Goal: Information Seeking & Learning: Compare options

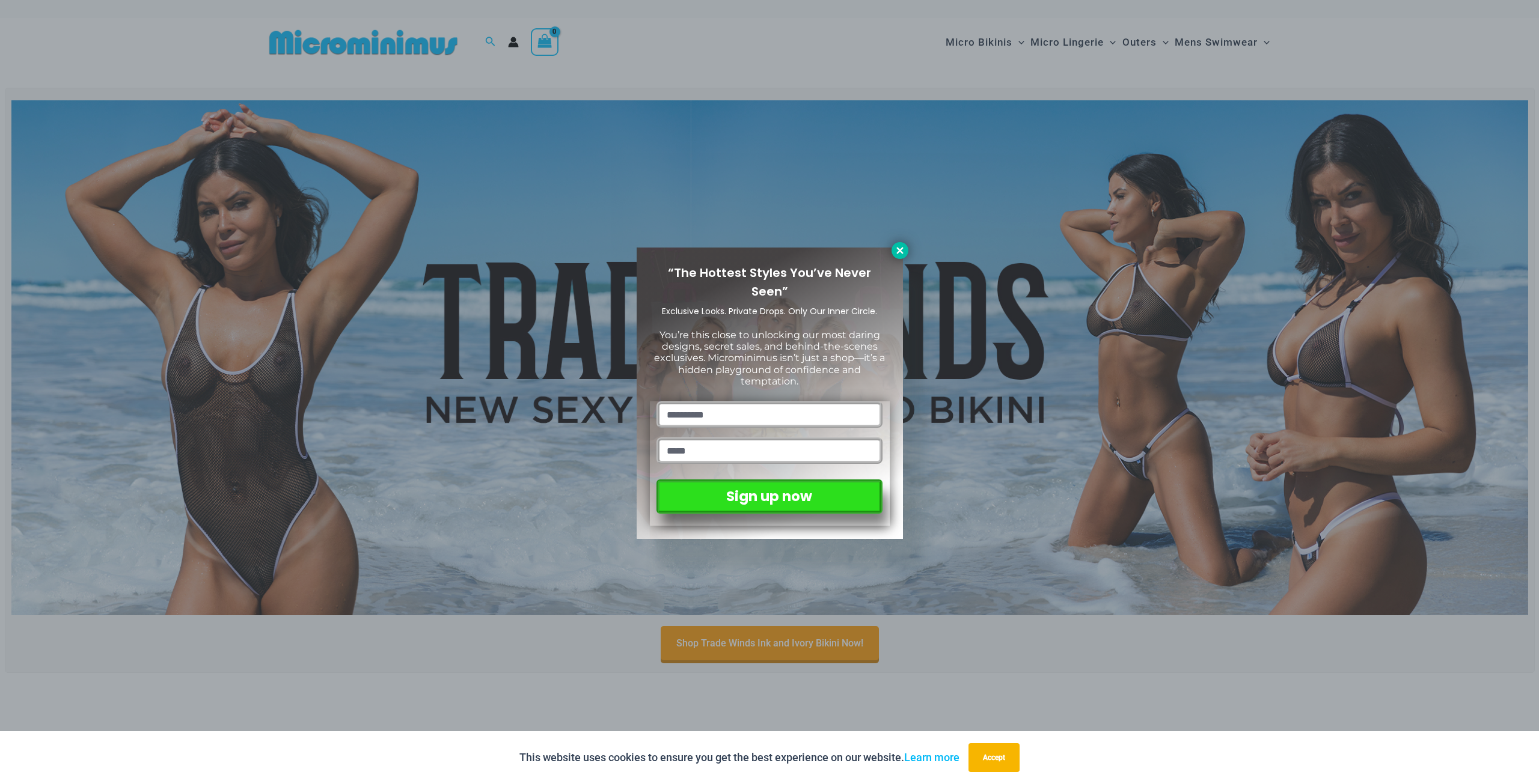
click at [899, 249] on icon at bounding box center [899, 250] width 7 height 7
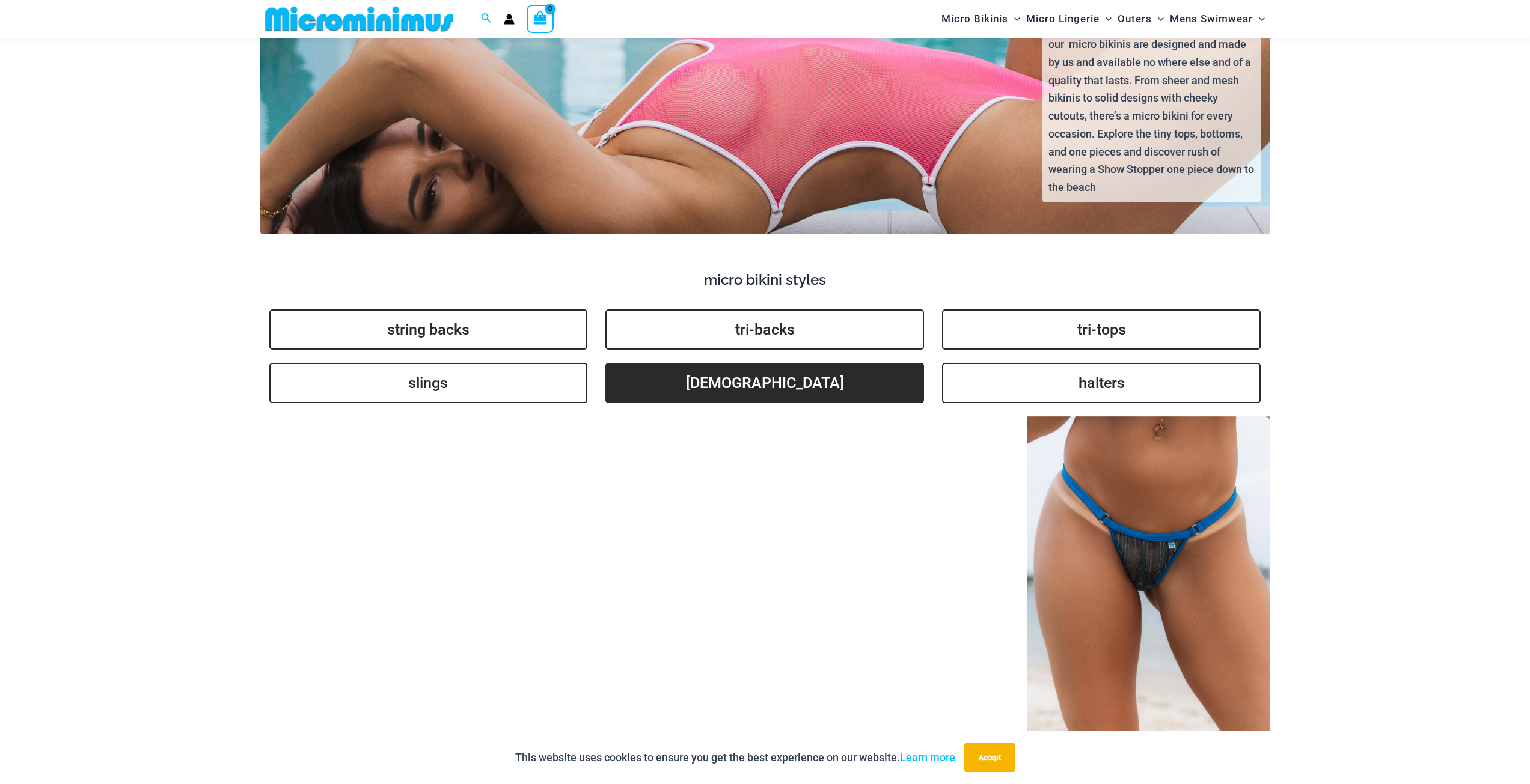
scroll to position [2501, 0]
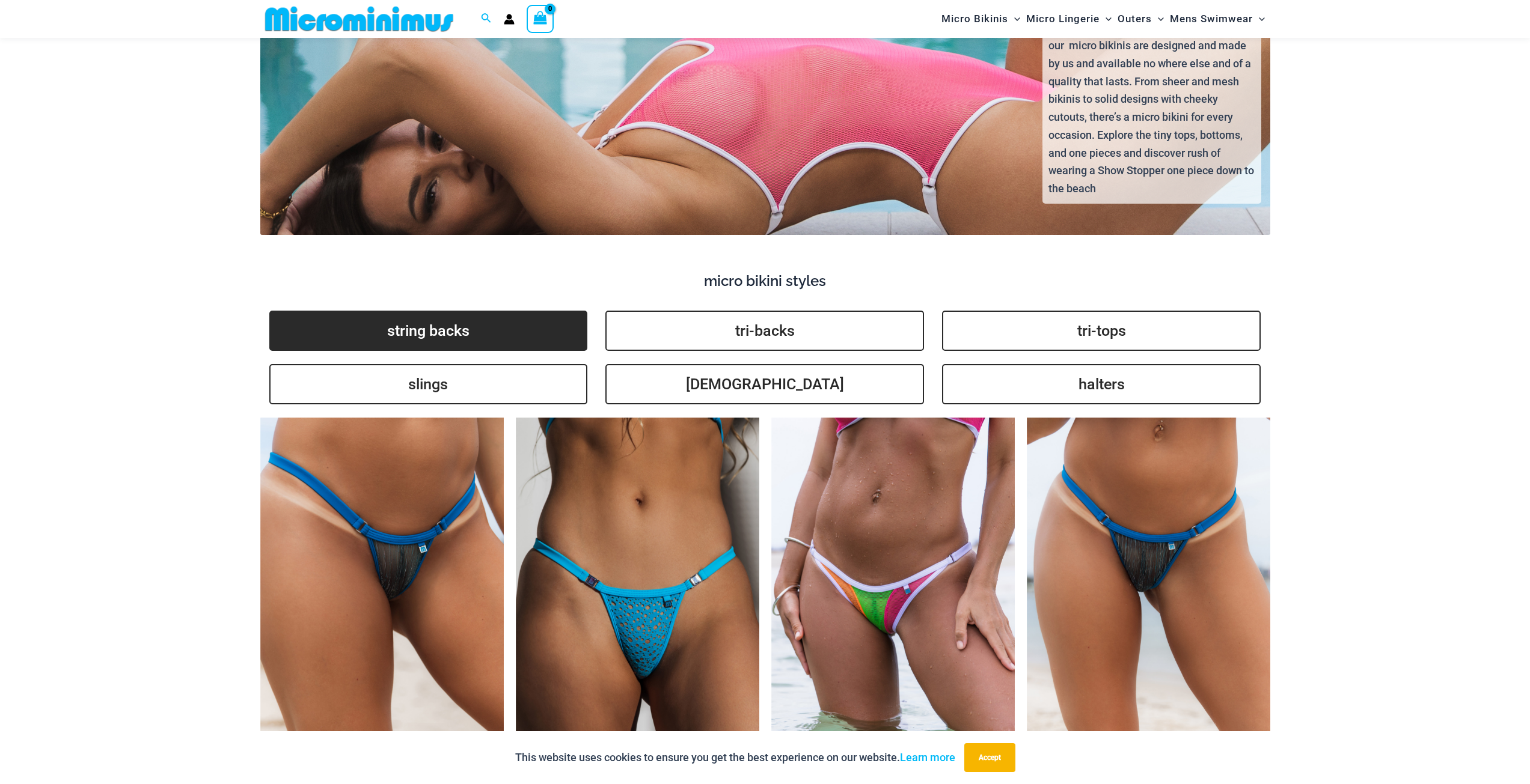
click at [423, 311] on link "string backs" at bounding box center [428, 330] width 319 height 40
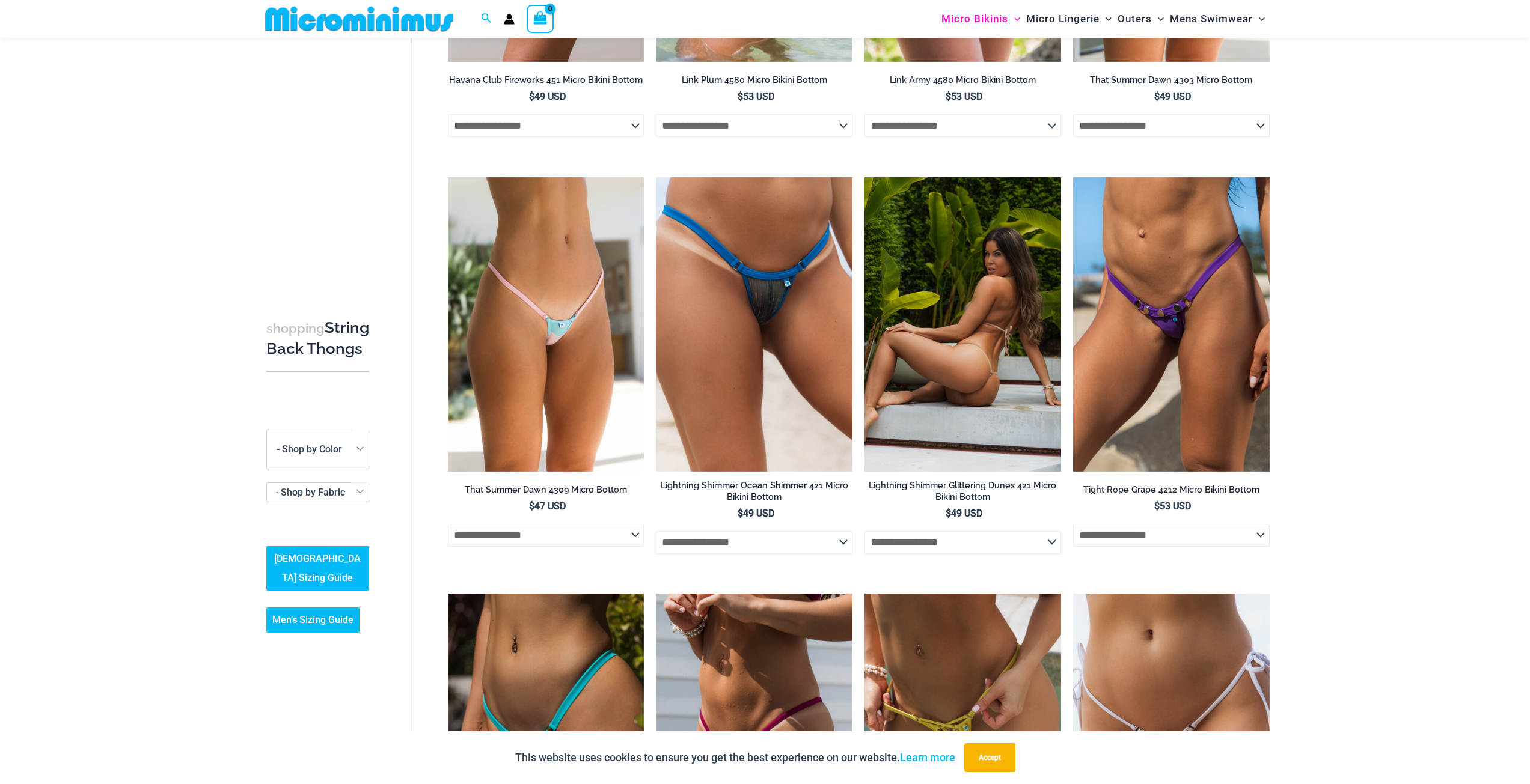
scroll to position [1194, 0]
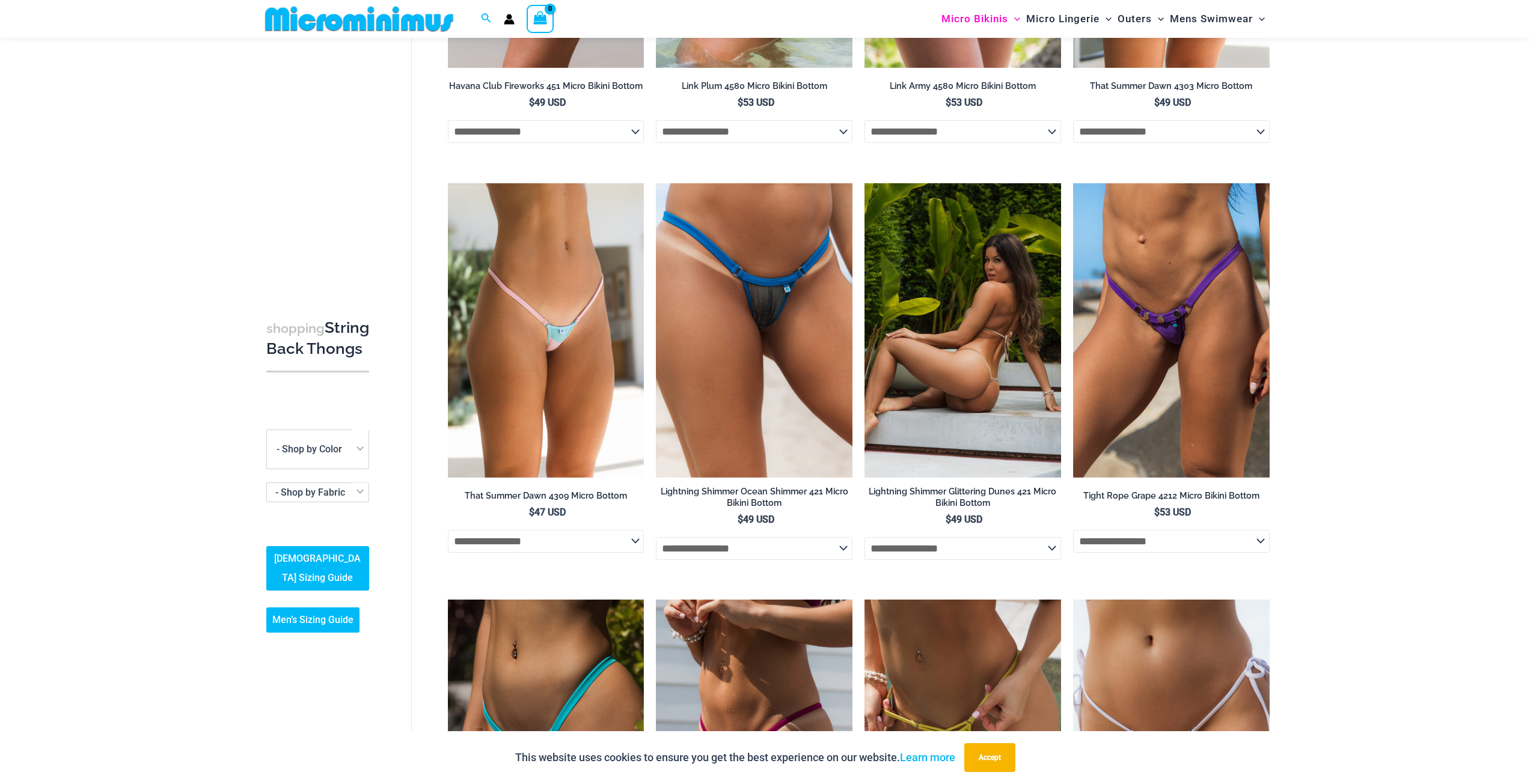
click at [984, 302] on img at bounding box center [962, 330] width 197 height 294
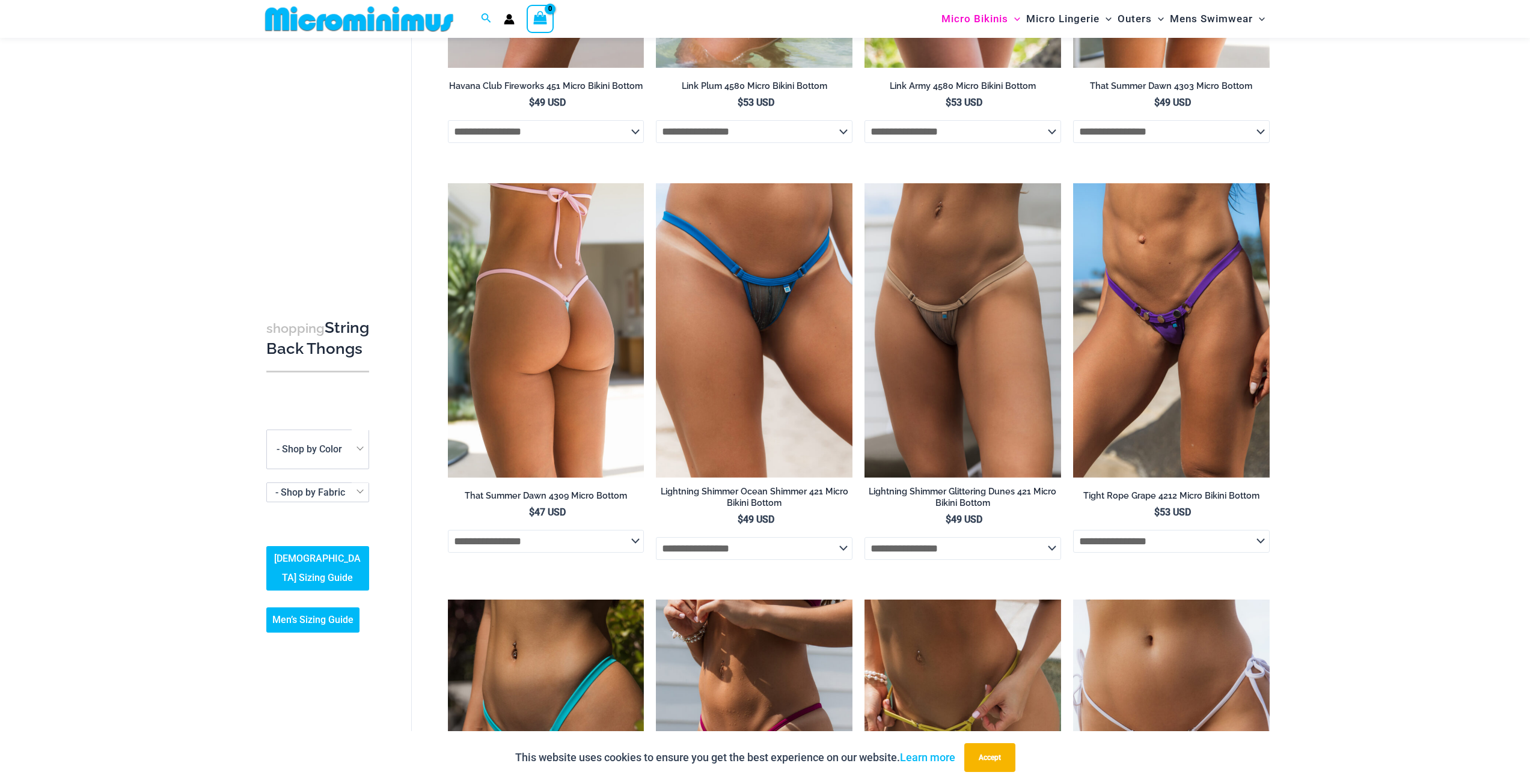
click at [544, 370] on img at bounding box center [546, 330] width 197 height 294
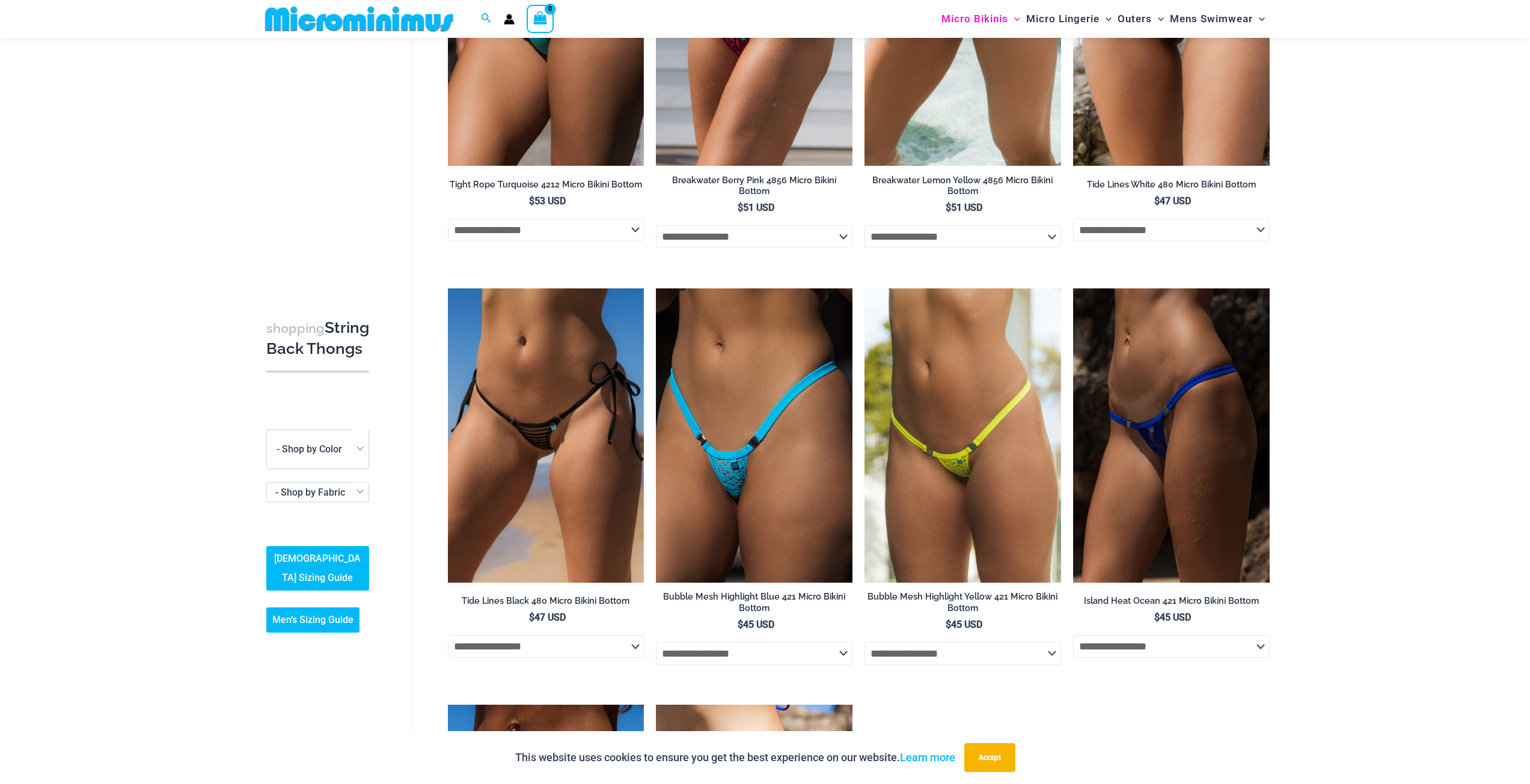
scroll to position [1914, 0]
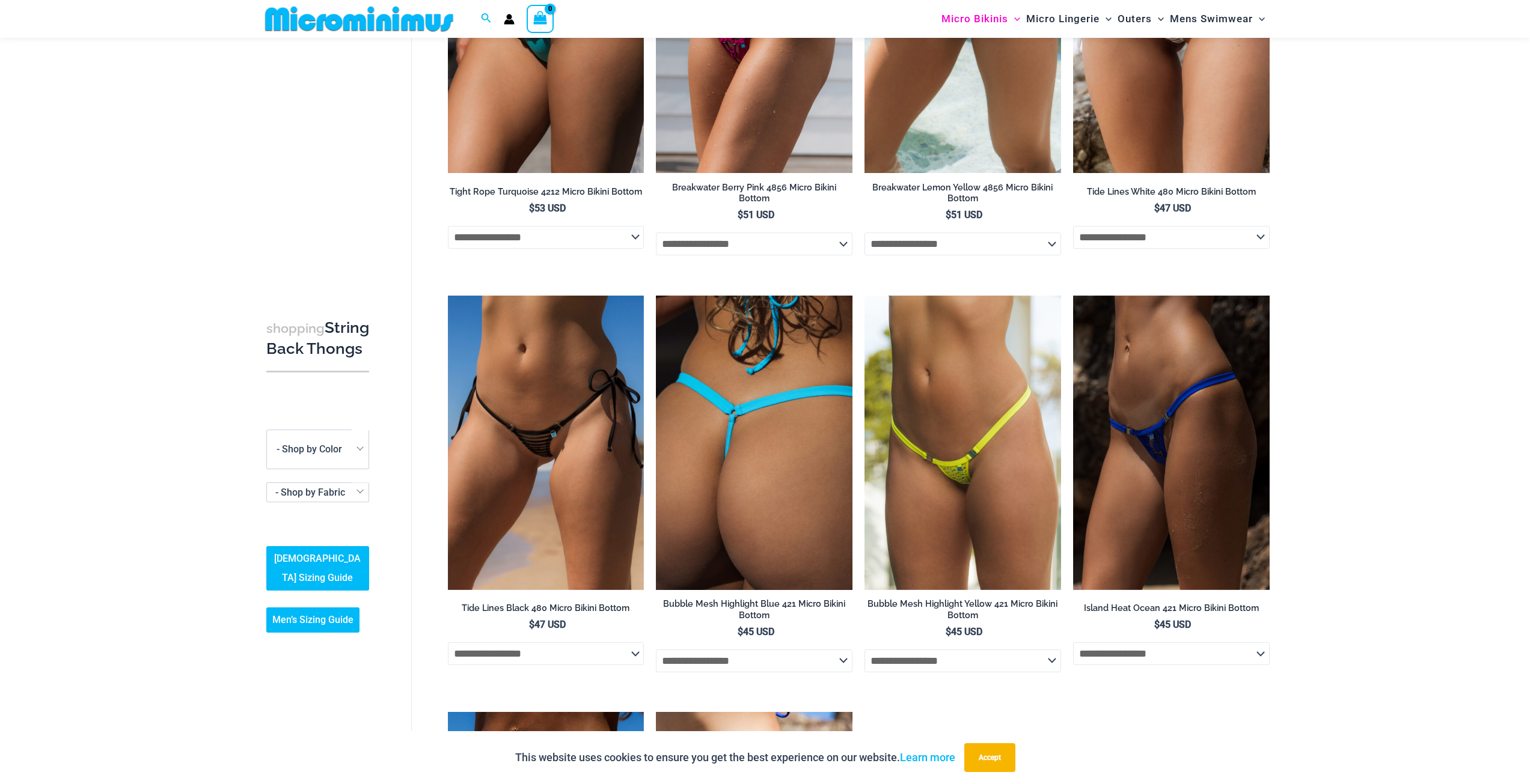
click at [749, 413] on img at bounding box center [754, 443] width 197 height 294
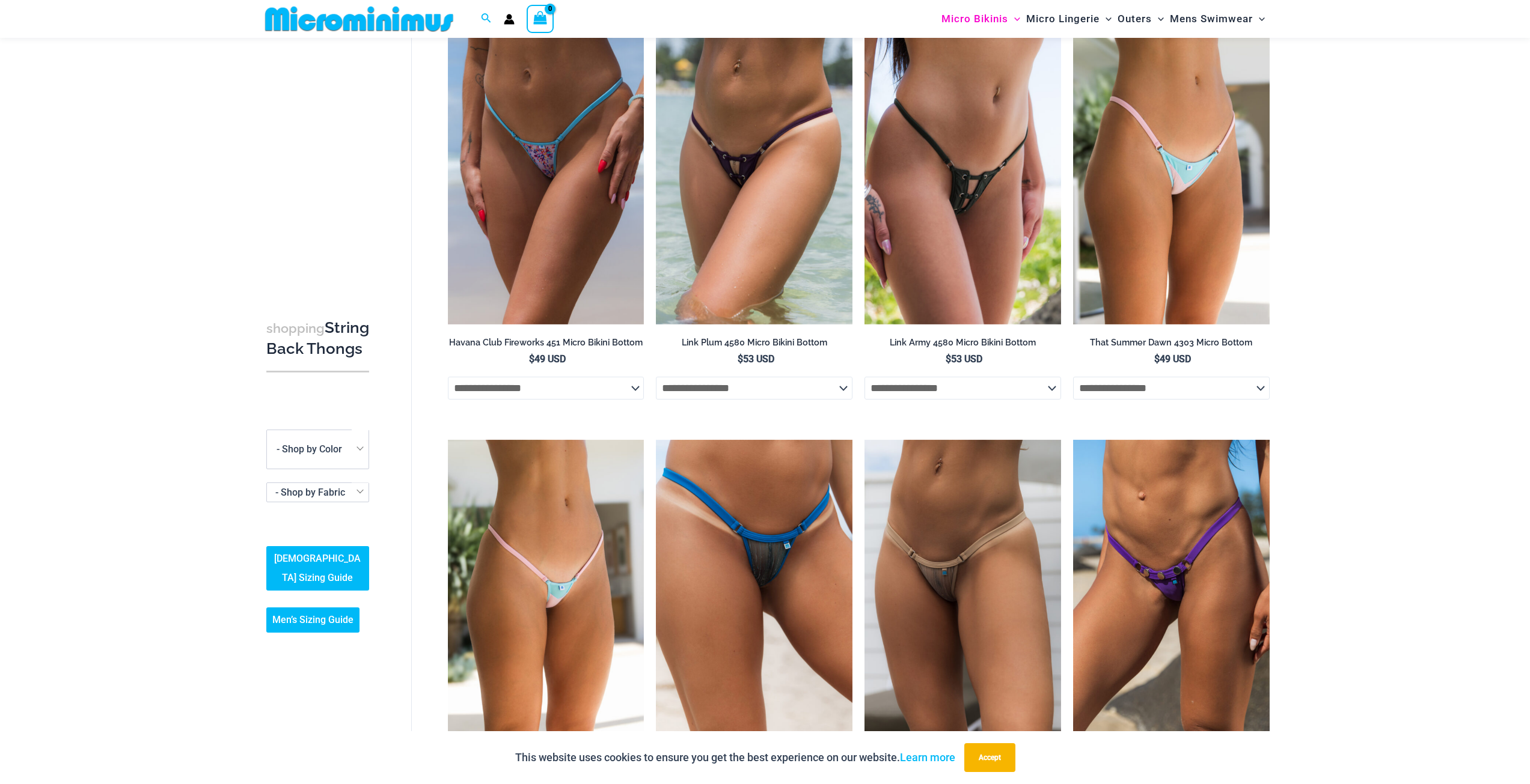
scroll to position [0, 0]
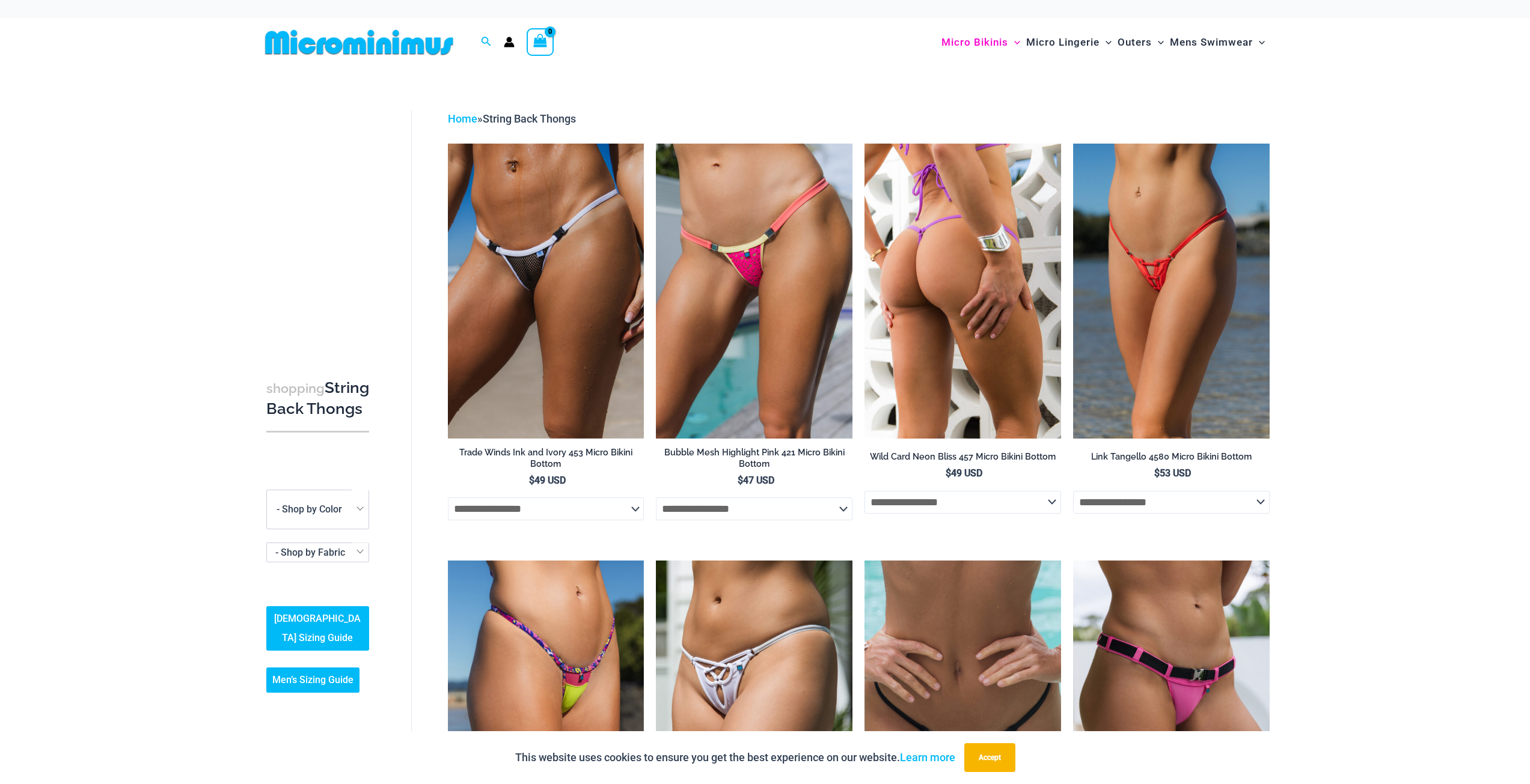
click at [980, 262] on img at bounding box center [962, 291] width 197 height 294
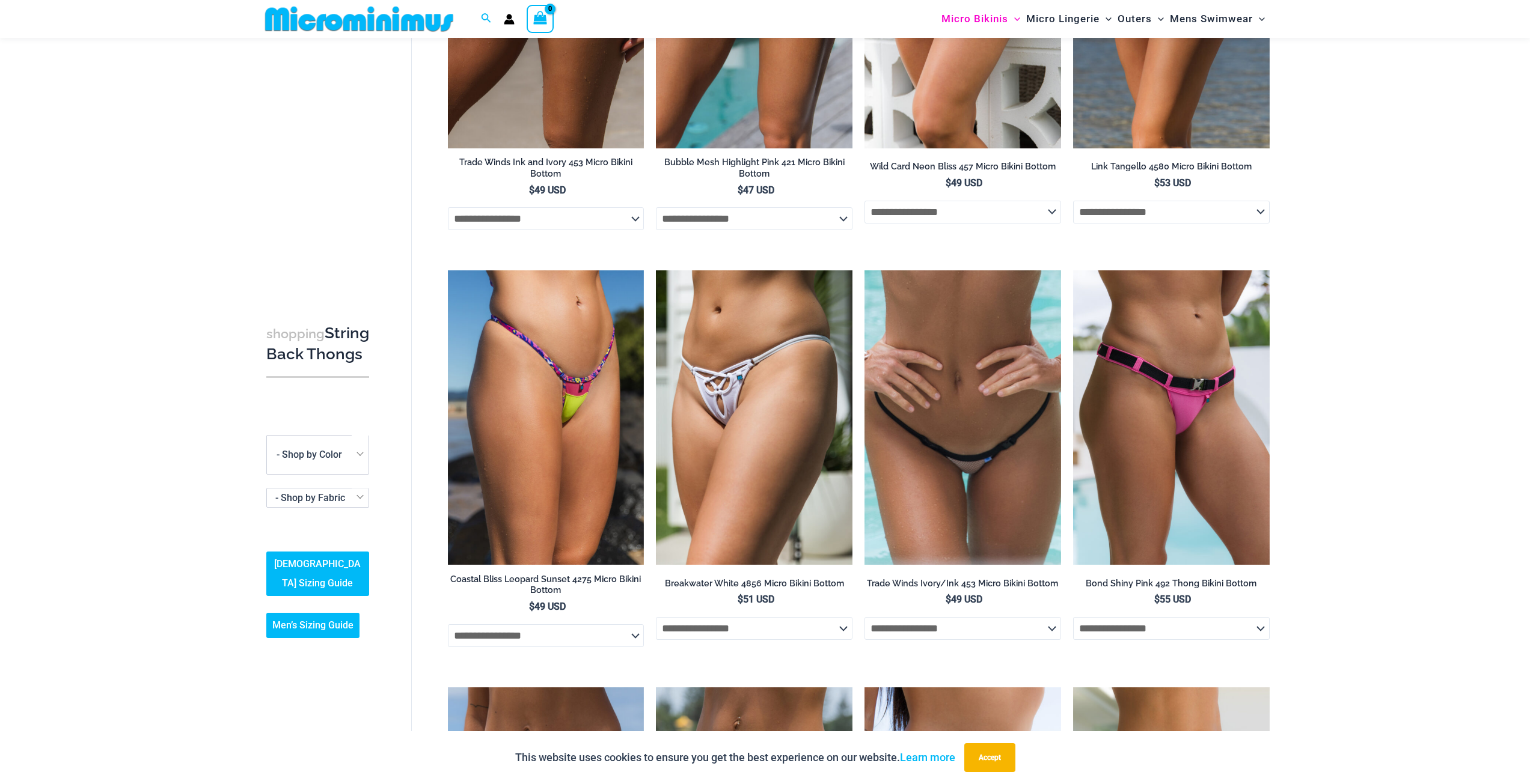
scroll to position [292, 0]
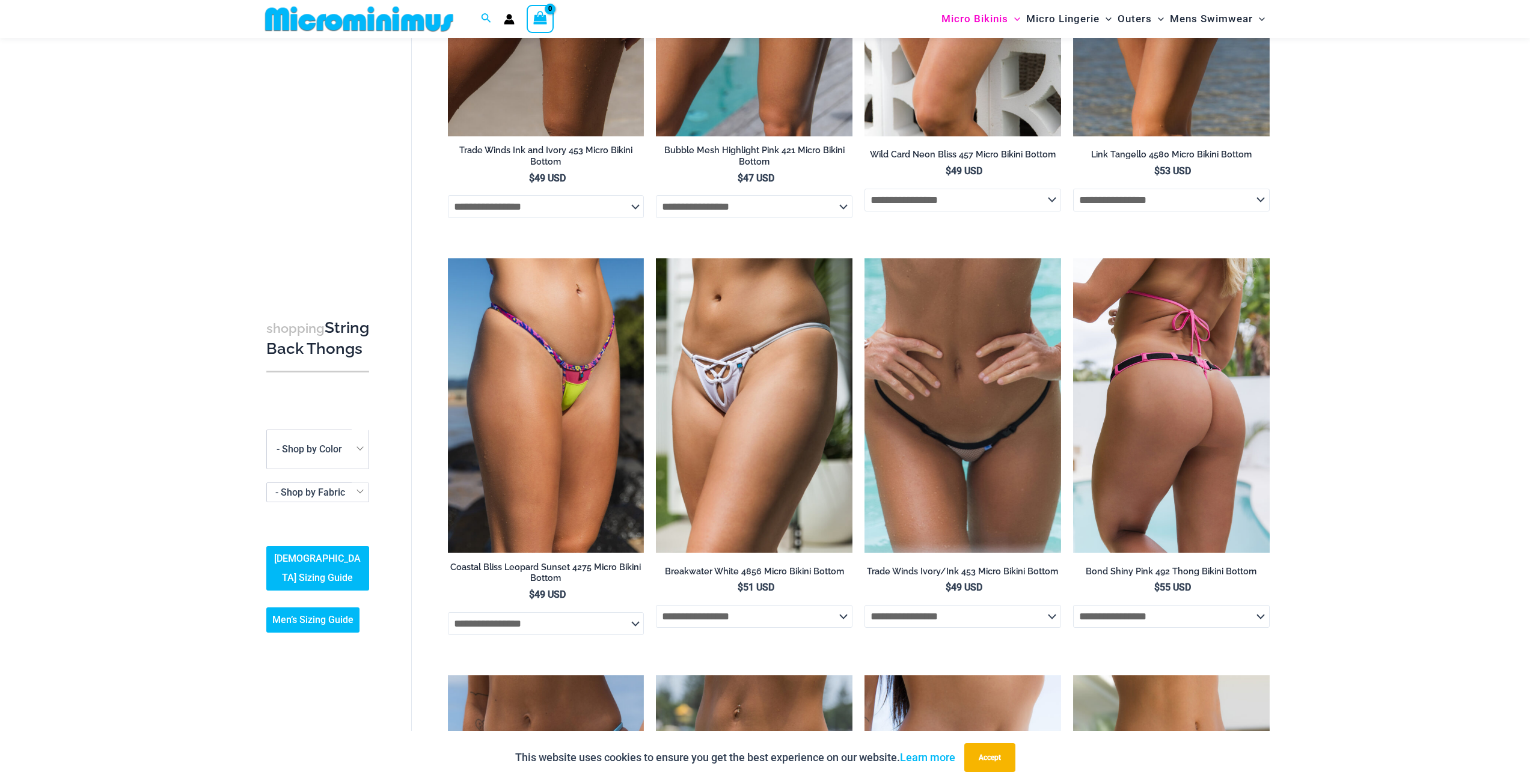
click at [1165, 356] on img at bounding box center [1171, 406] width 197 height 294
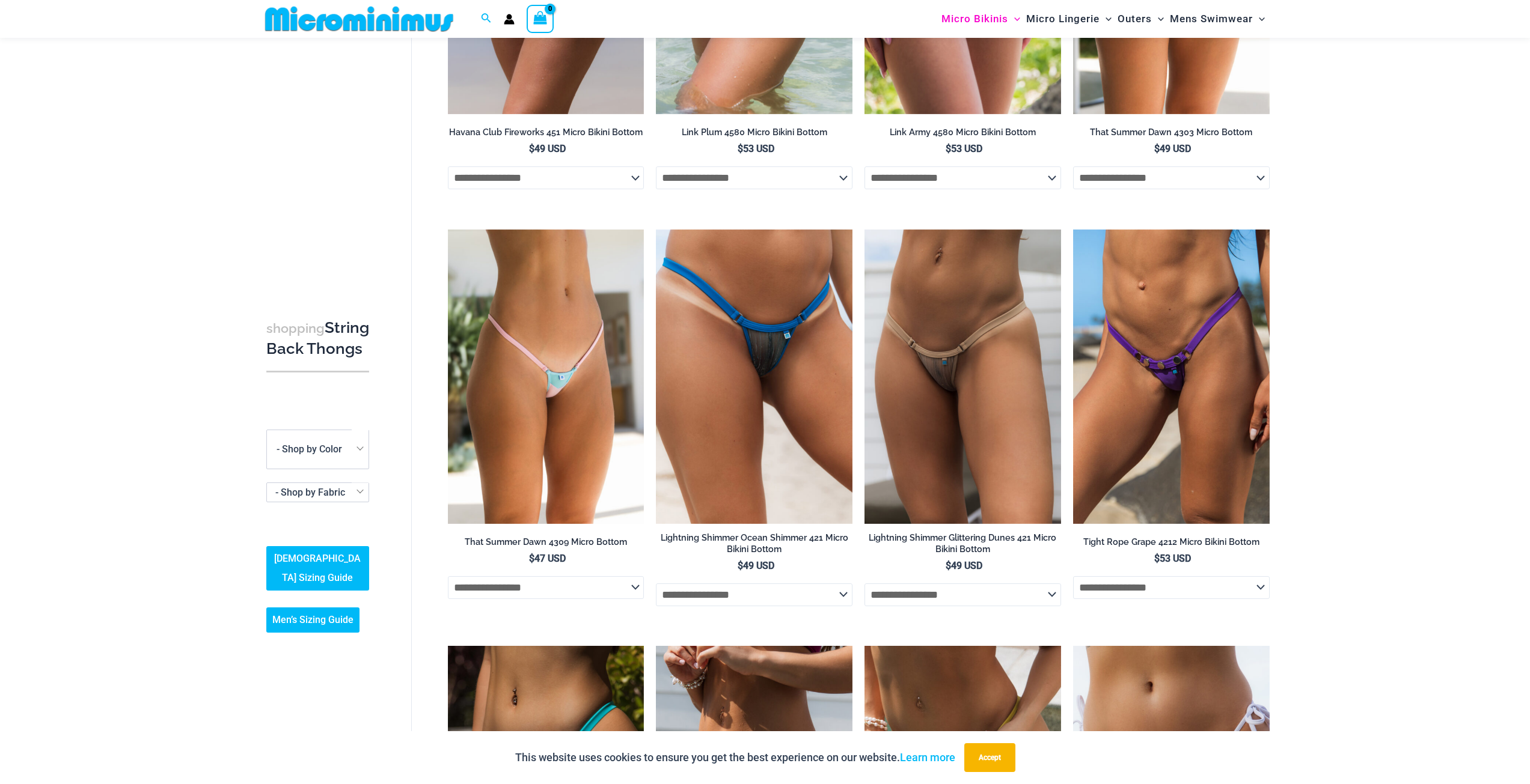
scroll to position [1193, 0]
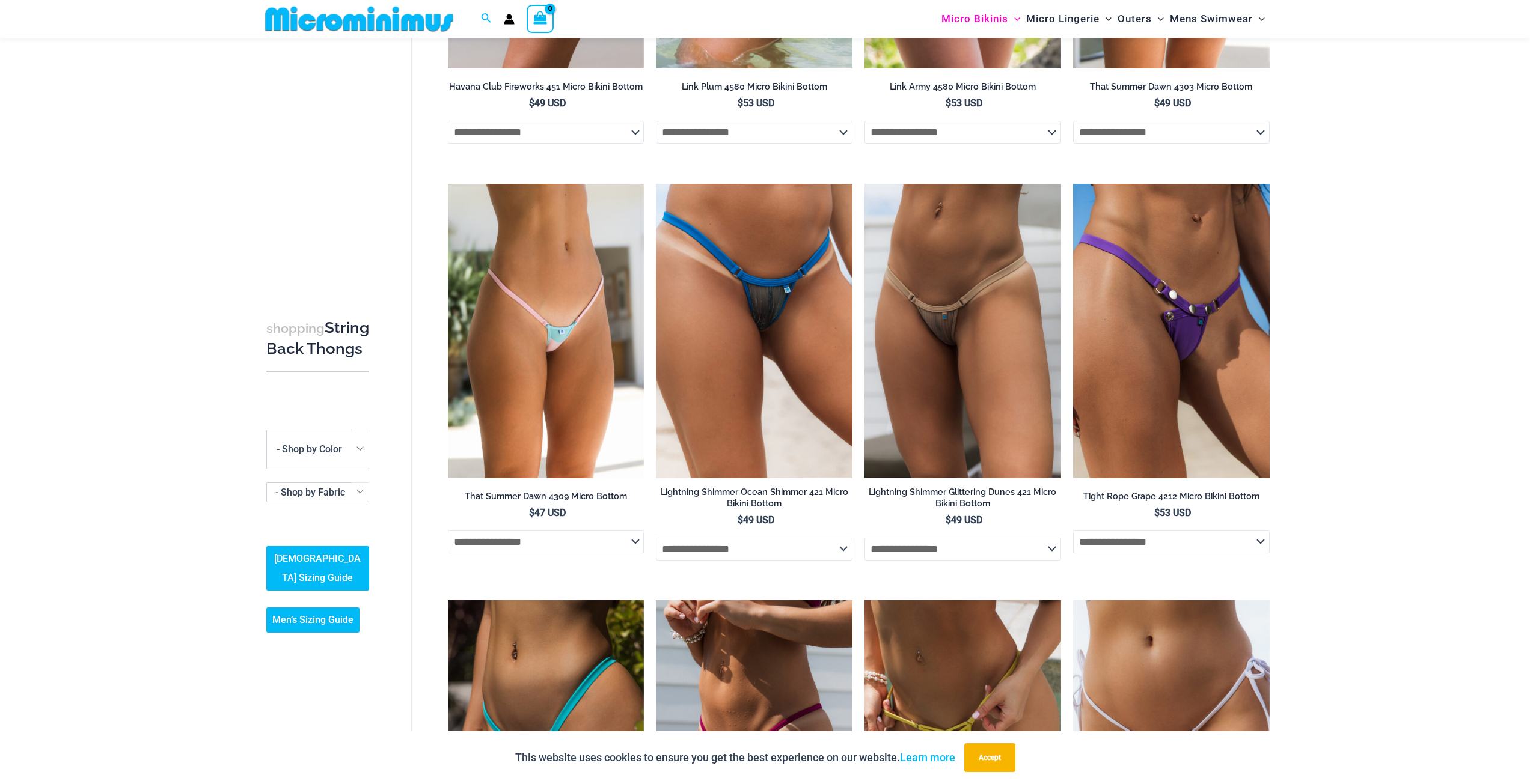
click at [1217, 290] on img at bounding box center [1171, 331] width 197 height 294
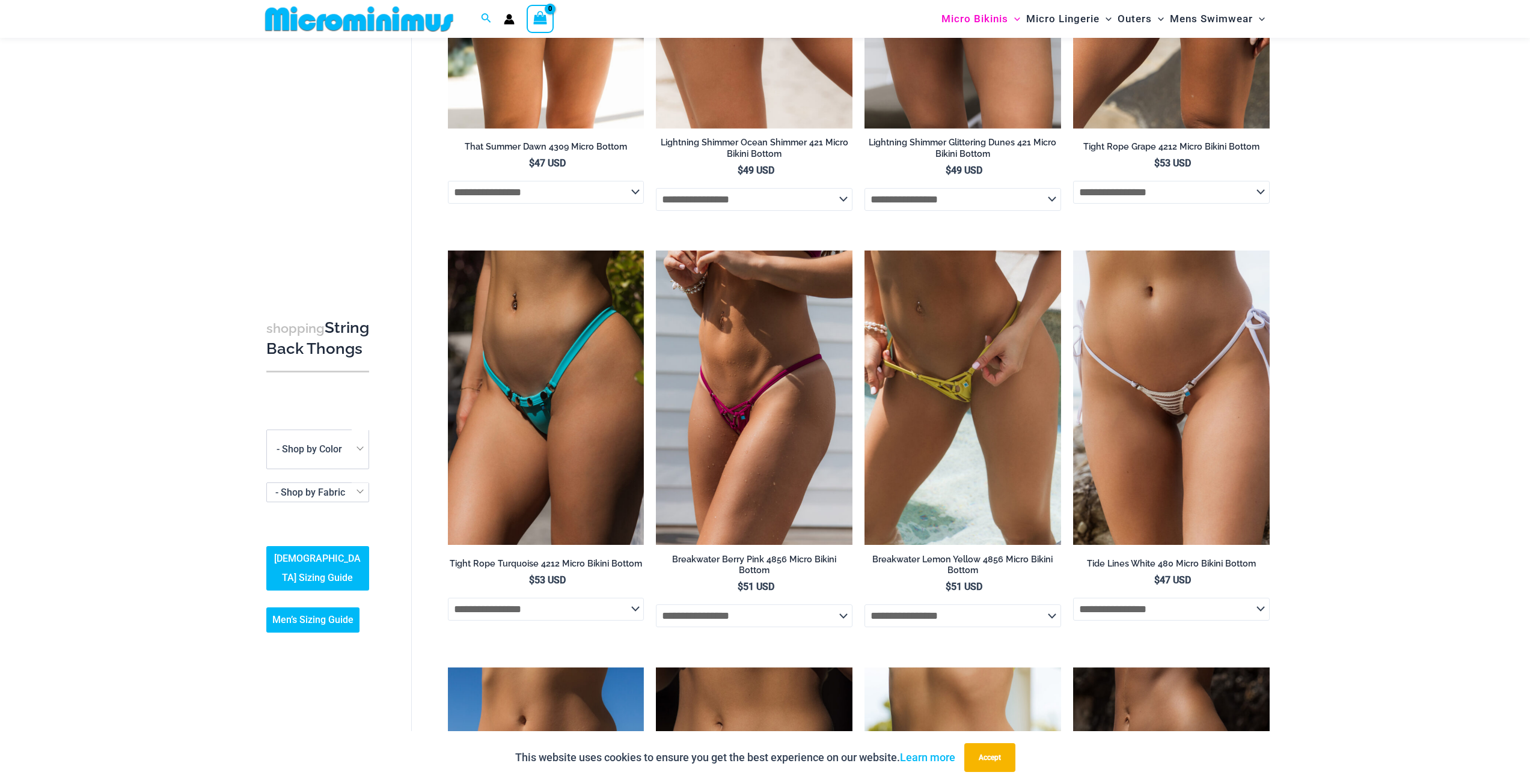
scroll to position [1674, 0]
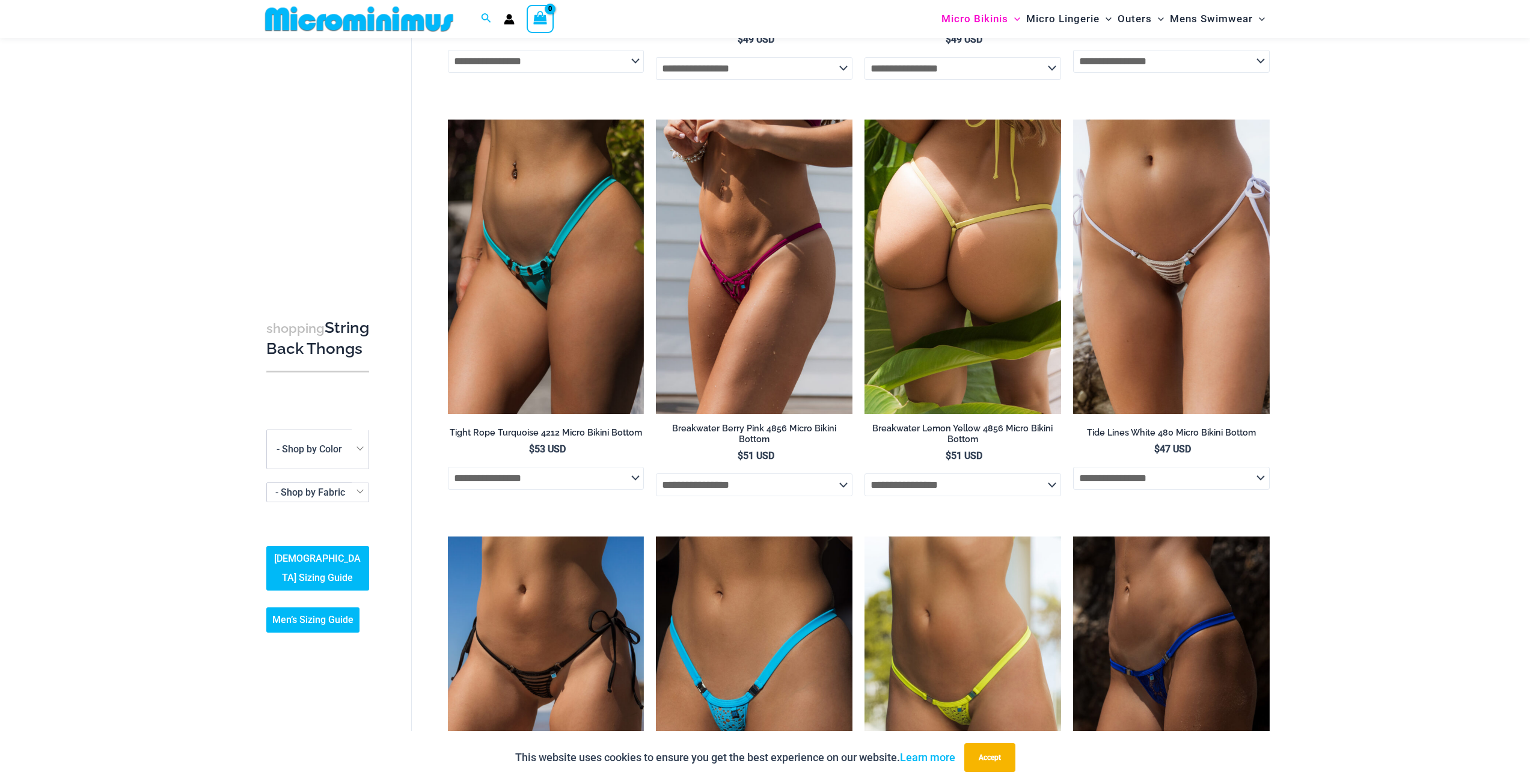
click at [969, 216] on img at bounding box center [962, 267] width 197 height 294
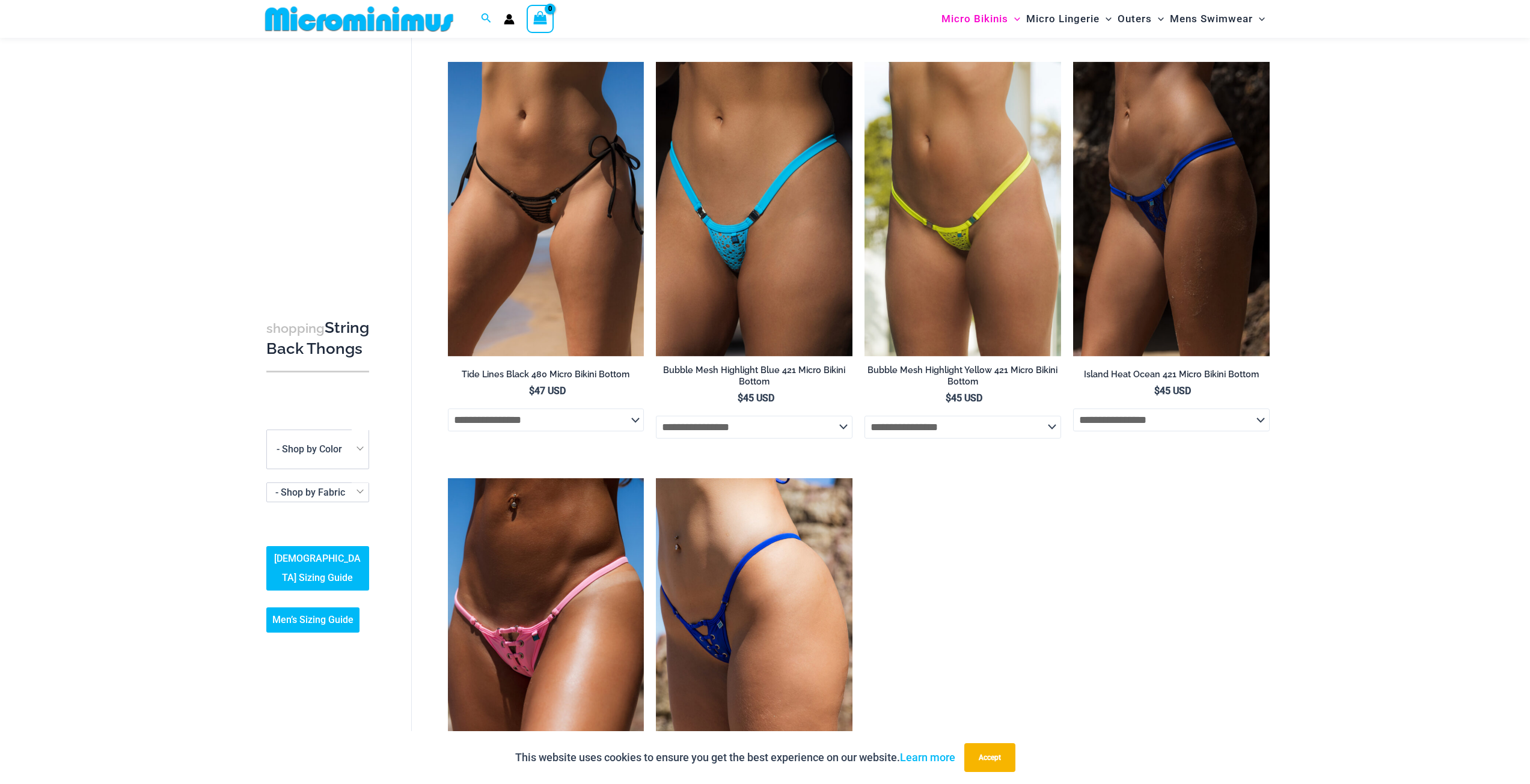
scroll to position [2275, 0]
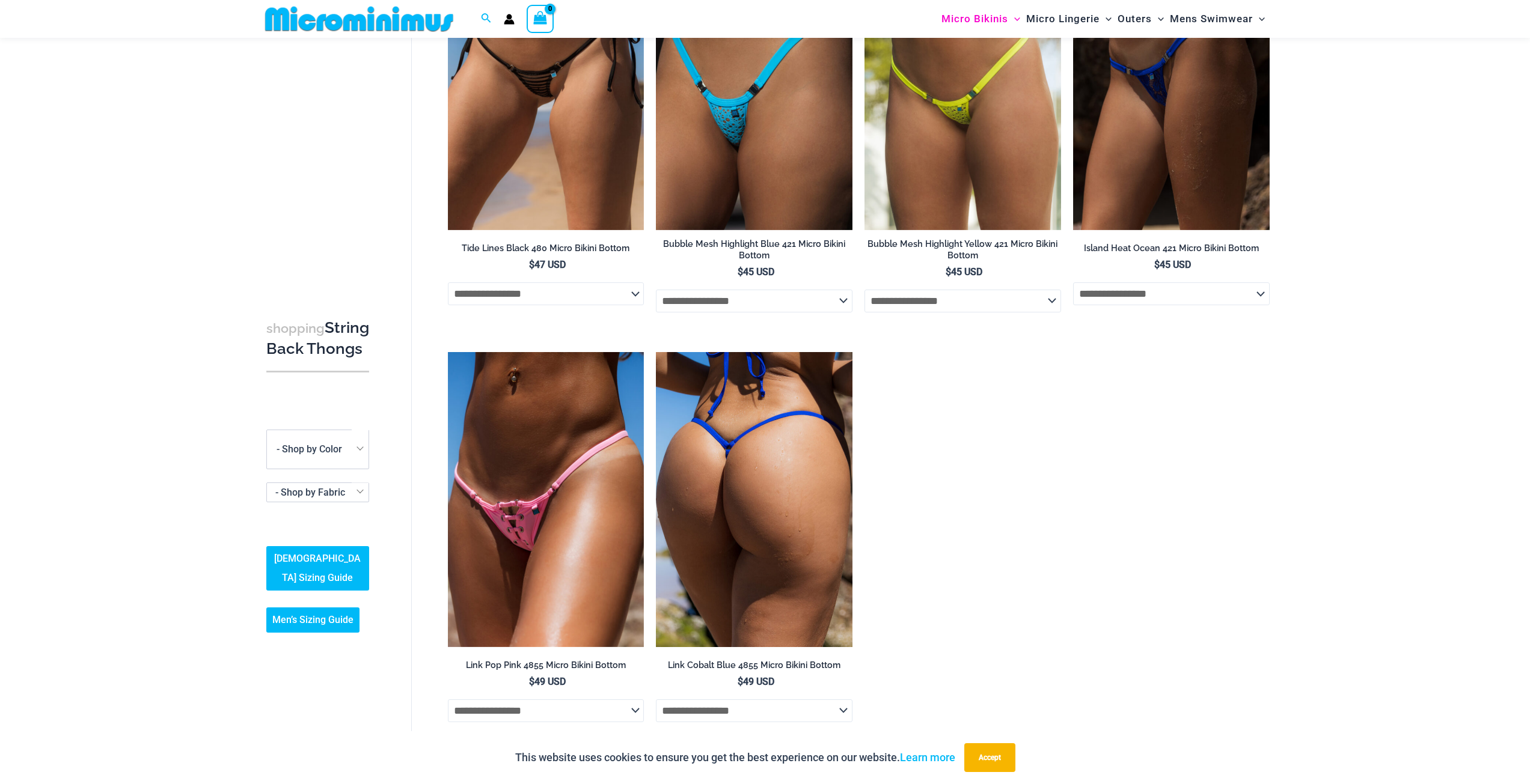
click at [800, 442] on img at bounding box center [754, 500] width 197 height 294
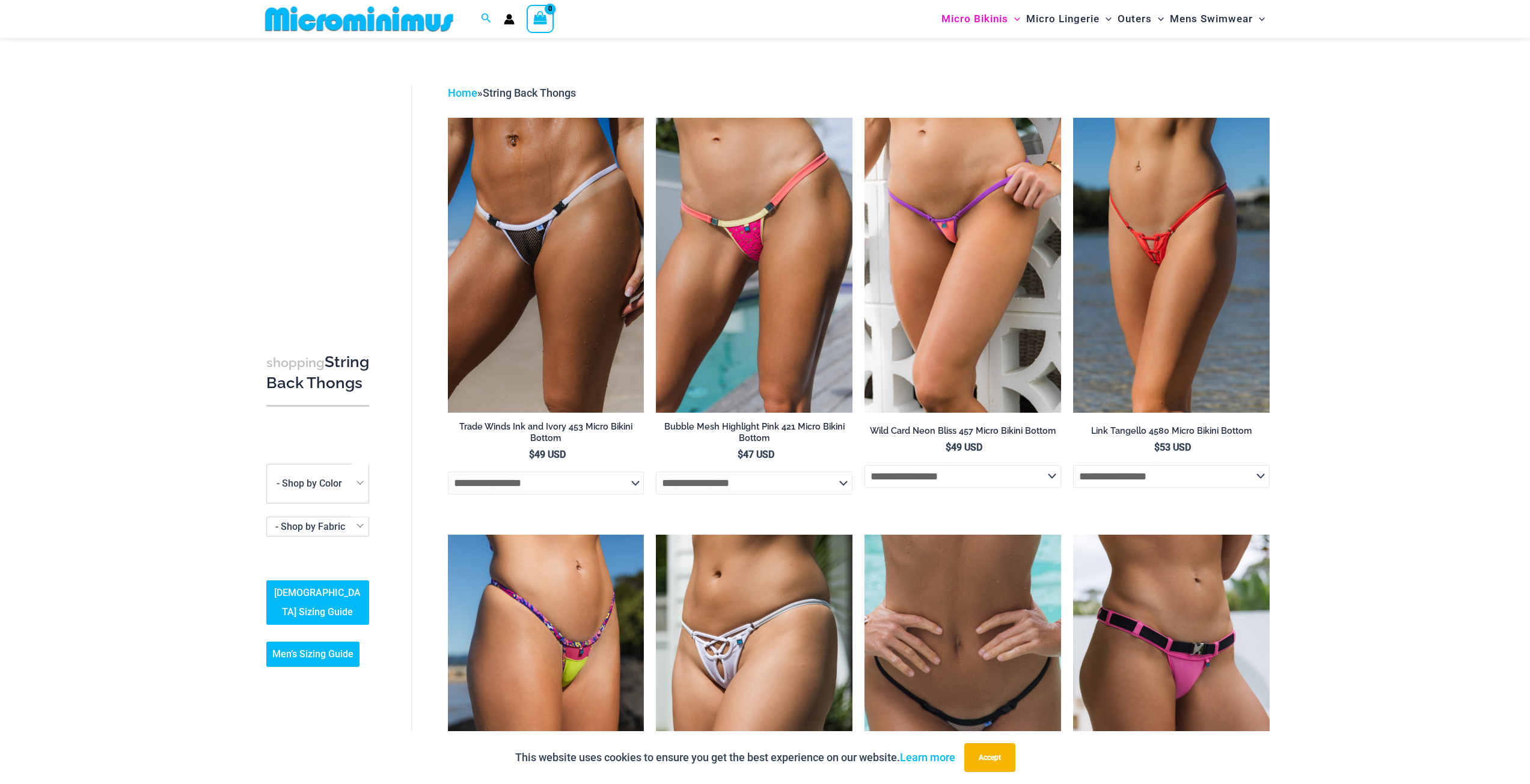
scroll to position [0, 0]
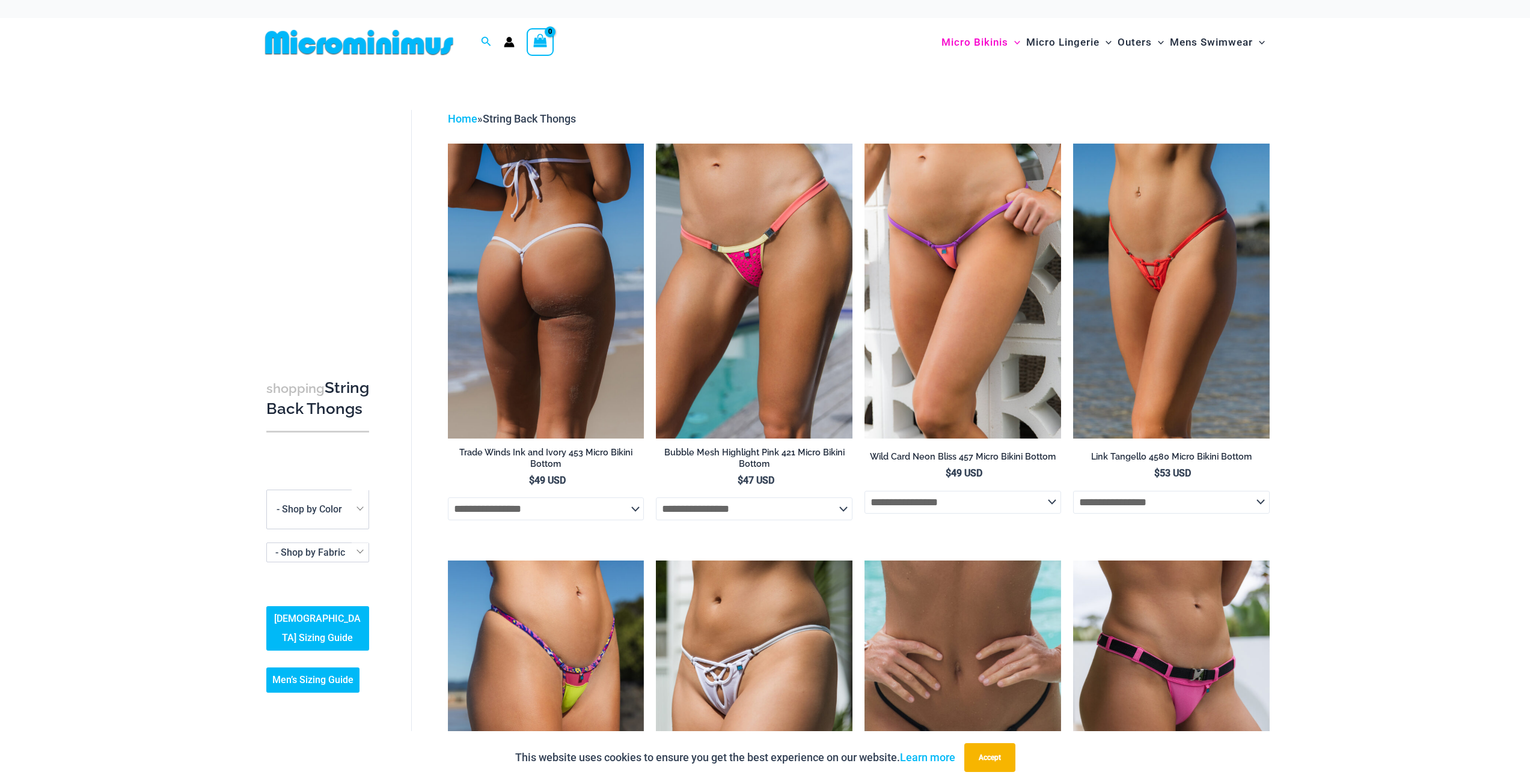
click at [550, 246] on img at bounding box center [546, 291] width 197 height 294
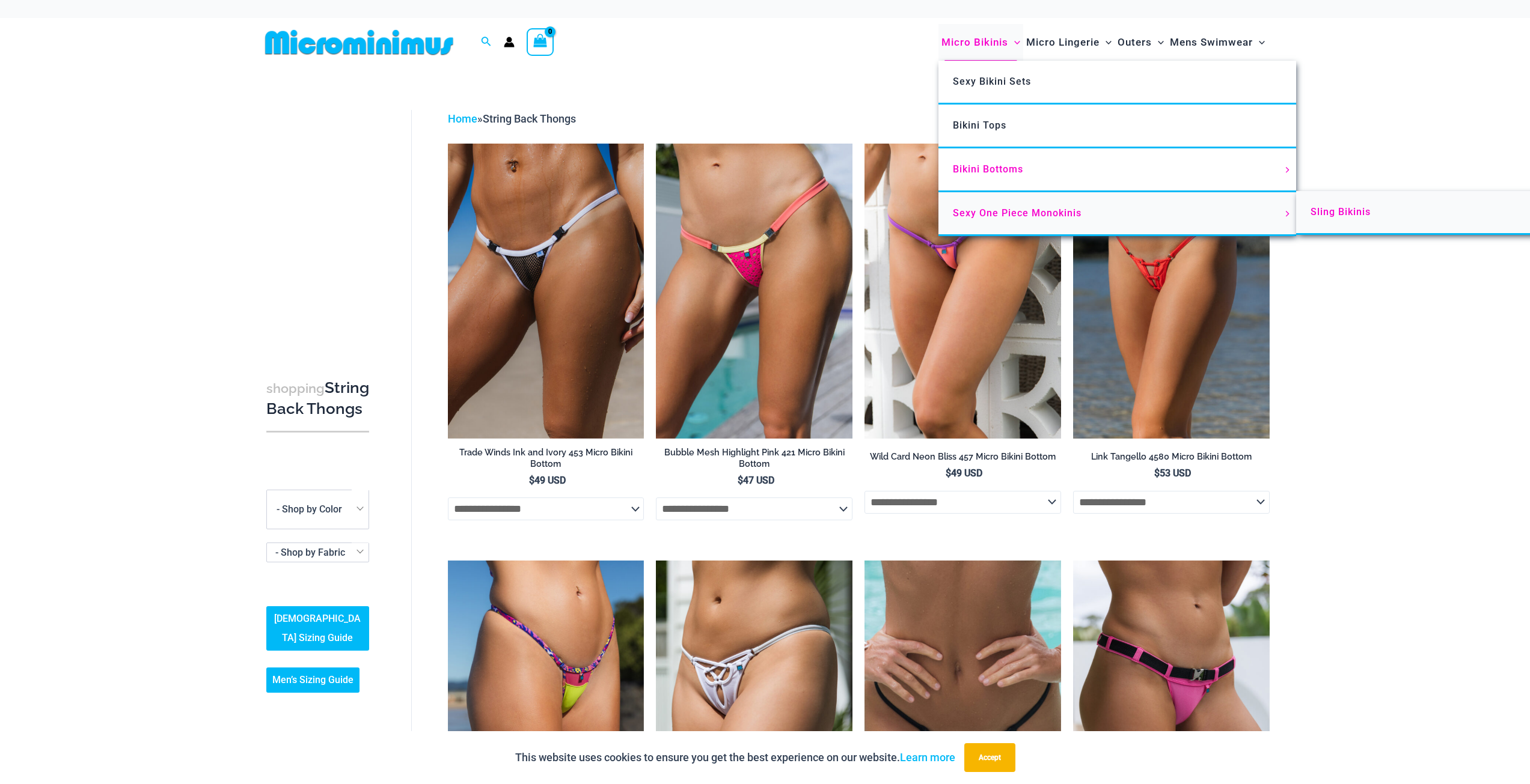
click at [1330, 212] on span "Sling Bikinis" at bounding box center [1341, 211] width 60 height 11
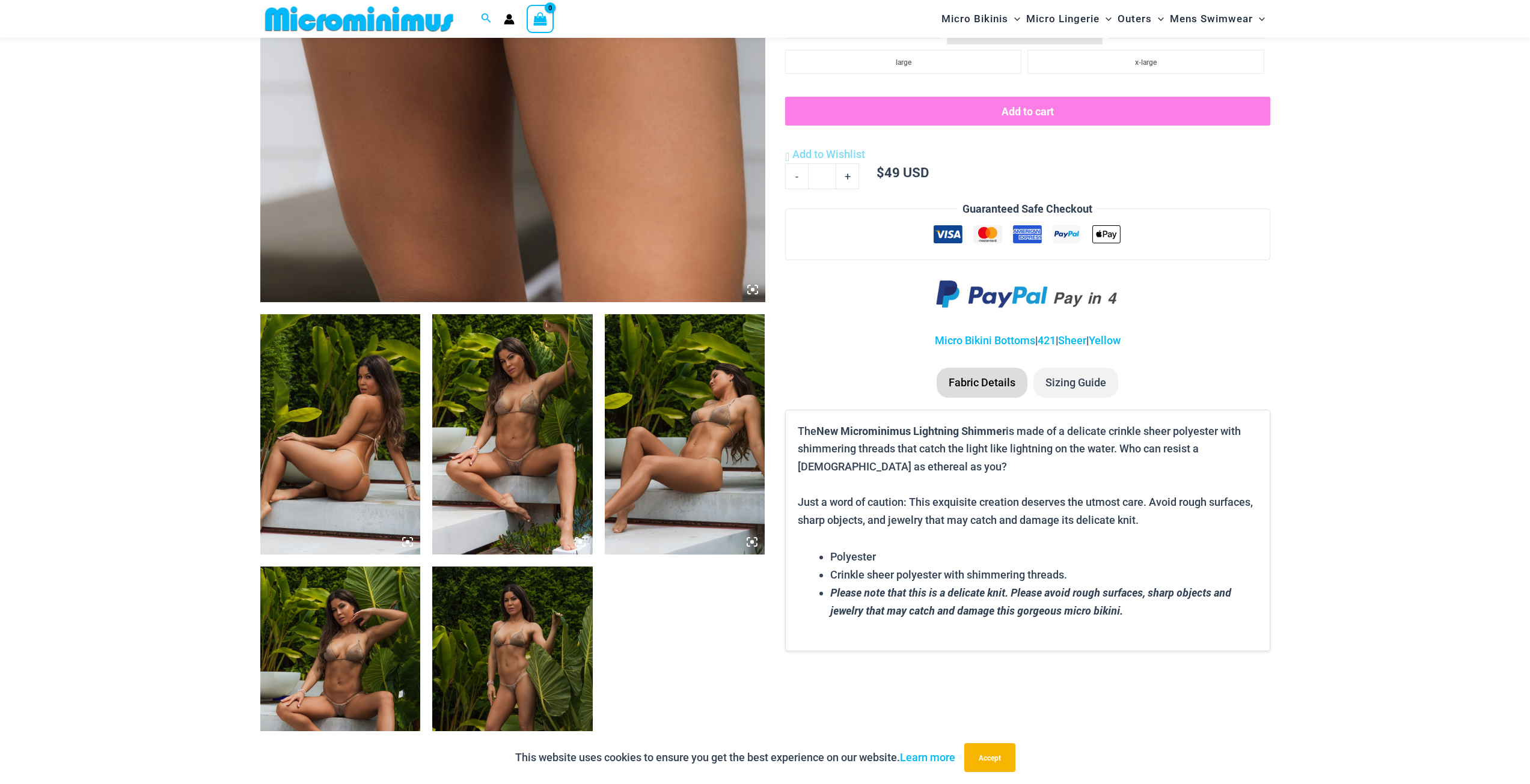
scroll to position [592, 0]
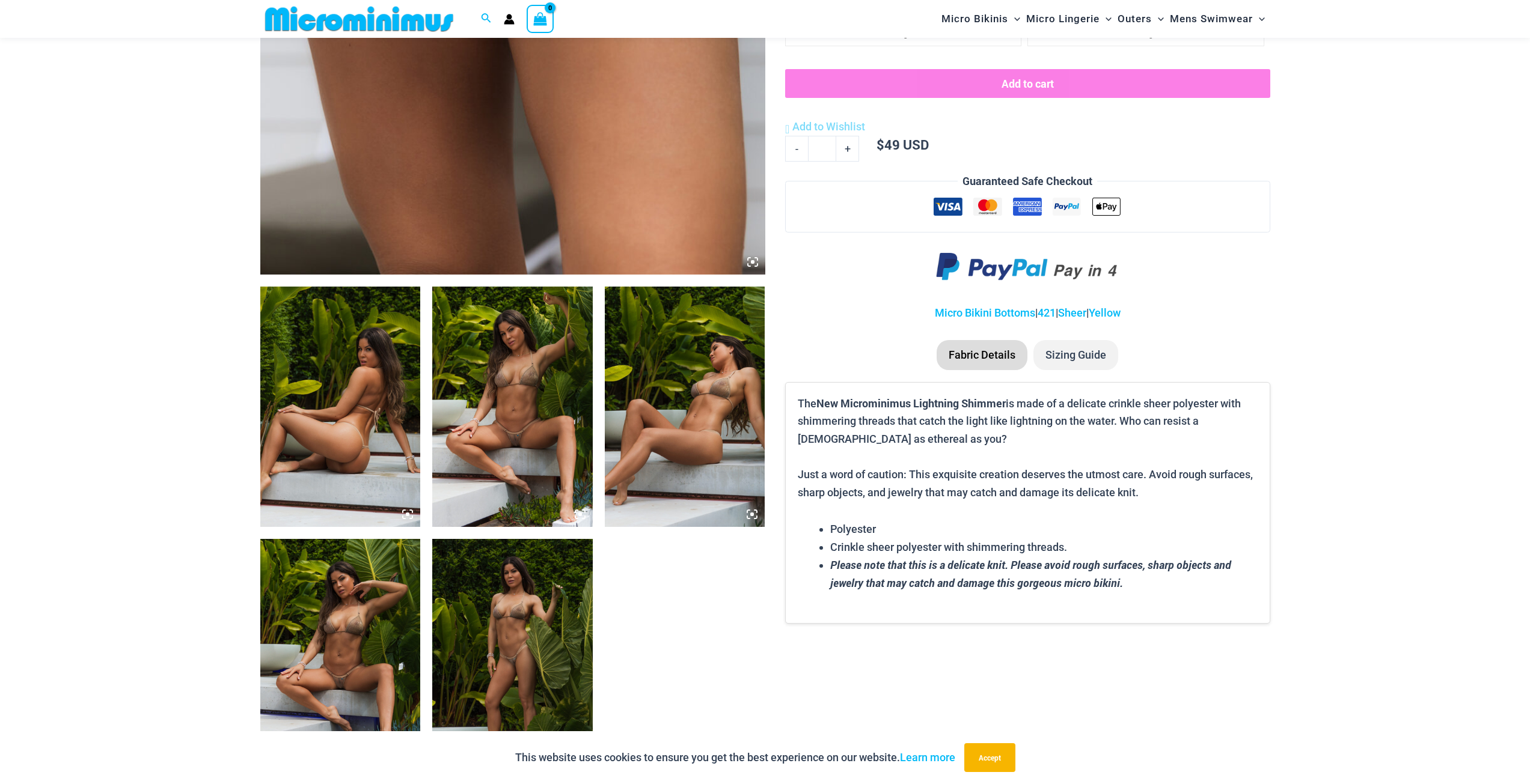
click at [345, 406] on img at bounding box center [341, 406] width 161 height 240
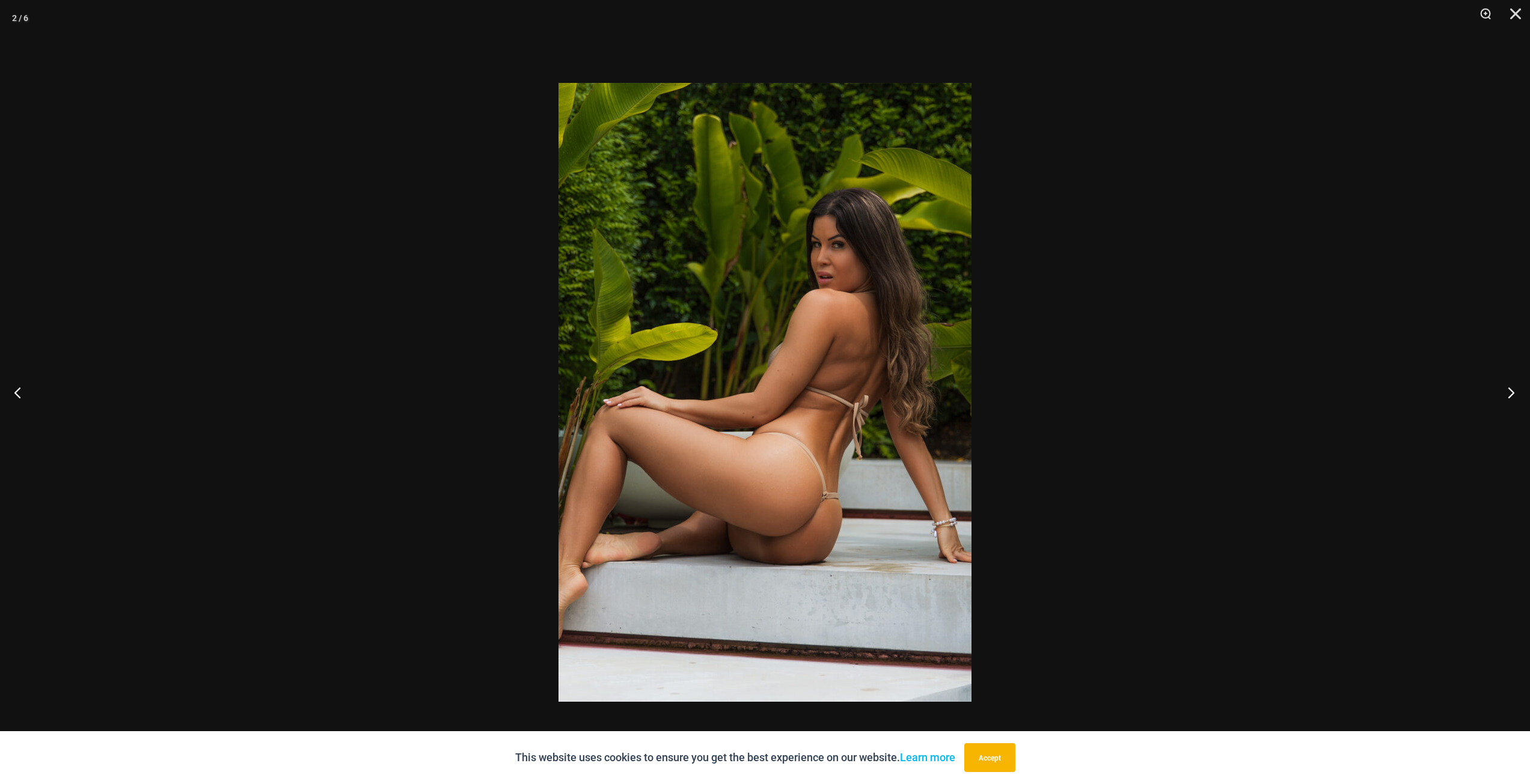
click at [1511, 395] on button "Next" at bounding box center [1507, 392] width 45 height 60
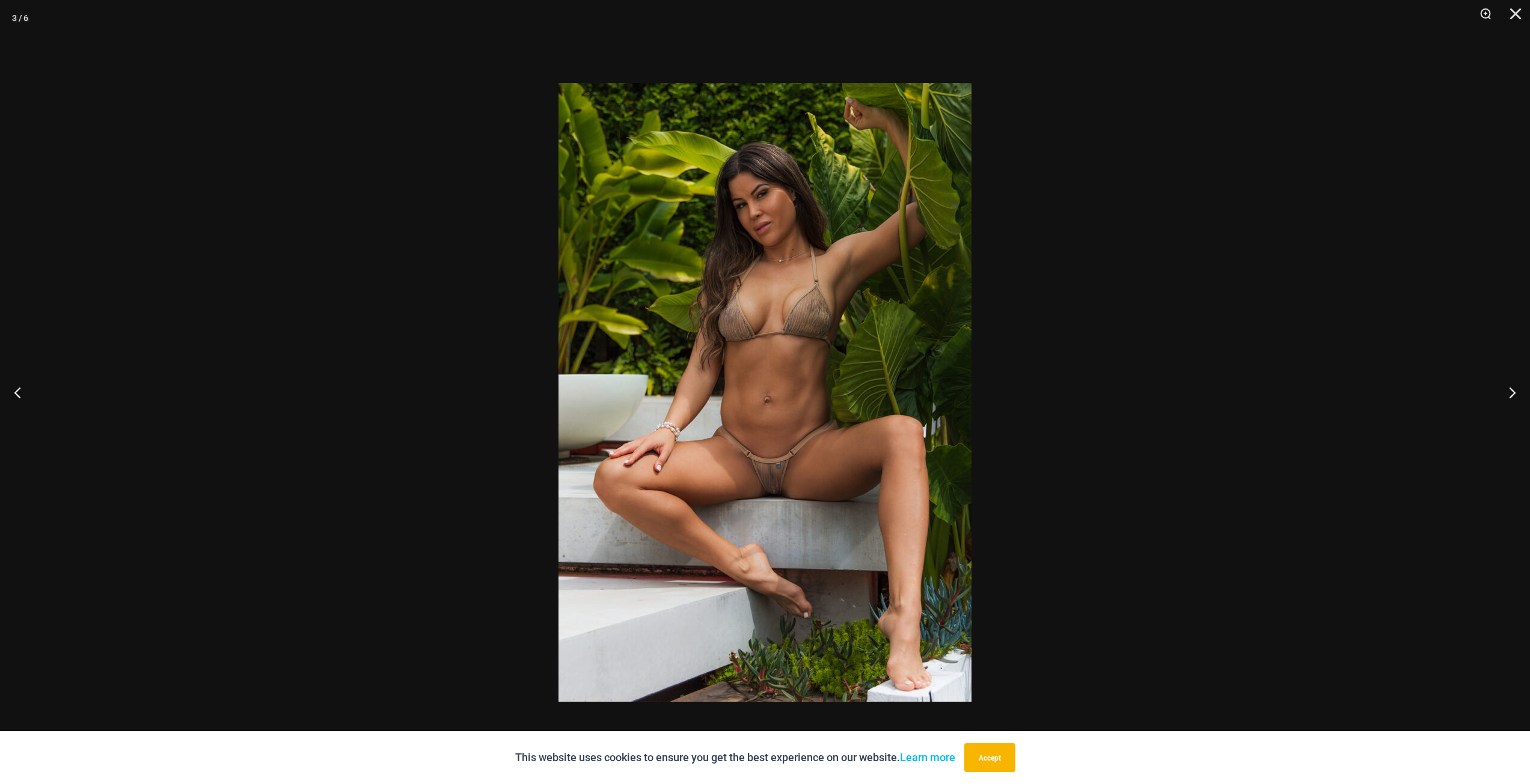
click at [770, 480] on img at bounding box center [765, 392] width 413 height 619
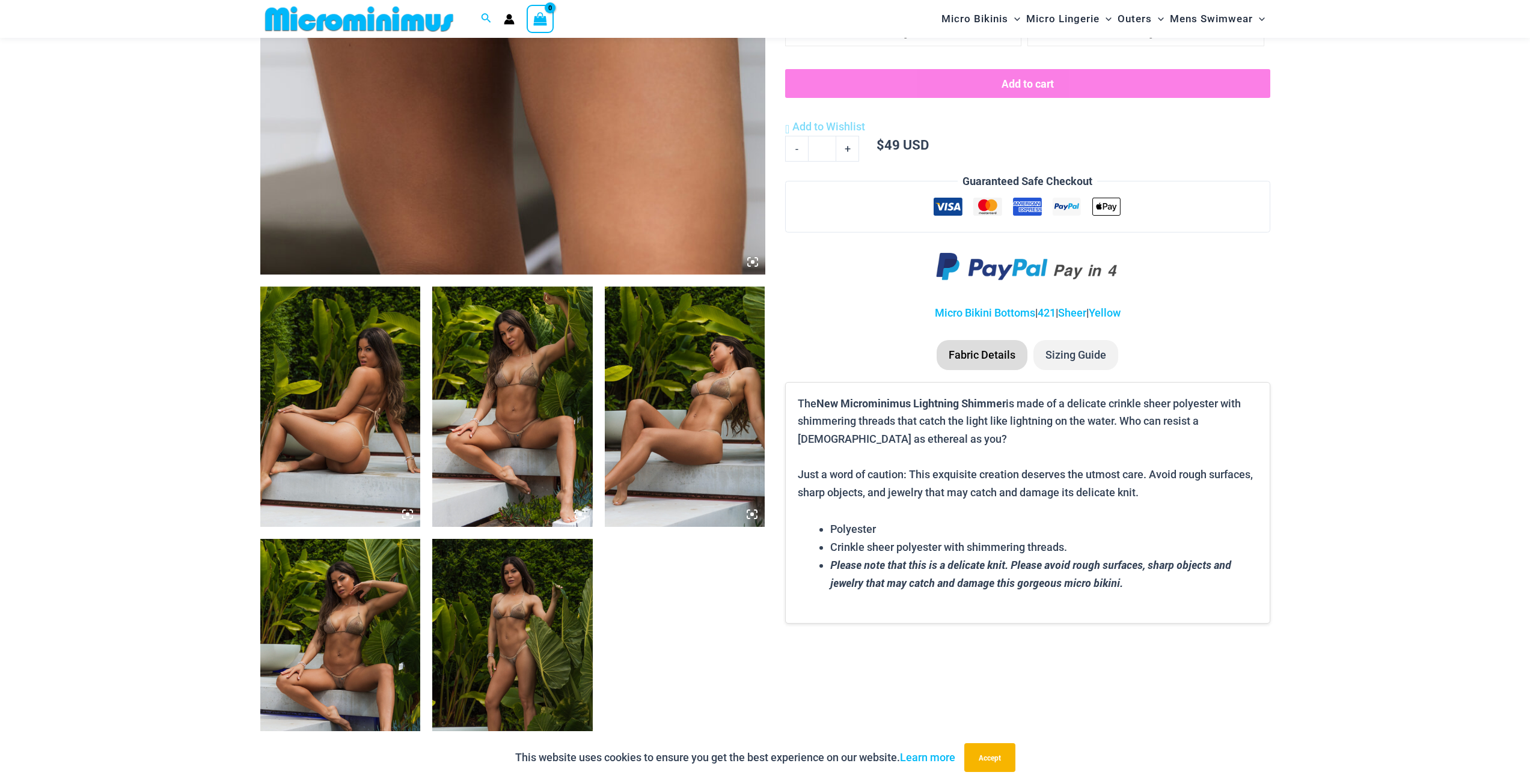
click at [511, 432] on img at bounding box center [512, 406] width 161 height 240
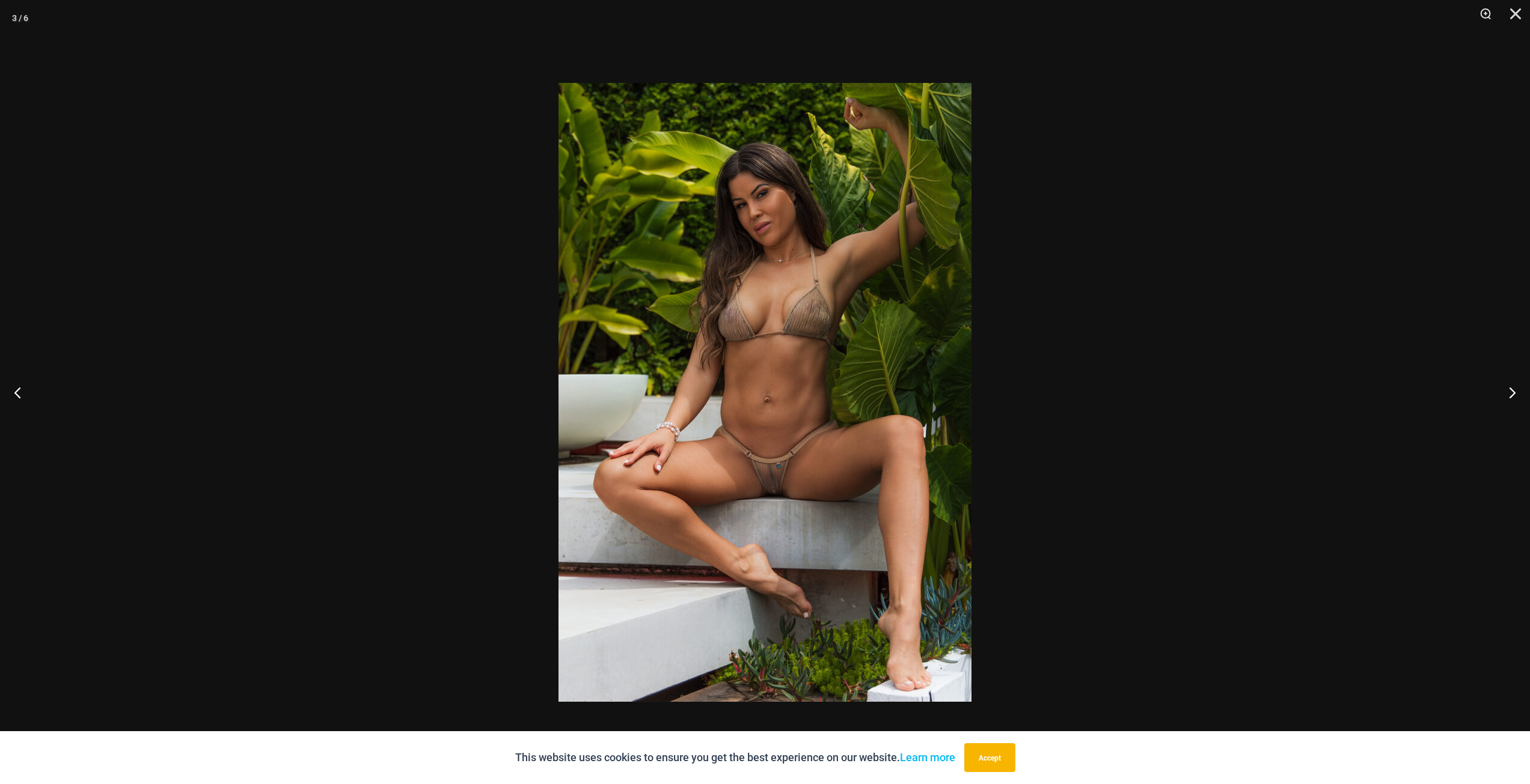
click at [1227, 392] on div at bounding box center [765, 392] width 1530 height 784
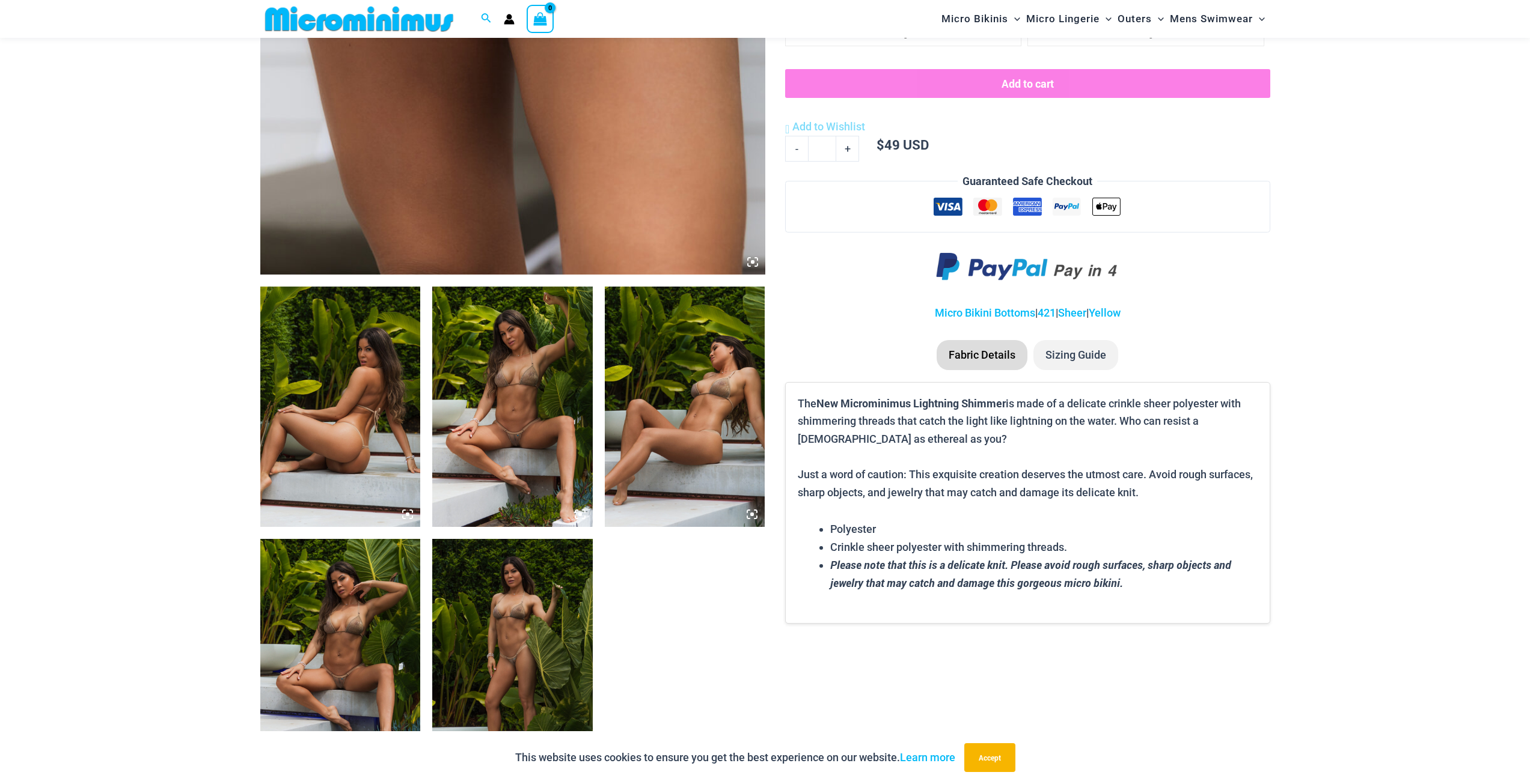
click at [343, 619] on img at bounding box center [341, 659] width 161 height 240
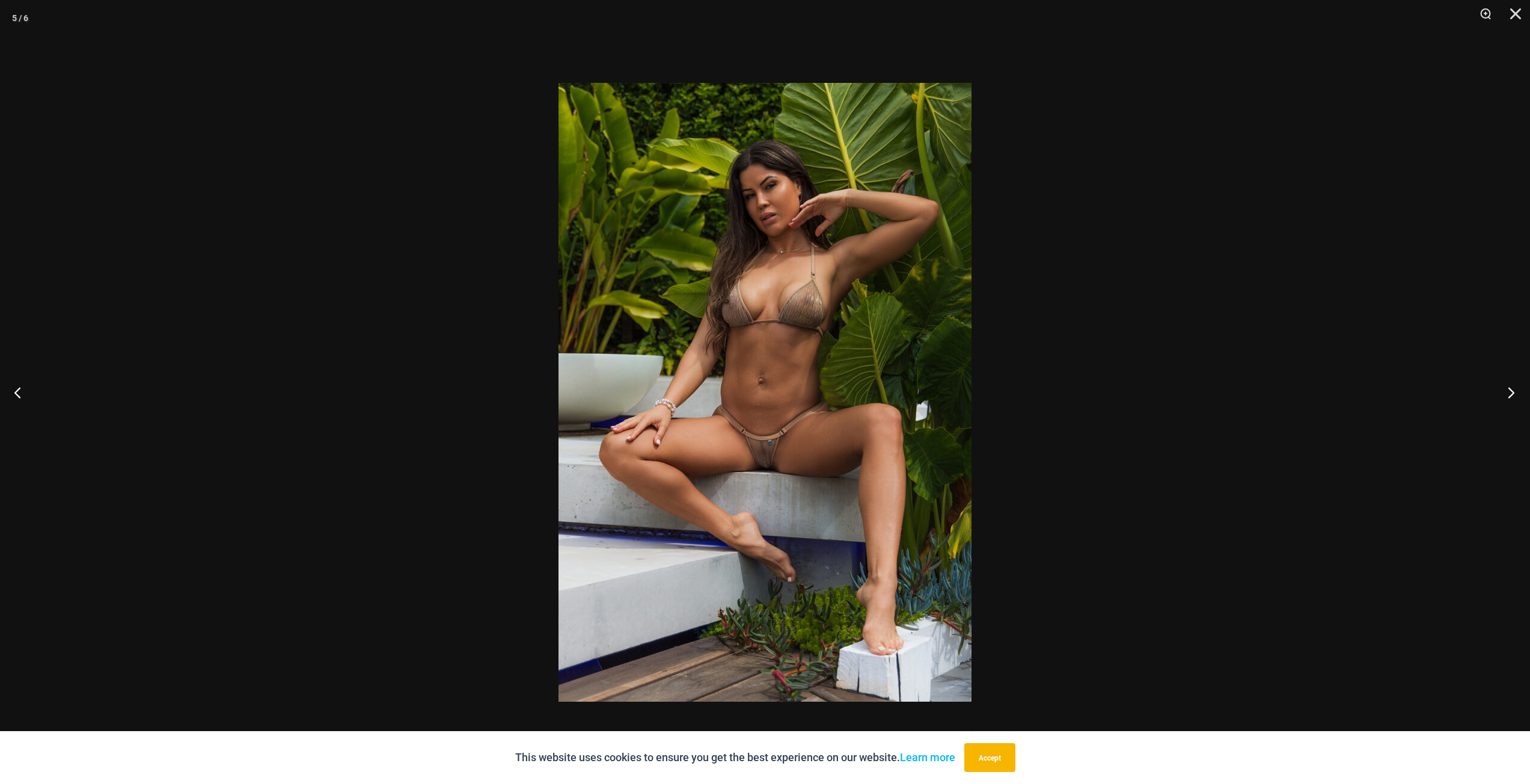
click at [1514, 391] on button "Next" at bounding box center [1507, 392] width 45 height 60
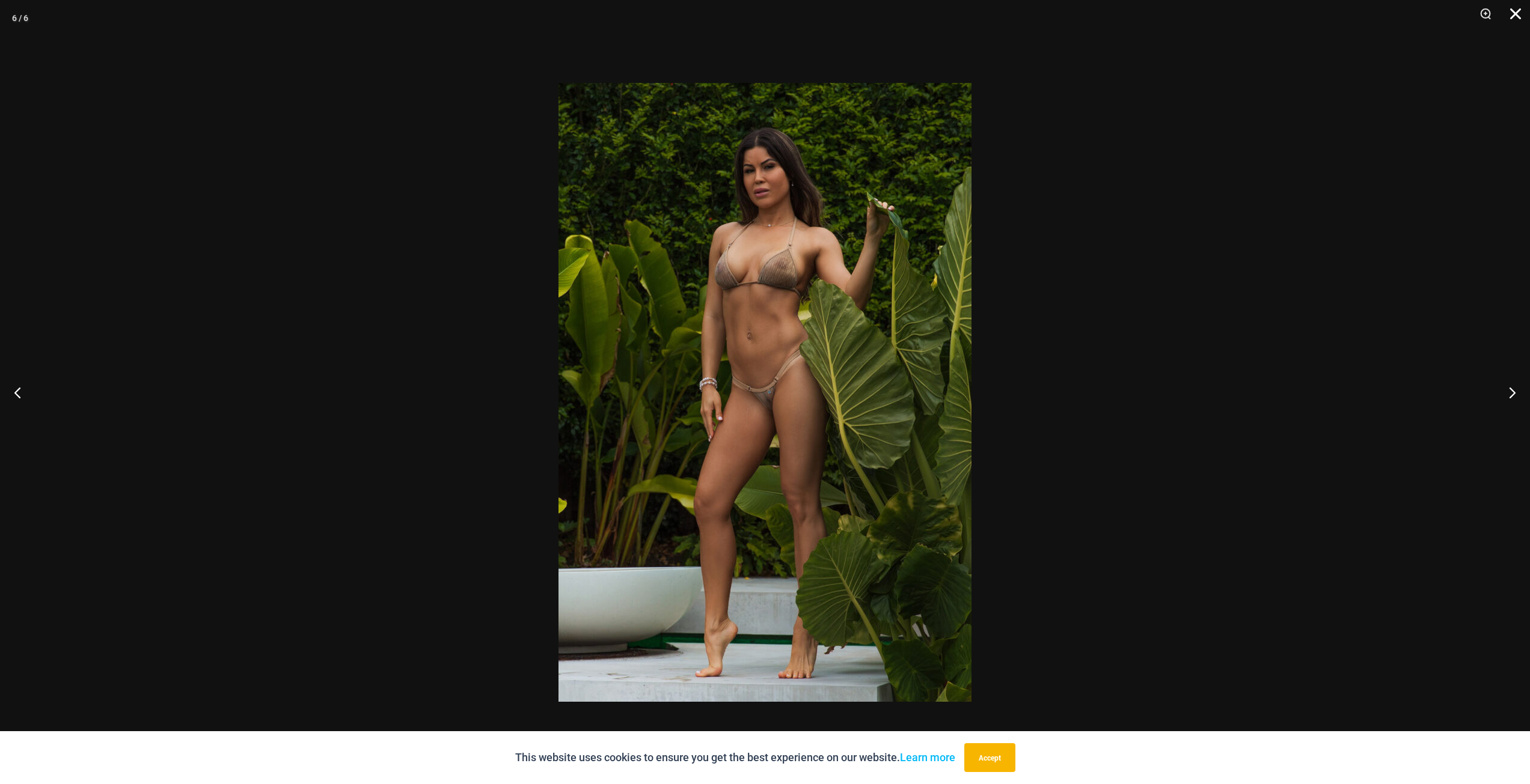
click at [1515, 15] on button "Close" at bounding box center [1511, 18] width 30 height 36
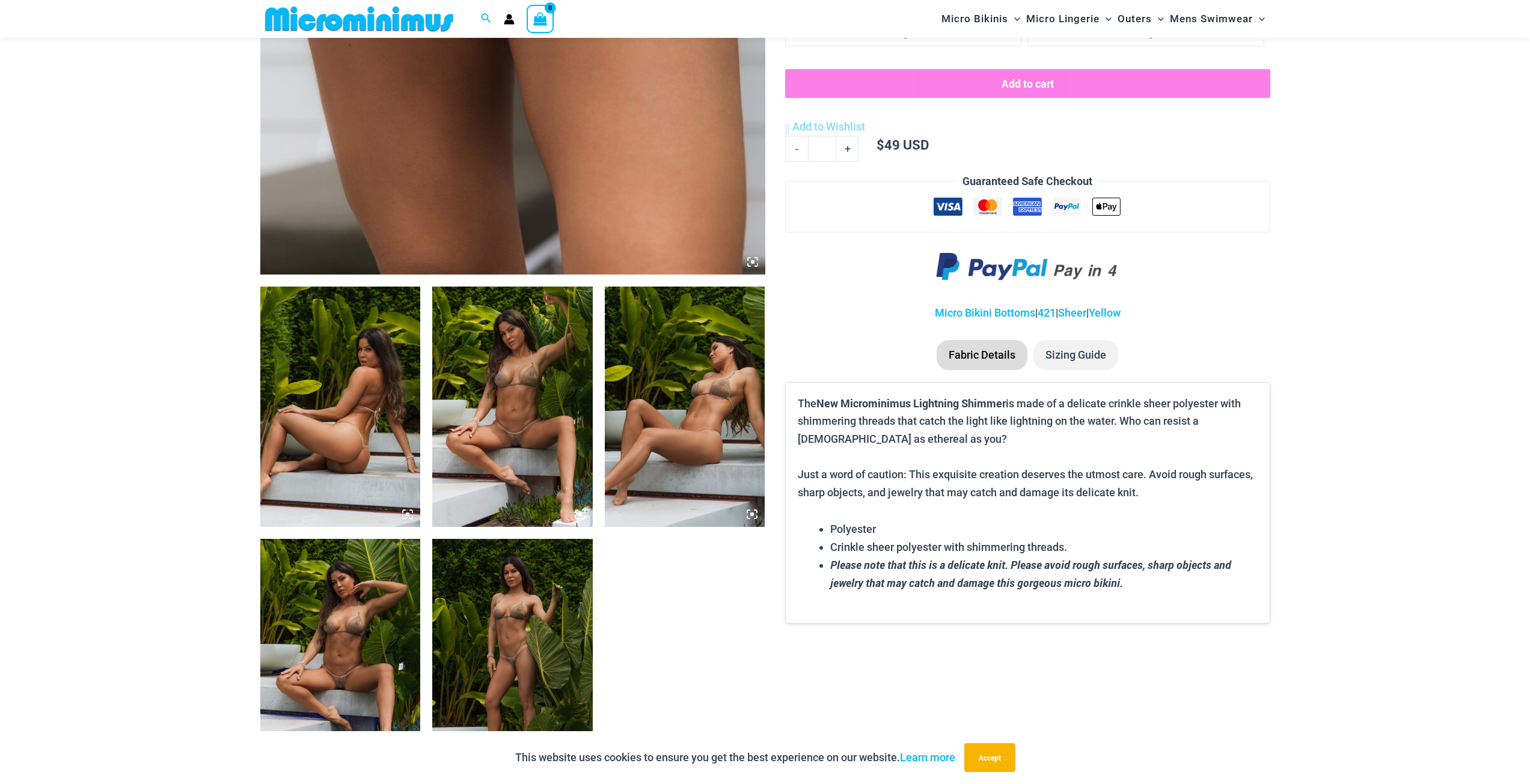
click at [349, 431] on img at bounding box center [341, 406] width 161 height 240
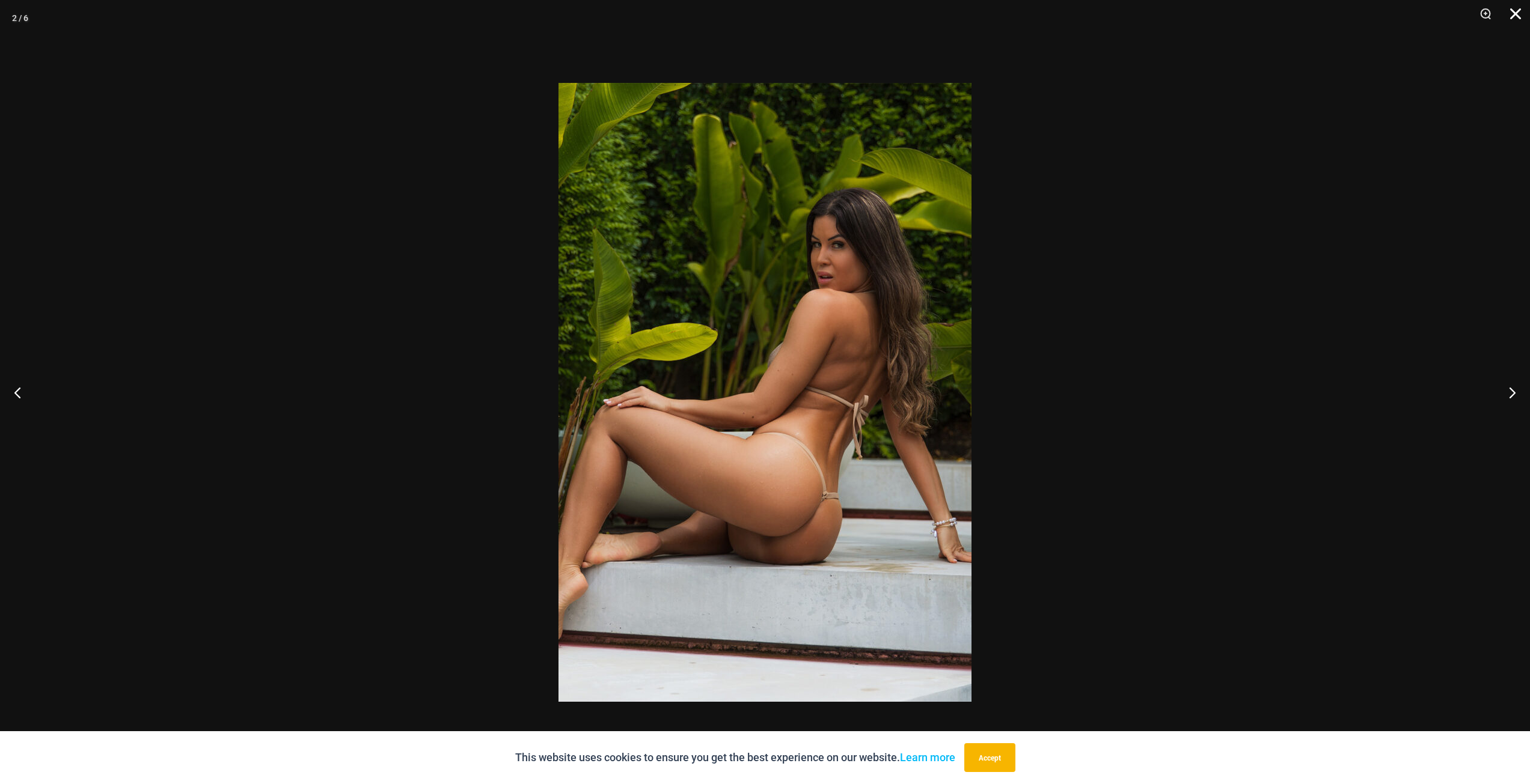
click at [1515, 12] on button "Close" at bounding box center [1511, 18] width 30 height 36
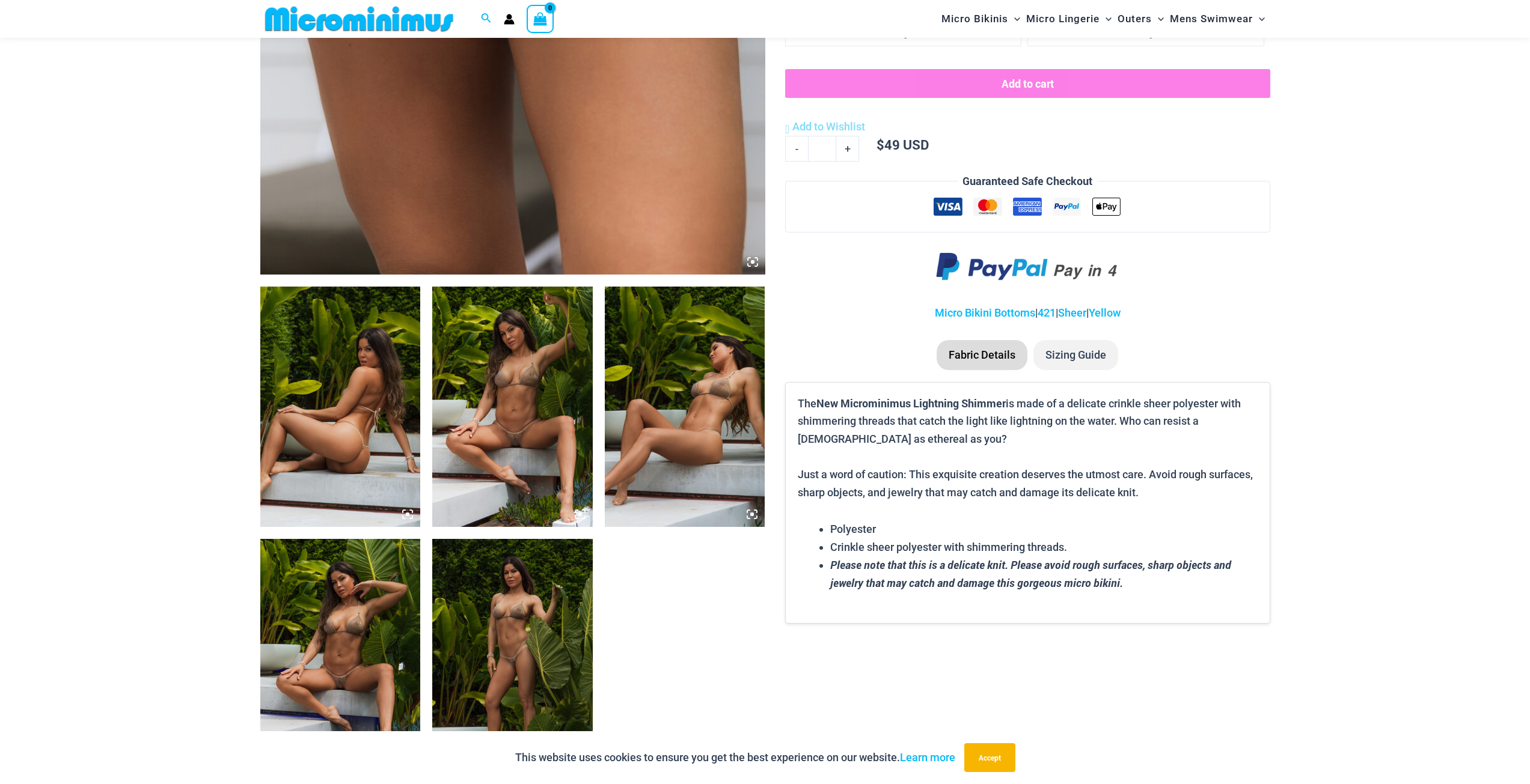
click at [313, 412] on img at bounding box center [341, 406] width 161 height 240
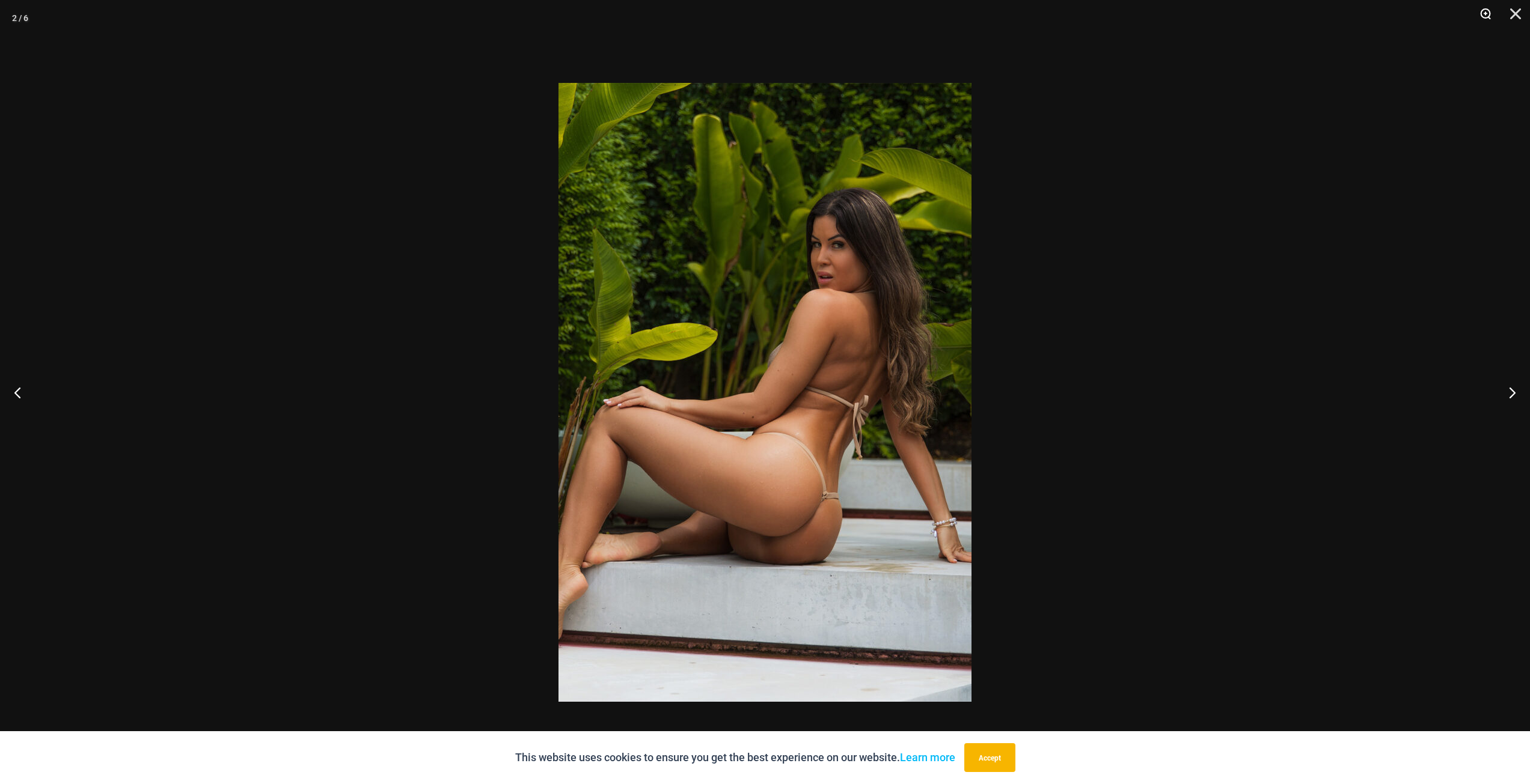
click at [1488, 15] on button "Zoom" at bounding box center [1481, 18] width 30 height 36
click at [1486, 13] on button "Zoom" at bounding box center [1481, 18] width 30 height 36
click at [1515, 13] on button "Close" at bounding box center [1511, 18] width 30 height 36
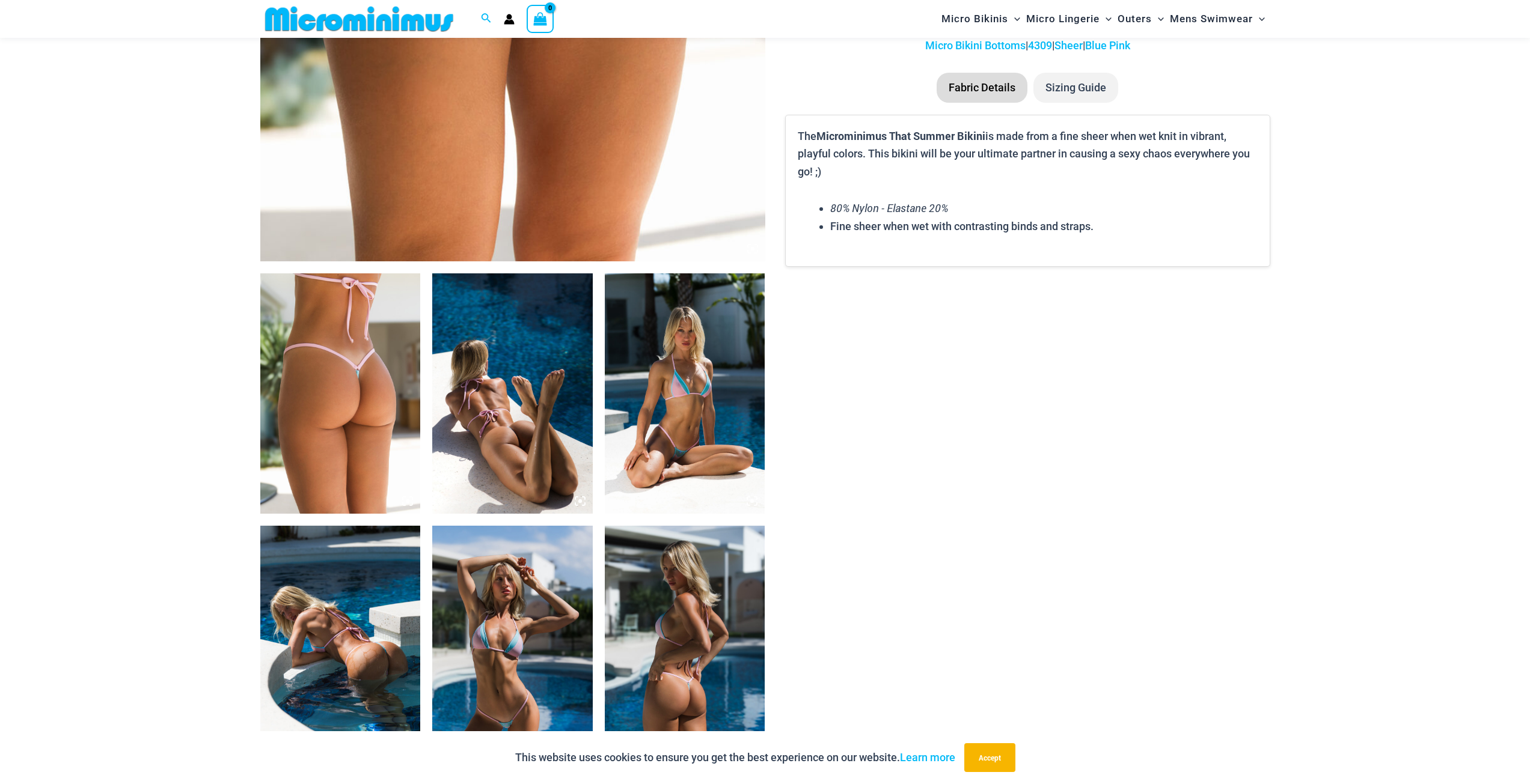
scroll to position [712, 0]
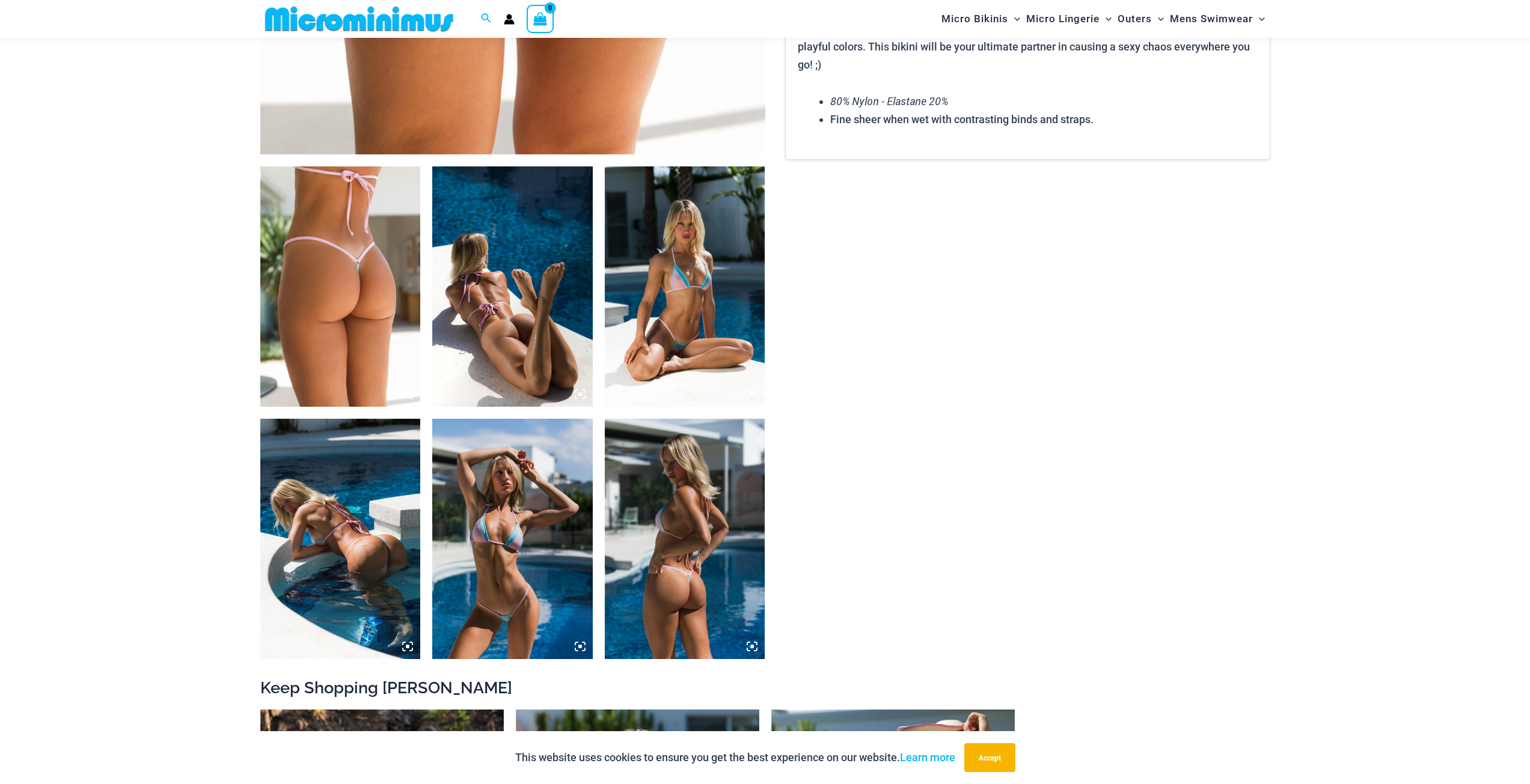
click at [519, 306] on img at bounding box center [512, 286] width 161 height 240
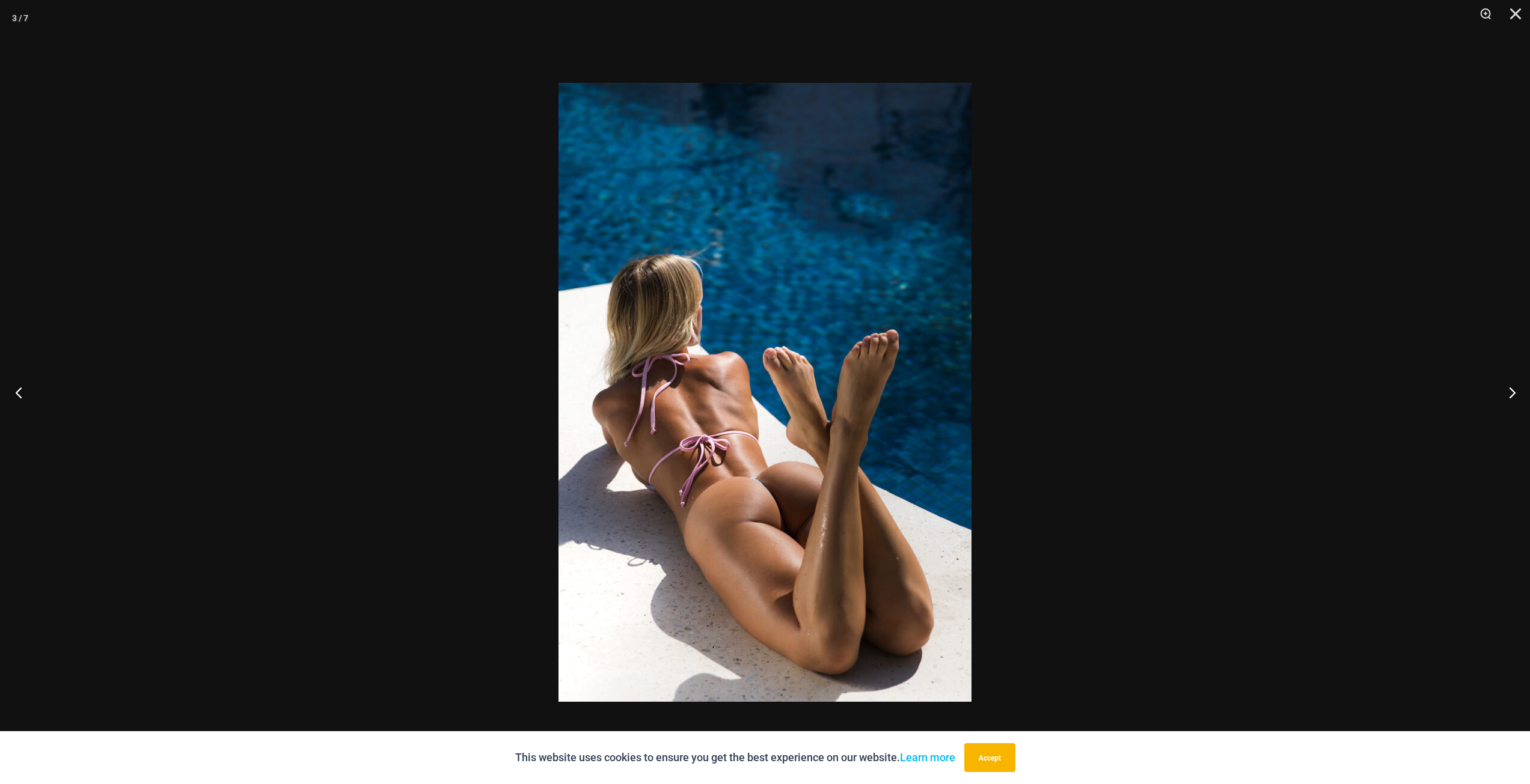
click at [24, 393] on button "Previous" at bounding box center [23, 392] width 45 height 60
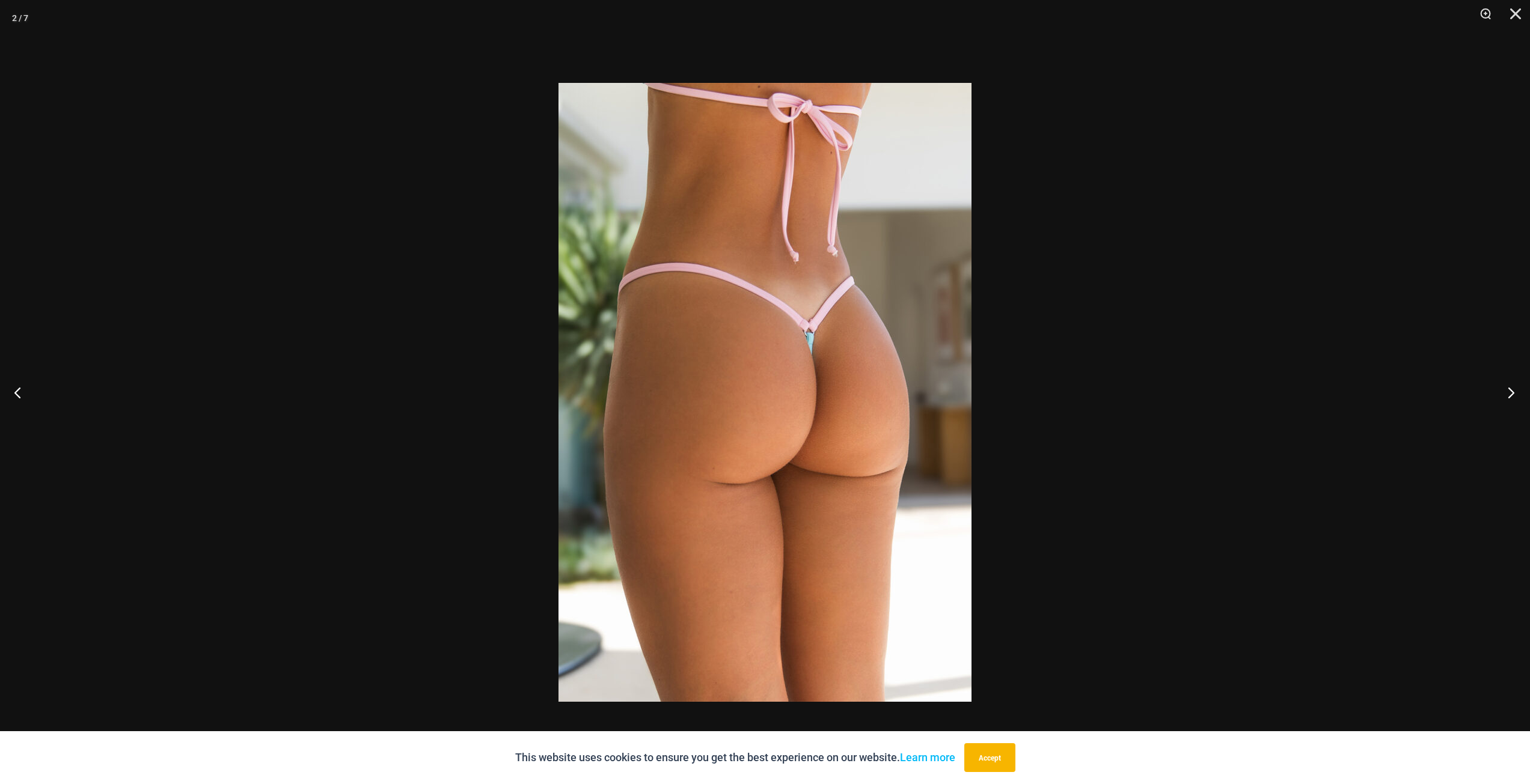
click at [1509, 390] on button "Next" at bounding box center [1507, 392] width 45 height 60
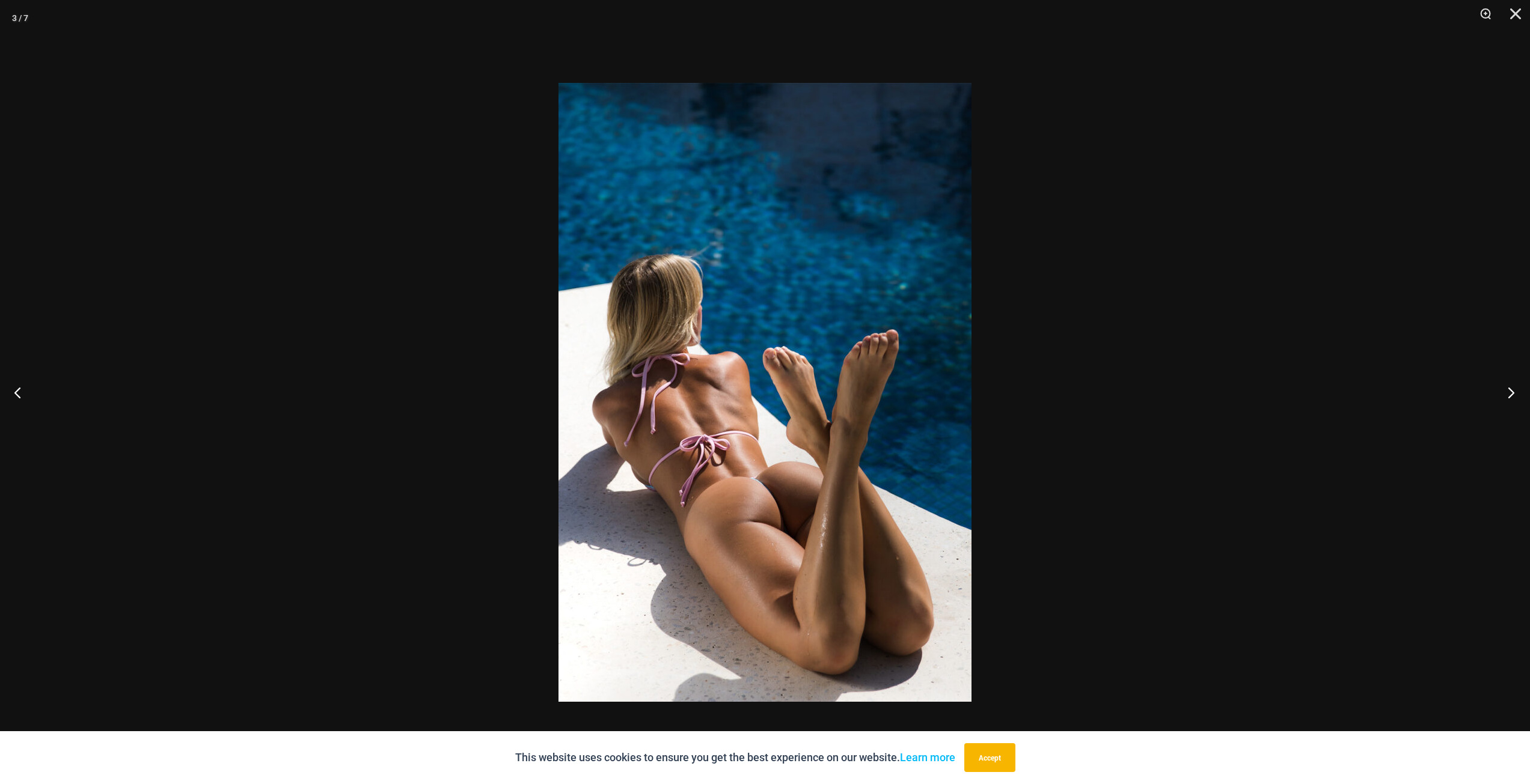
click at [1509, 390] on button "Next" at bounding box center [1507, 392] width 45 height 60
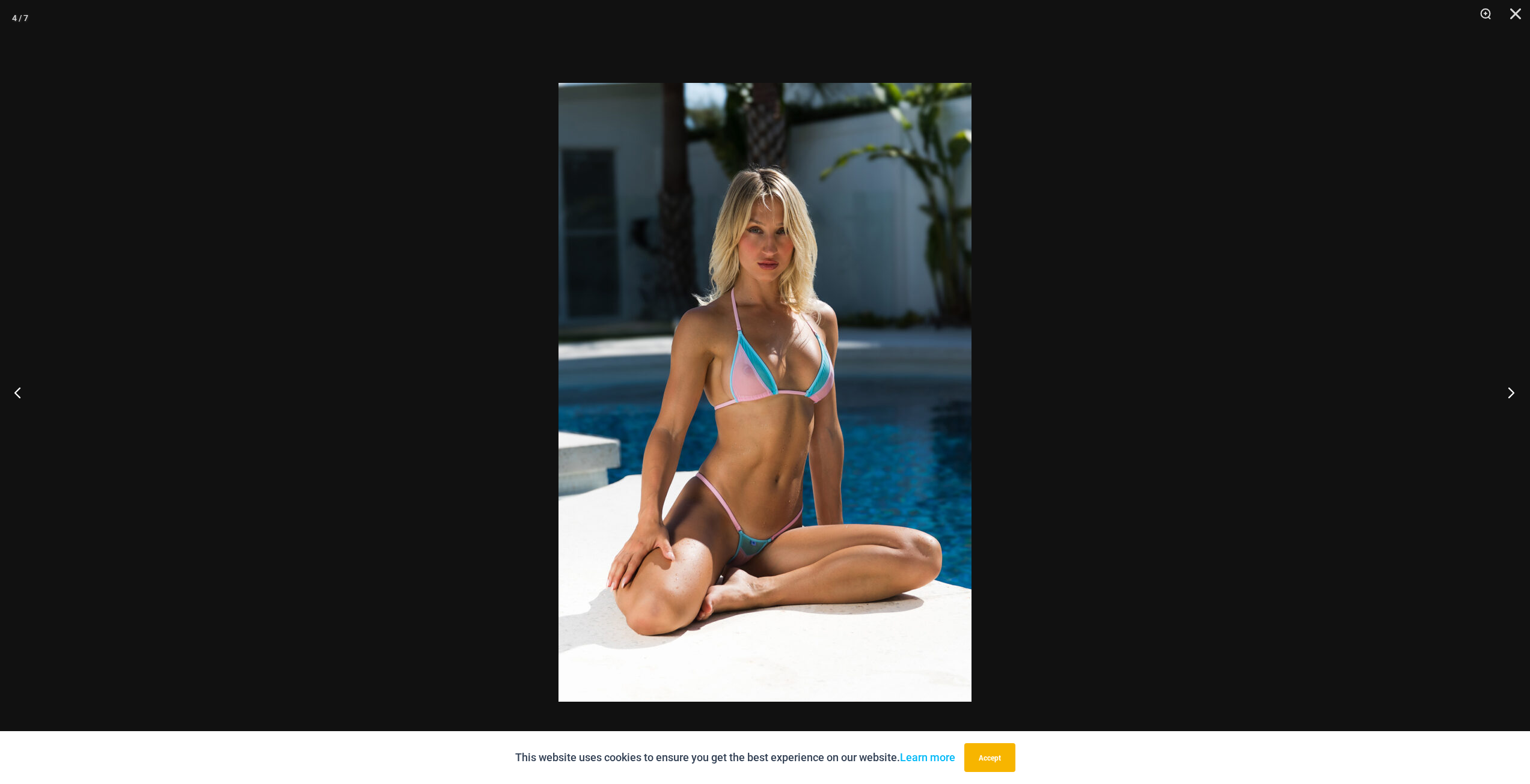
click at [1509, 390] on button "Next" at bounding box center [1507, 392] width 45 height 60
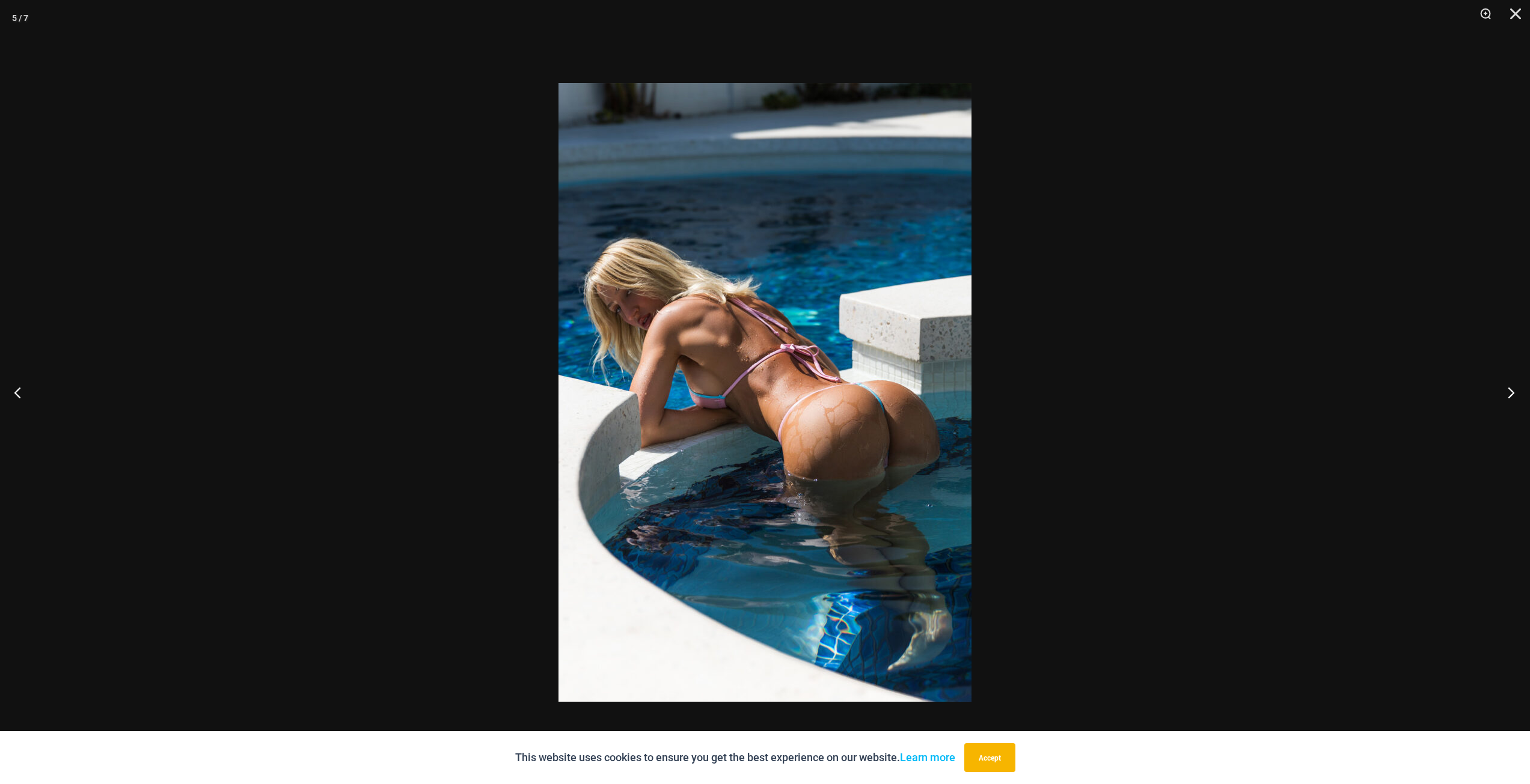
click at [1509, 390] on button "Next" at bounding box center [1507, 392] width 45 height 60
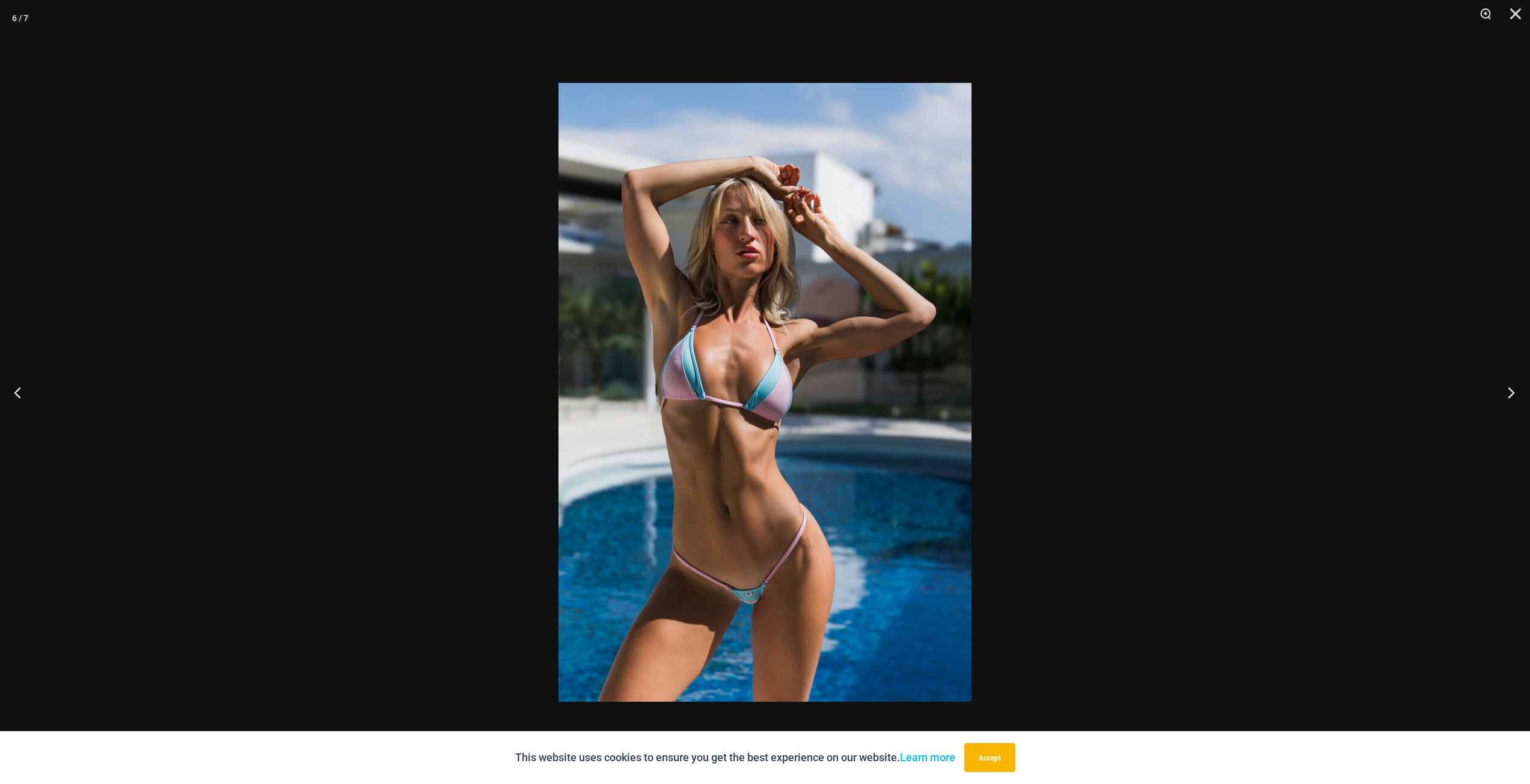
click at [1509, 390] on button "Next" at bounding box center [1507, 392] width 45 height 60
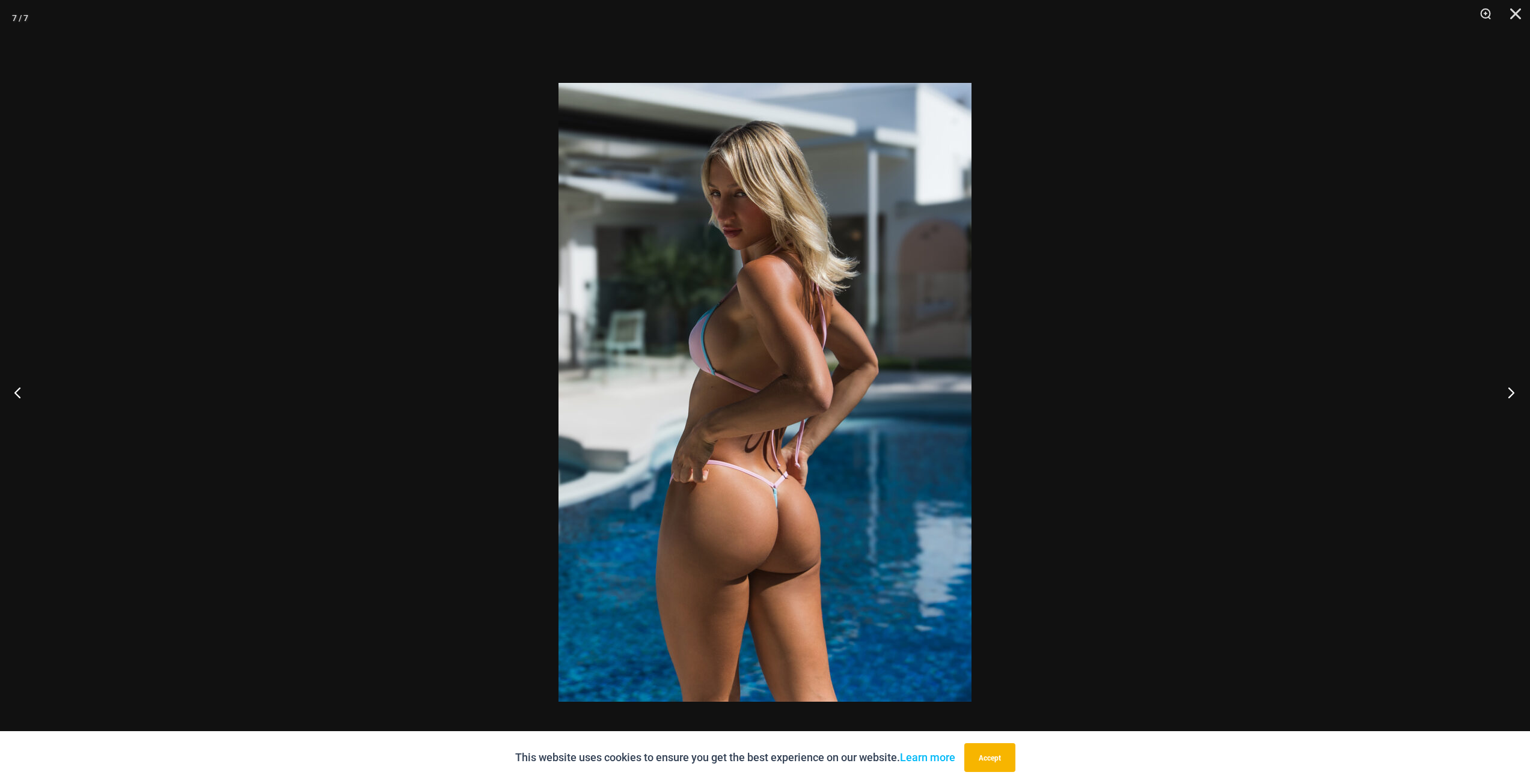
click at [1509, 390] on button "Next" at bounding box center [1507, 392] width 45 height 60
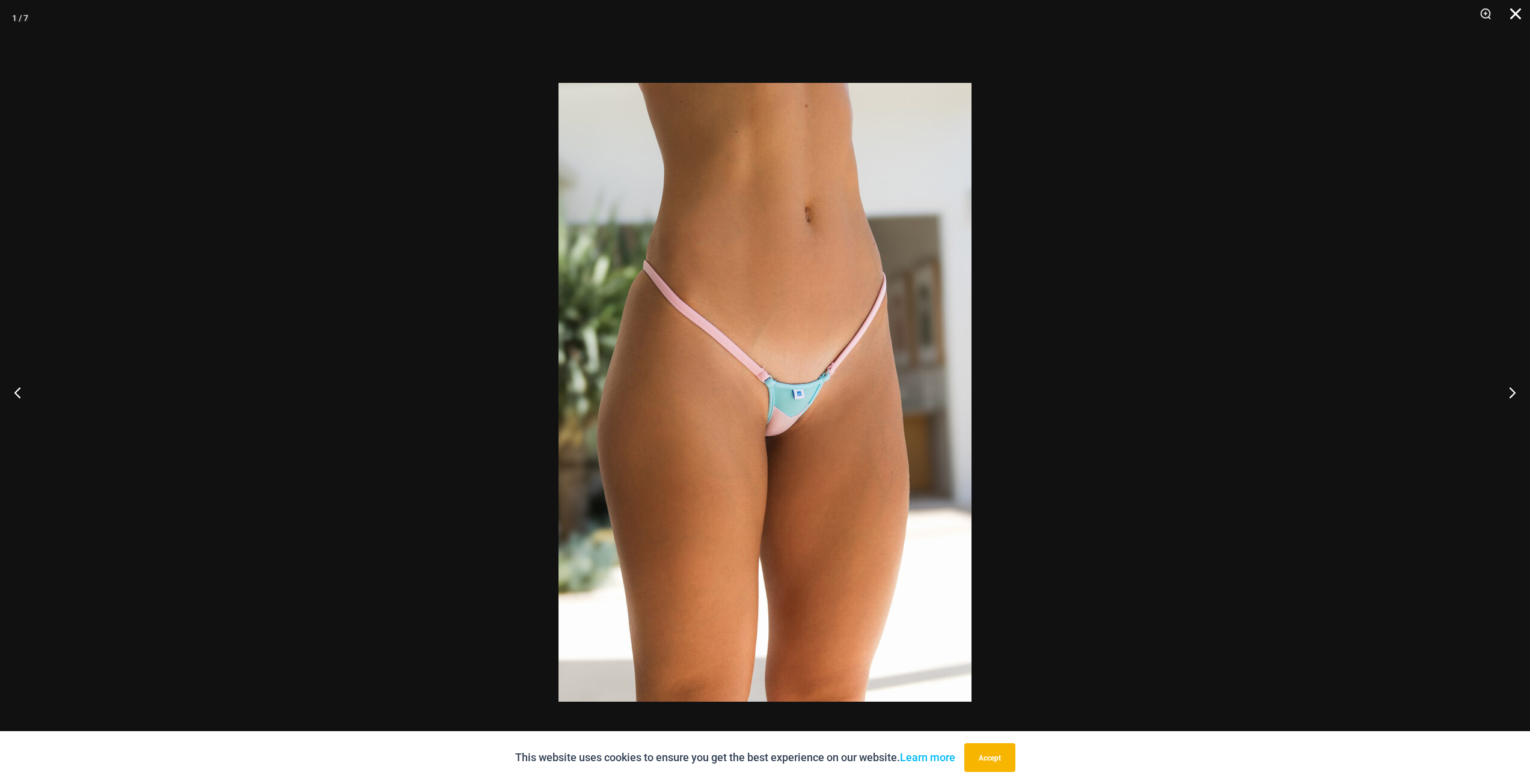
click at [1515, 13] on button "Close" at bounding box center [1511, 18] width 30 height 36
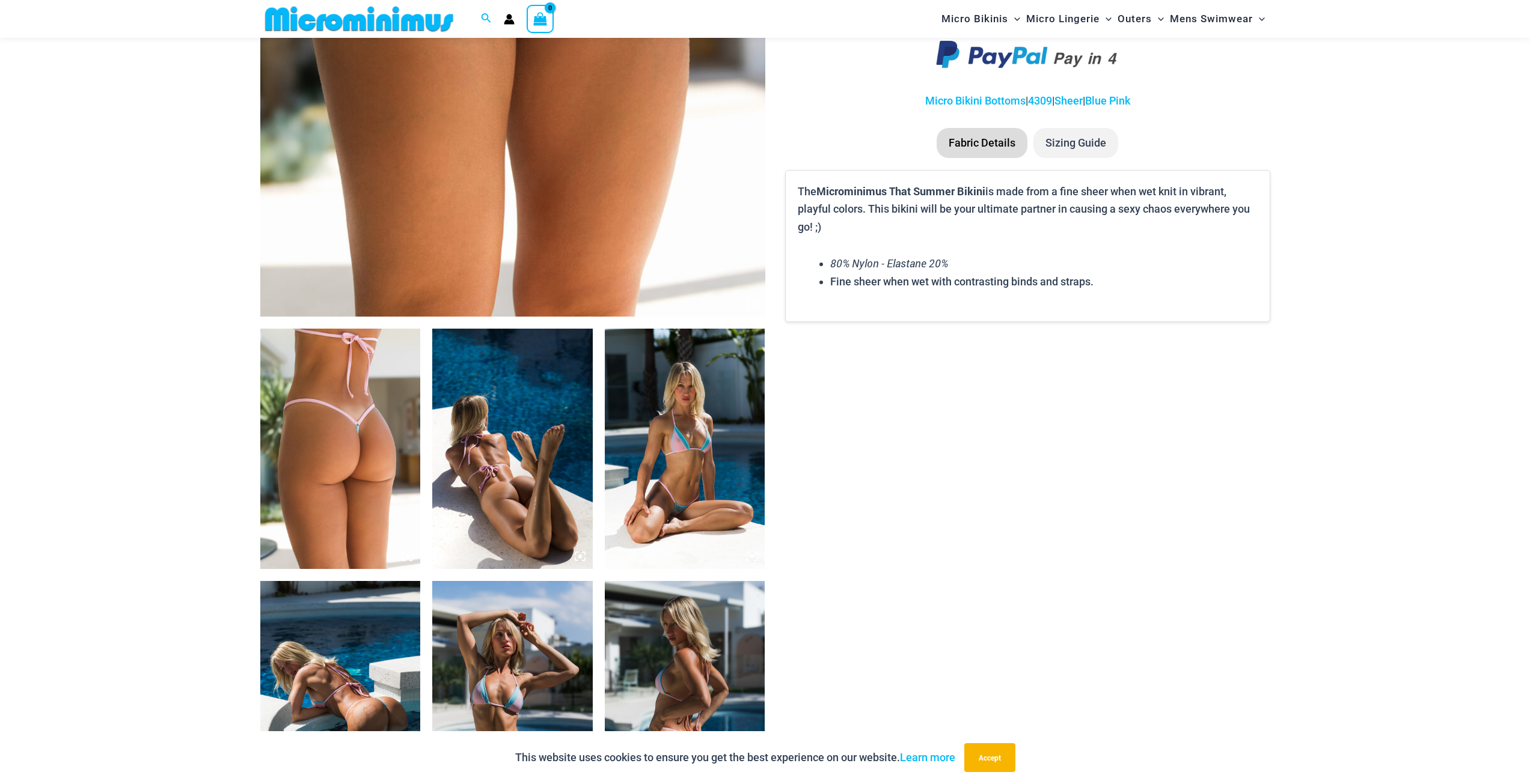
scroll to position [593, 0]
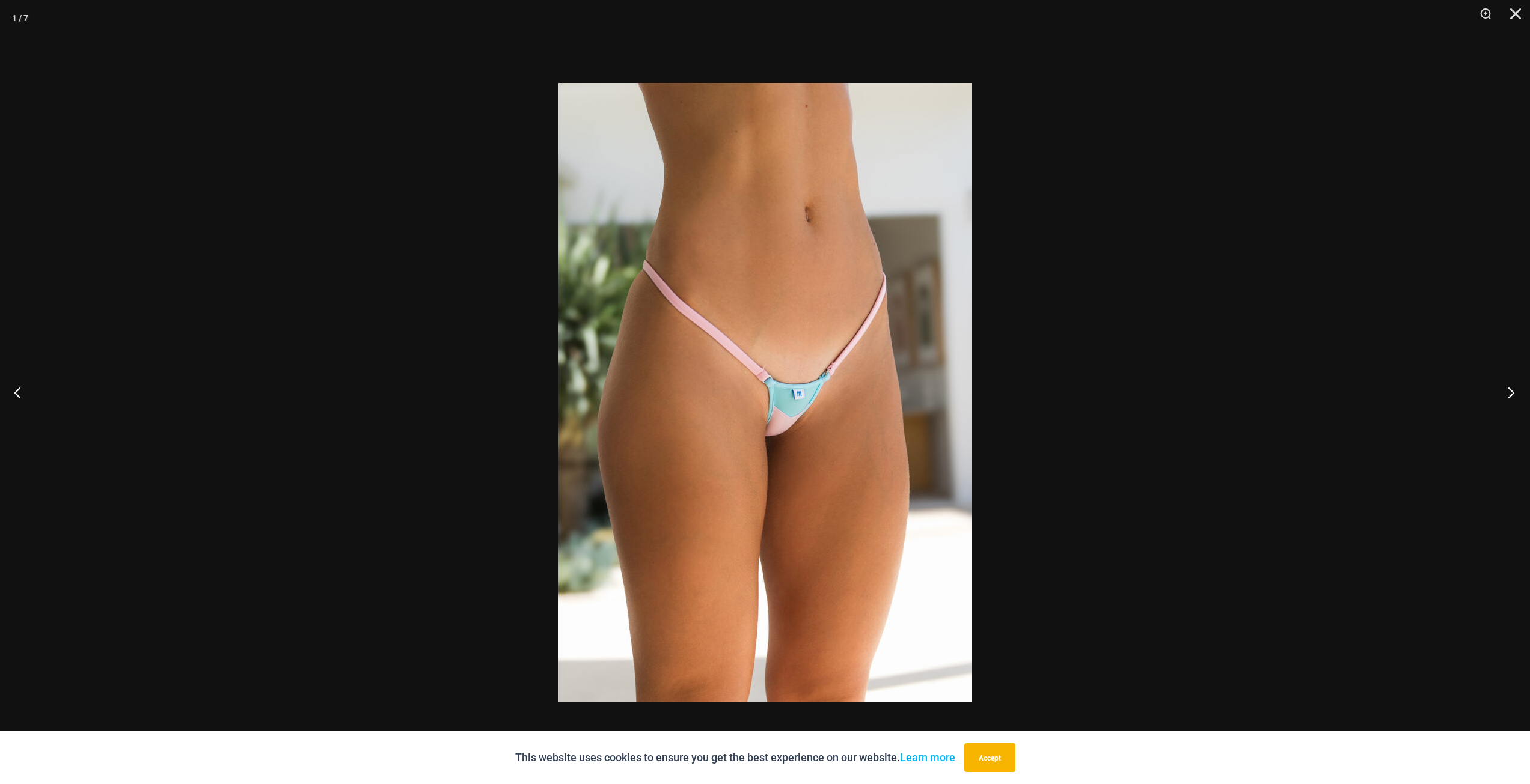
click at [1509, 392] on button "Next" at bounding box center [1507, 392] width 45 height 60
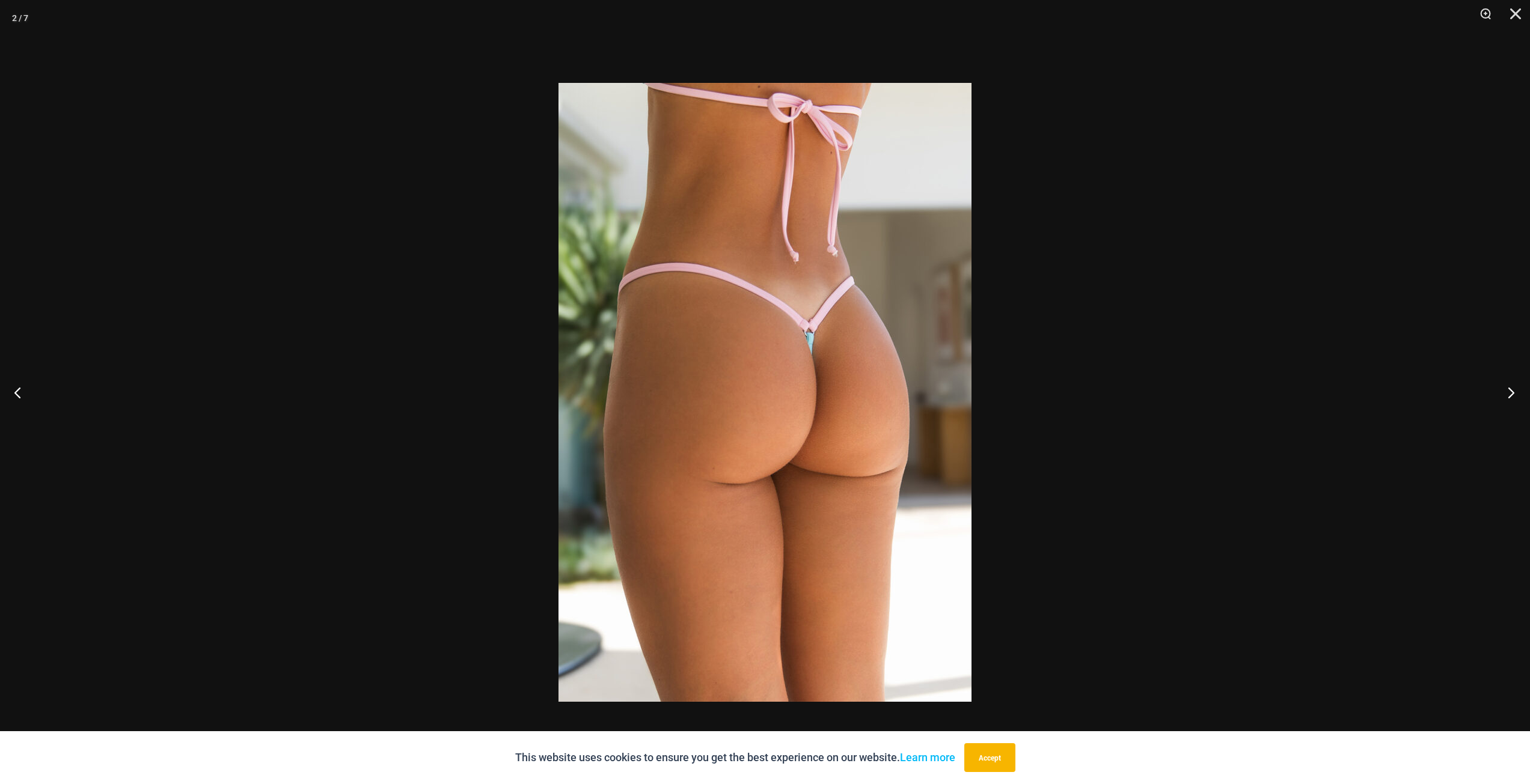
click at [1512, 390] on button "Next" at bounding box center [1507, 392] width 45 height 60
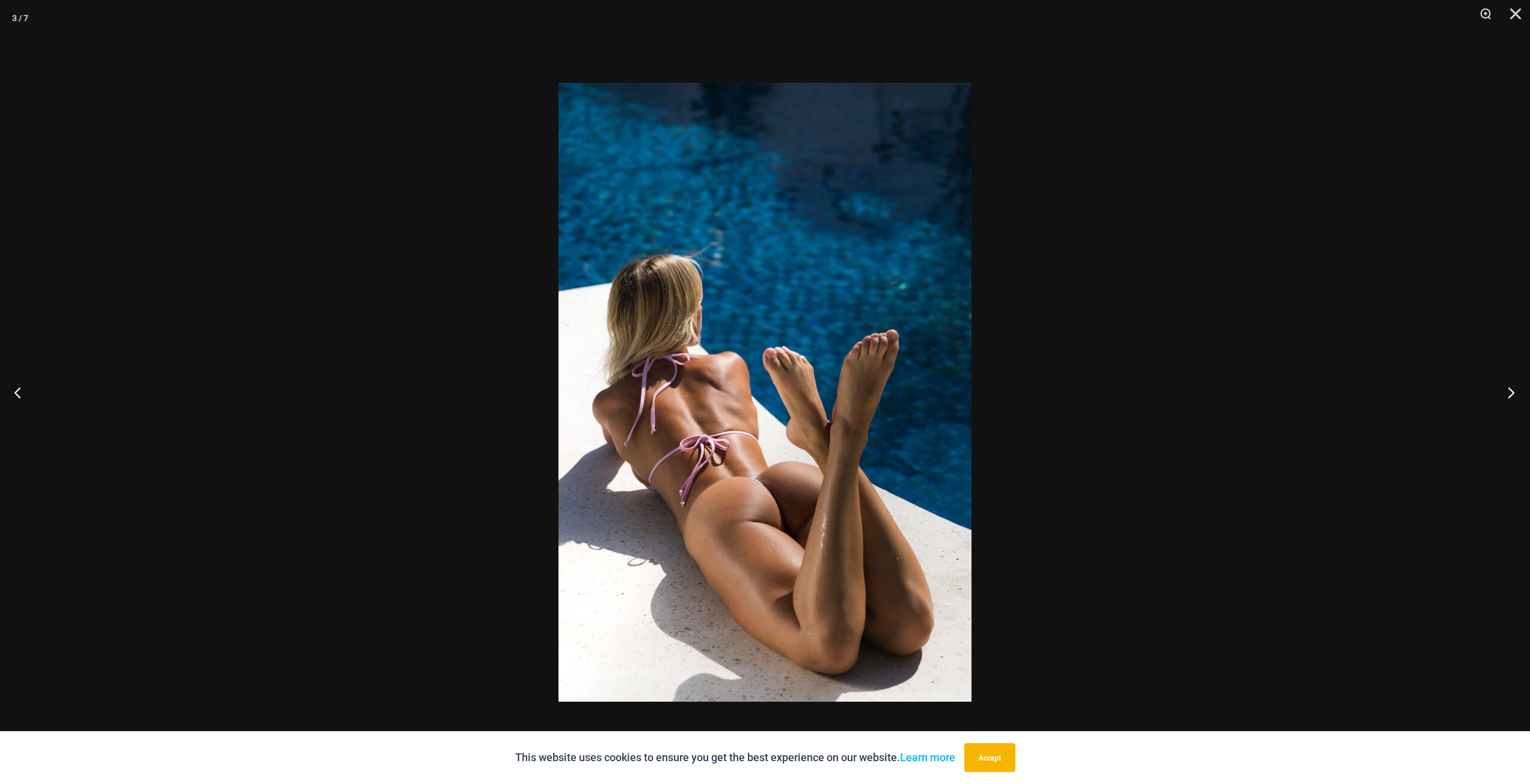
click at [1512, 390] on button "Next" at bounding box center [1507, 392] width 45 height 60
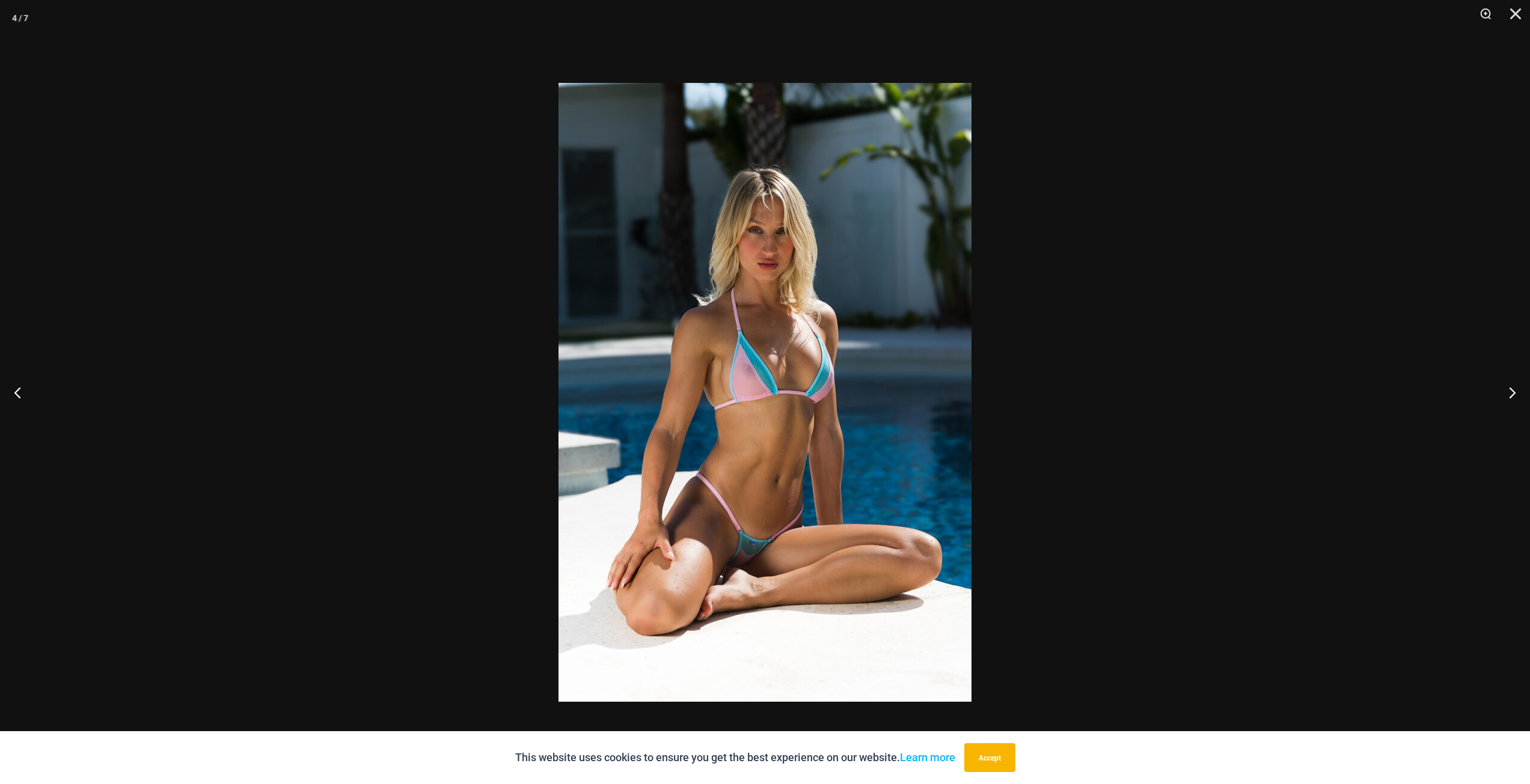
click at [1513, 12] on button "Close" at bounding box center [1511, 18] width 30 height 36
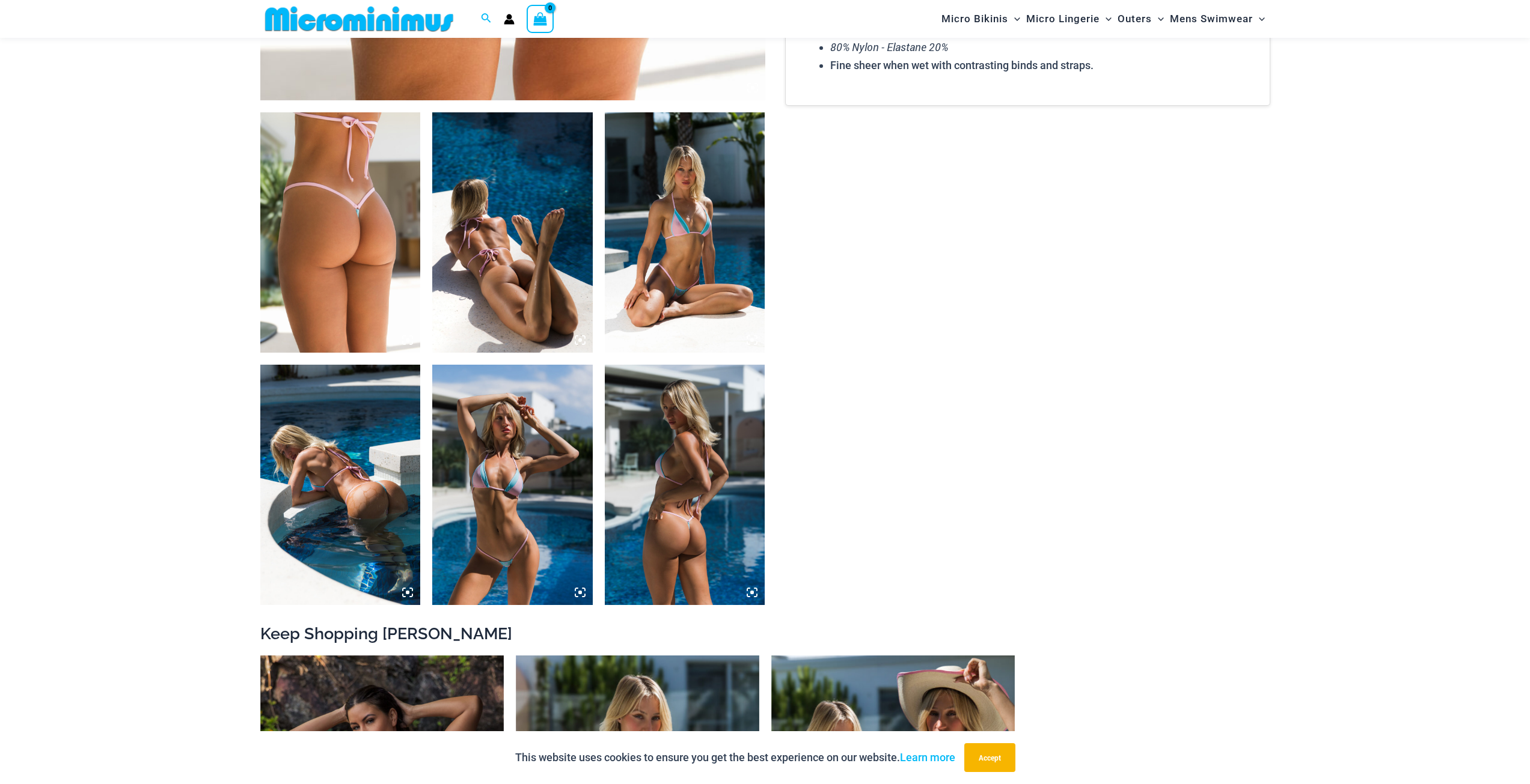
scroll to position [773, 0]
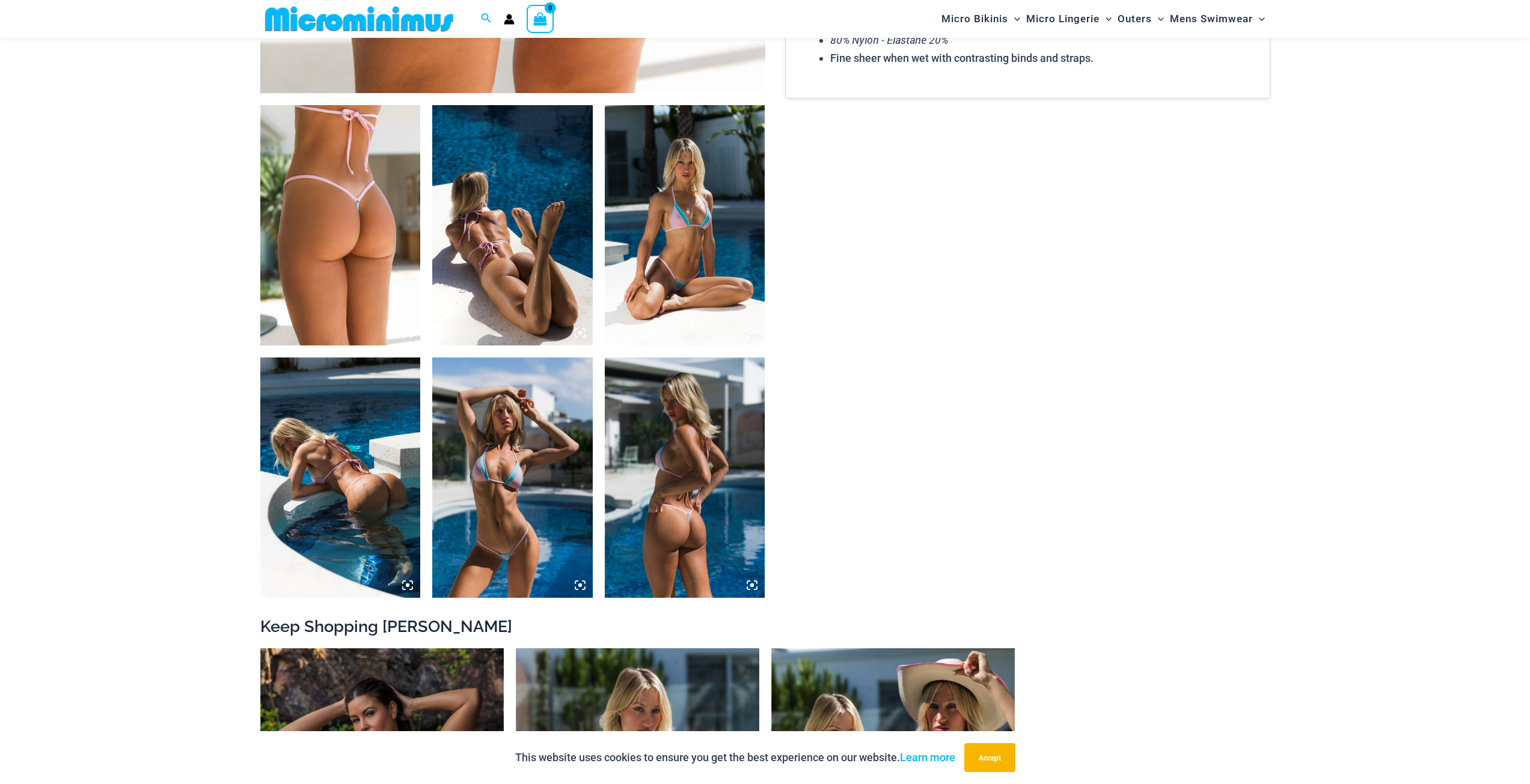
click at [341, 467] on img at bounding box center [341, 478] width 161 height 240
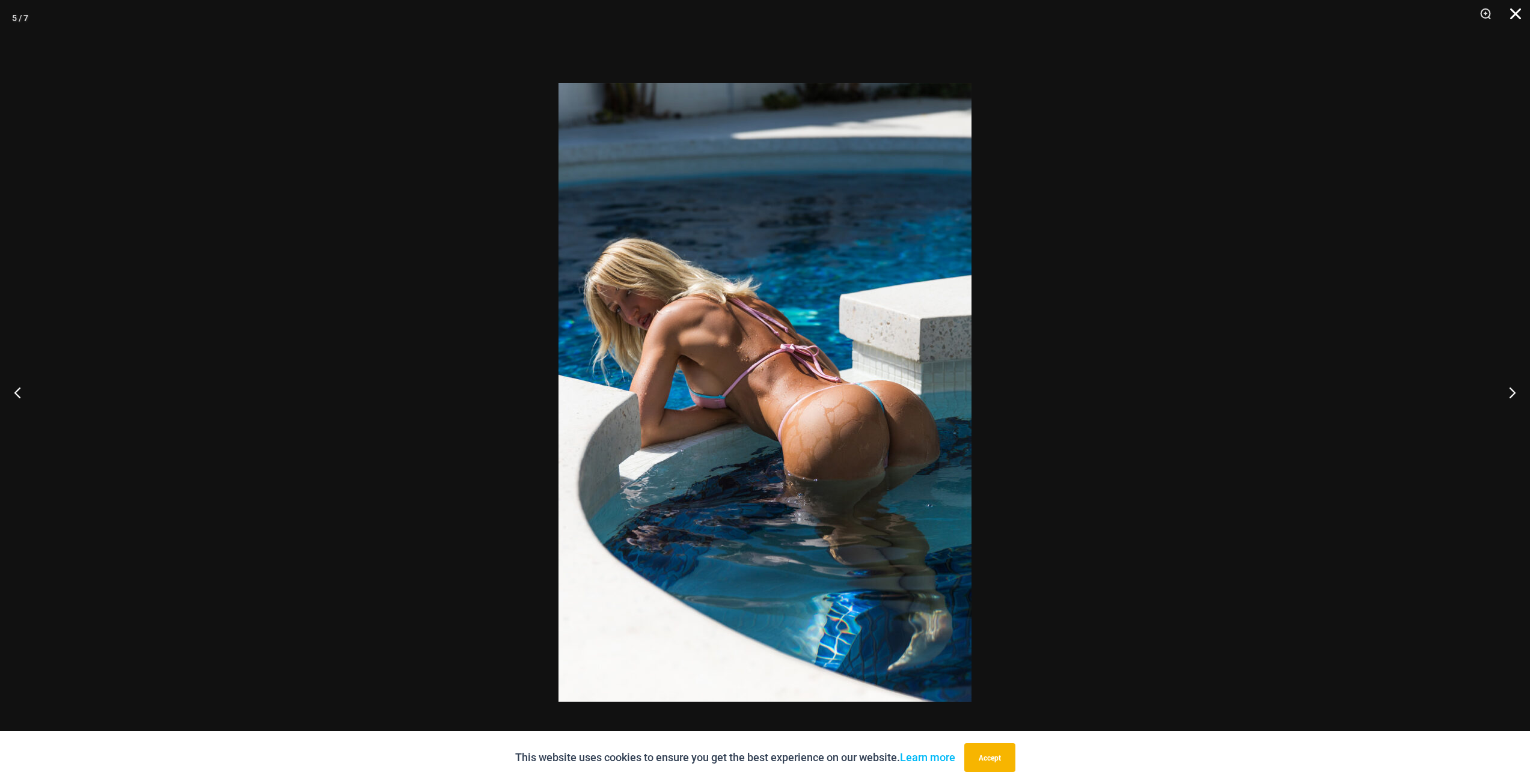
click at [1517, 11] on button "Close" at bounding box center [1511, 18] width 30 height 36
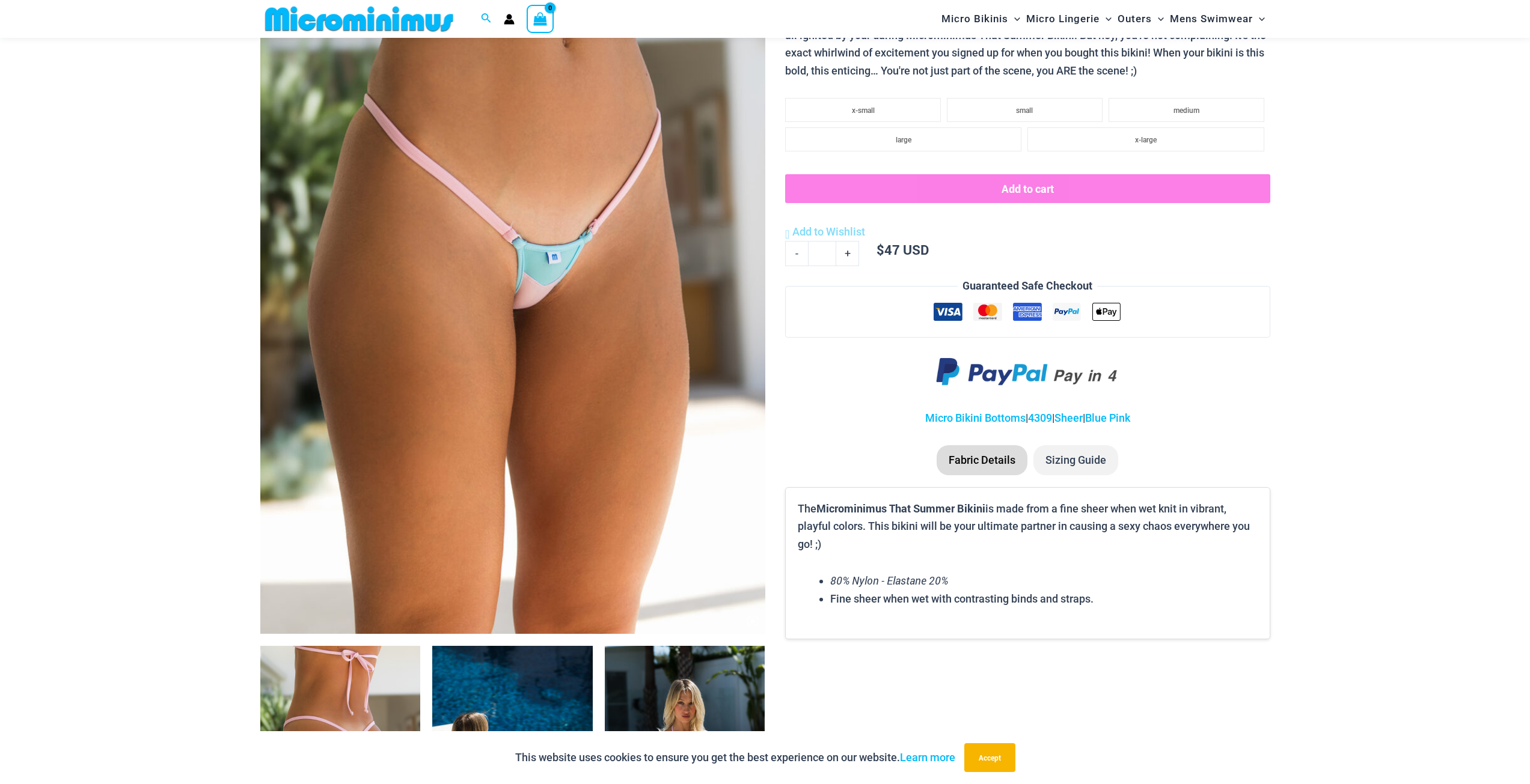
scroll to position [0, 0]
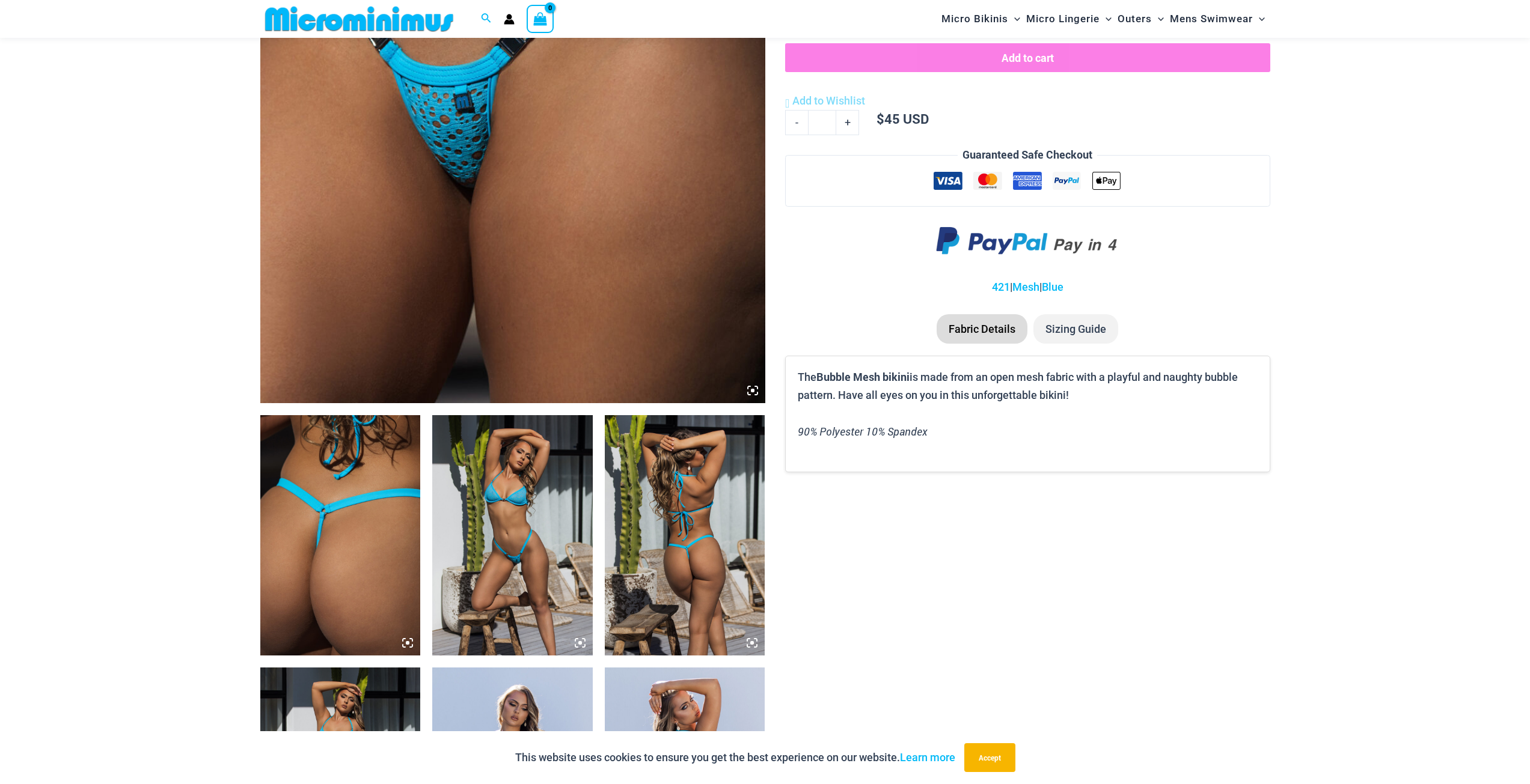
scroll to position [470, 0]
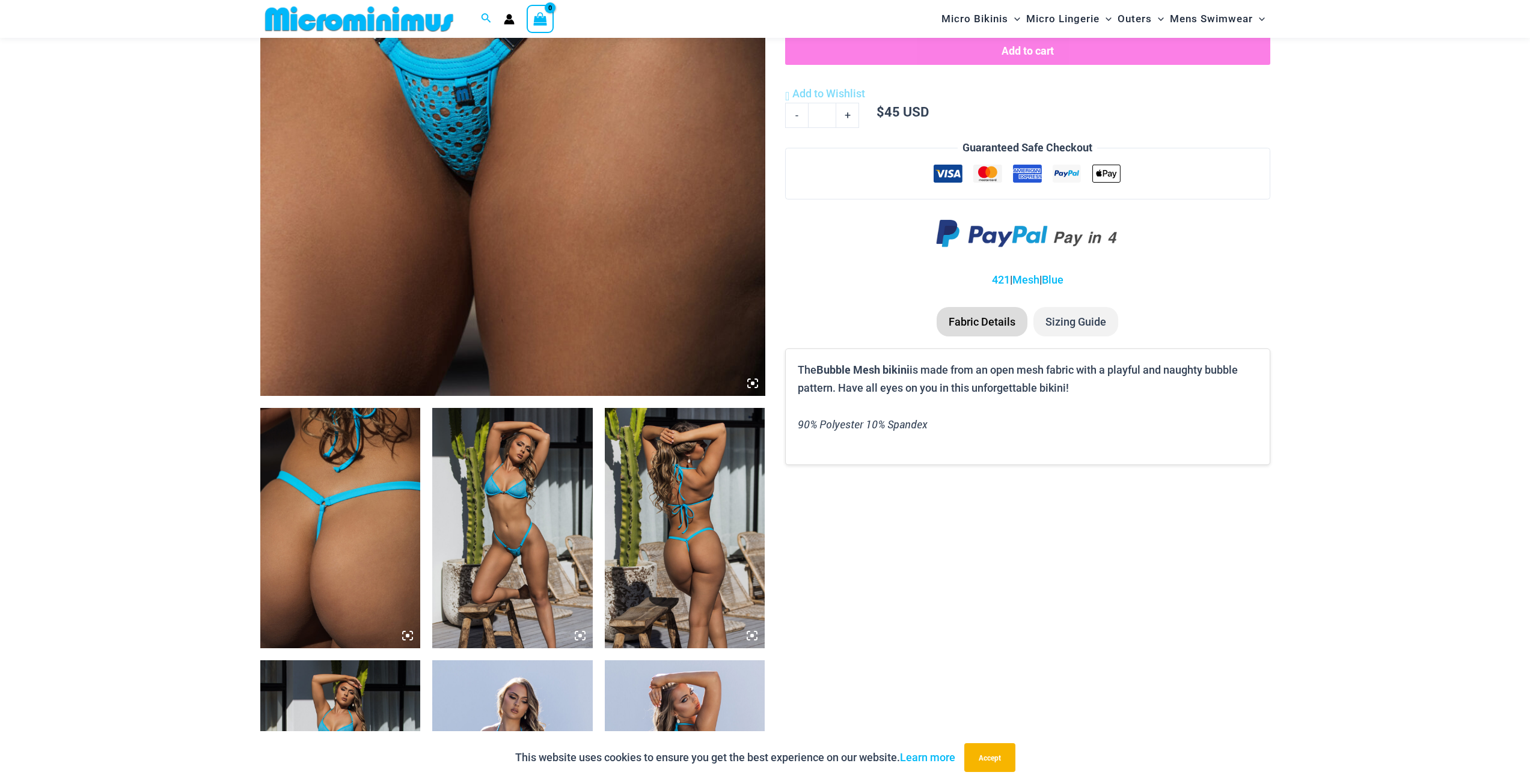
click at [335, 535] on img at bounding box center [341, 528] width 161 height 240
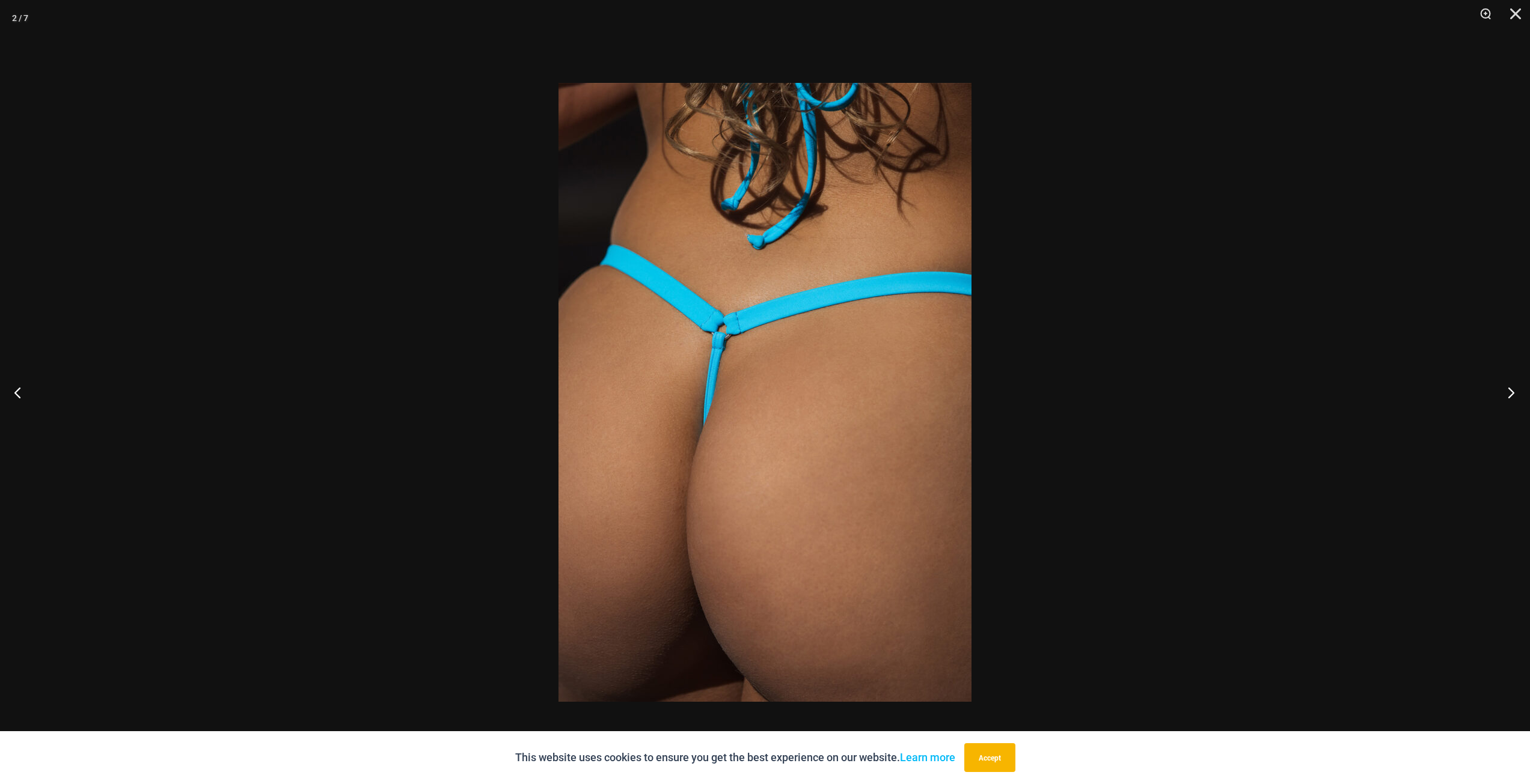
click at [1512, 393] on button "Next" at bounding box center [1507, 392] width 45 height 60
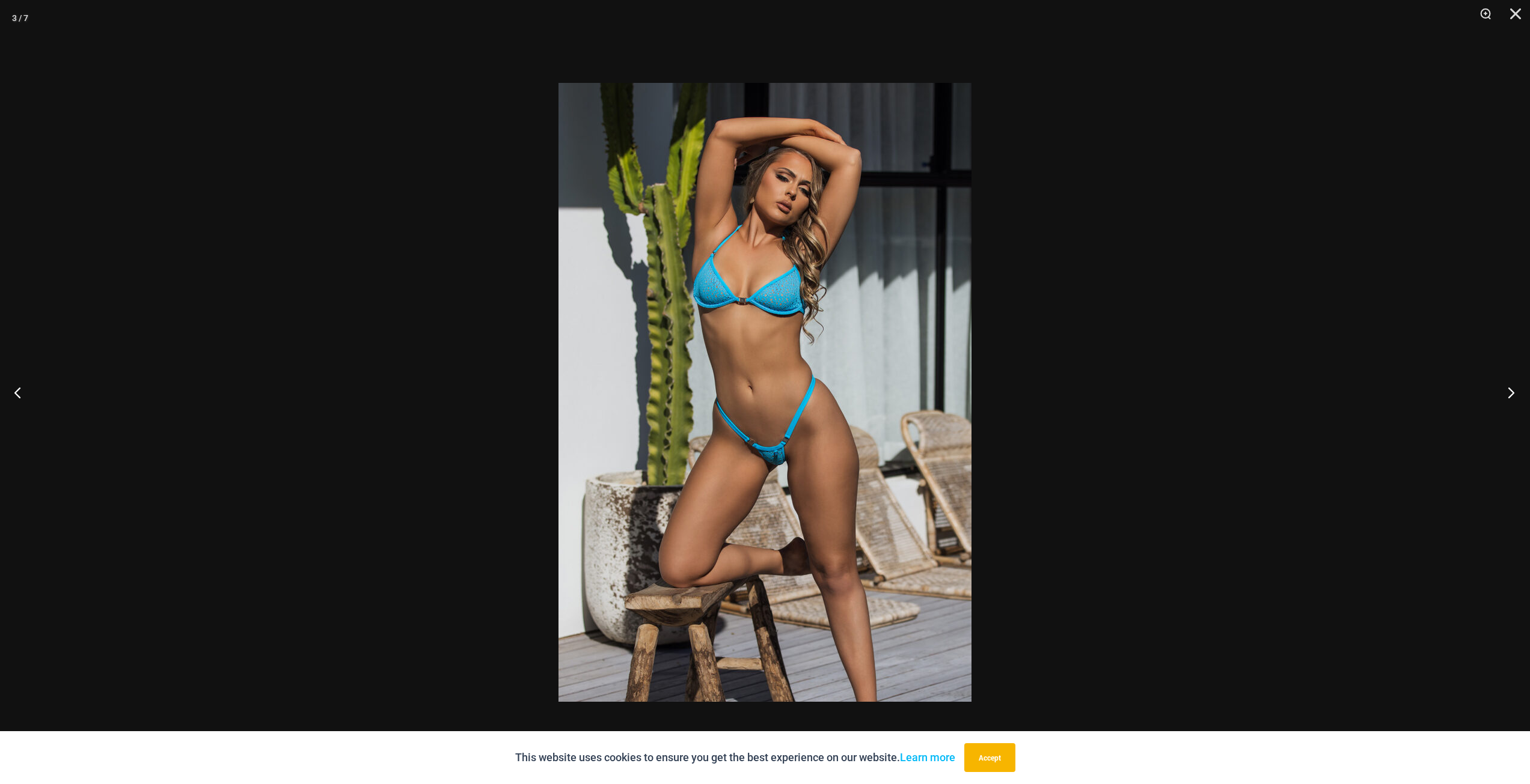
click at [1511, 393] on button "Next" at bounding box center [1507, 392] width 45 height 60
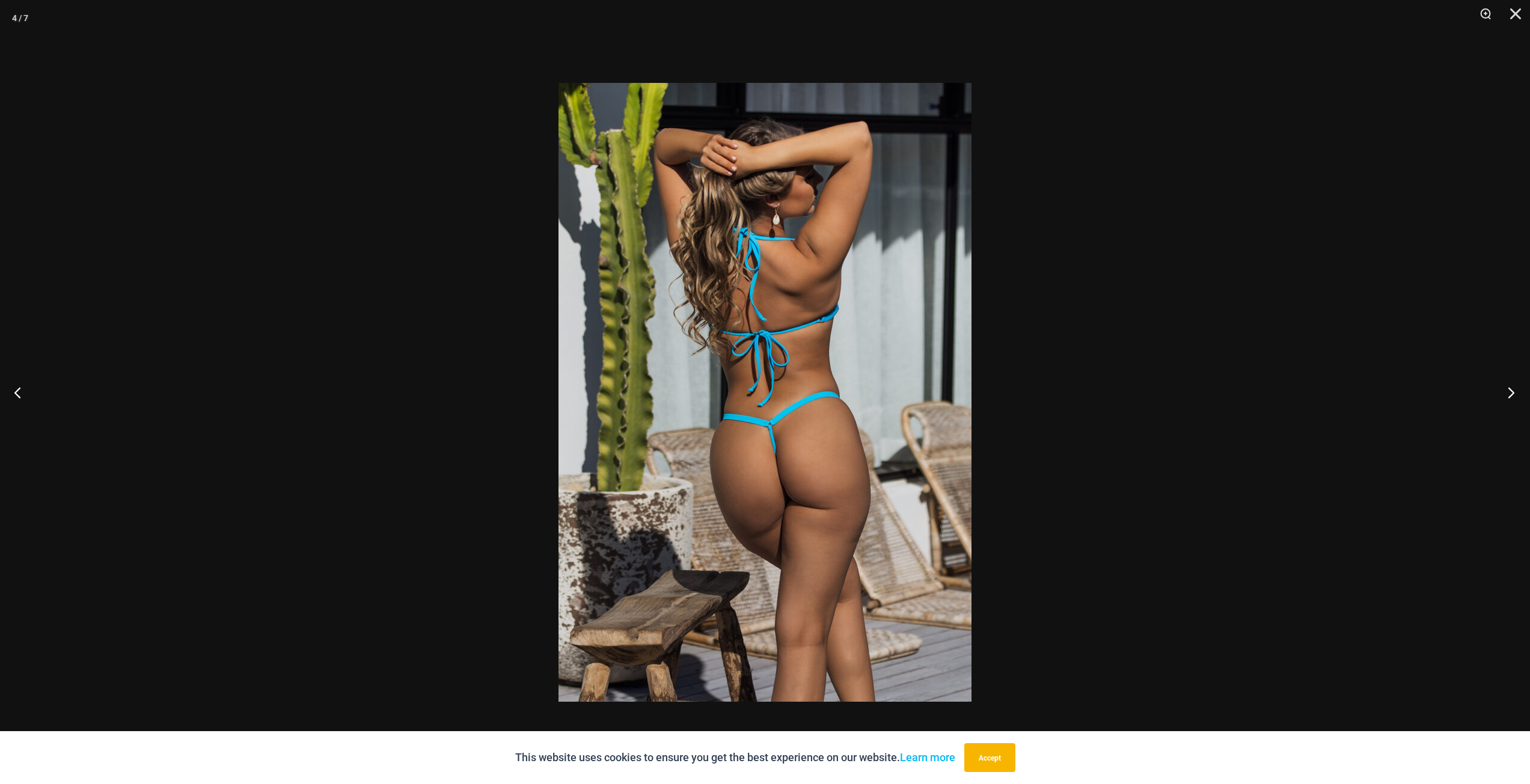
click at [1511, 393] on button "Next" at bounding box center [1507, 392] width 45 height 60
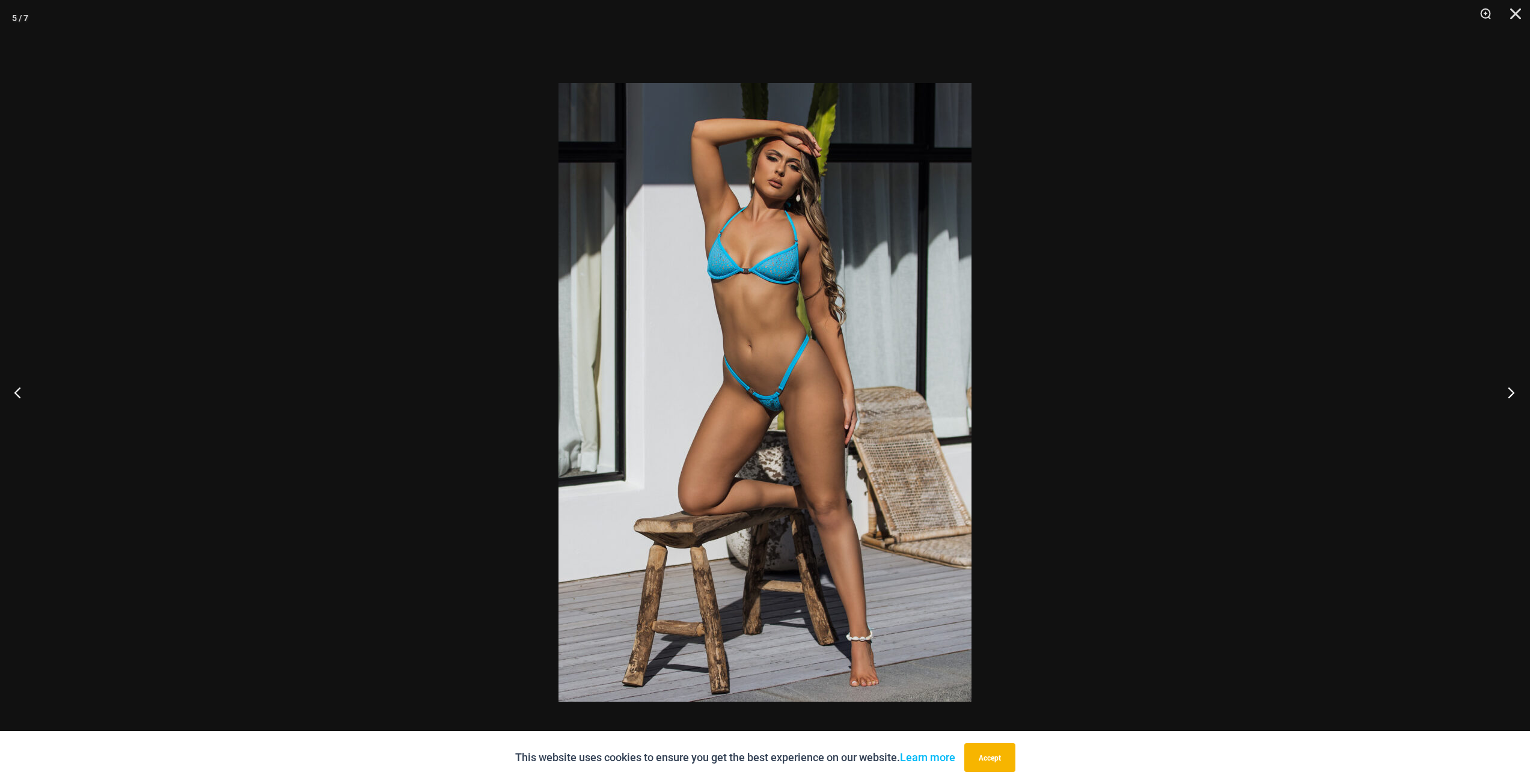
click at [1511, 393] on button "Next" at bounding box center [1507, 392] width 45 height 60
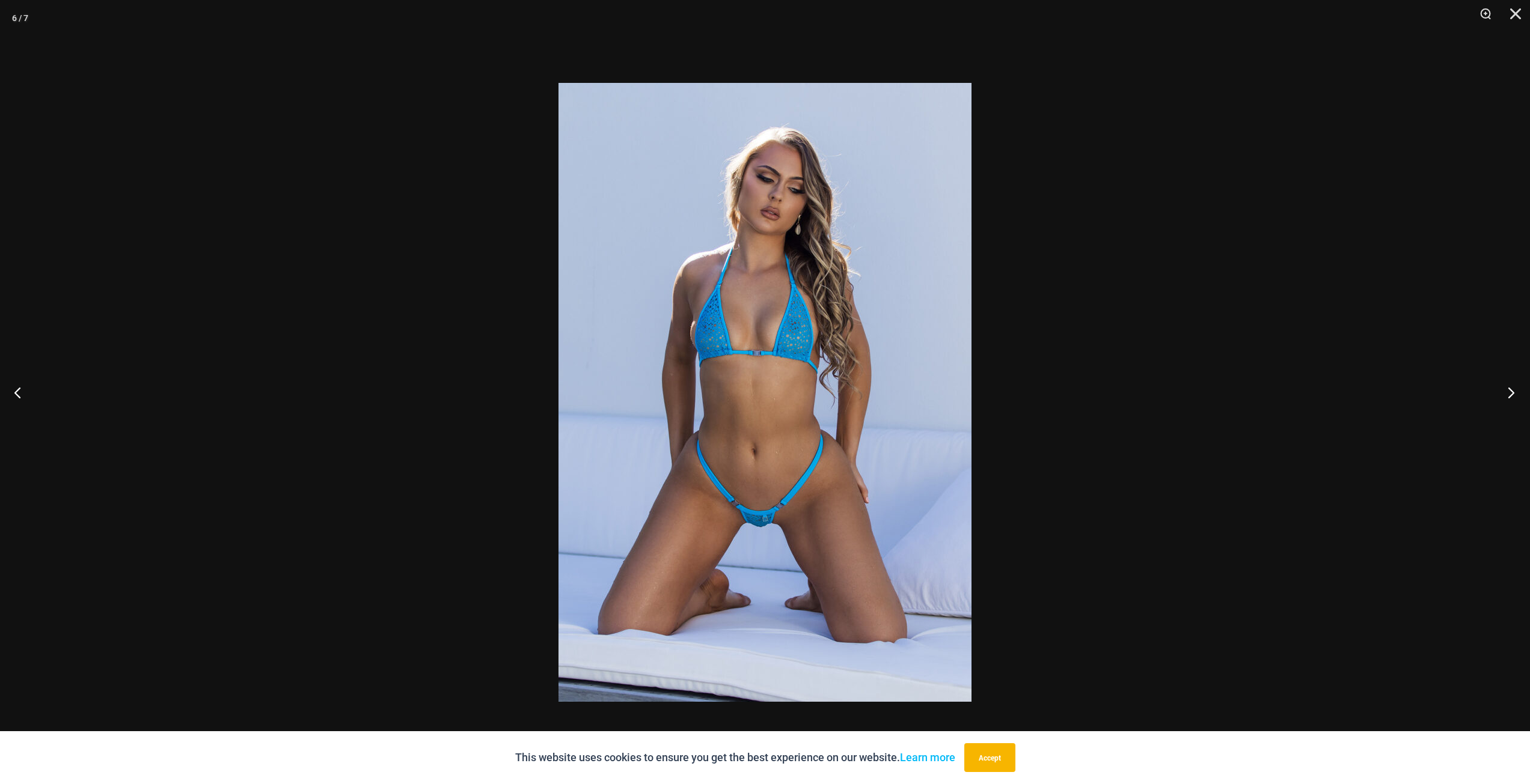
click at [1511, 393] on button "Next" at bounding box center [1507, 392] width 45 height 60
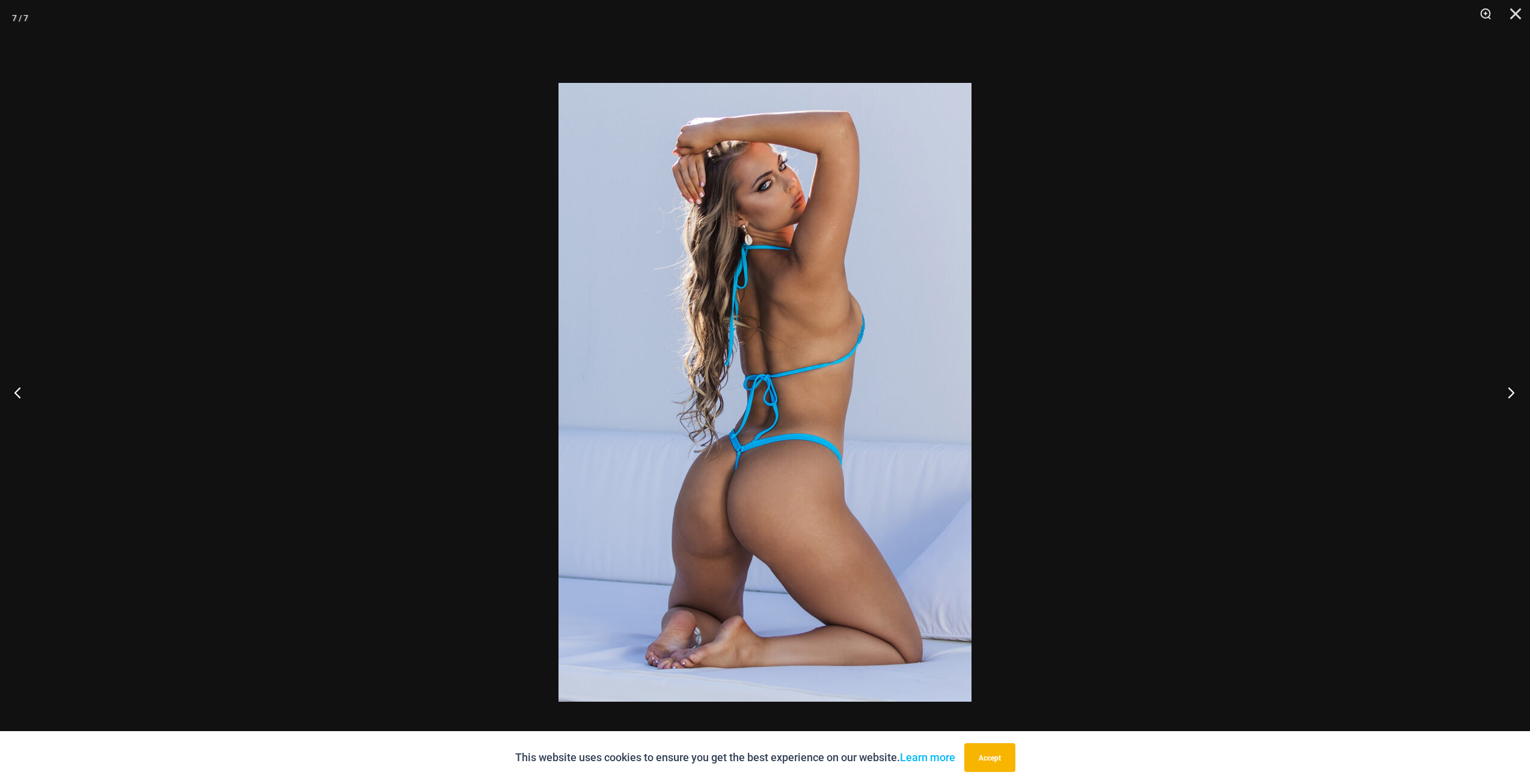
click at [1511, 393] on button "Next" at bounding box center [1507, 392] width 45 height 60
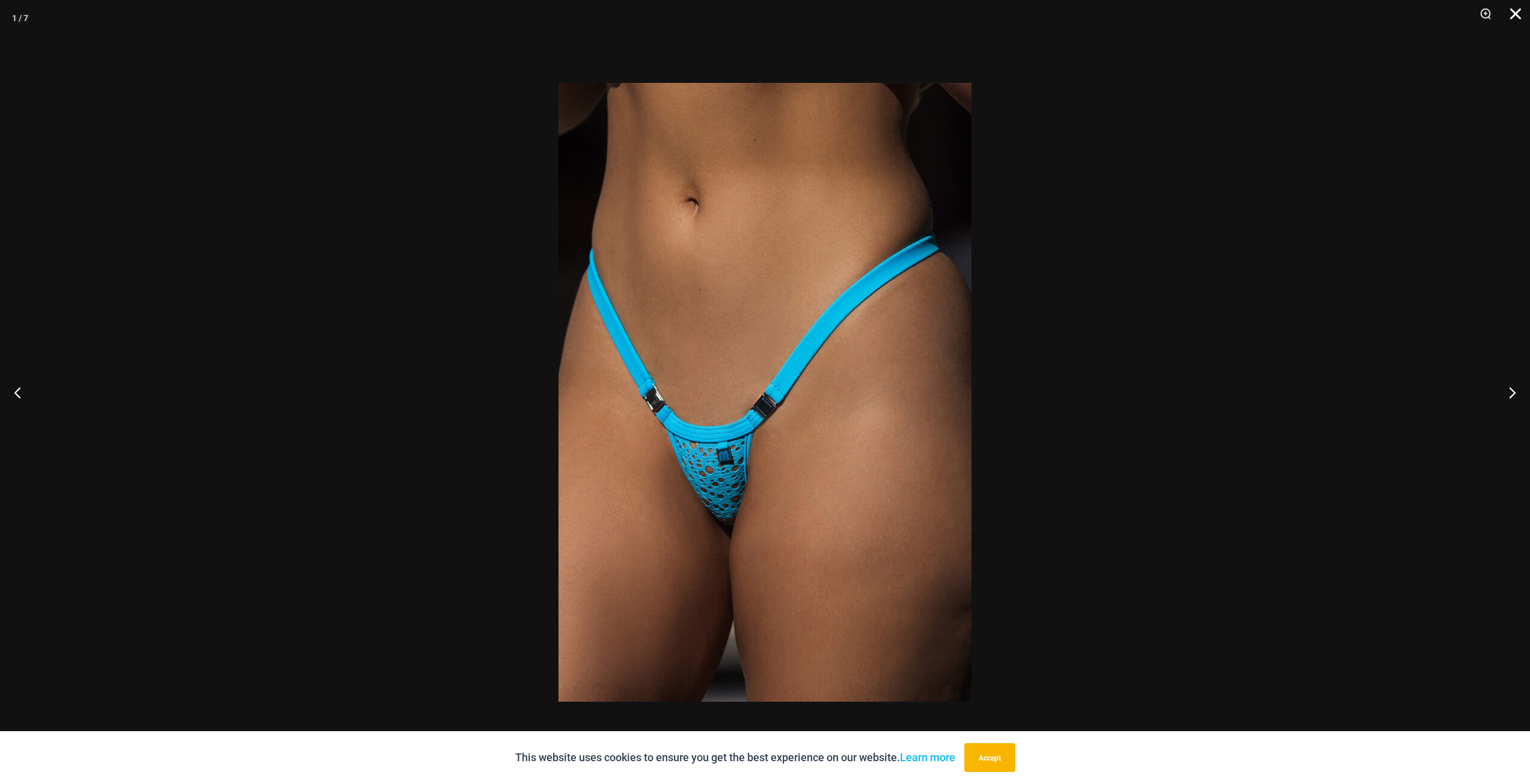
click at [1523, 17] on button "Close" at bounding box center [1511, 18] width 30 height 36
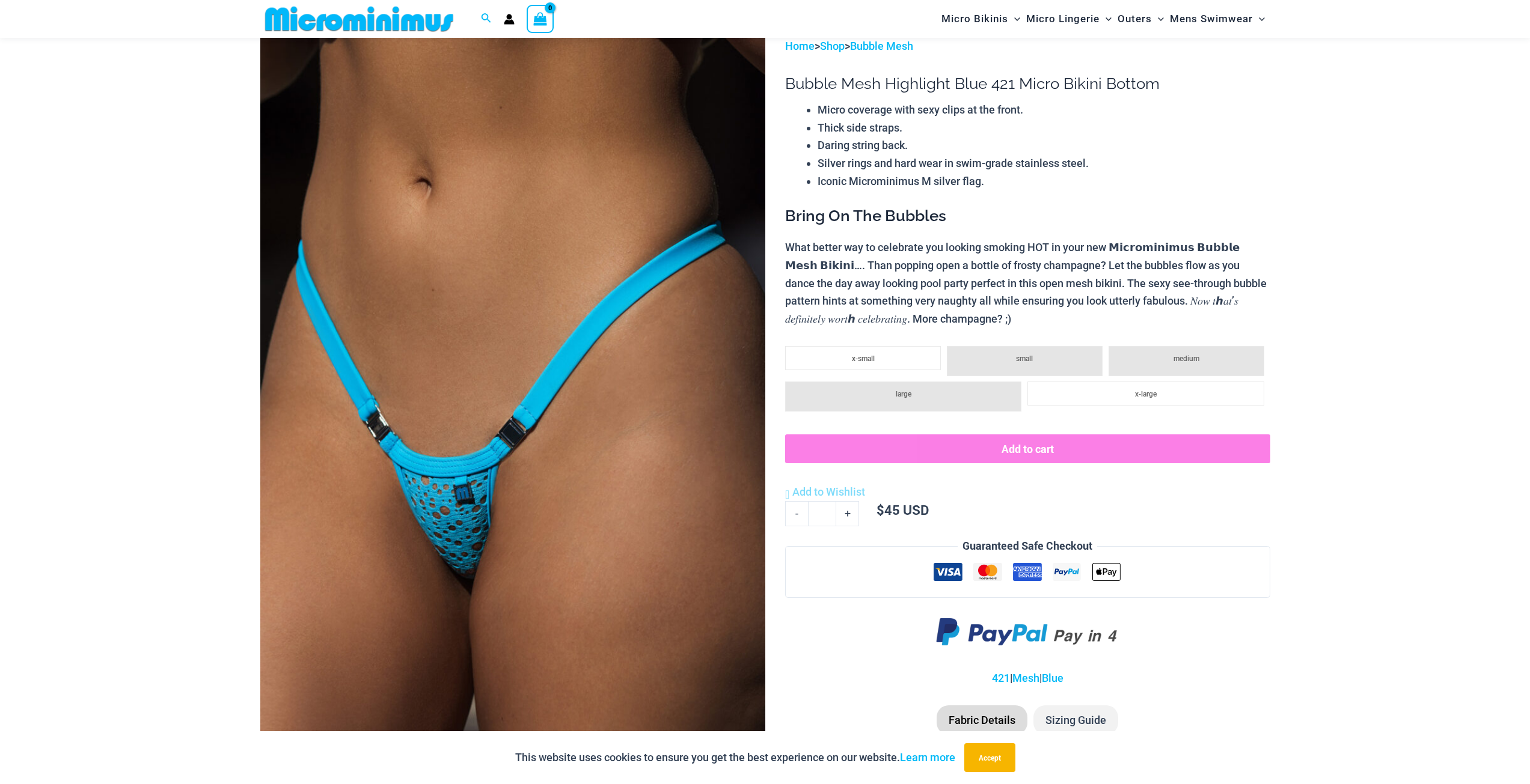
scroll to position [0, 0]
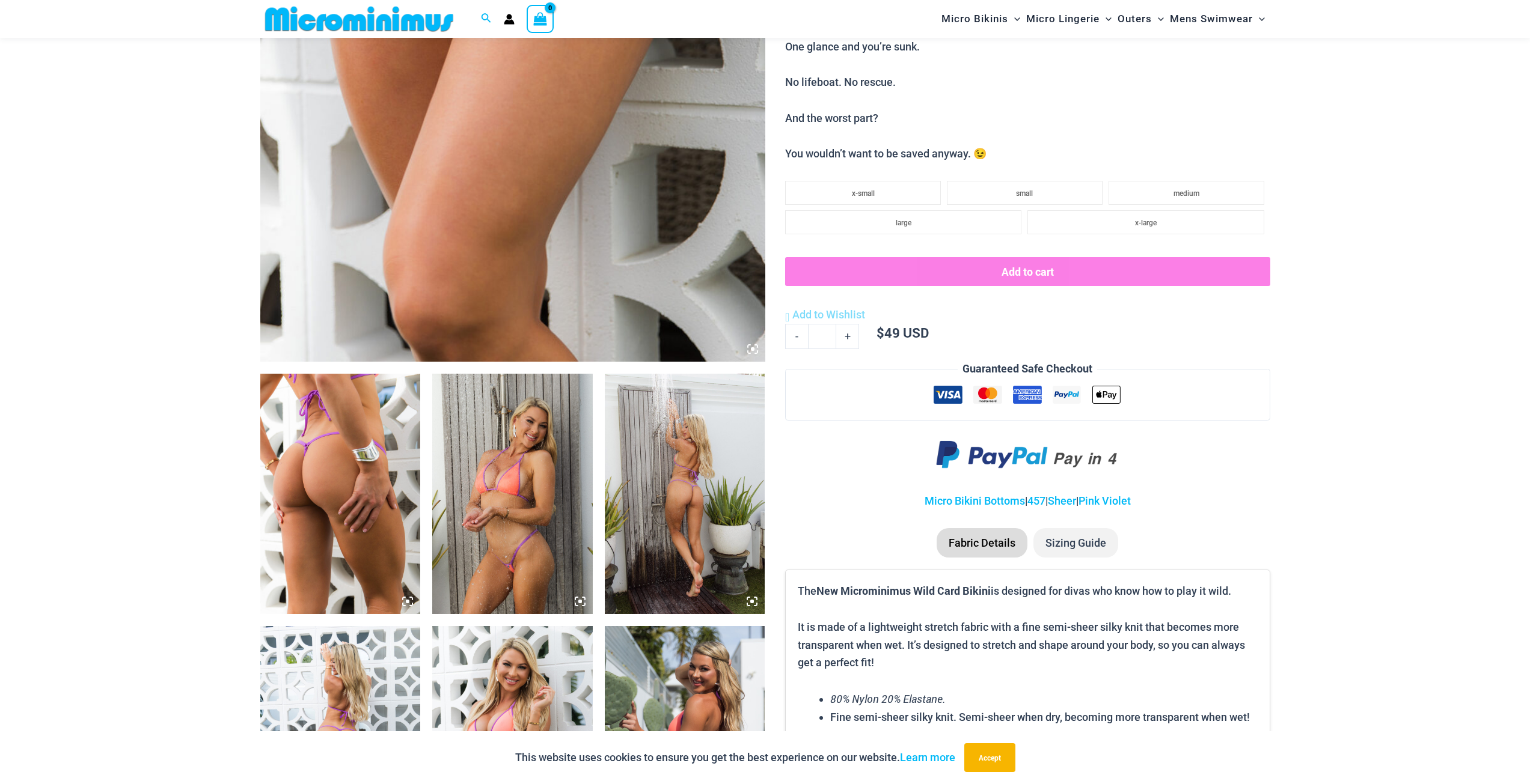
scroll to position [532, 0]
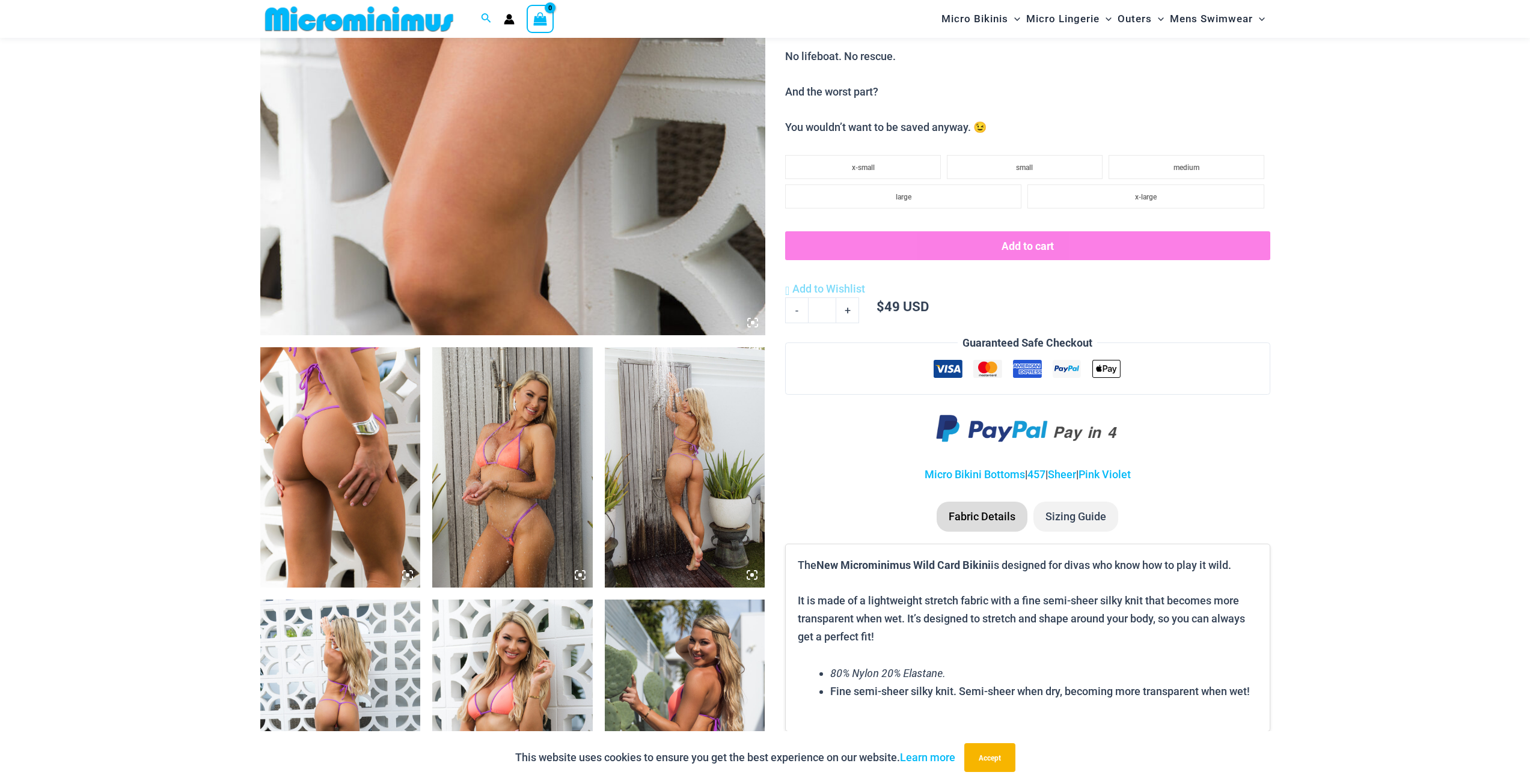
click at [327, 412] on img at bounding box center [341, 467] width 161 height 240
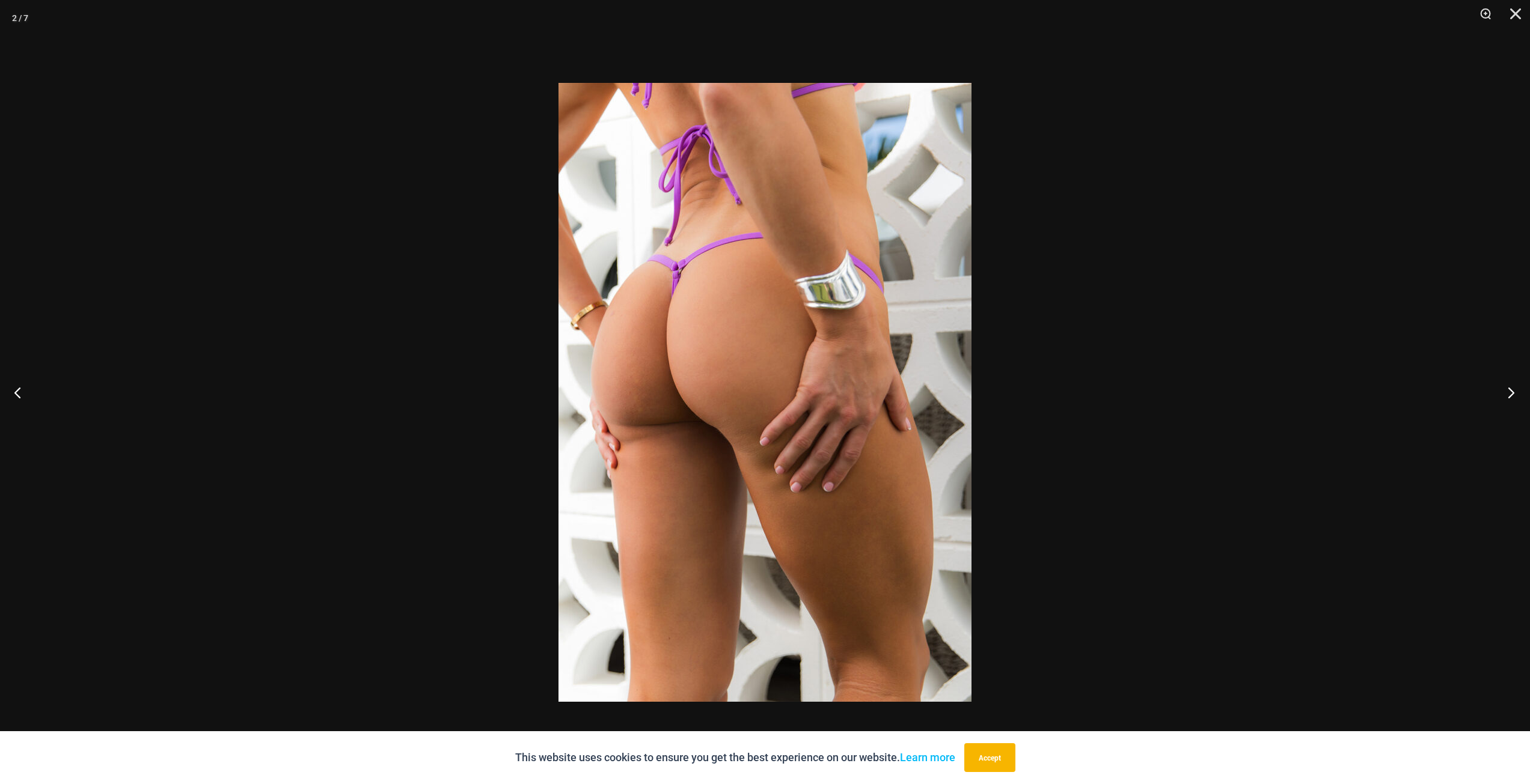
click at [1512, 390] on button "Next" at bounding box center [1507, 392] width 45 height 60
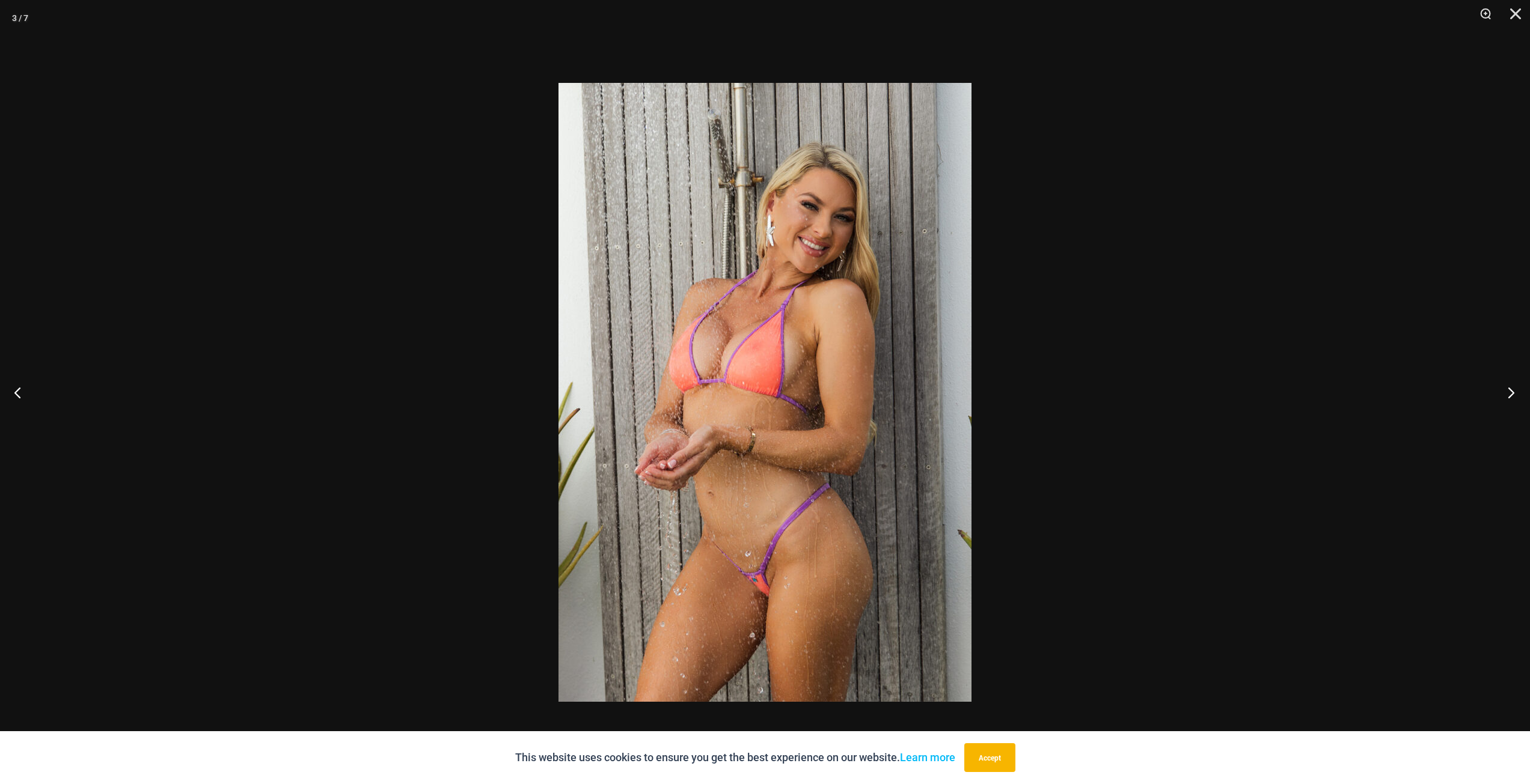
click at [1511, 390] on button "Next" at bounding box center [1507, 392] width 45 height 60
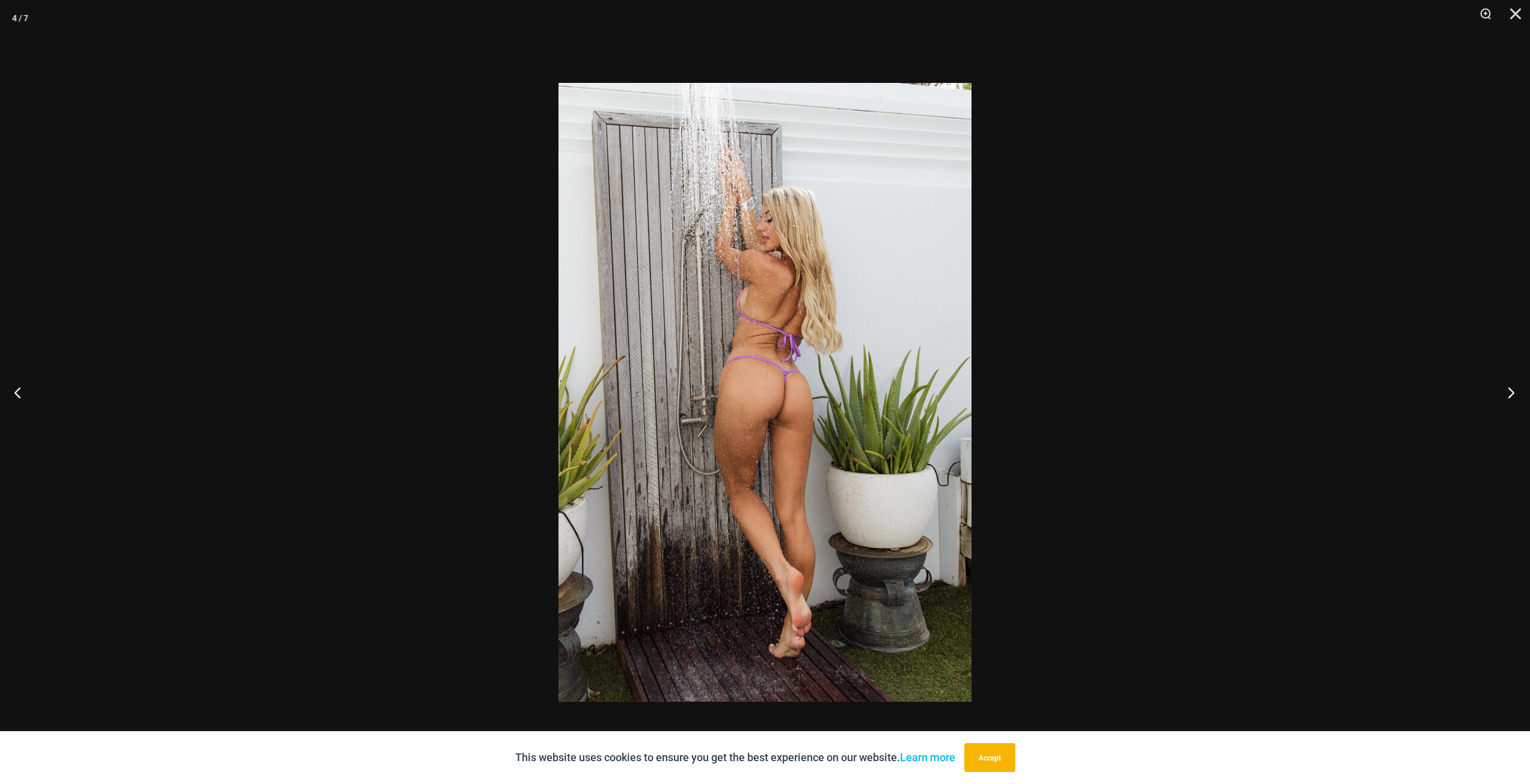
click at [1511, 390] on button "Next" at bounding box center [1507, 392] width 45 height 60
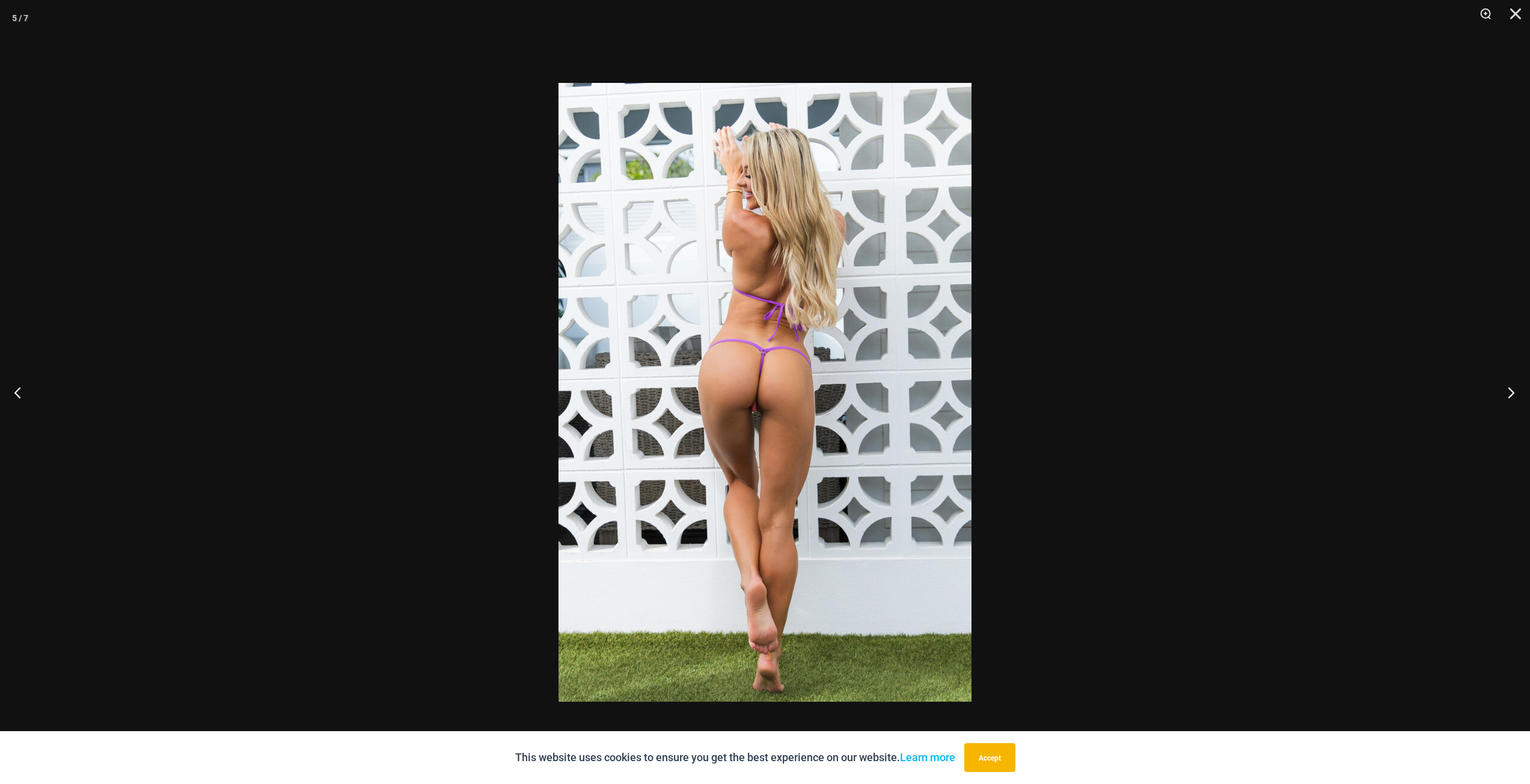
click at [1511, 390] on button "Next" at bounding box center [1507, 392] width 45 height 60
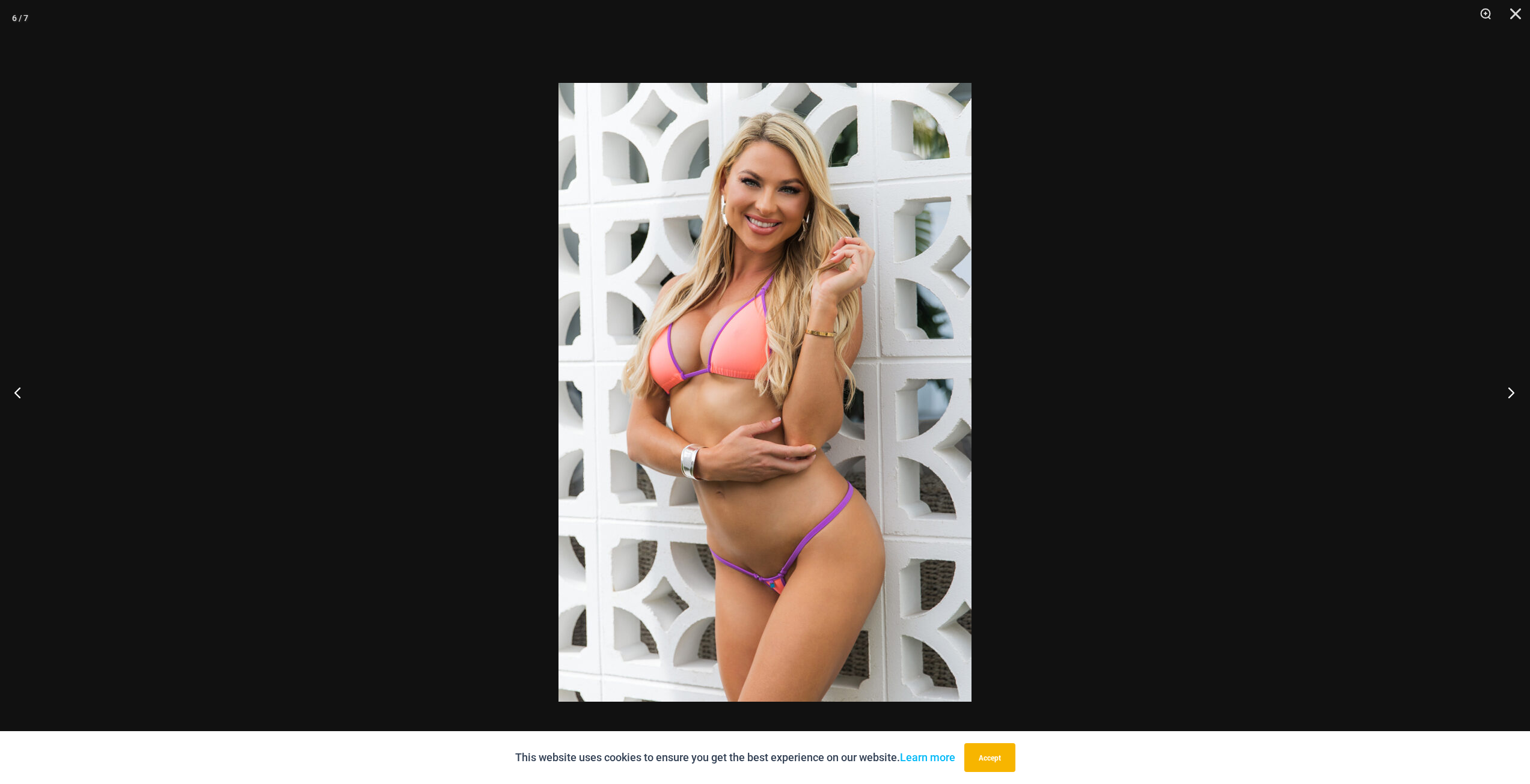
click at [1511, 390] on button "Next" at bounding box center [1507, 392] width 45 height 60
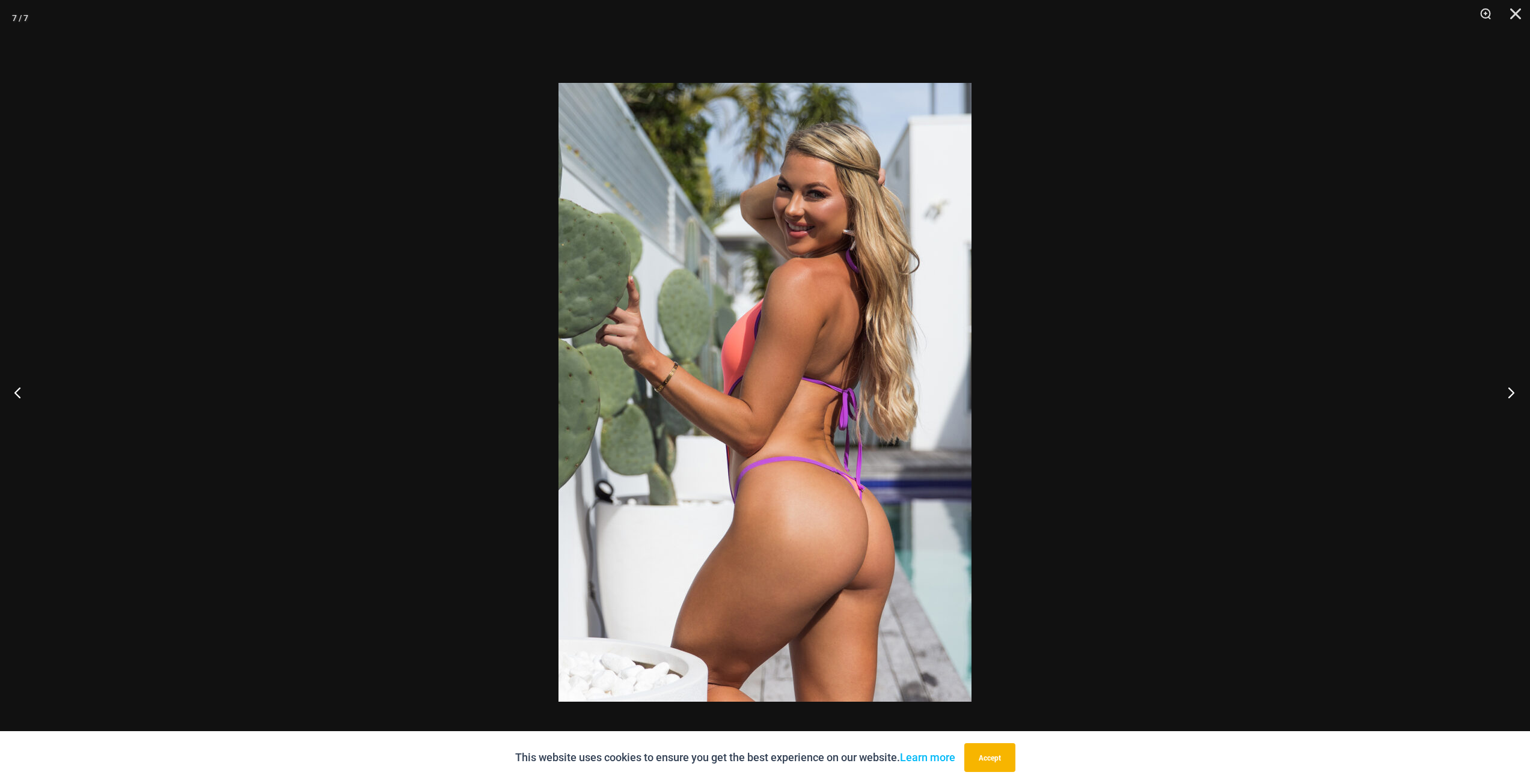
click at [1511, 390] on button "Next" at bounding box center [1507, 392] width 45 height 60
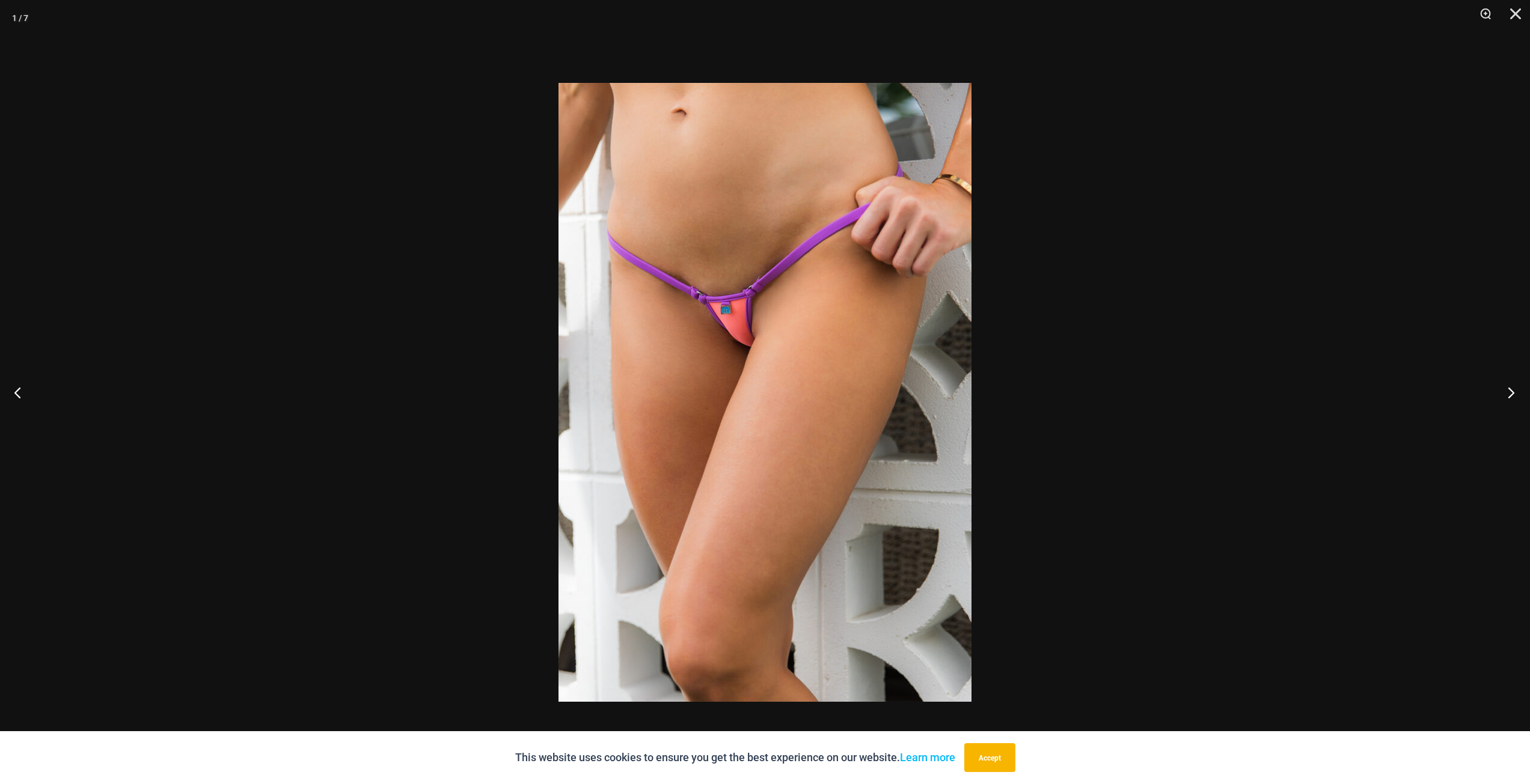
click at [1511, 390] on button "Next" at bounding box center [1507, 392] width 45 height 60
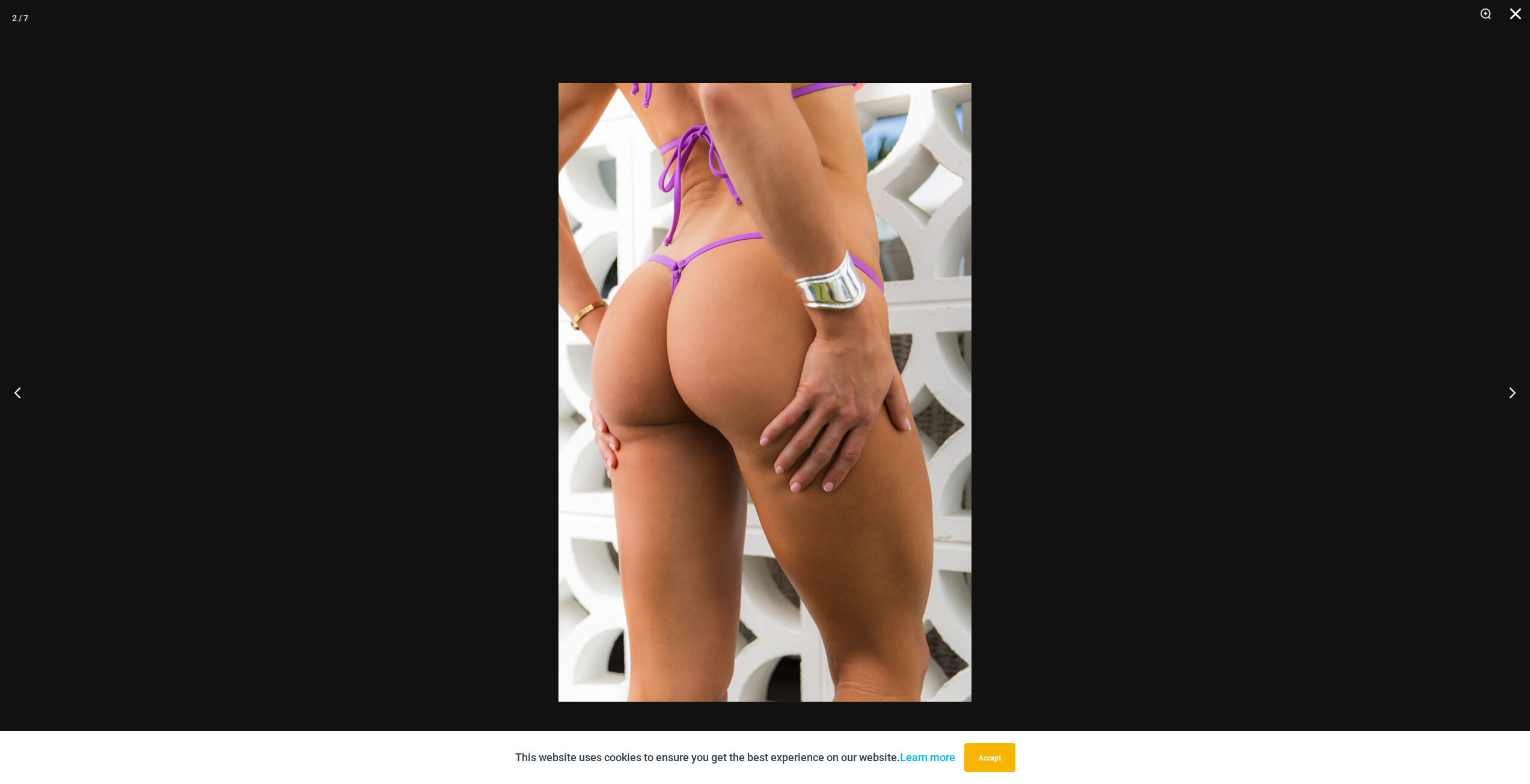
click at [1514, 14] on button "Close" at bounding box center [1511, 18] width 30 height 36
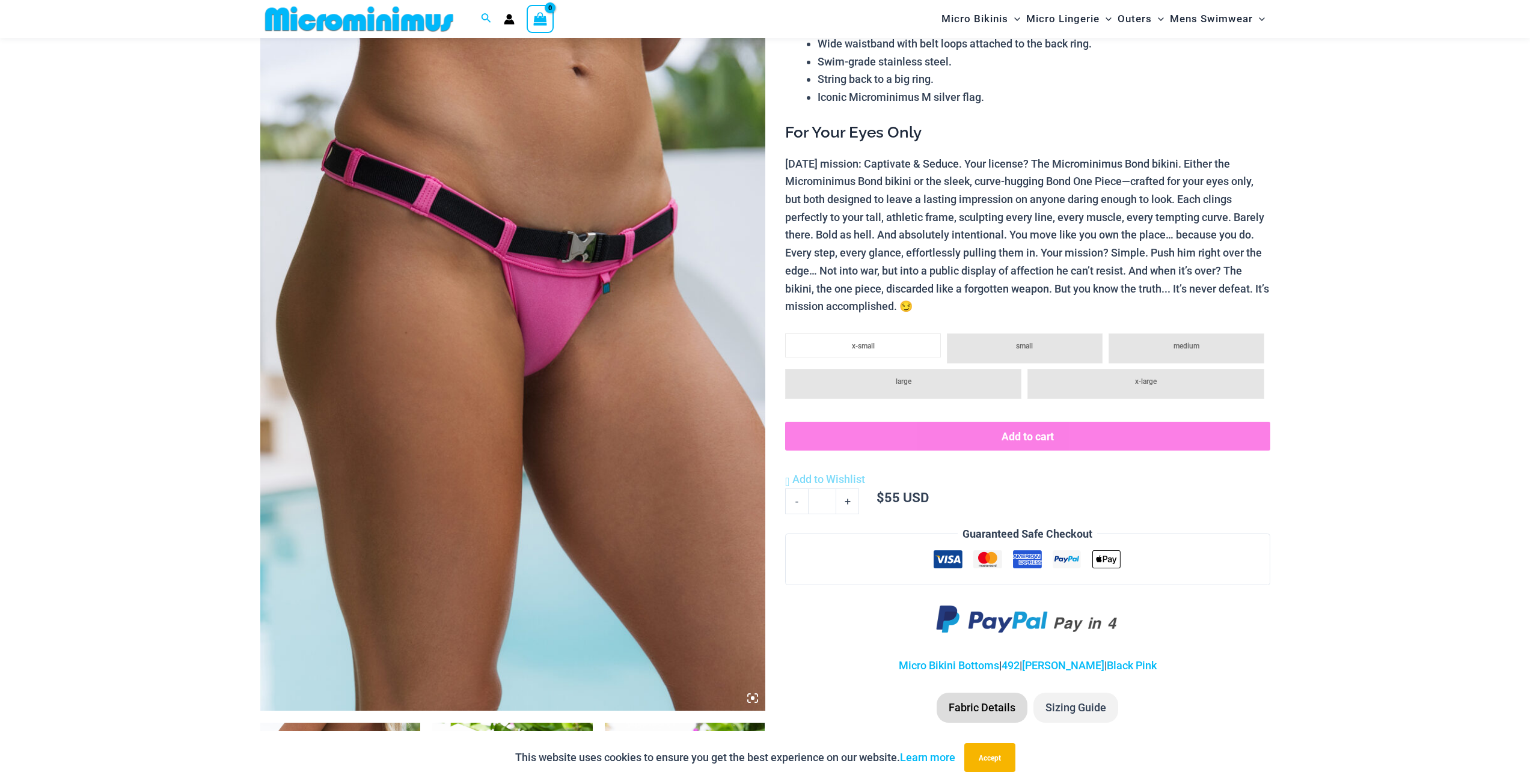
scroll to position [411, 0]
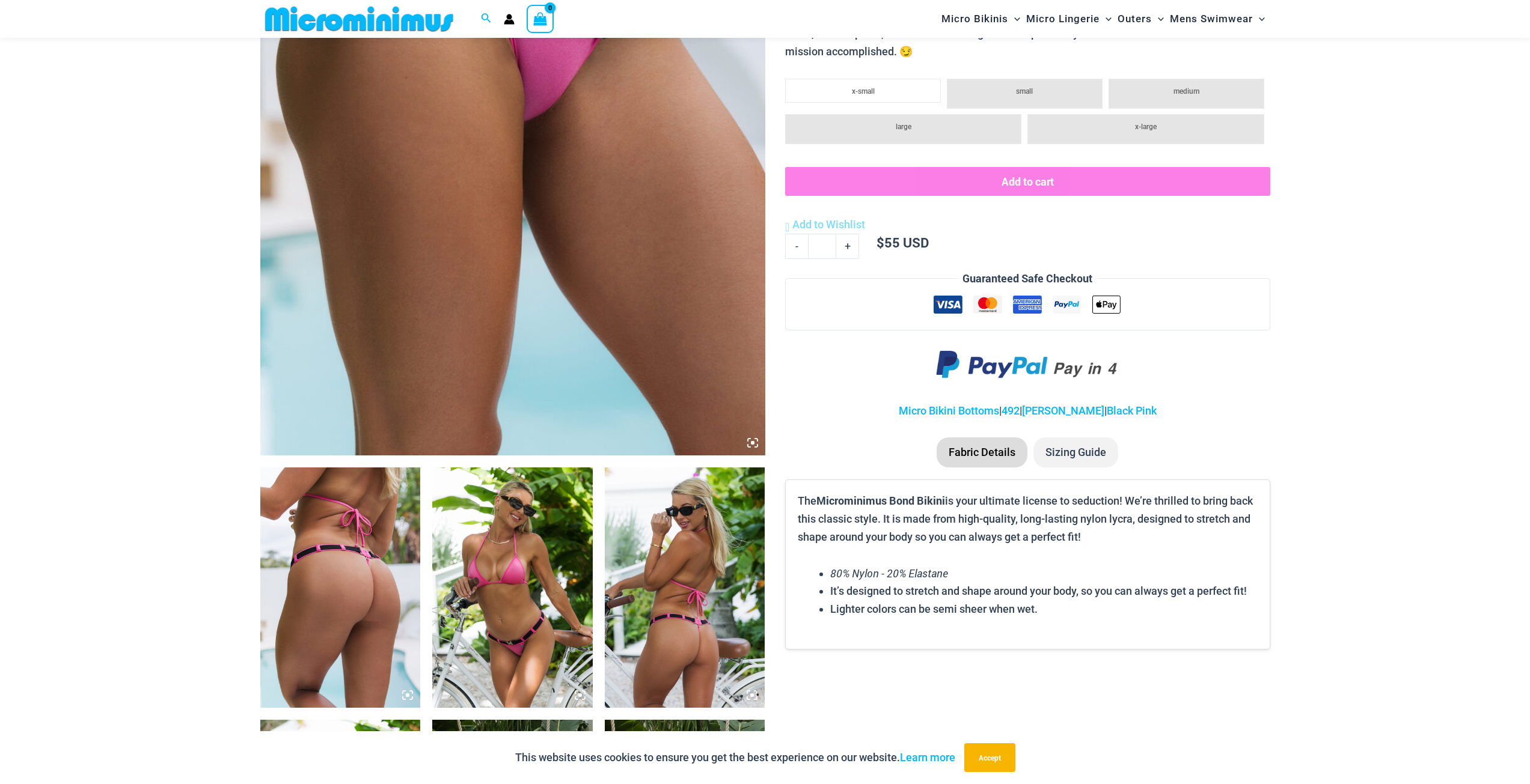
click at [338, 558] on img at bounding box center [341, 588] width 161 height 240
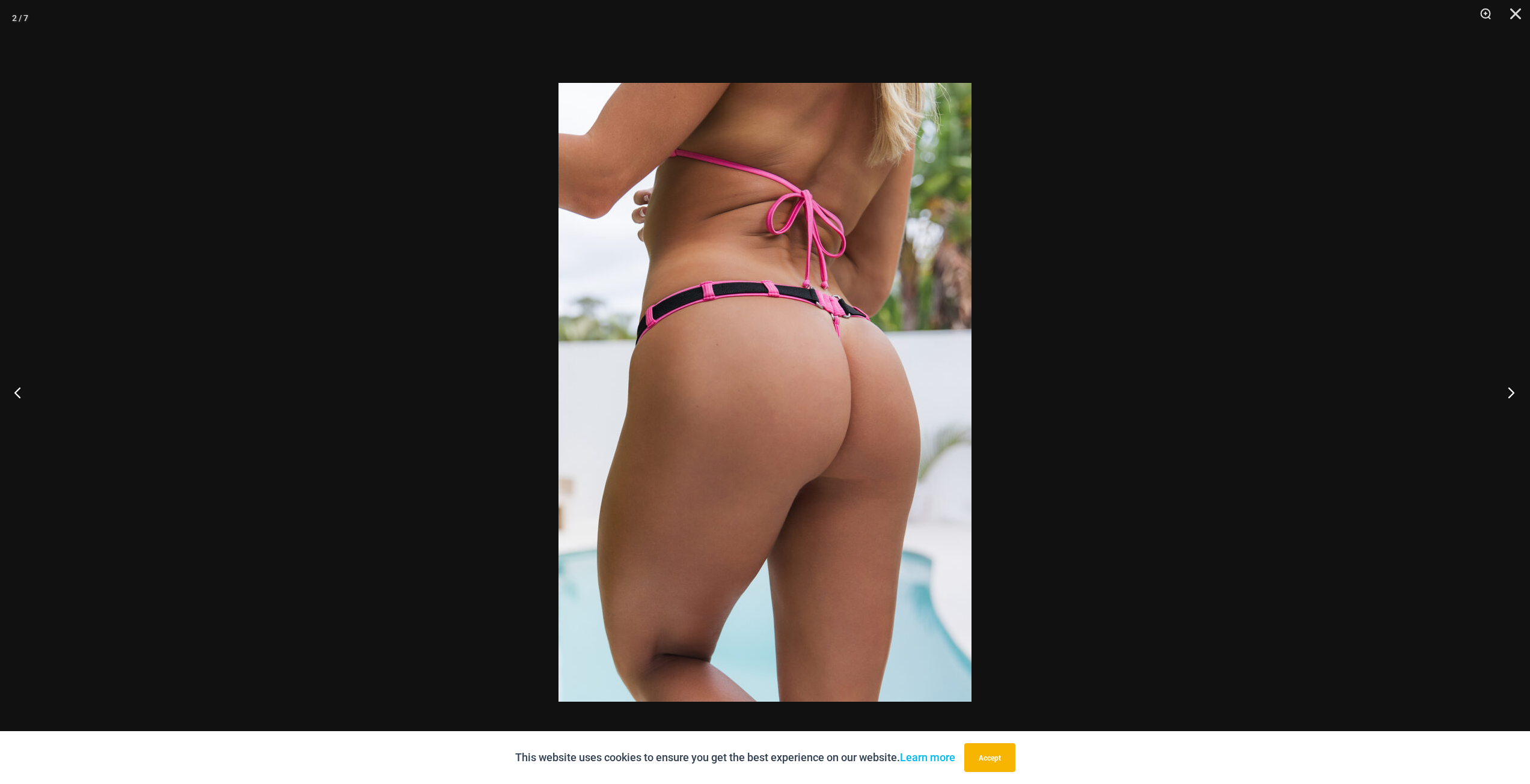
click at [1509, 398] on button "Next" at bounding box center [1507, 392] width 45 height 60
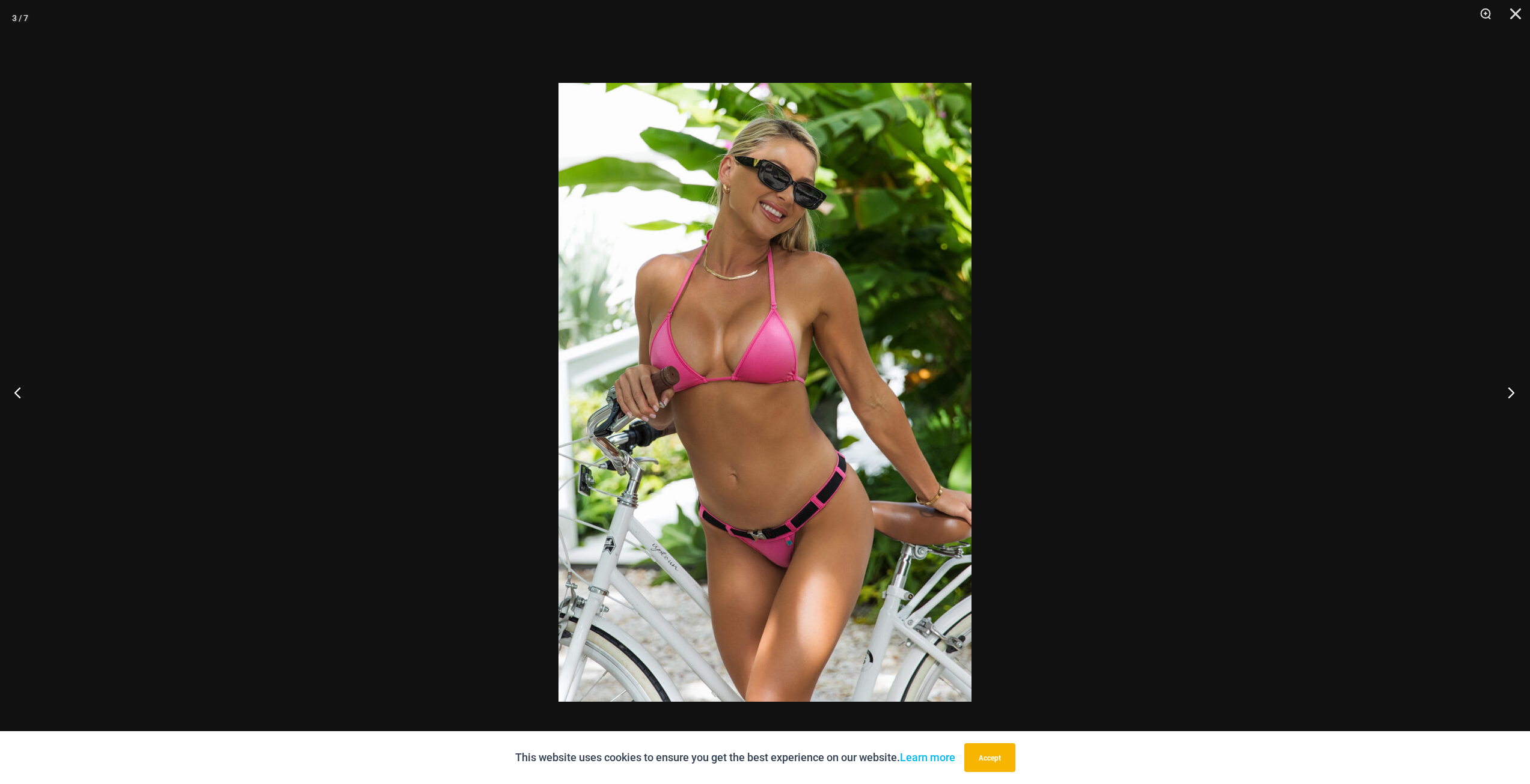
click at [1507, 398] on button "Next" at bounding box center [1507, 392] width 45 height 60
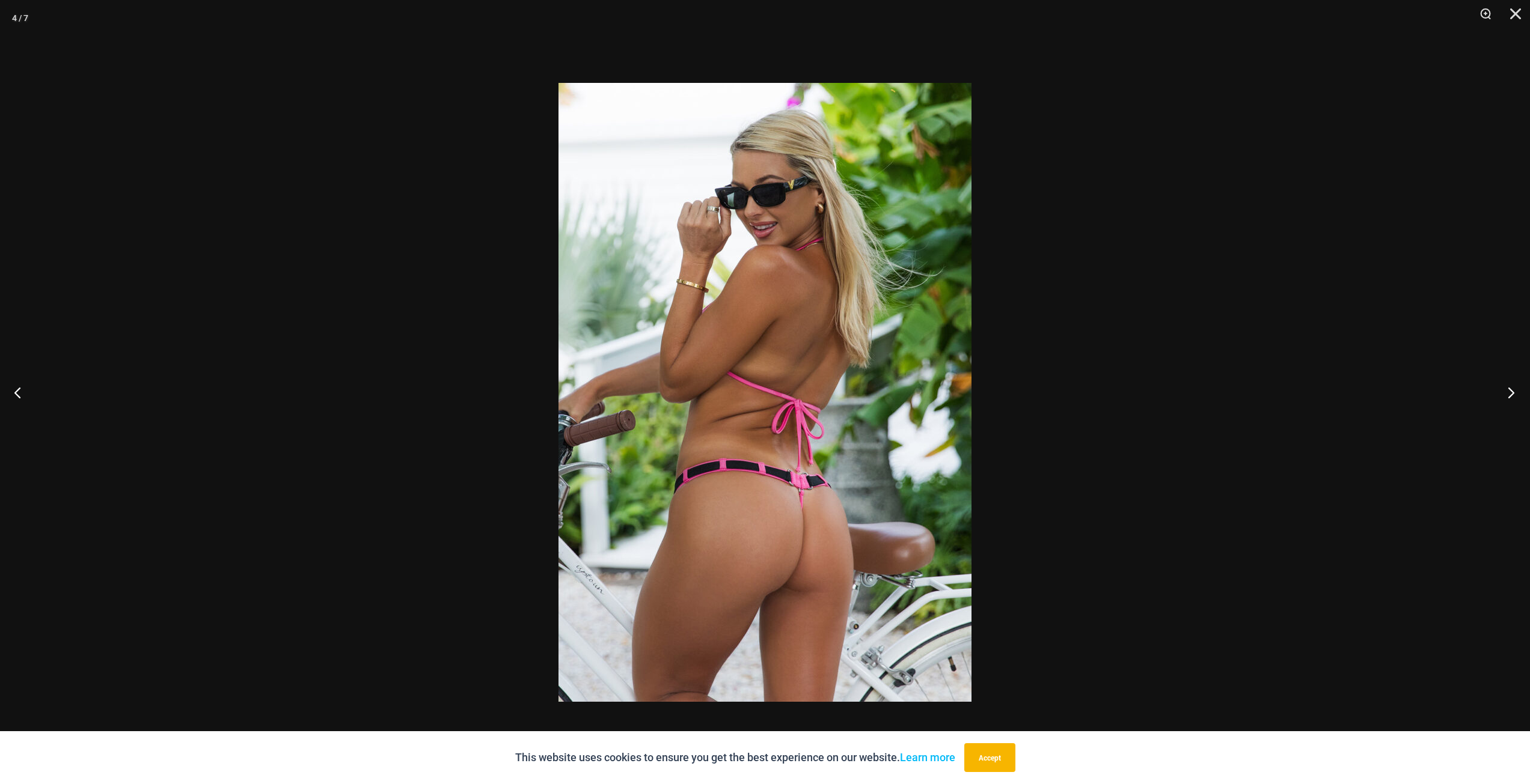
click at [1507, 398] on button "Next" at bounding box center [1507, 392] width 45 height 60
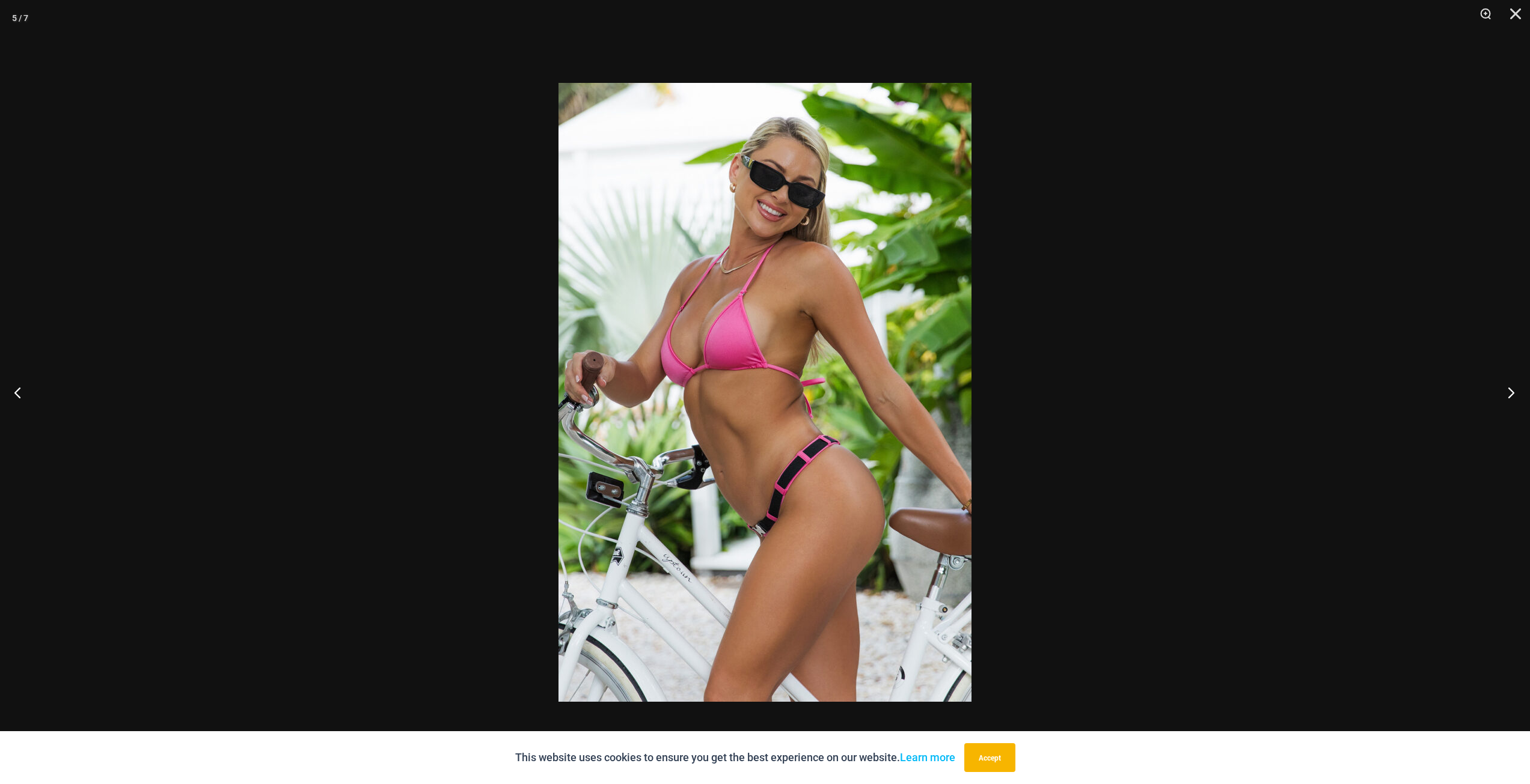
click at [1507, 398] on button "Next" at bounding box center [1507, 392] width 45 height 60
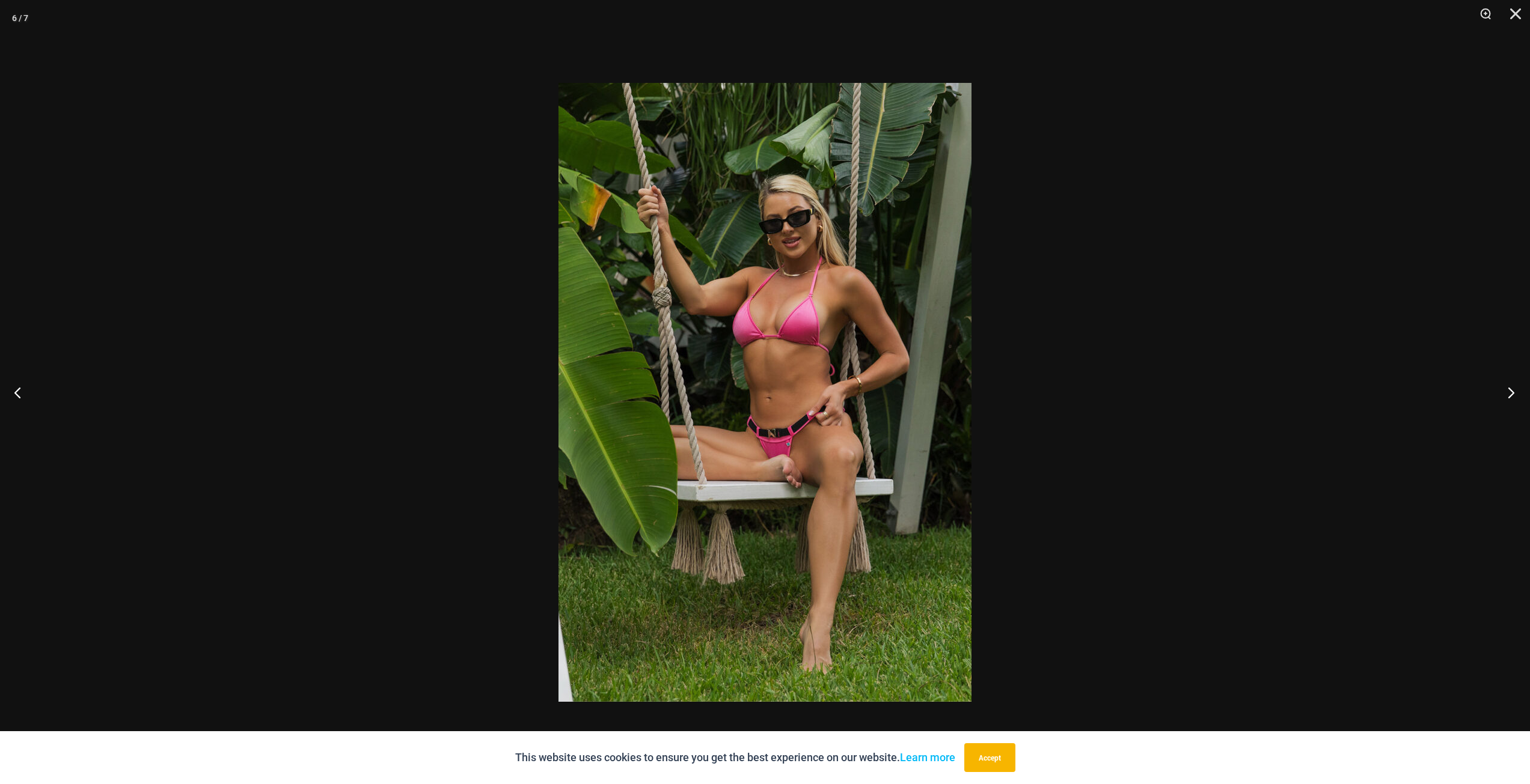
click at [1507, 398] on button "Next" at bounding box center [1507, 392] width 45 height 60
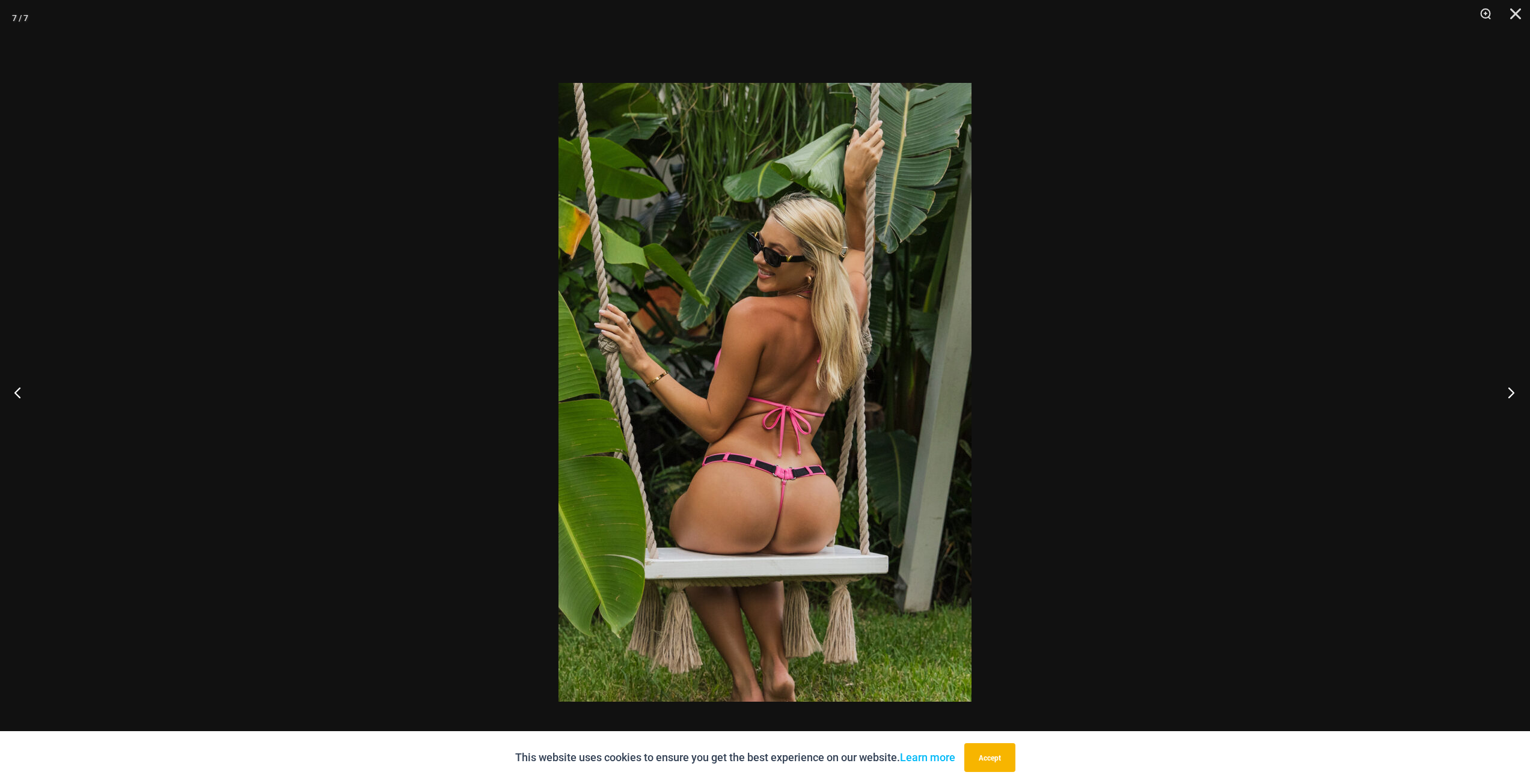
click at [1507, 398] on button "Next" at bounding box center [1507, 392] width 45 height 60
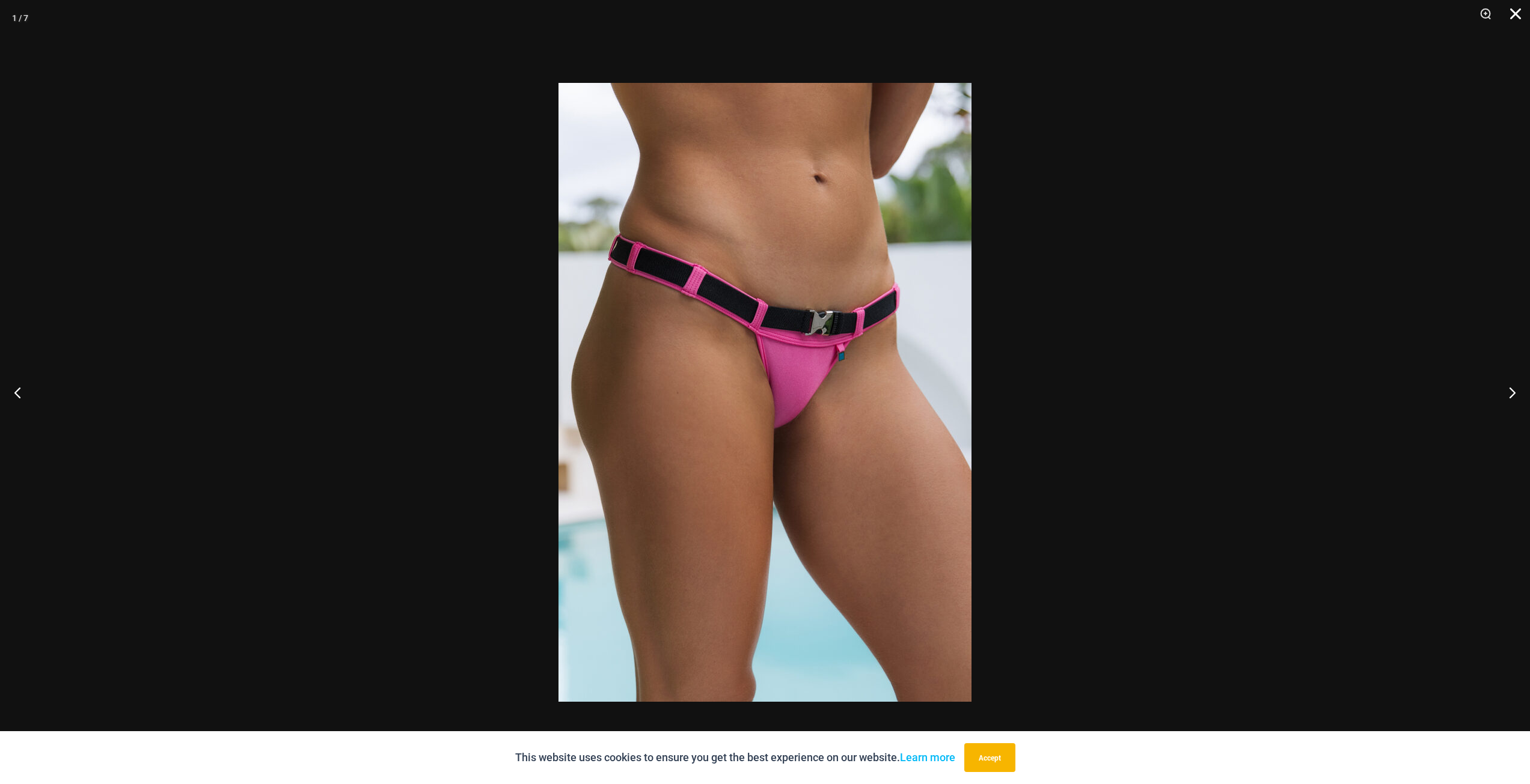
click at [1513, 15] on button "Close" at bounding box center [1511, 18] width 30 height 36
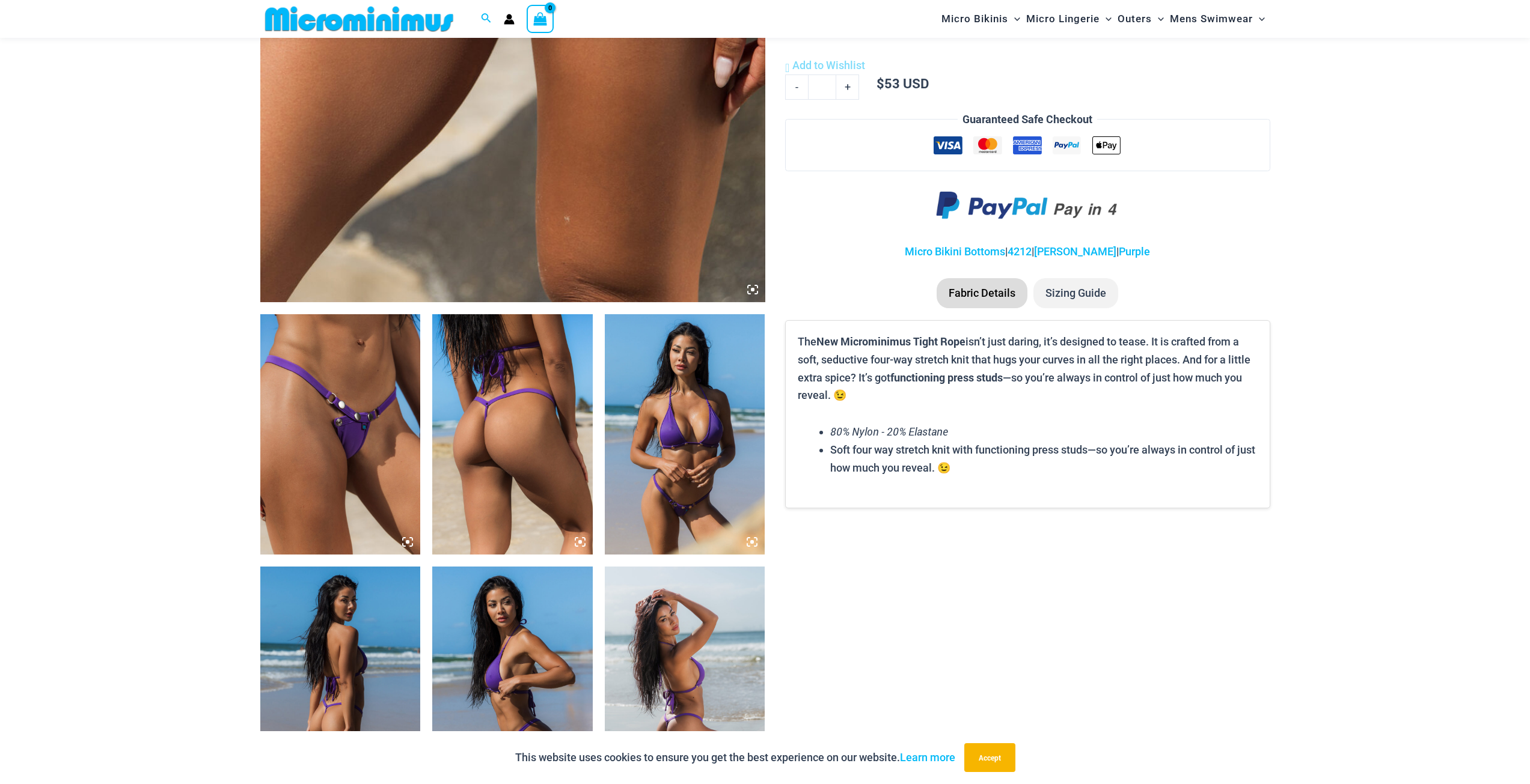
scroll to position [591, 0]
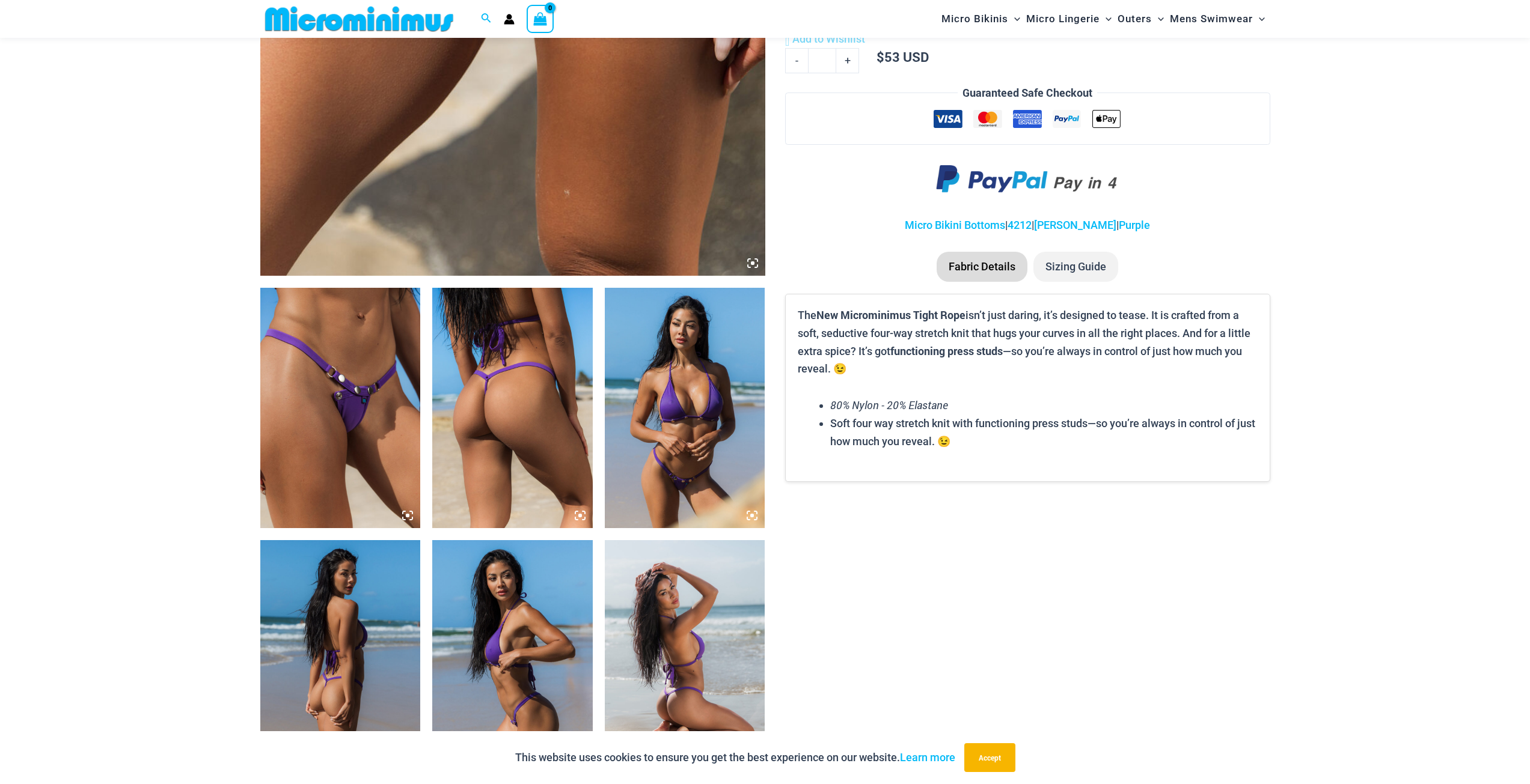
click at [353, 380] on img at bounding box center [341, 408] width 161 height 240
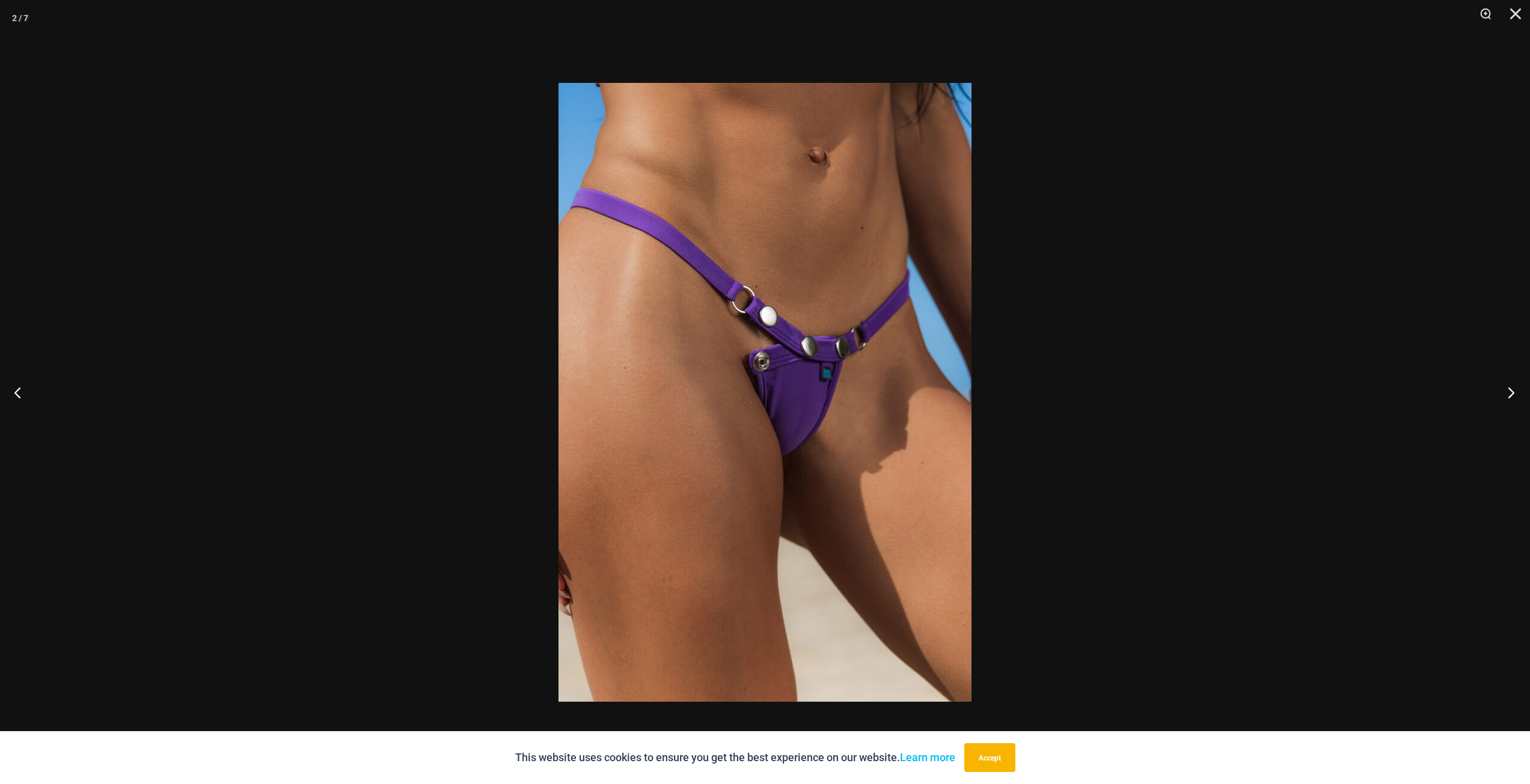
click at [1513, 392] on button "Next" at bounding box center [1507, 392] width 45 height 60
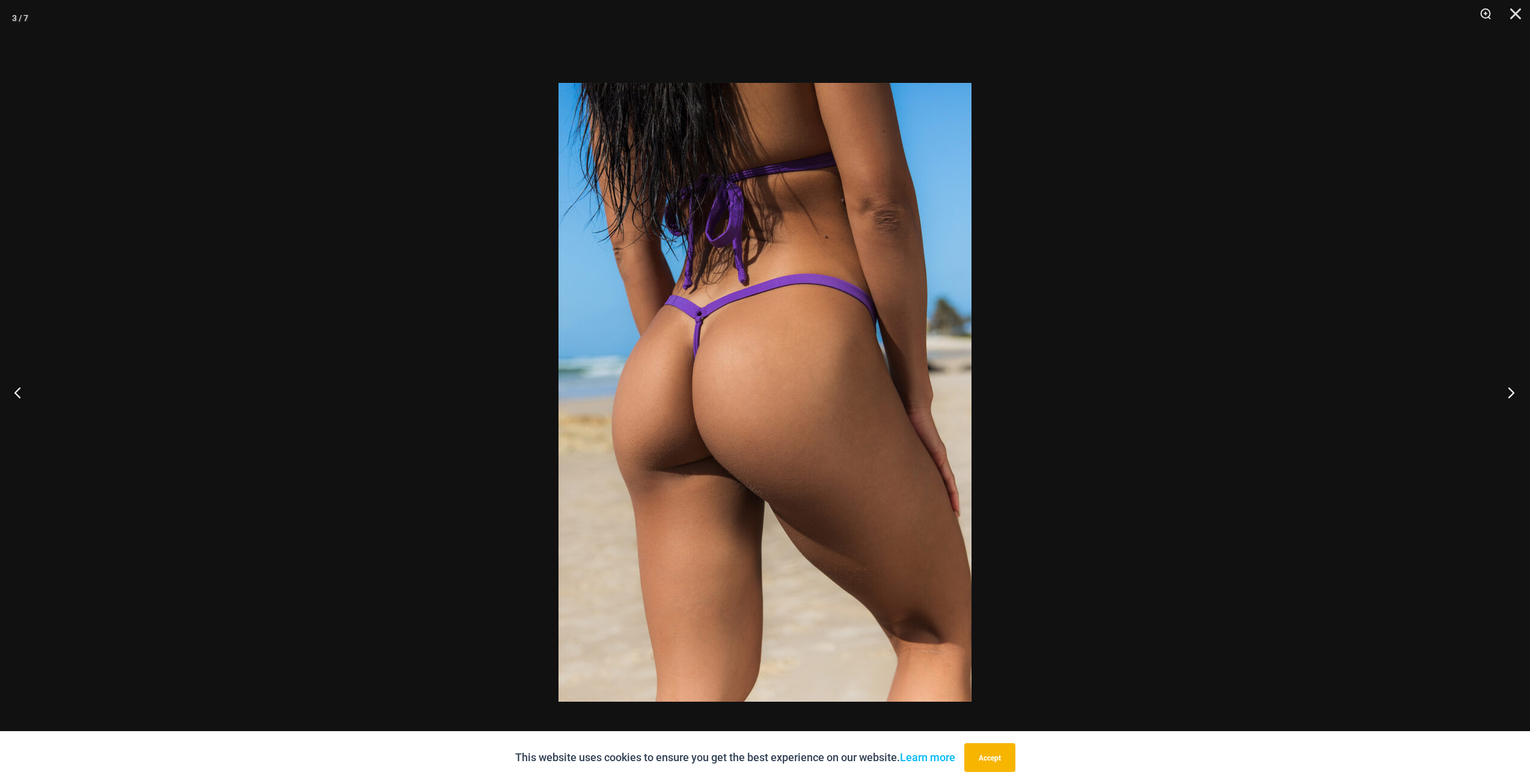
click at [1513, 392] on button "Next" at bounding box center [1507, 392] width 45 height 60
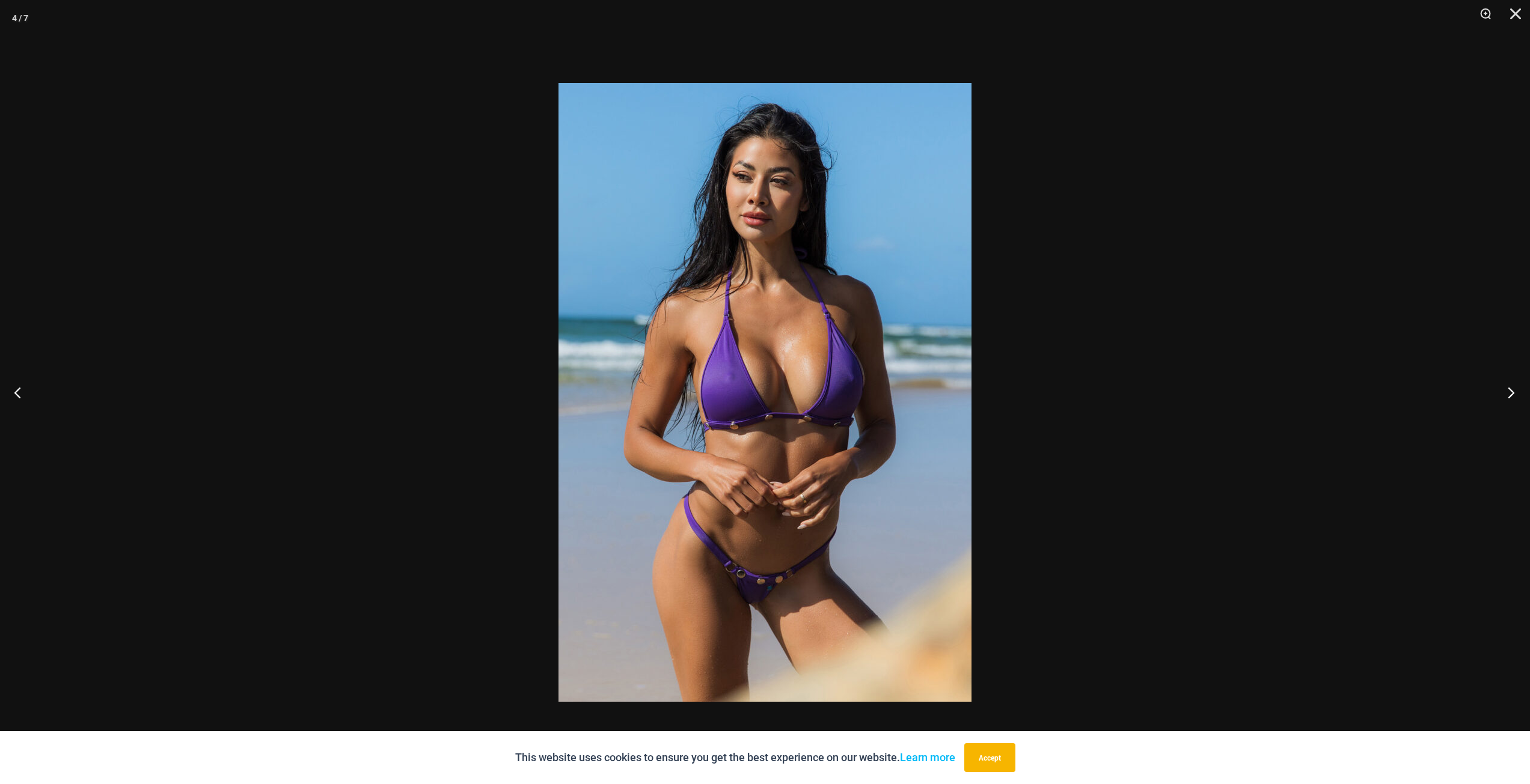
click at [1513, 392] on button "Next" at bounding box center [1507, 392] width 45 height 60
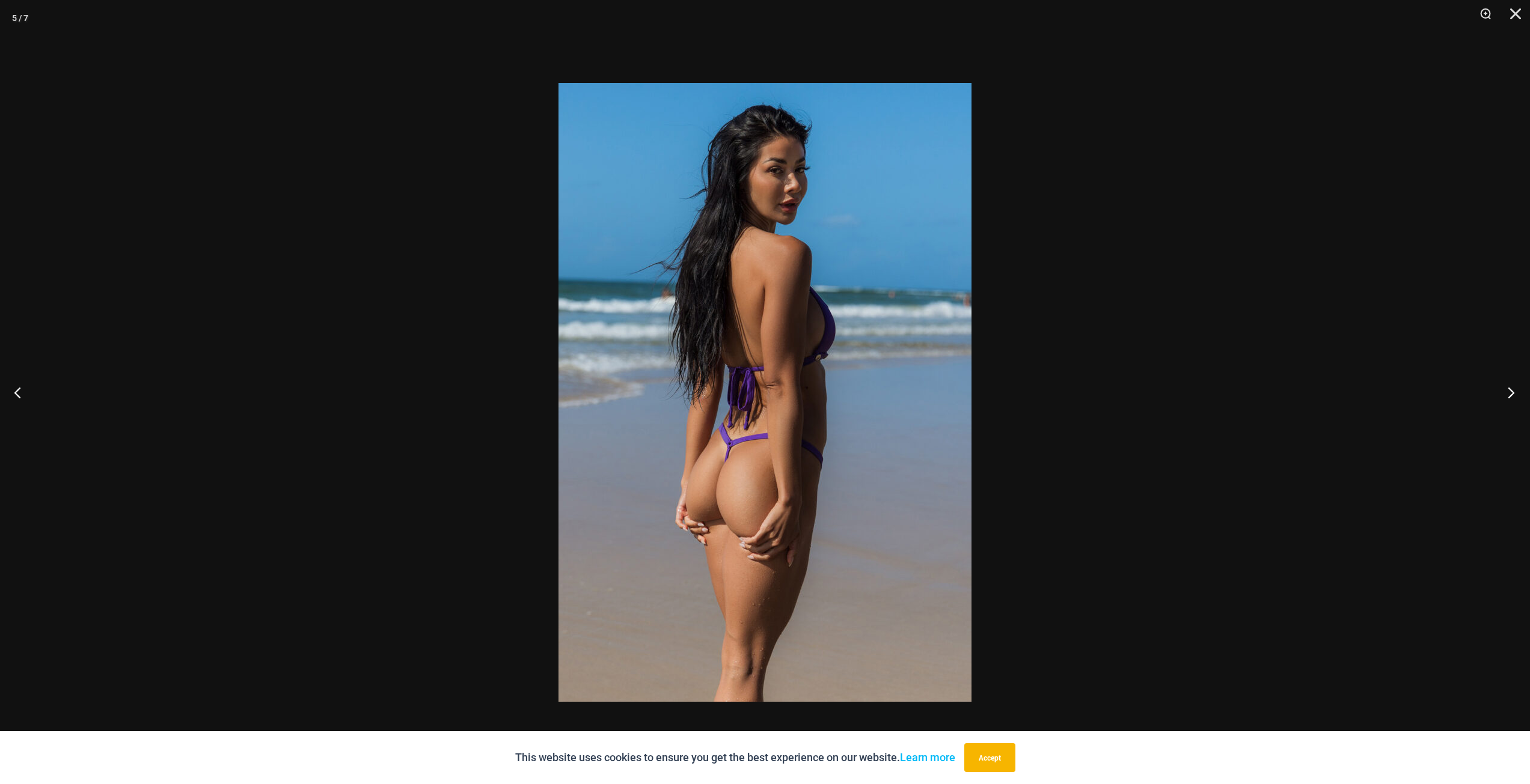
click at [1513, 392] on button "Next" at bounding box center [1507, 392] width 45 height 60
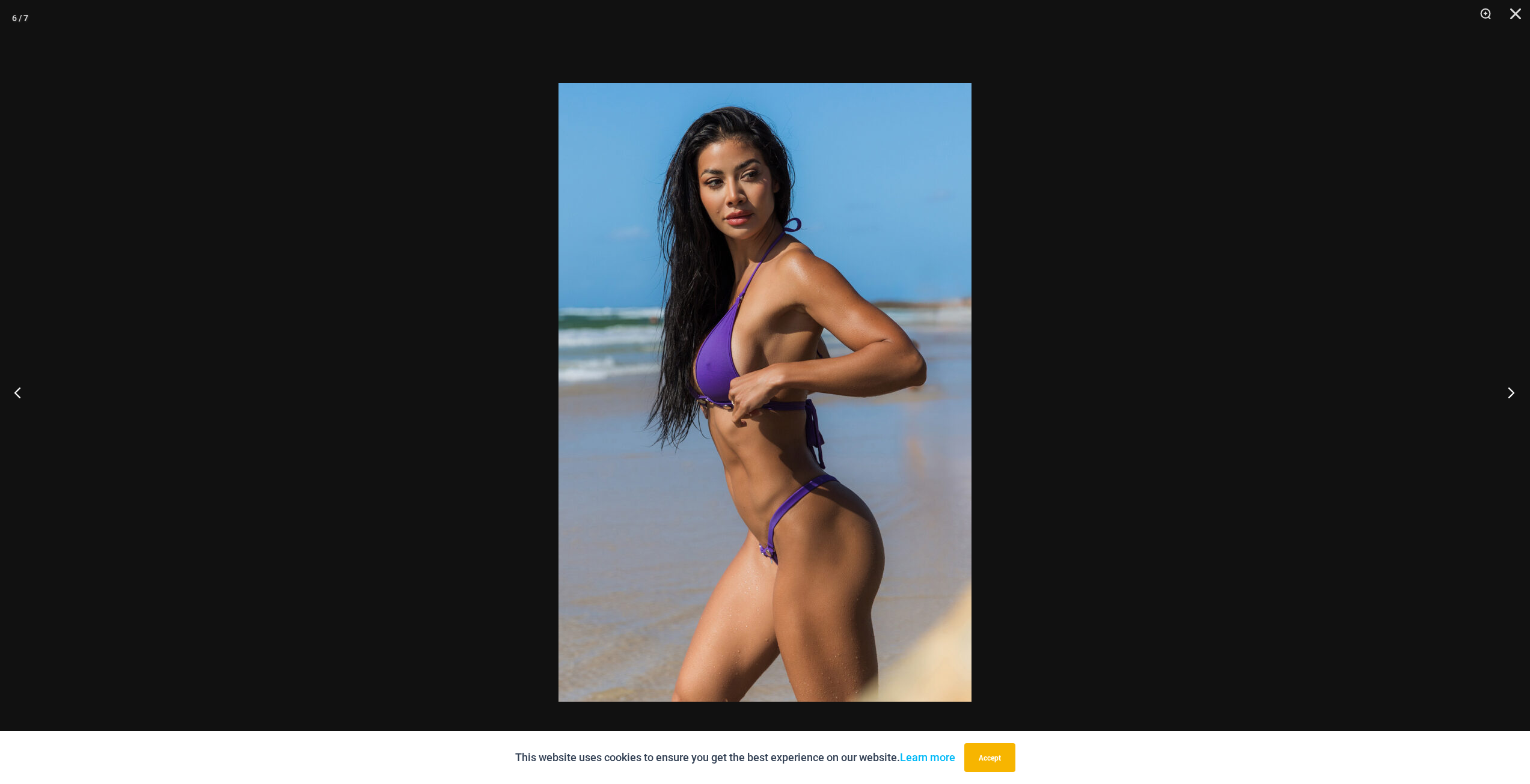
click at [1513, 392] on button "Next" at bounding box center [1507, 392] width 45 height 60
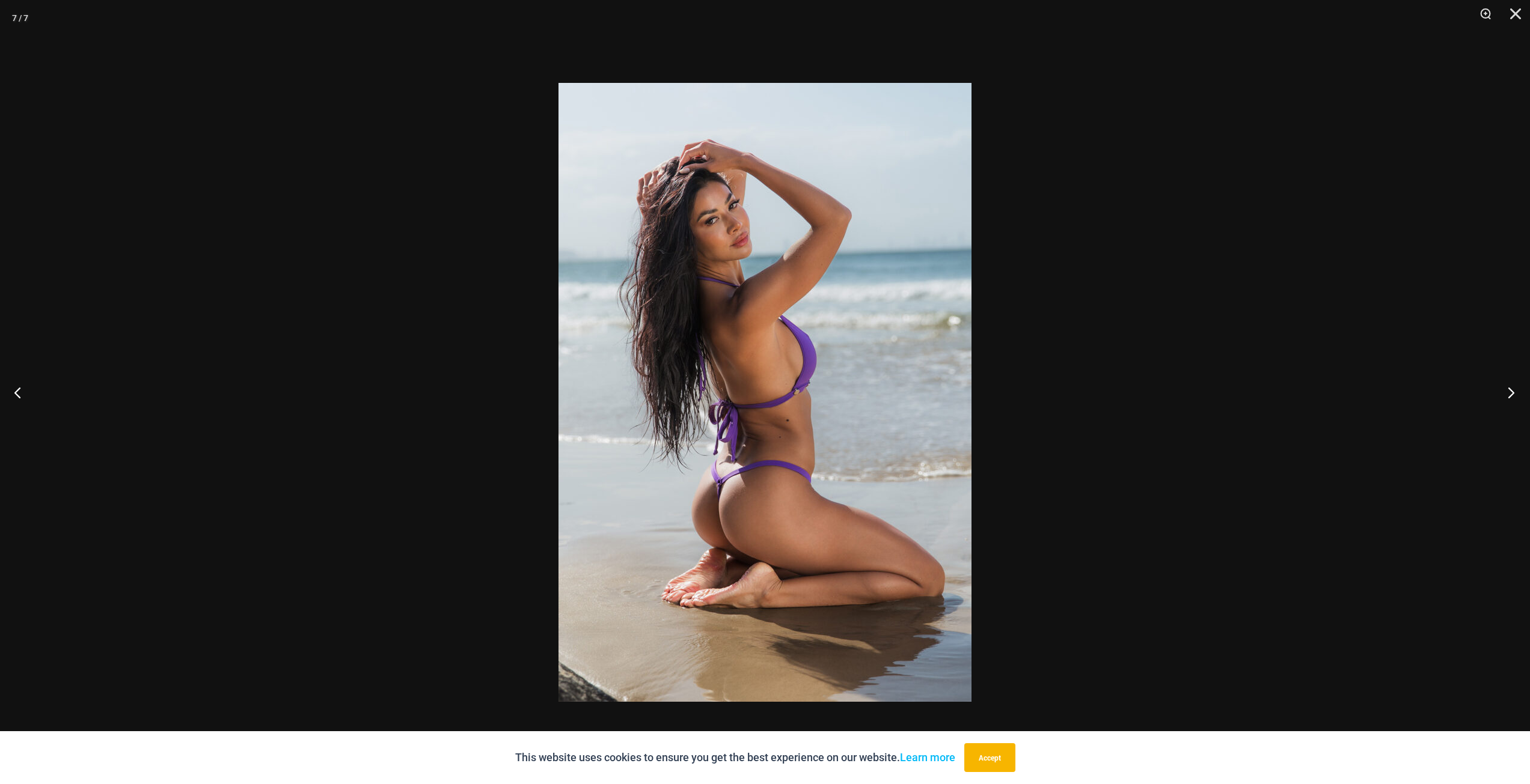
click at [1513, 392] on button "Next" at bounding box center [1507, 392] width 45 height 60
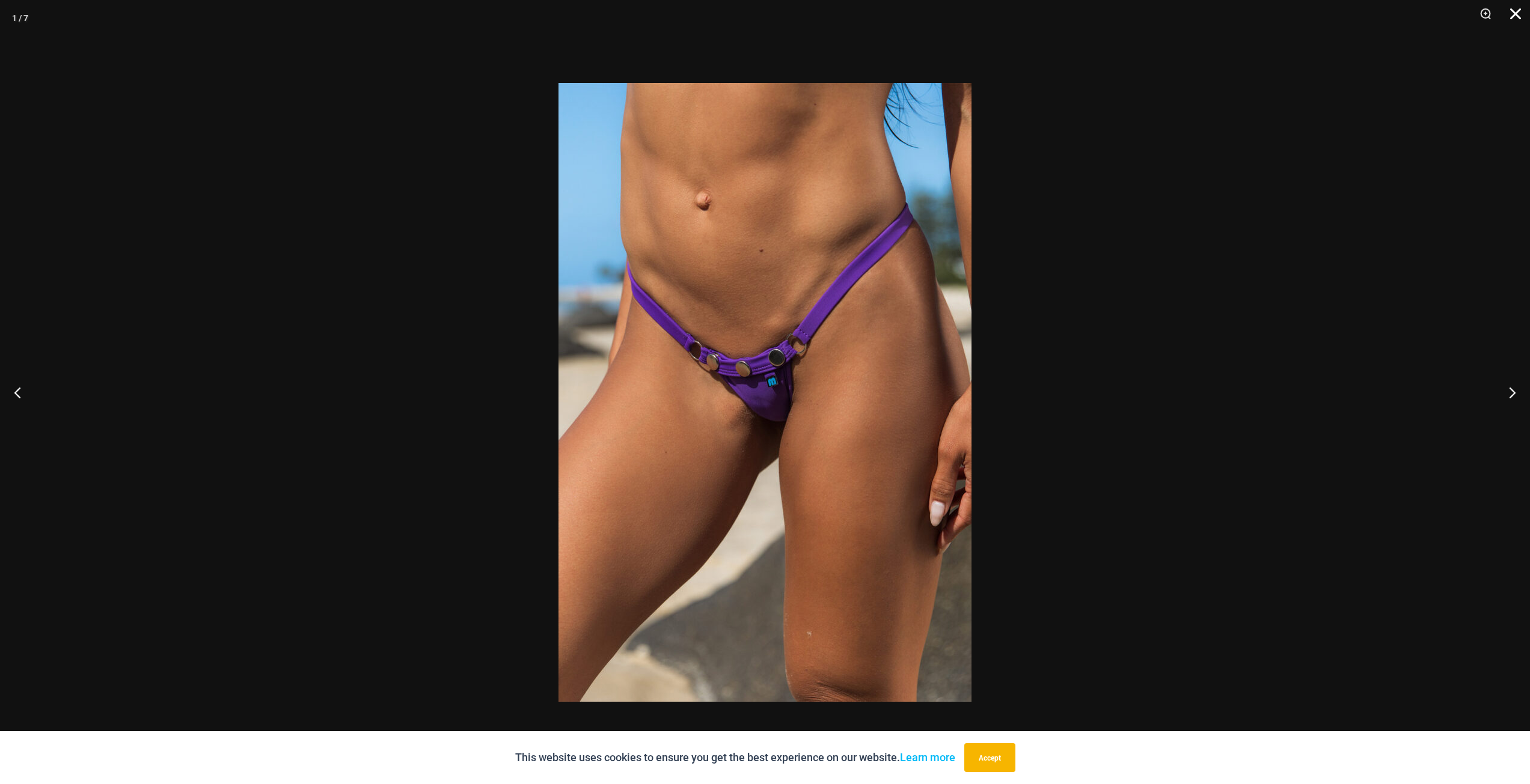
click at [1515, 16] on button "Close" at bounding box center [1511, 18] width 30 height 36
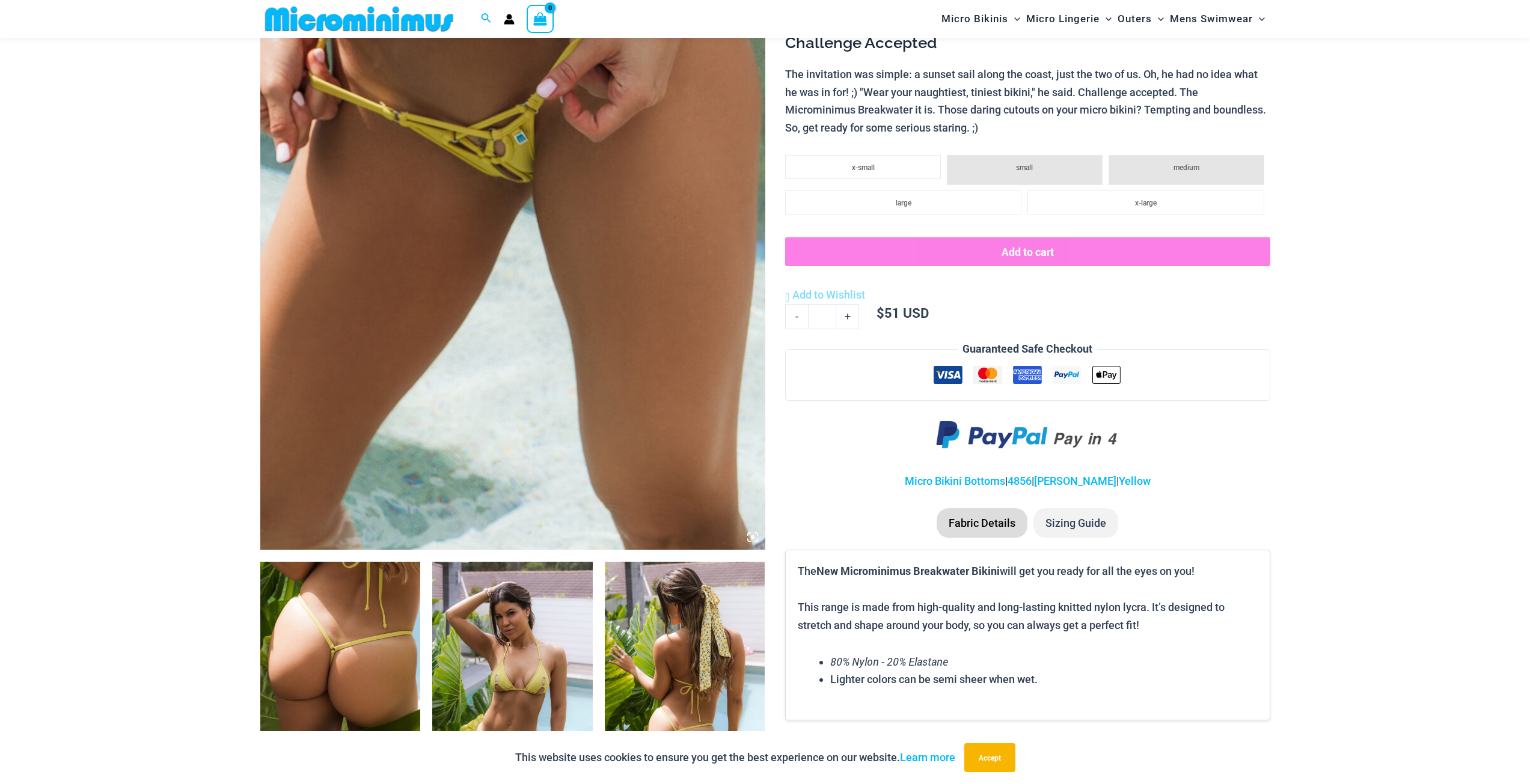
scroll to position [351, 0]
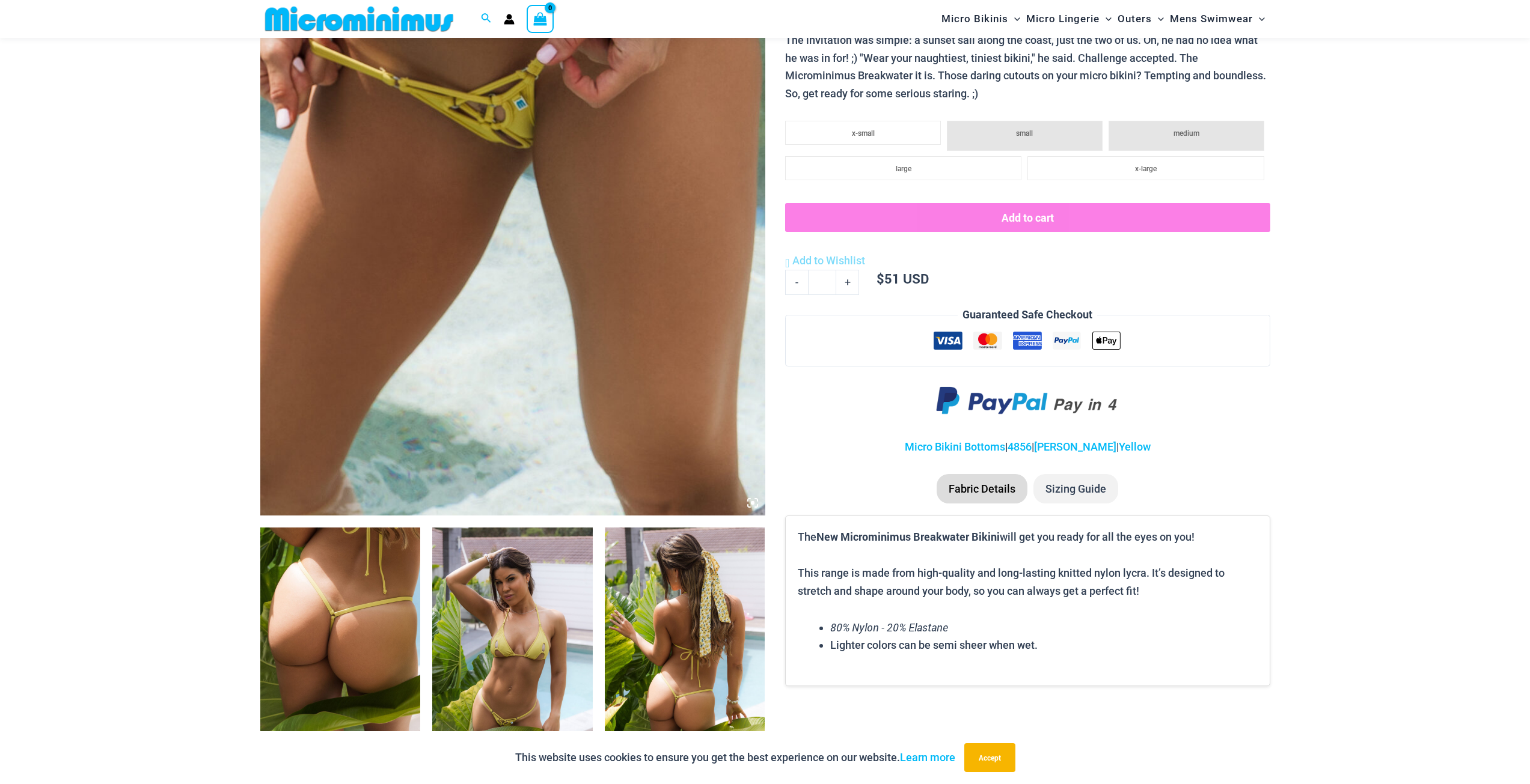
click at [472, 345] on img at bounding box center [513, 137] width 505 height 757
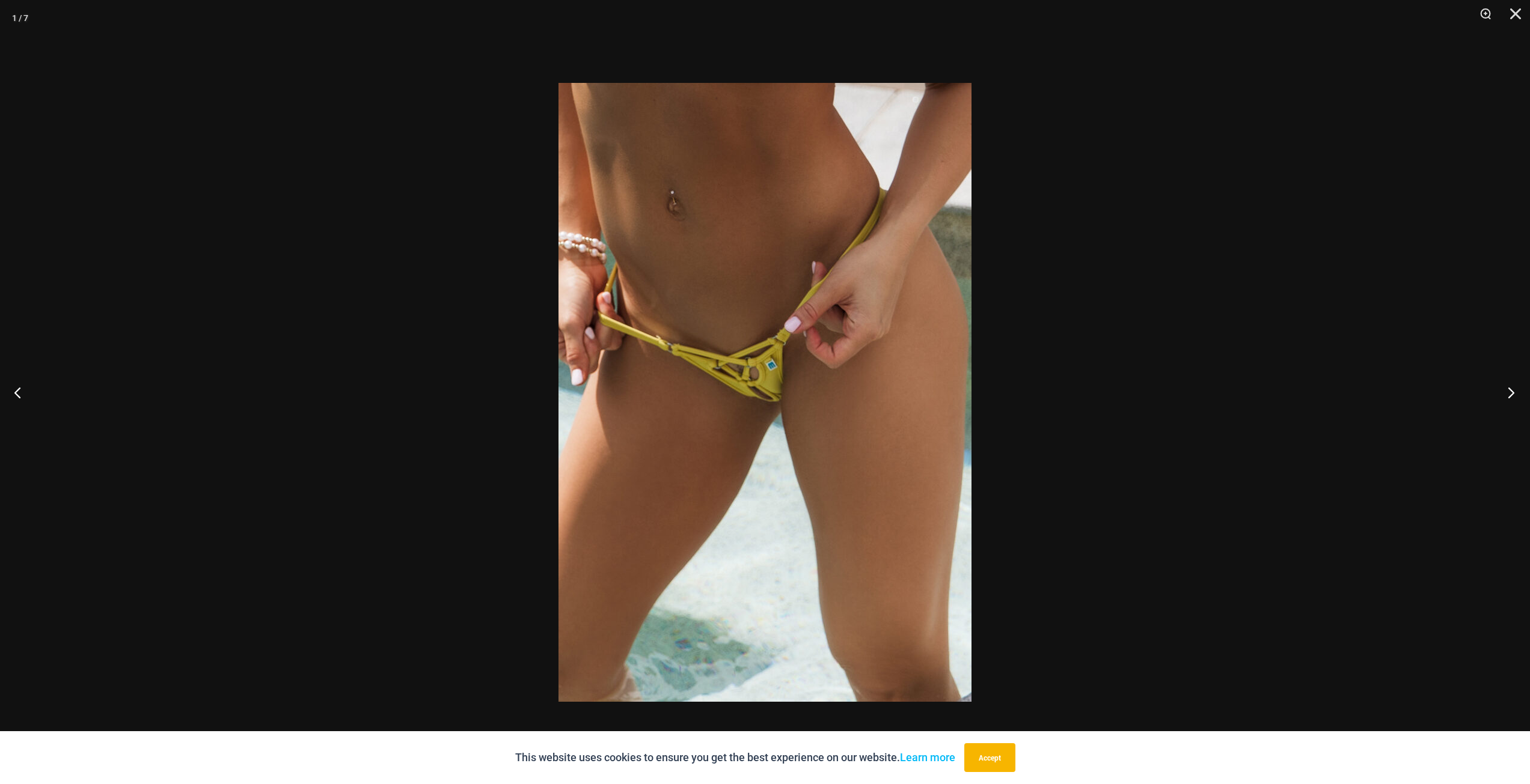
click at [1511, 392] on button "Next" at bounding box center [1507, 392] width 45 height 60
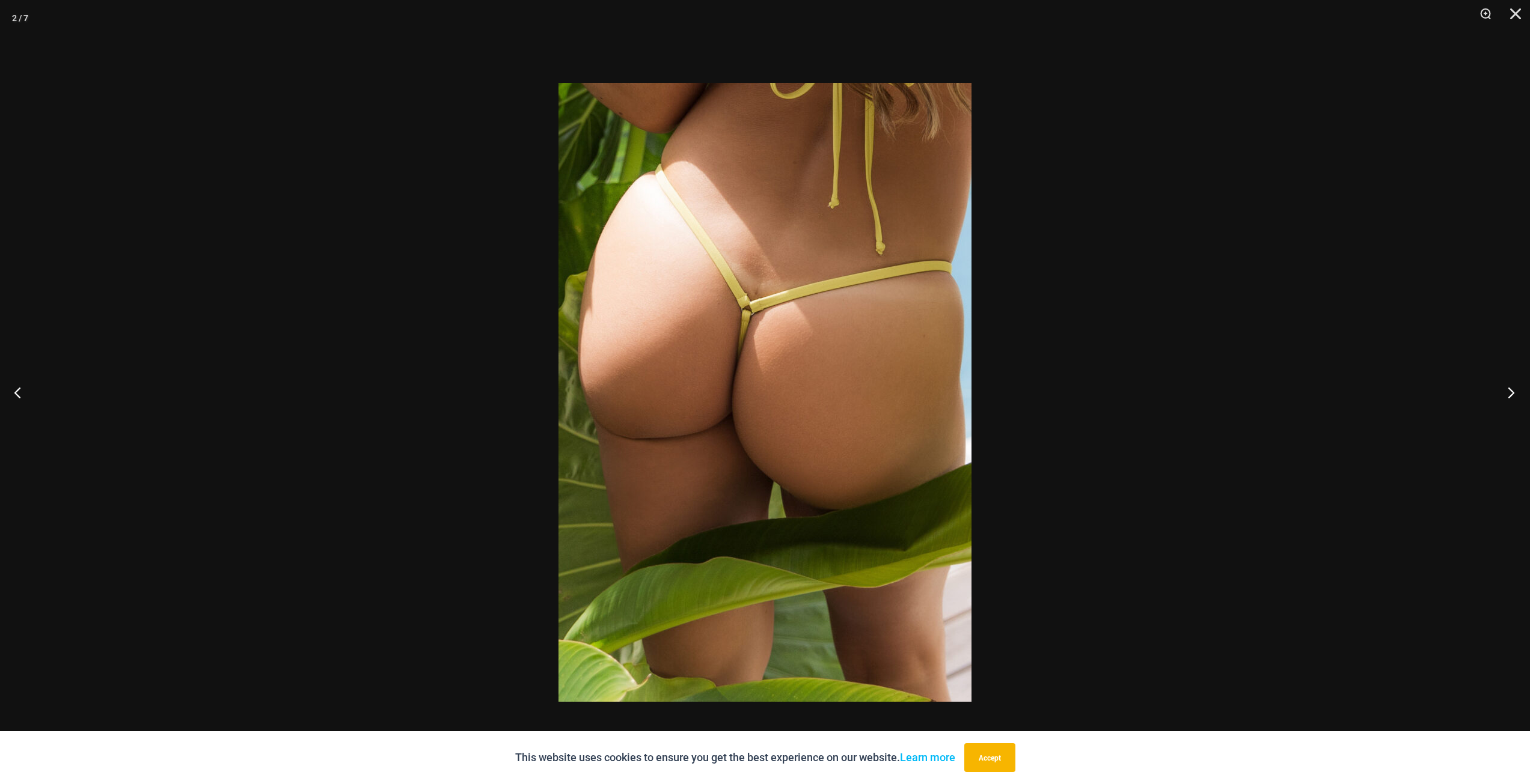
click at [1511, 392] on button "Next" at bounding box center [1507, 392] width 45 height 60
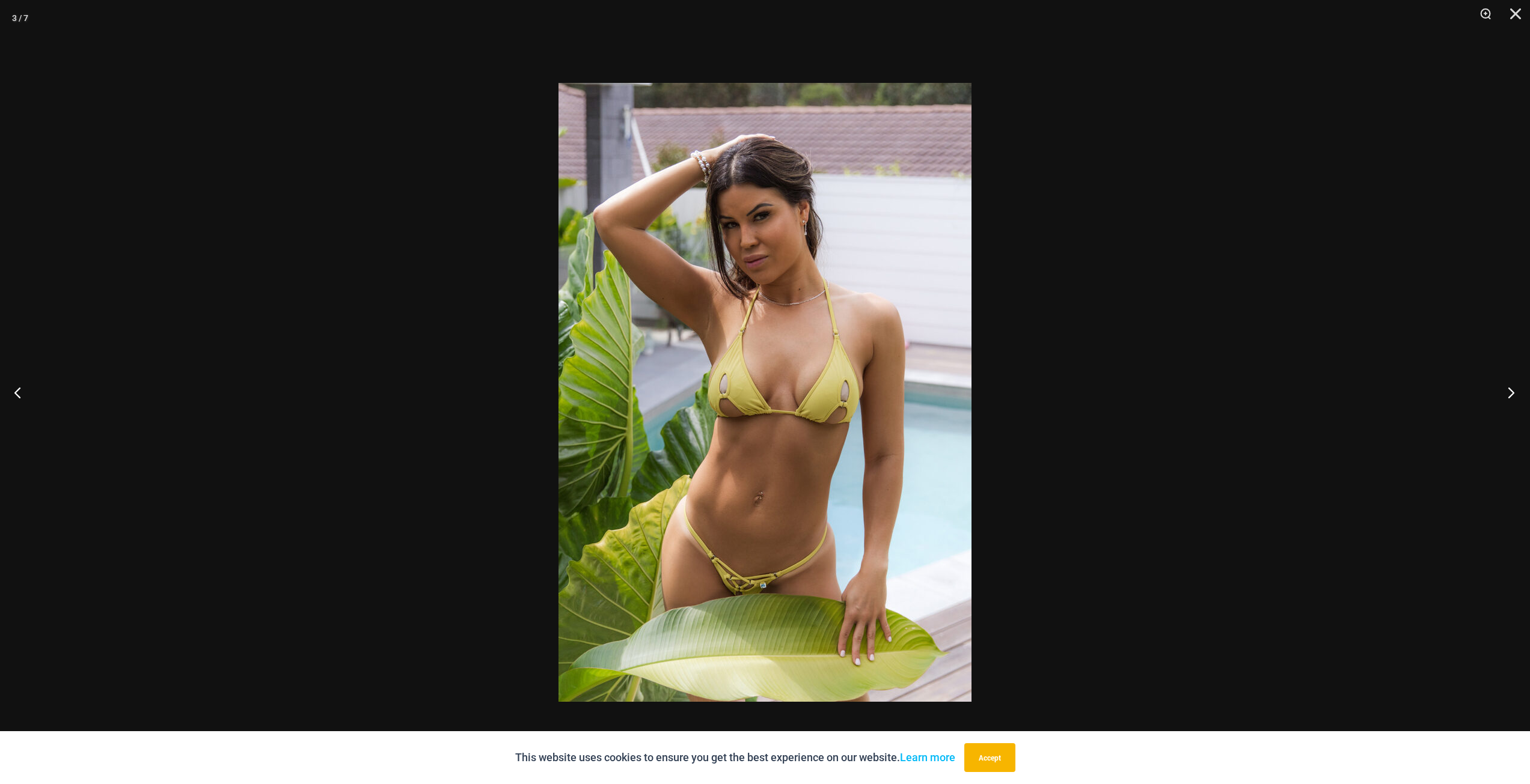
click at [1511, 392] on button "Next" at bounding box center [1507, 392] width 45 height 60
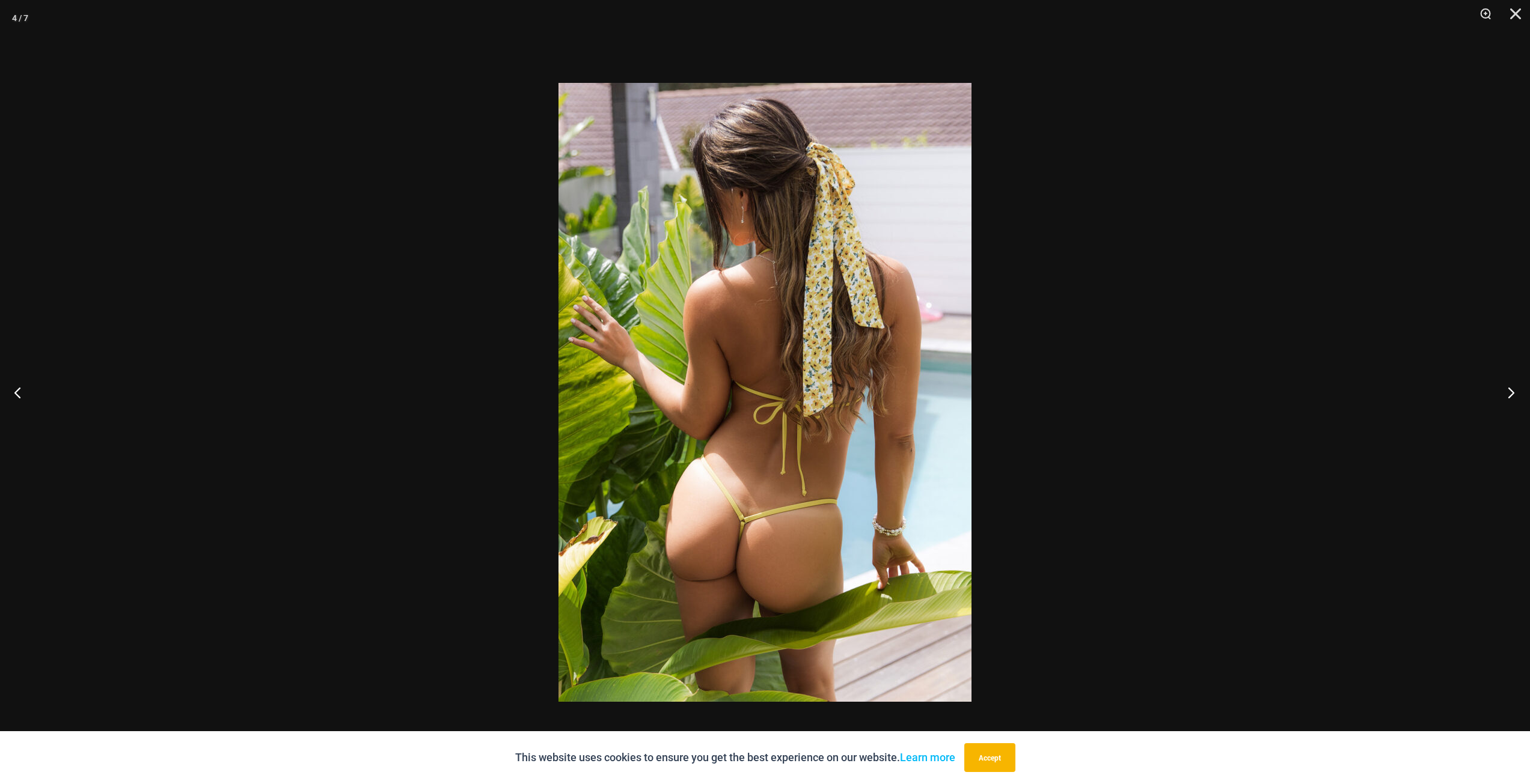
click at [1511, 392] on button "Next" at bounding box center [1507, 392] width 45 height 60
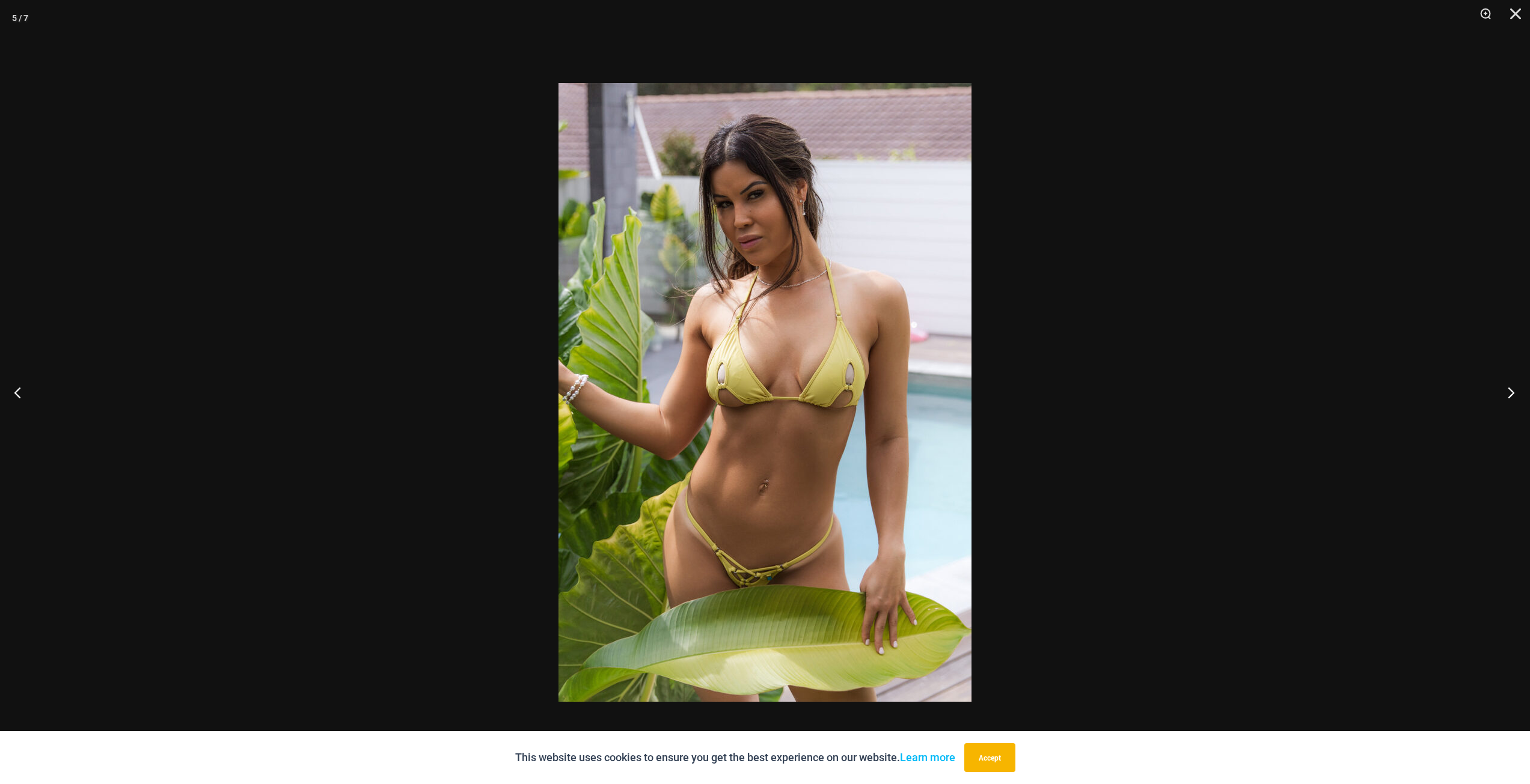
click at [1511, 392] on button "Next" at bounding box center [1507, 392] width 45 height 60
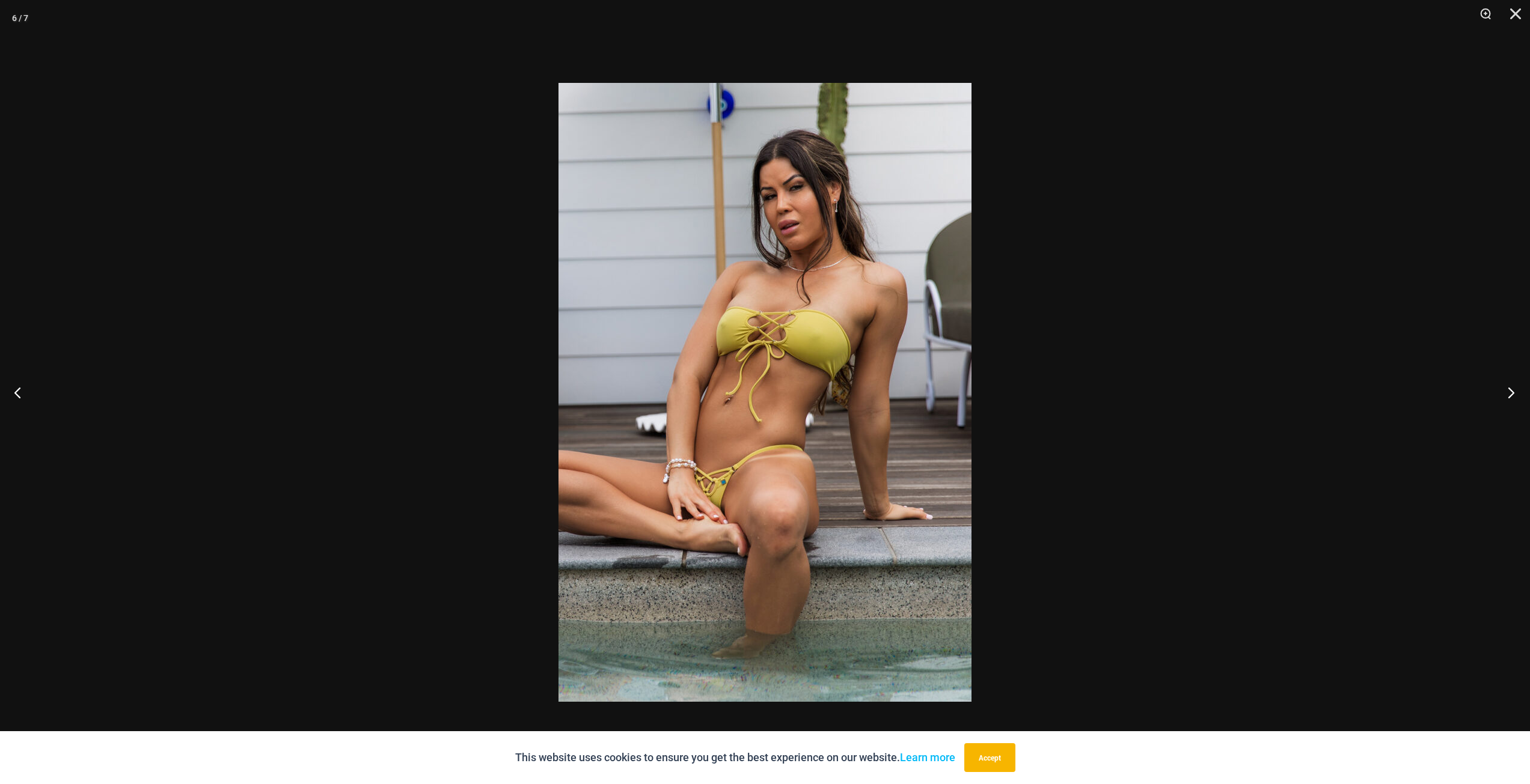
click at [1511, 392] on button "Next" at bounding box center [1507, 392] width 45 height 60
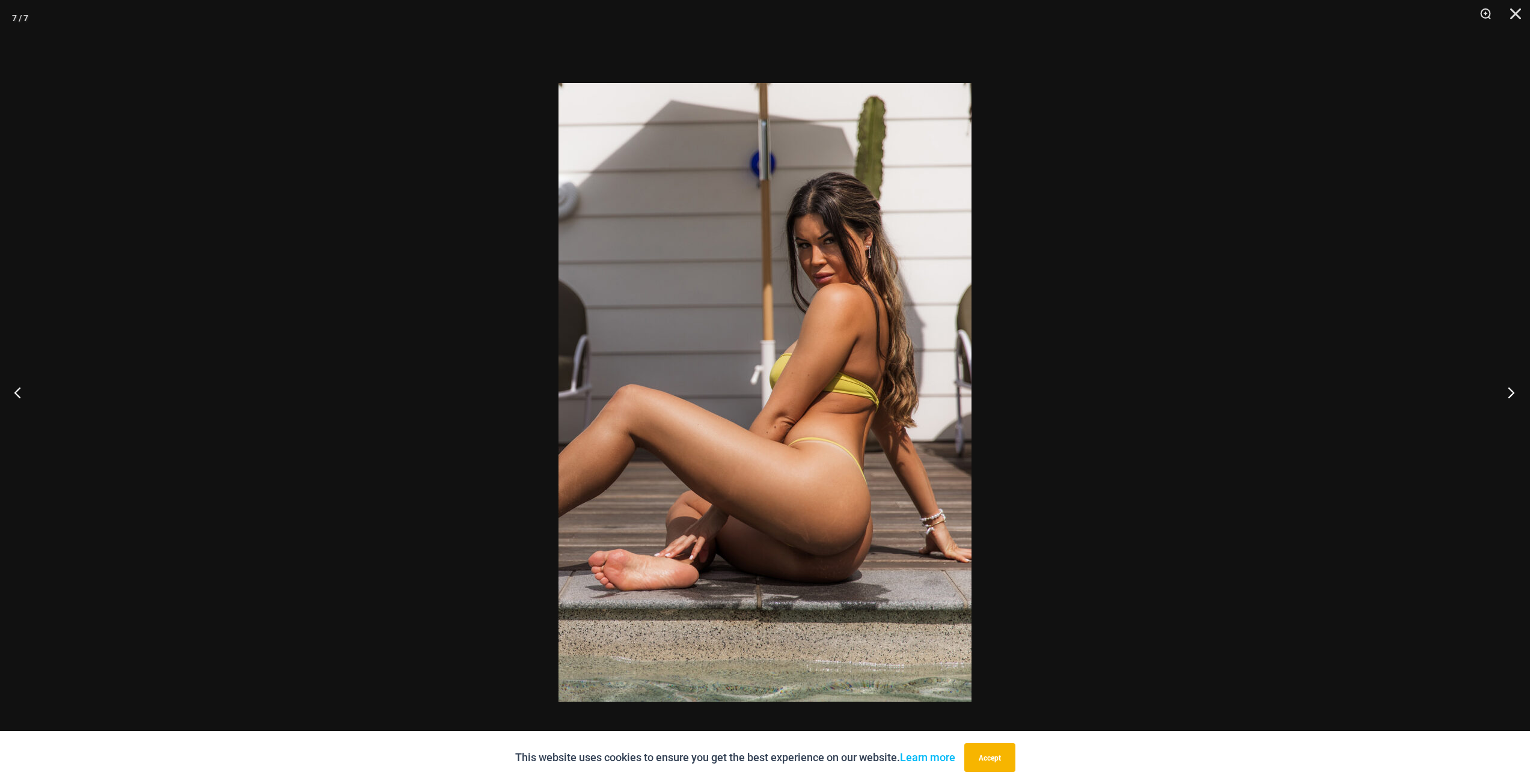
click at [1511, 392] on button "Next" at bounding box center [1507, 392] width 45 height 60
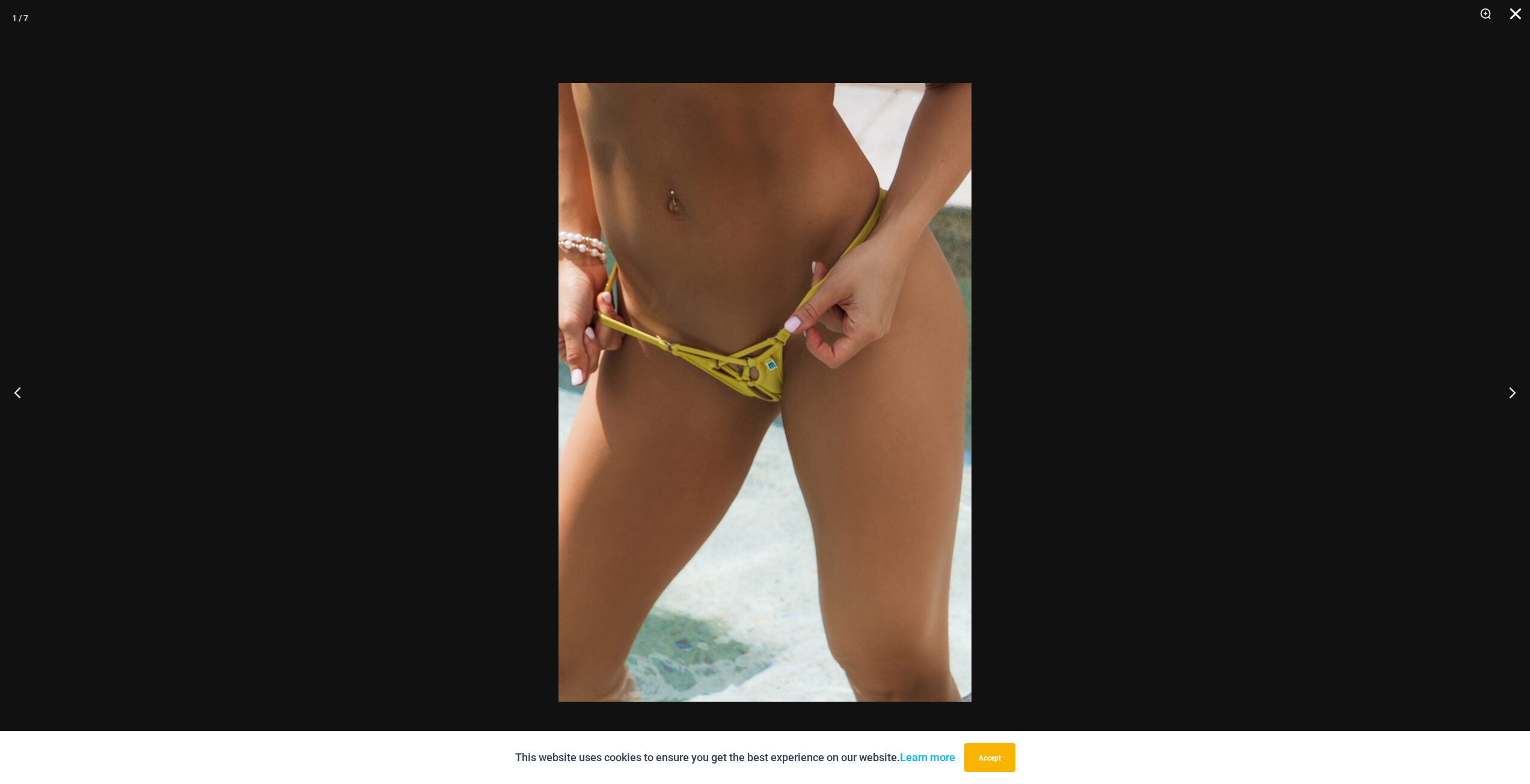
click at [1515, 16] on button "Close" at bounding box center [1511, 18] width 30 height 36
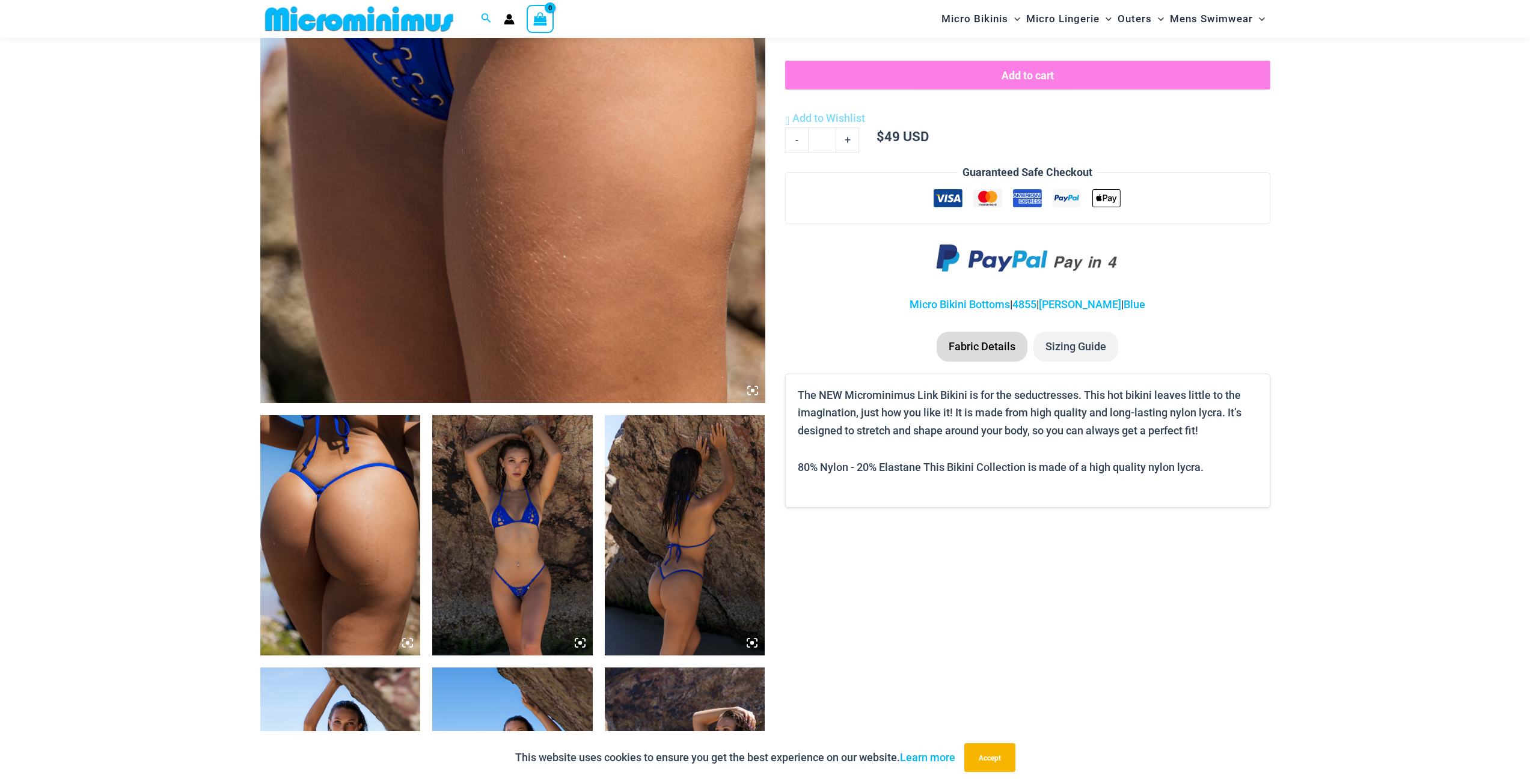
scroll to position [470, 0]
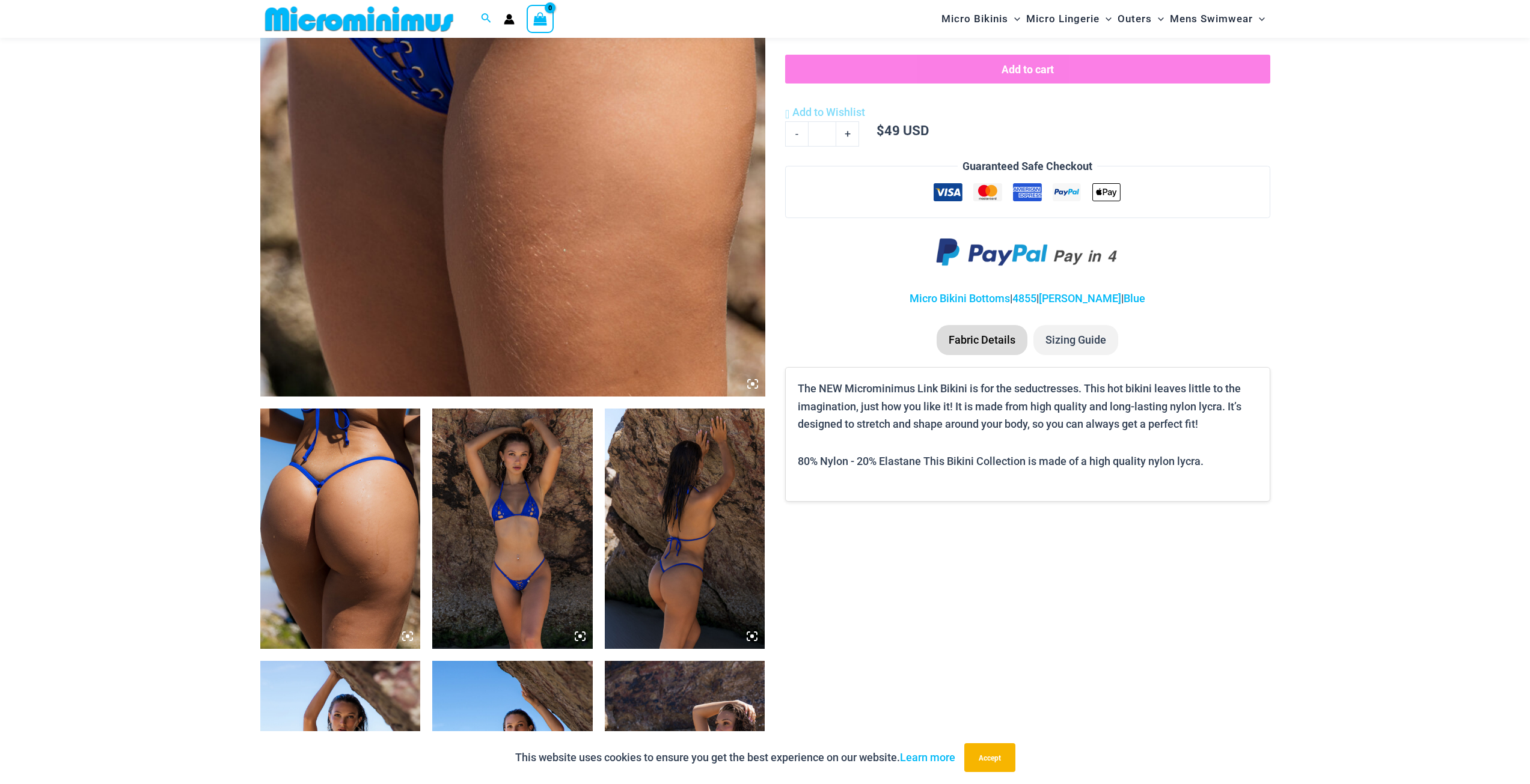
click at [363, 516] on img at bounding box center [341, 528] width 161 height 240
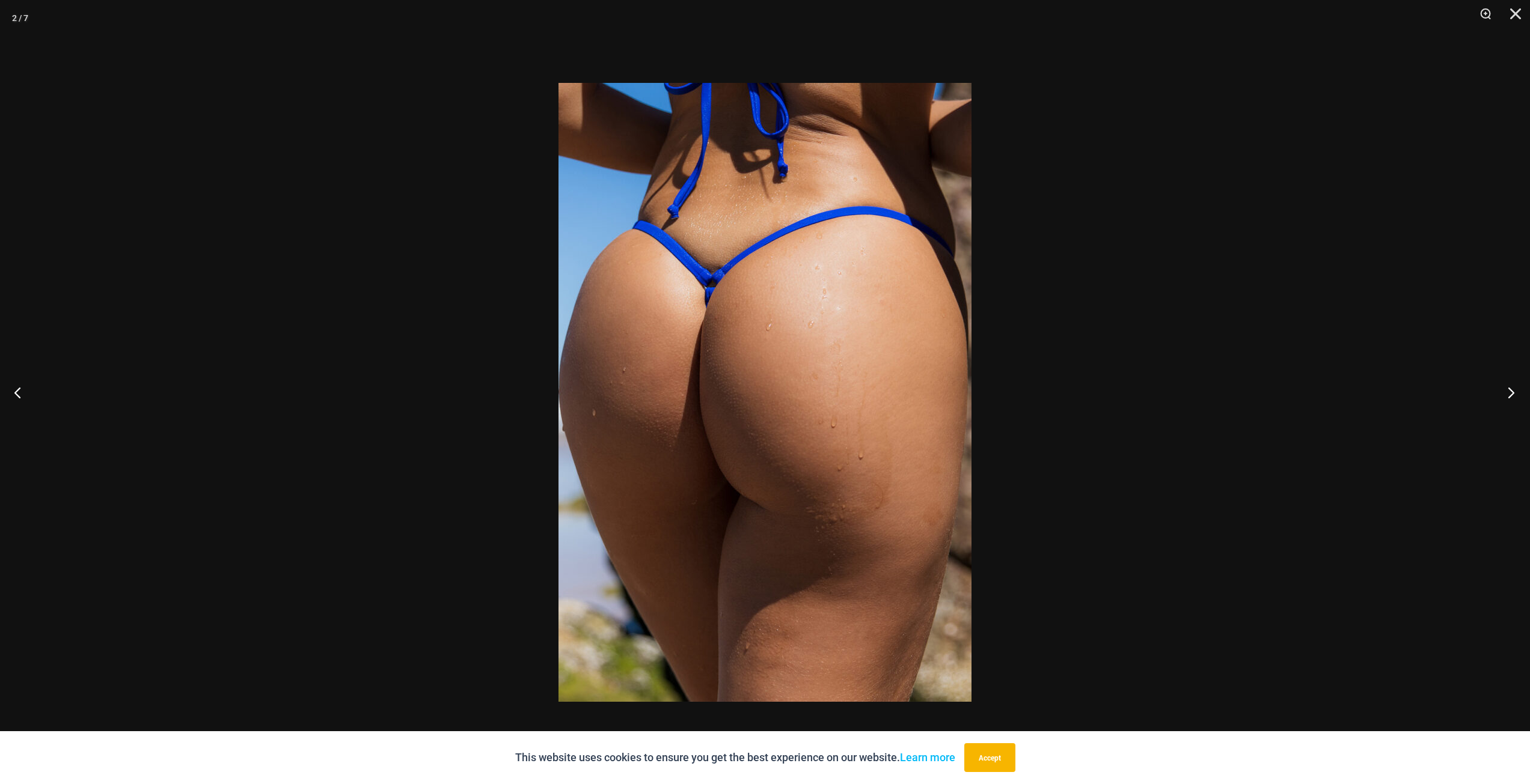
click at [1511, 392] on button "Next" at bounding box center [1507, 392] width 45 height 60
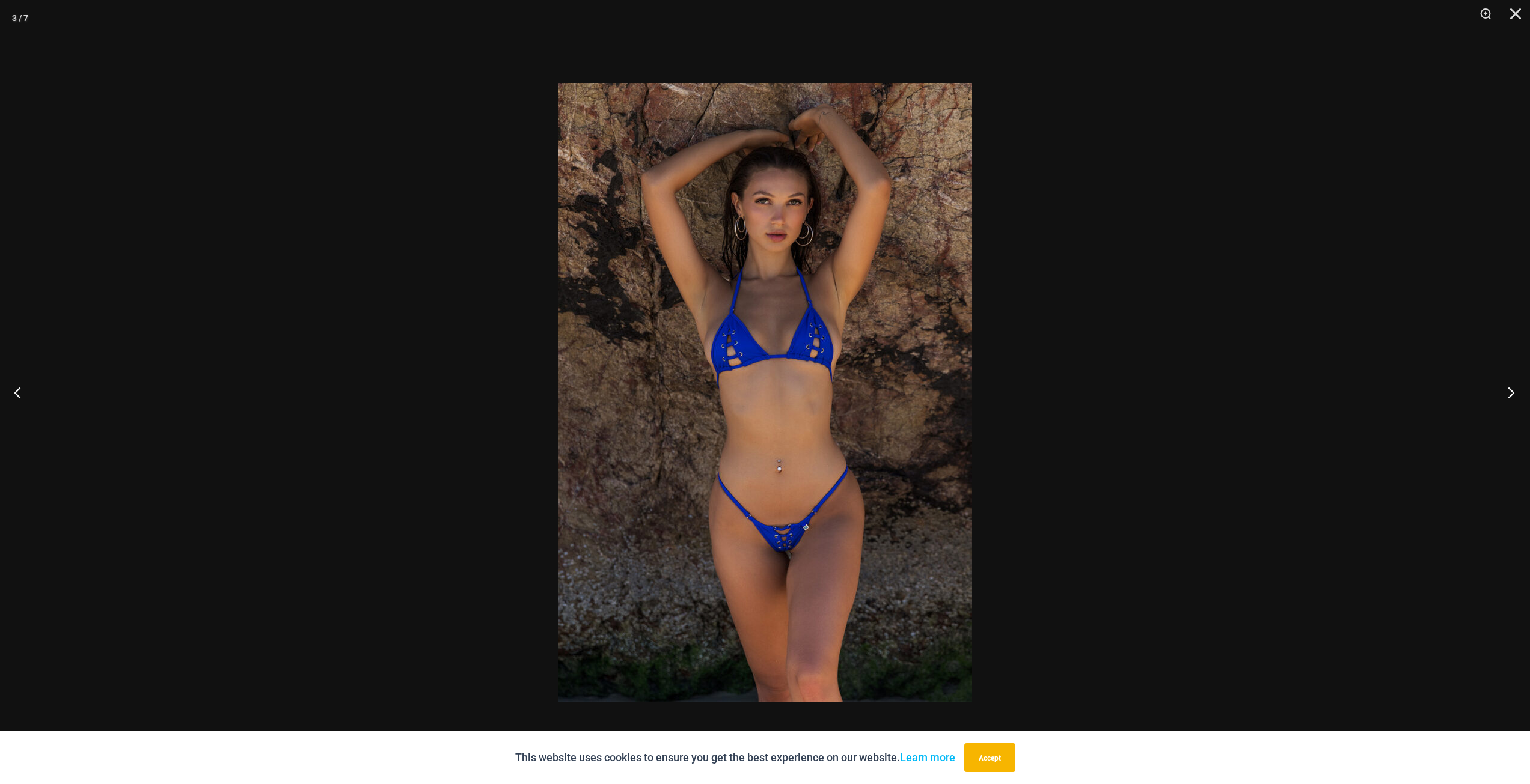
click at [1511, 392] on button "Next" at bounding box center [1507, 392] width 45 height 60
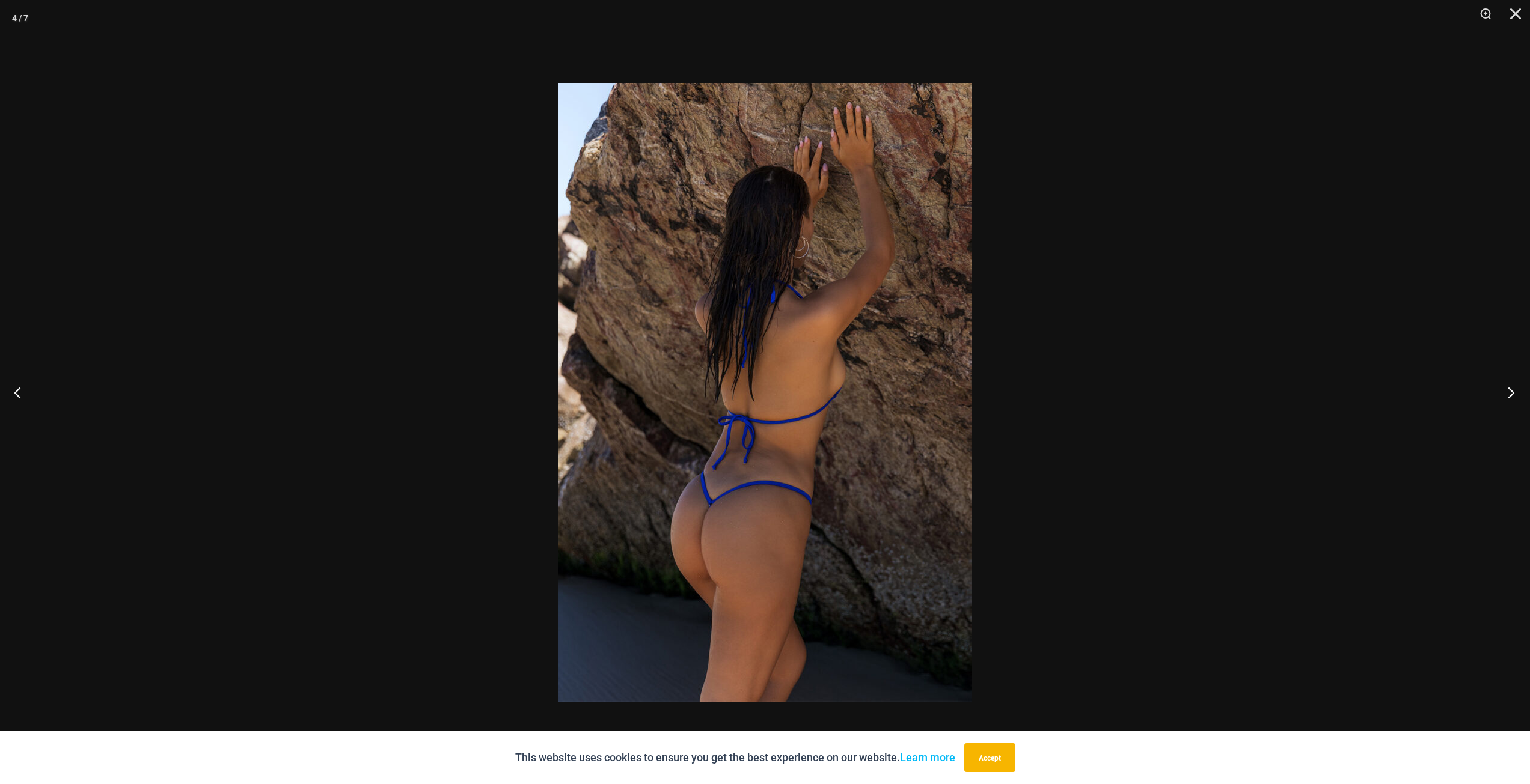
click at [1511, 392] on button "Next" at bounding box center [1507, 392] width 45 height 60
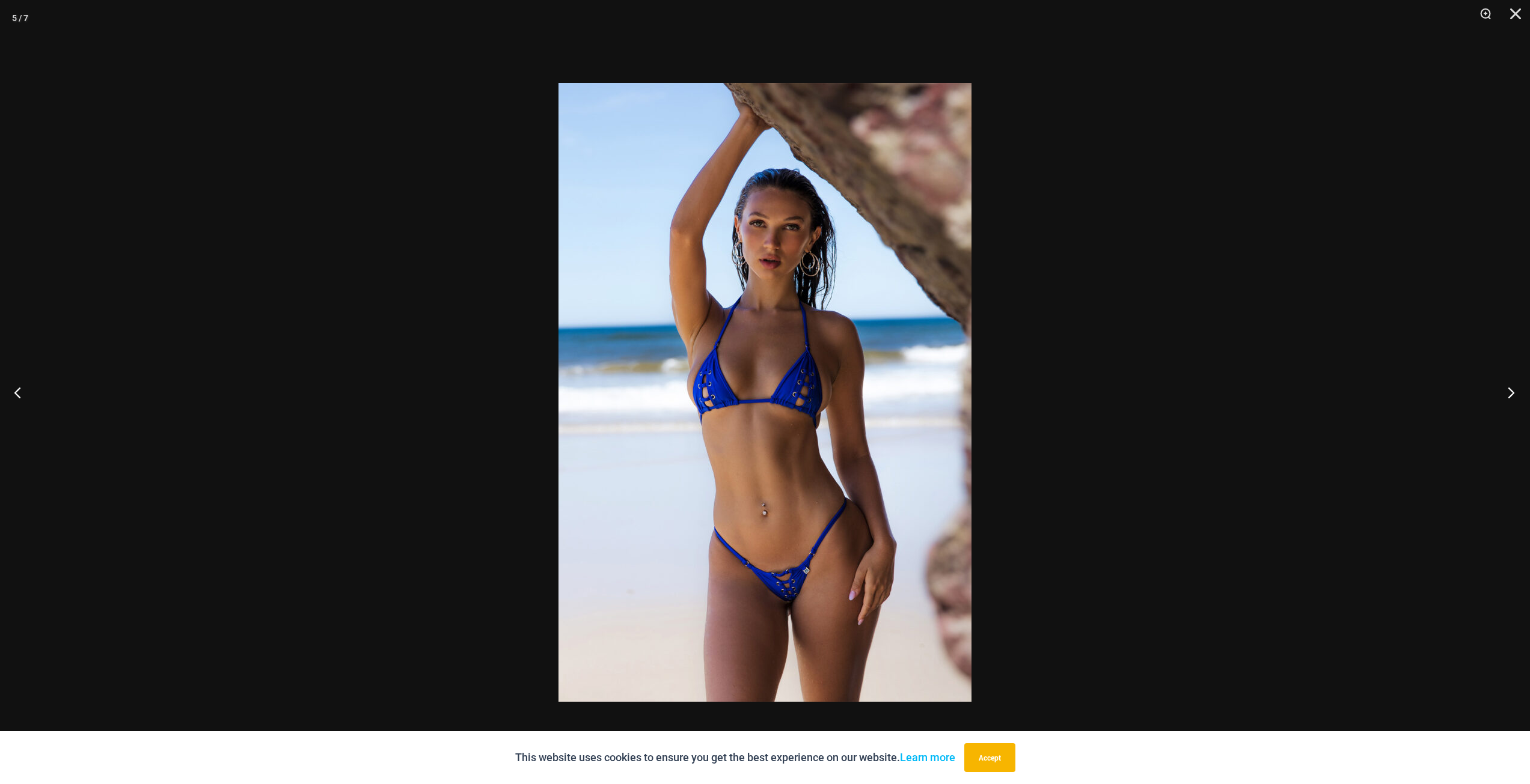
click at [1511, 392] on button "Next" at bounding box center [1507, 392] width 45 height 60
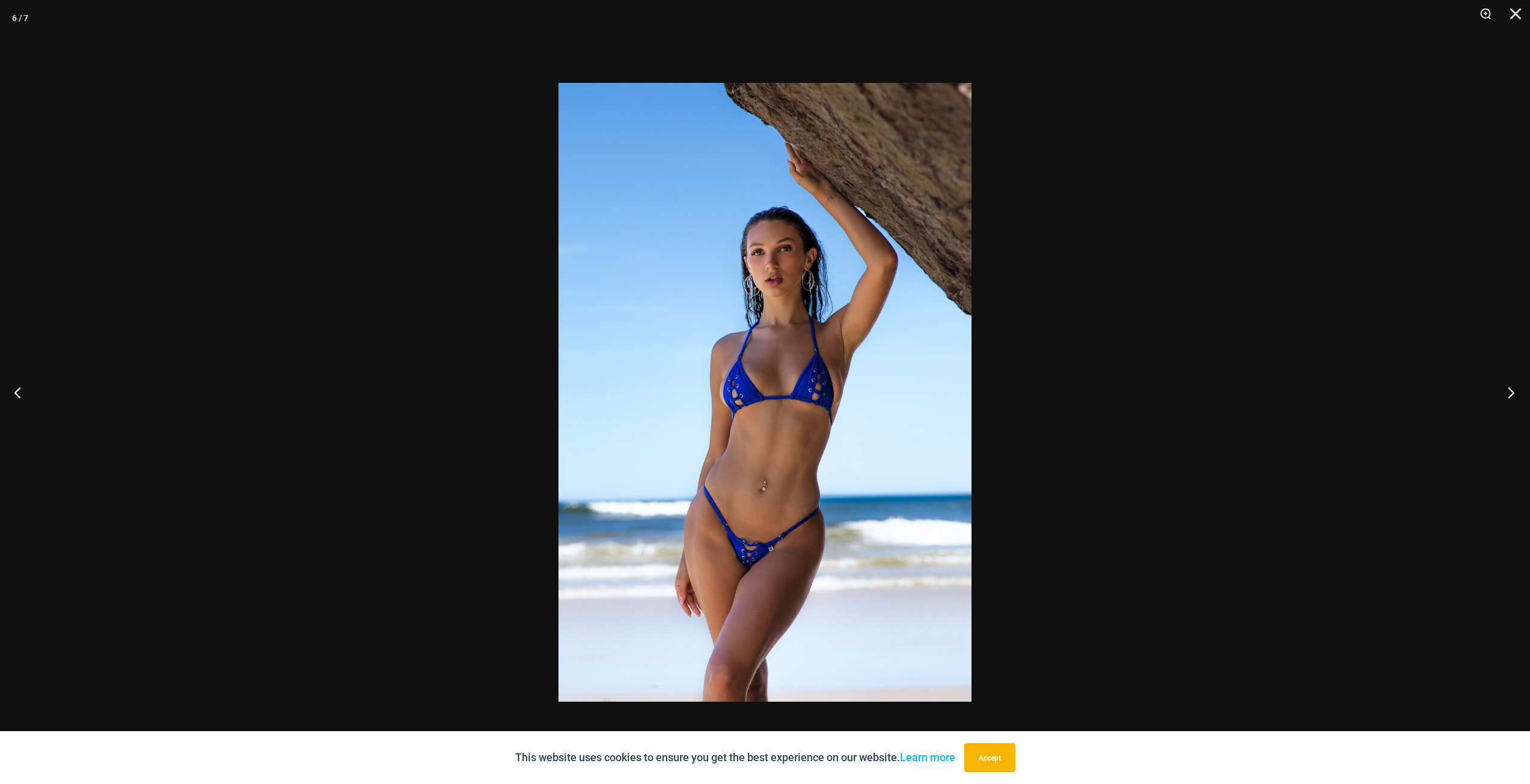
click at [1511, 392] on button "Next" at bounding box center [1507, 392] width 45 height 60
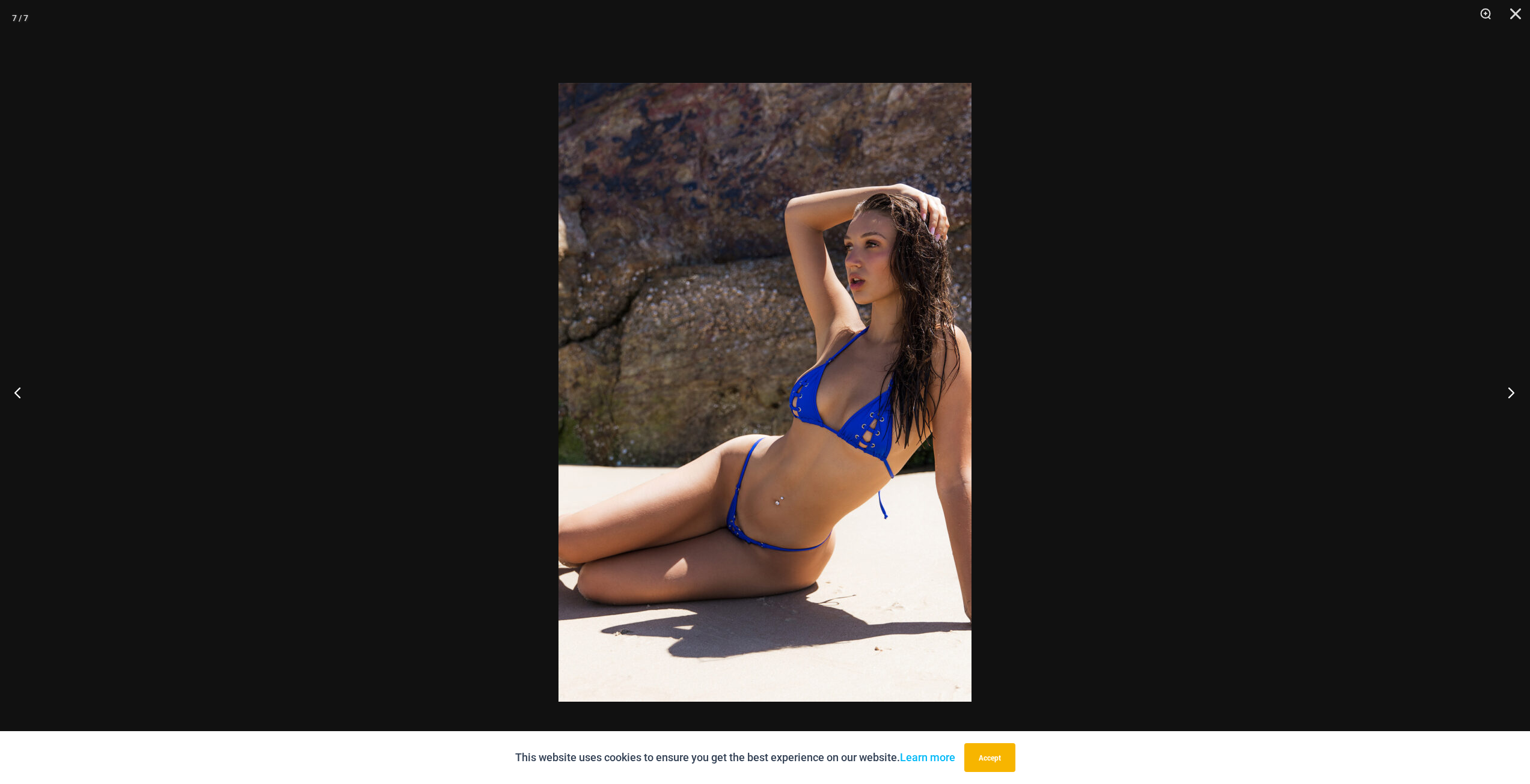
click at [1511, 392] on button "Next" at bounding box center [1507, 392] width 45 height 60
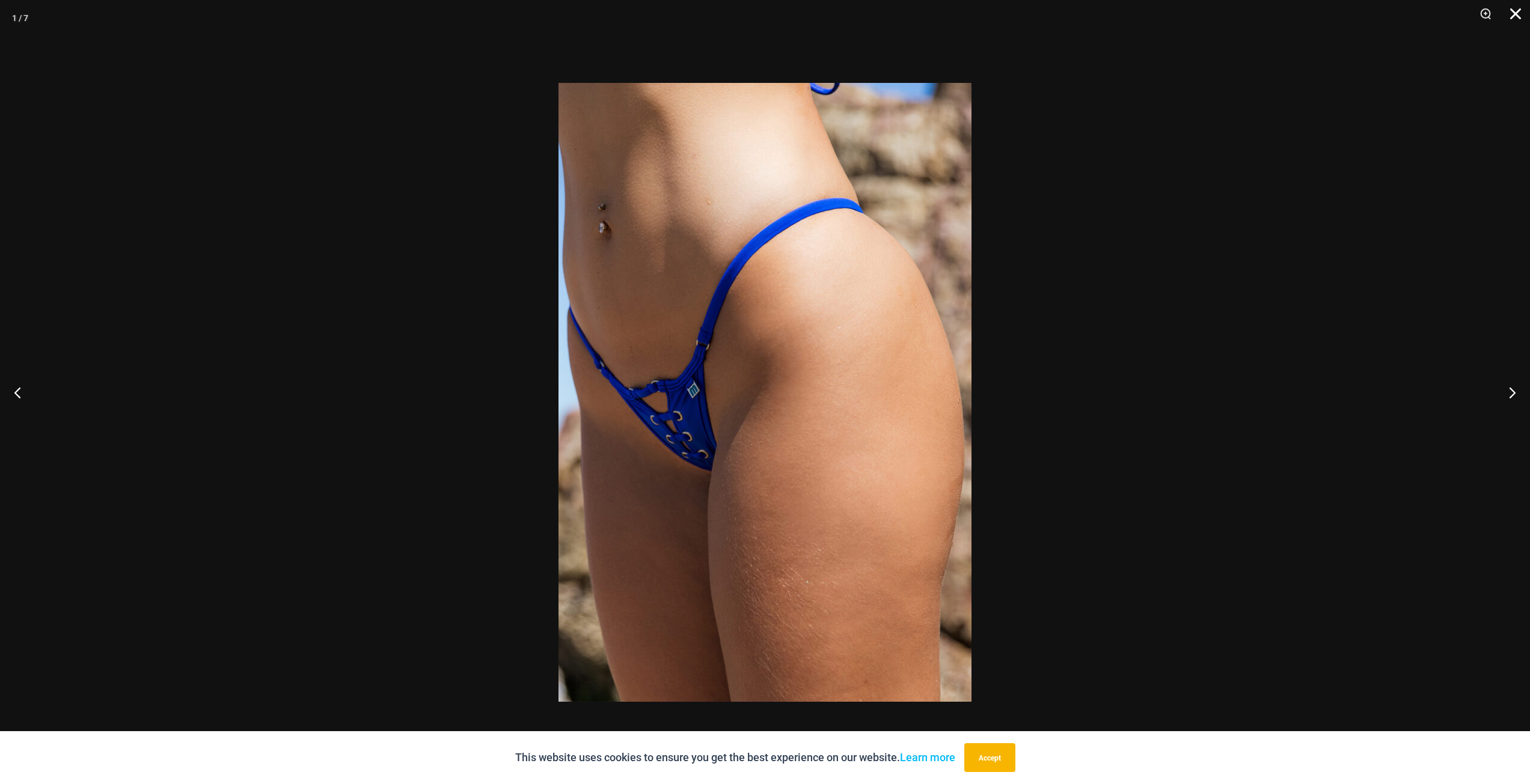
click at [1515, 16] on button "Close" at bounding box center [1511, 18] width 30 height 36
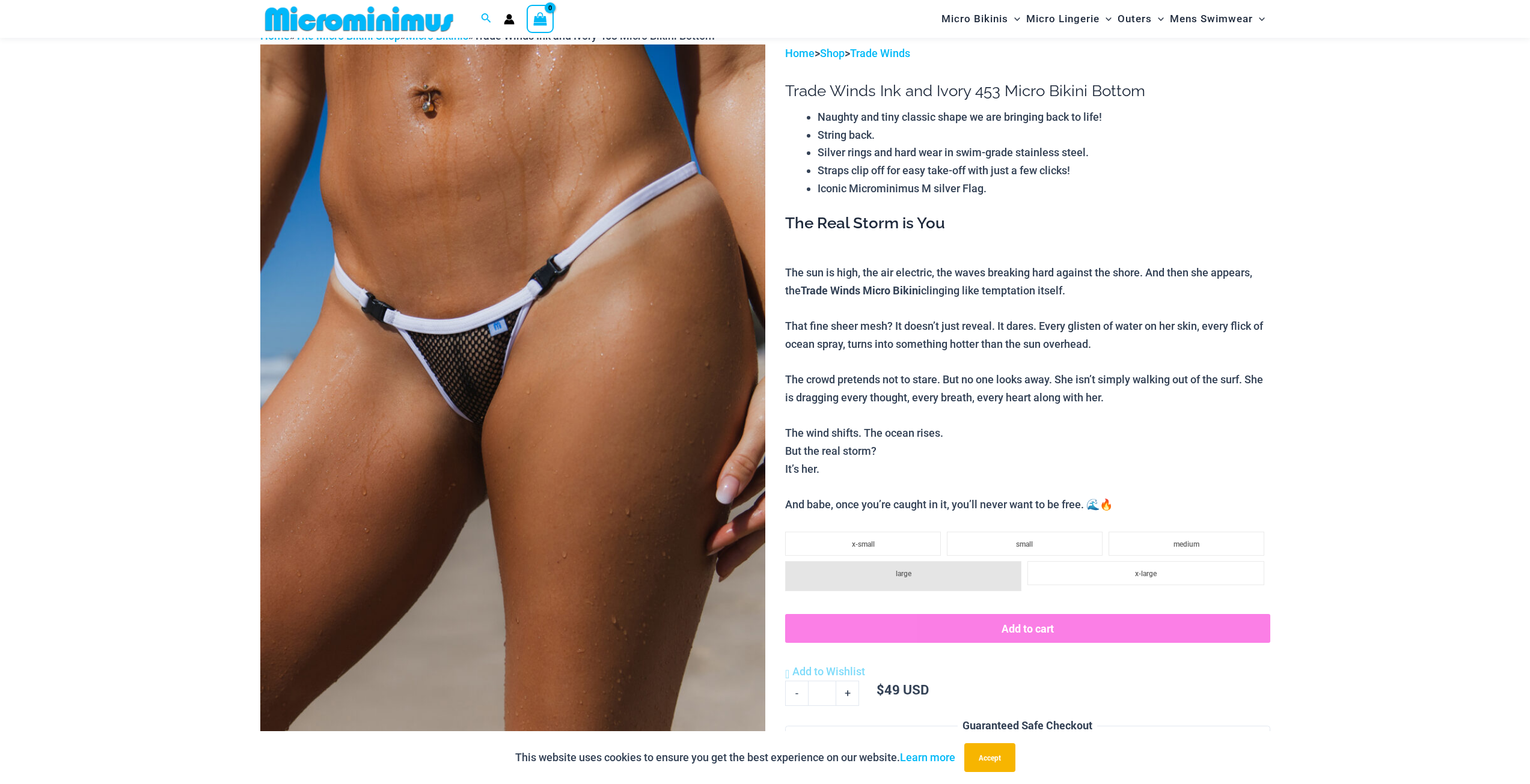
scroll to position [351, 0]
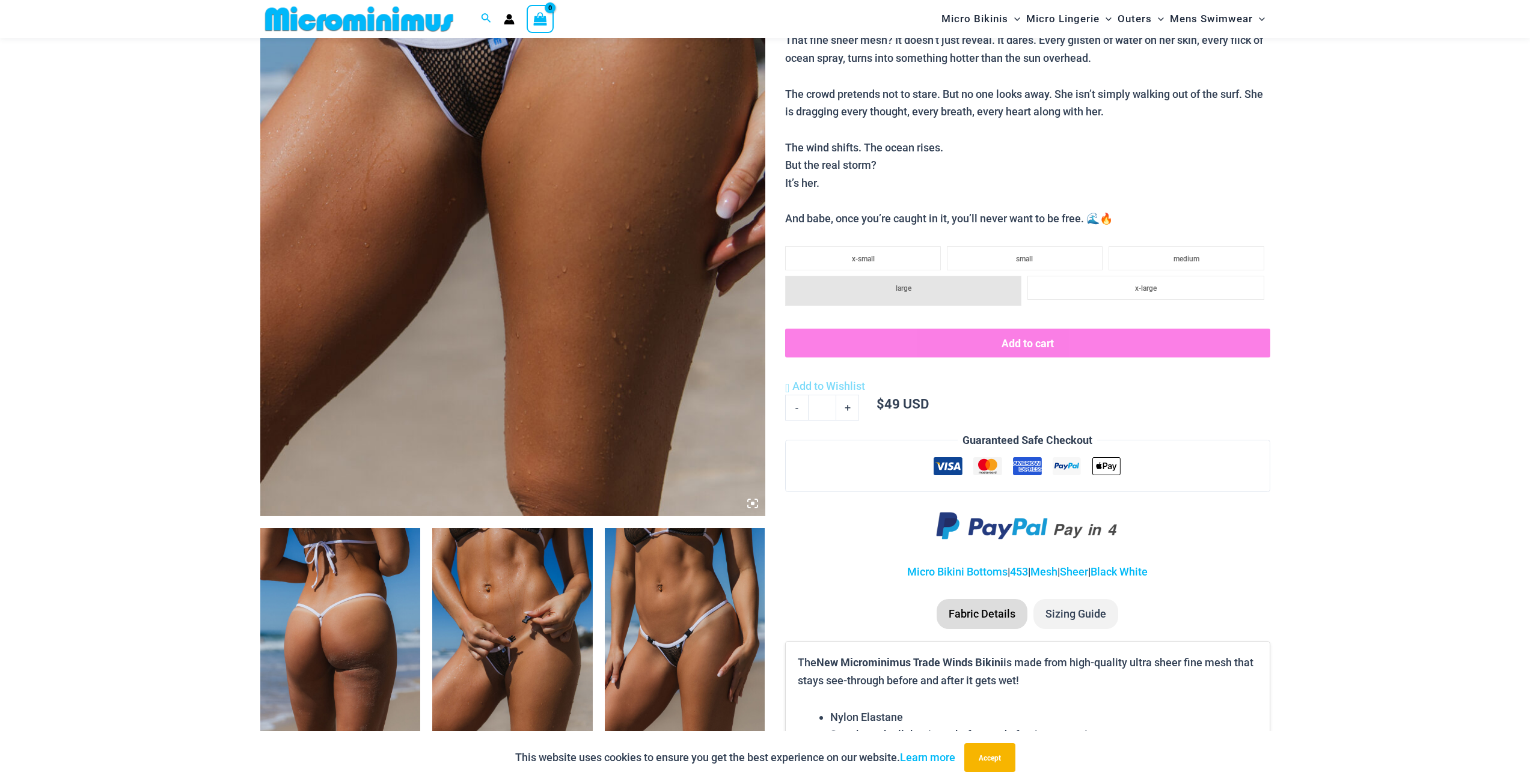
click at [350, 603] on img at bounding box center [341, 648] width 161 height 240
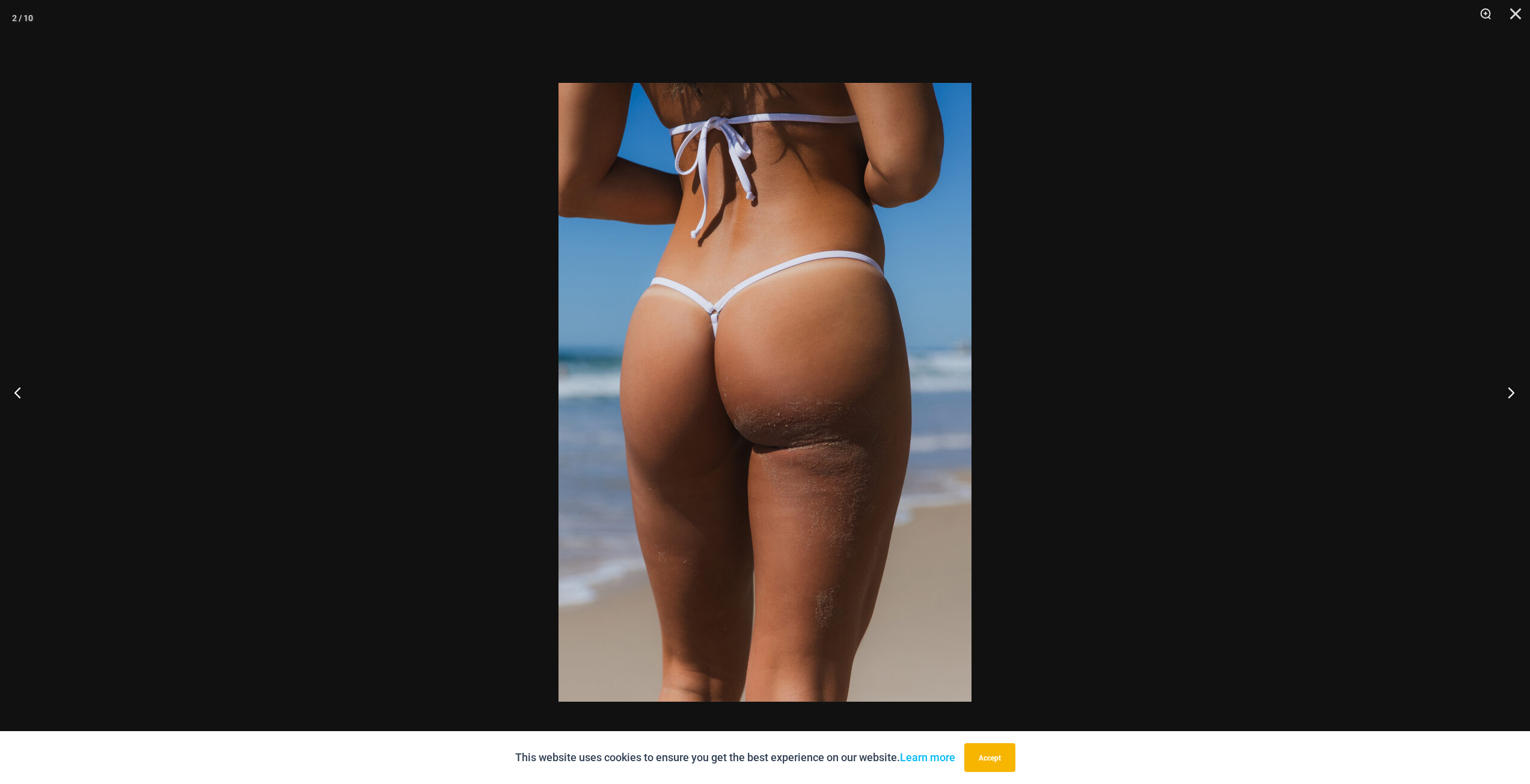
click at [1507, 395] on button "Next" at bounding box center [1507, 392] width 45 height 60
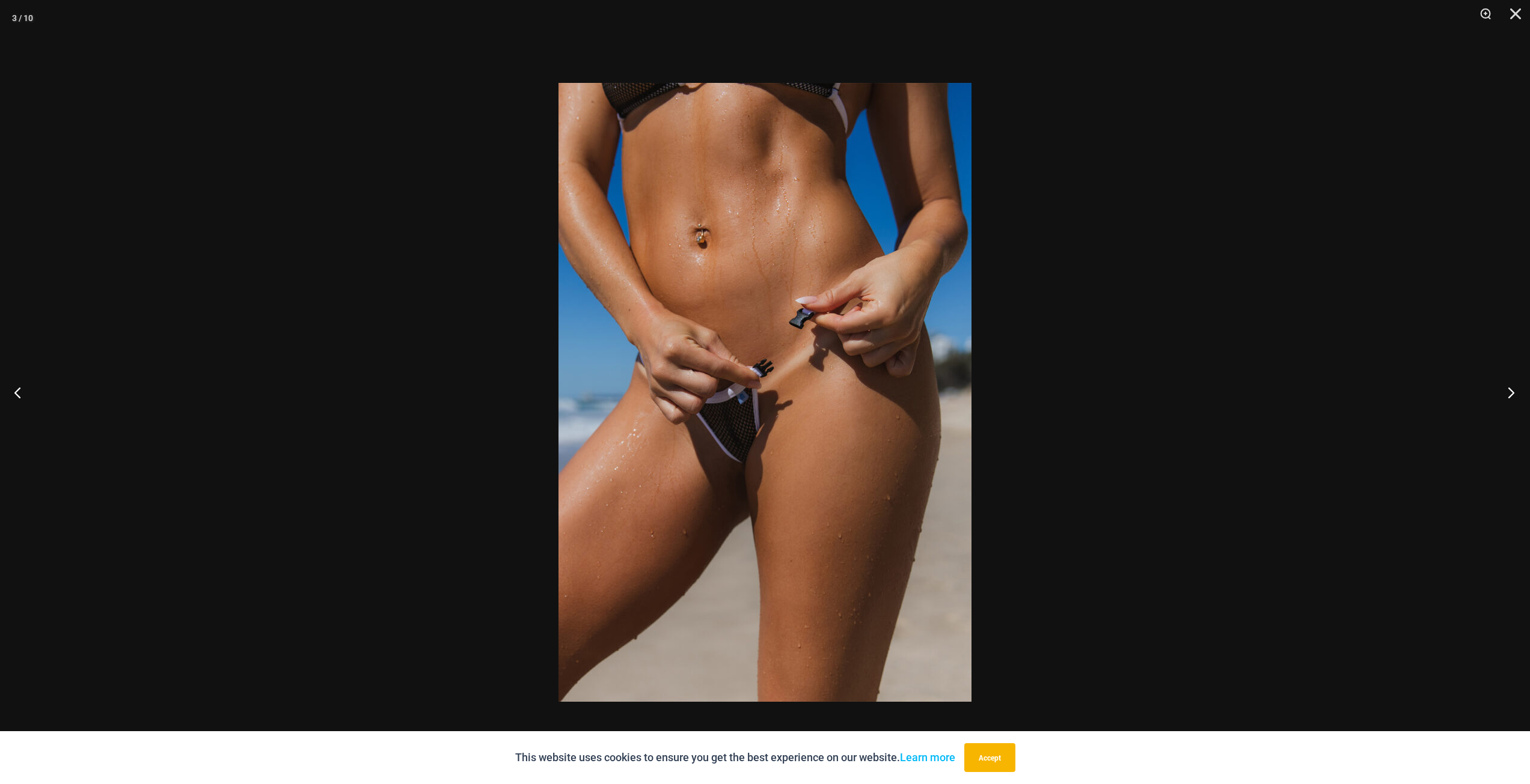
click at [1507, 395] on button "Next" at bounding box center [1507, 392] width 45 height 60
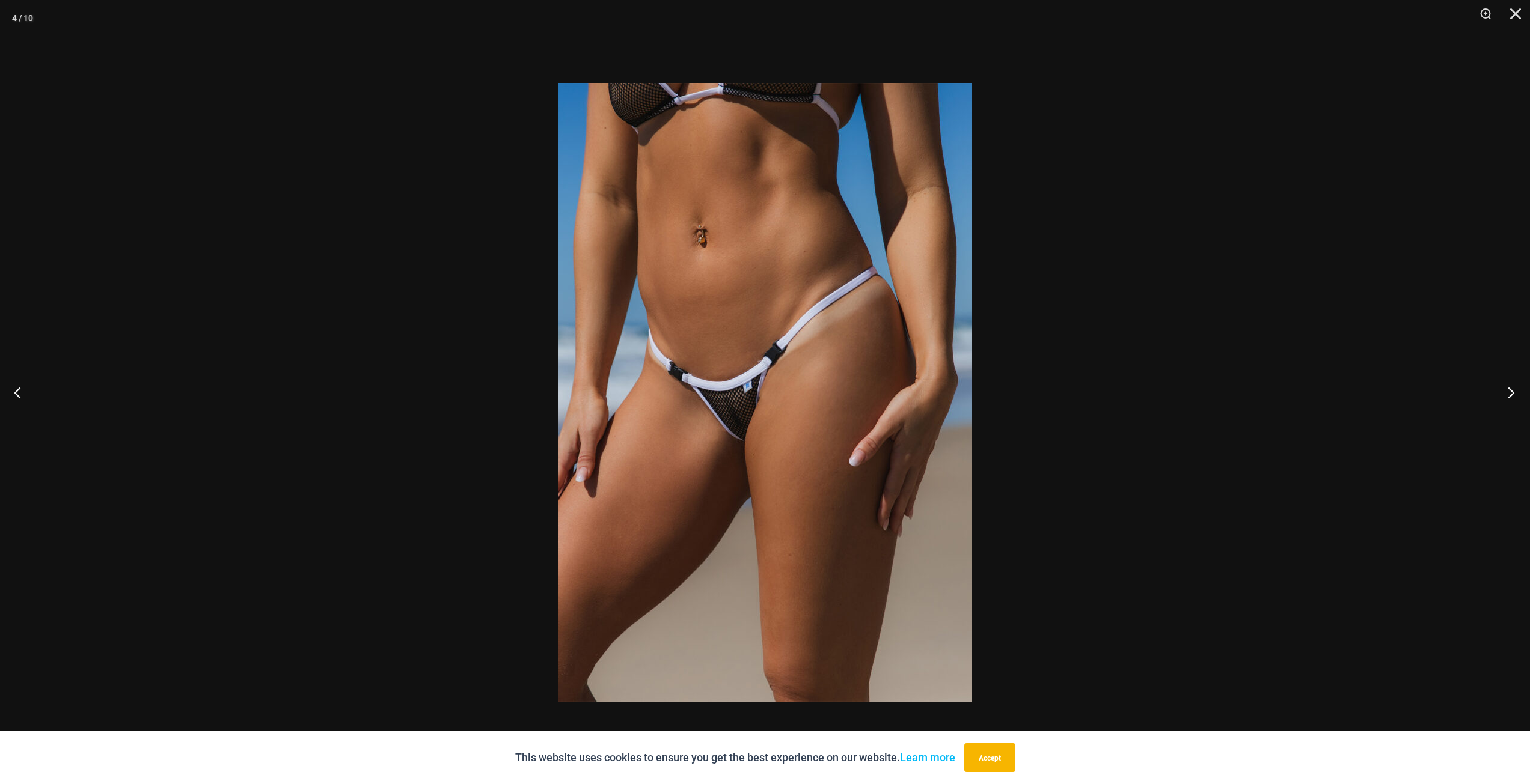
click at [1507, 395] on button "Next" at bounding box center [1507, 392] width 45 height 60
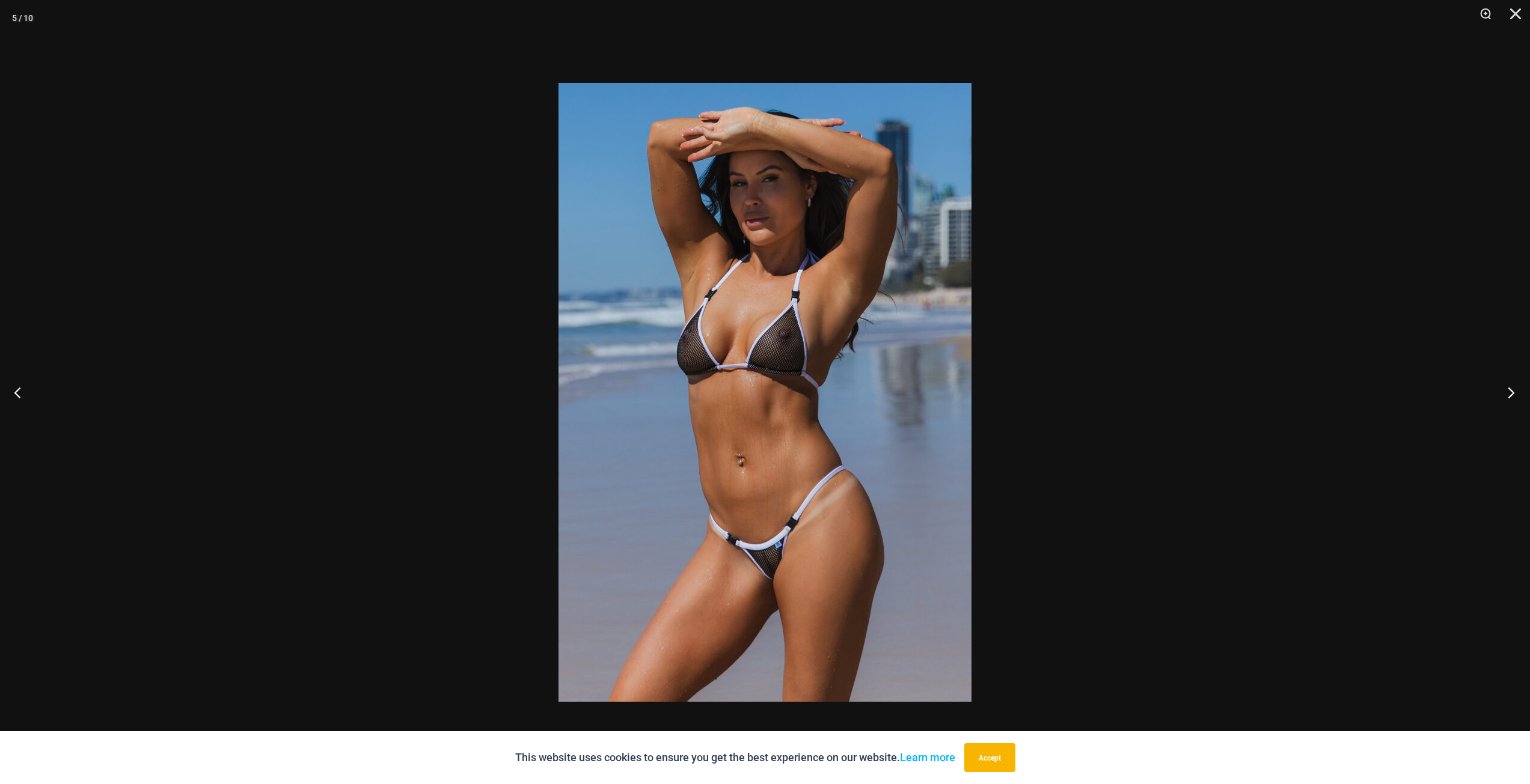
click at [1507, 395] on button "Next" at bounding box center [1507, 392] width 45 height 60
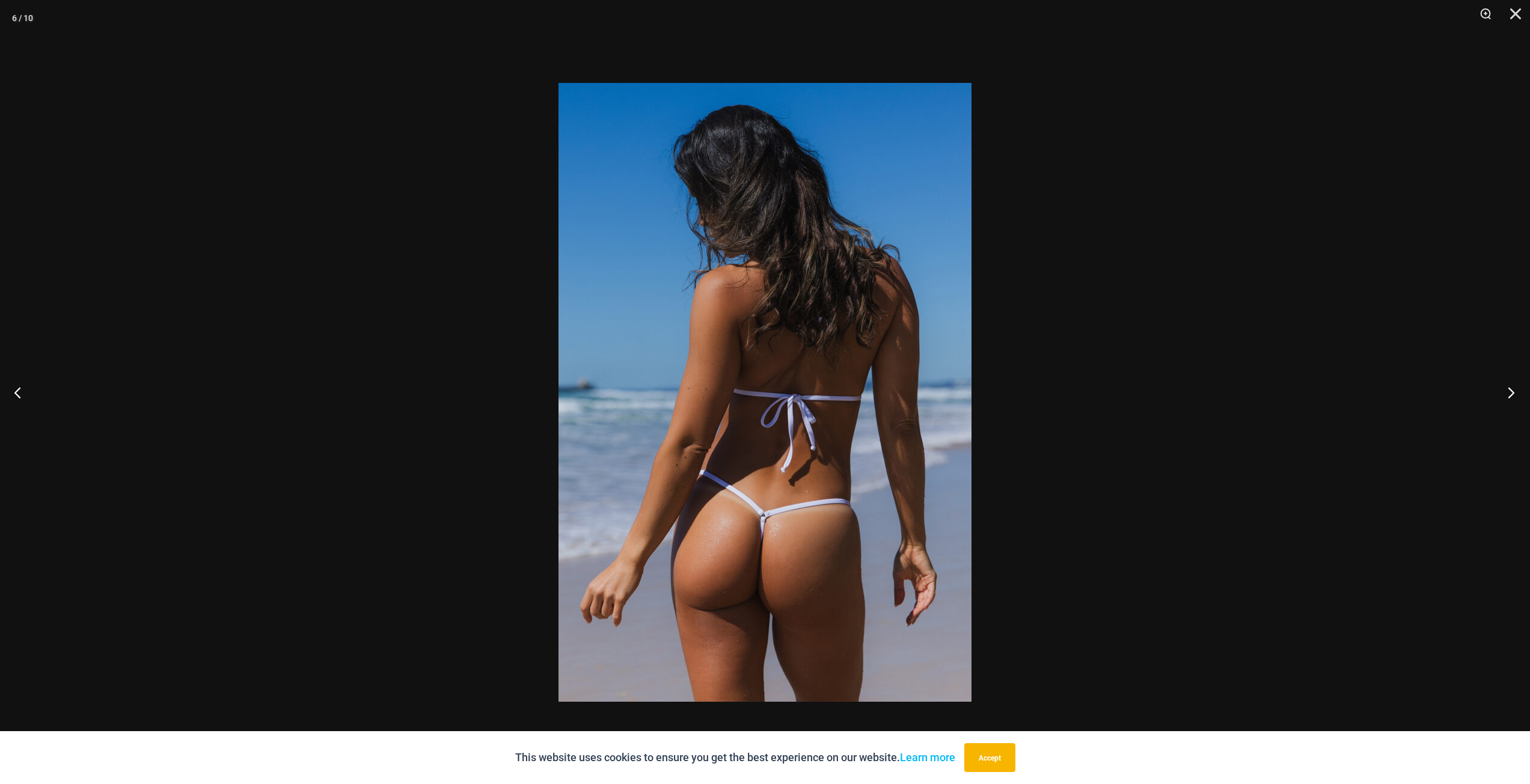
click at [1507, 395] on button "Next" at bounding box center [1507, 392] width 45 height 60
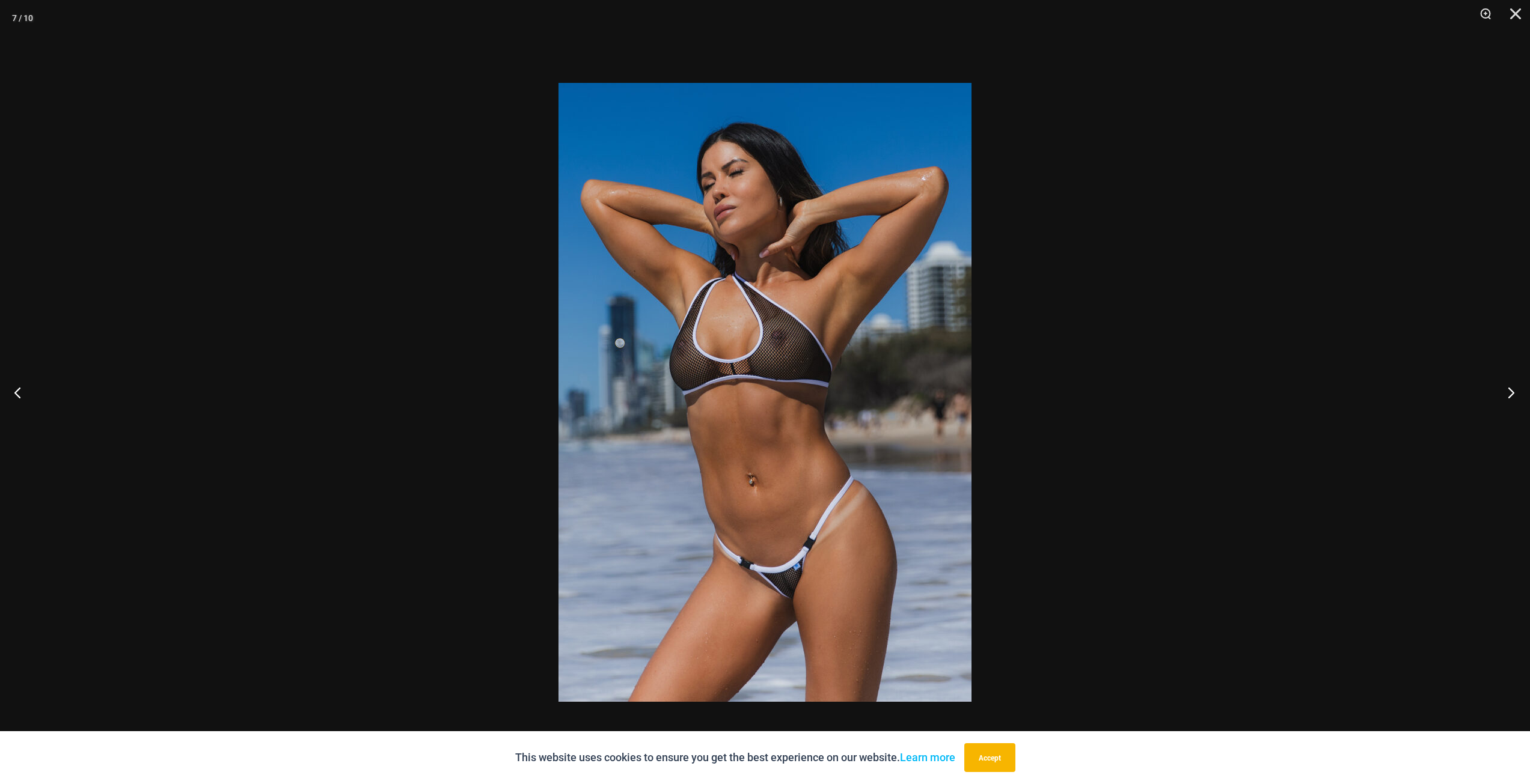
click at [1507, 395] on button "Next" at bounding box center [1507, 392] width 45 height 60
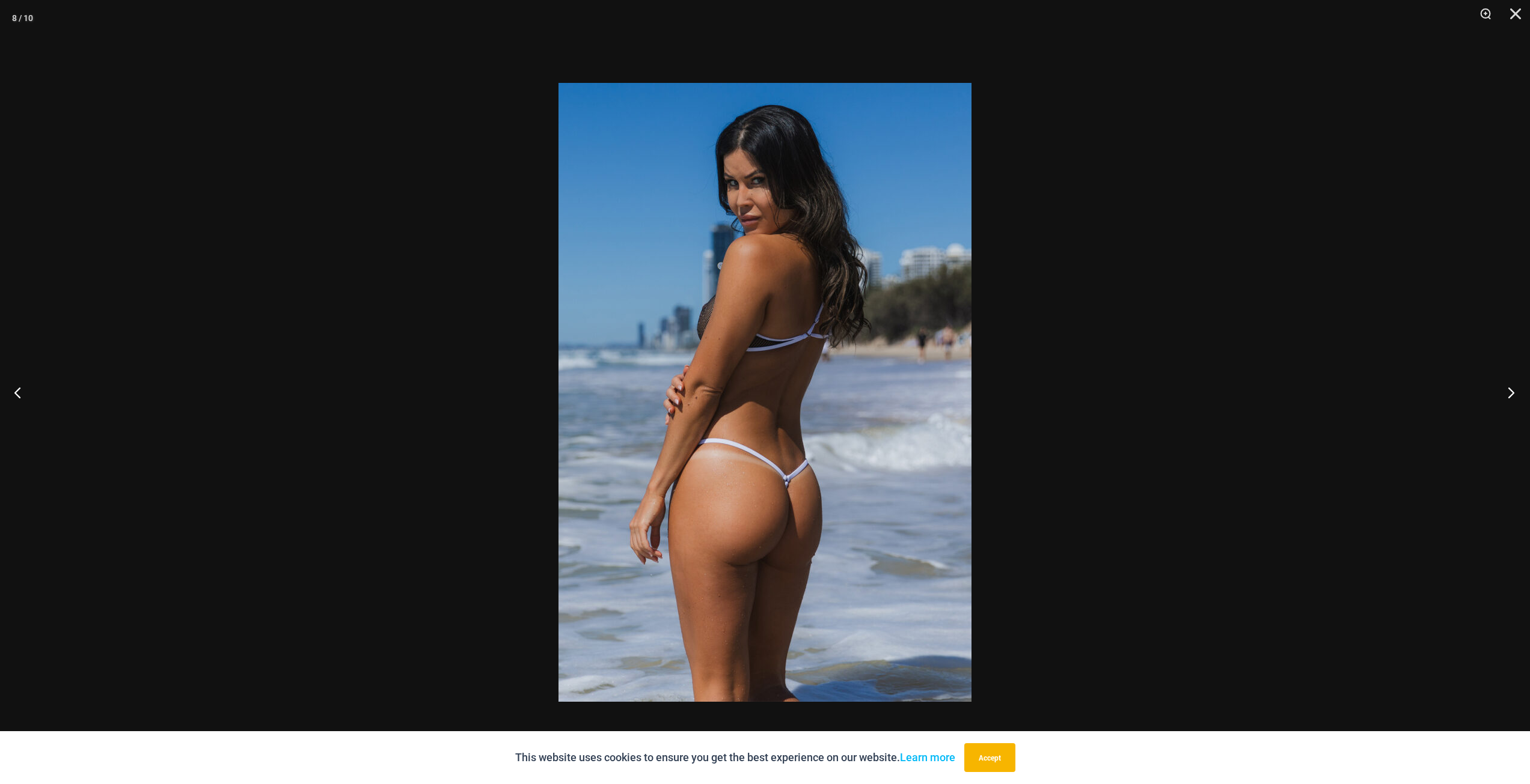
click at [1507, 395] on button "Next" at bounding box center [1507, 392] width 45 height 60
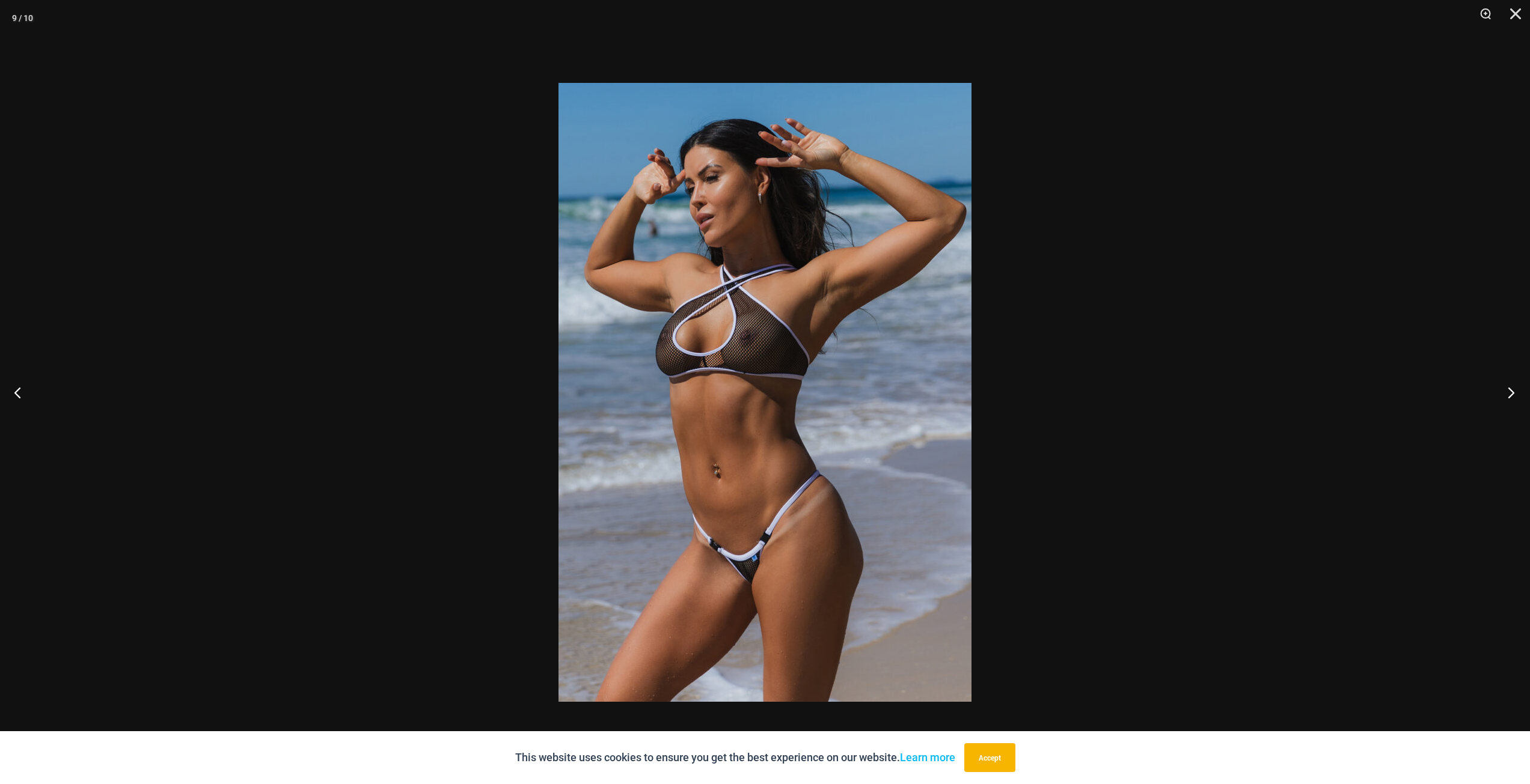
click at [1507, 395] on button "Next" at bounding box center [1507, 392] width 45 height 60
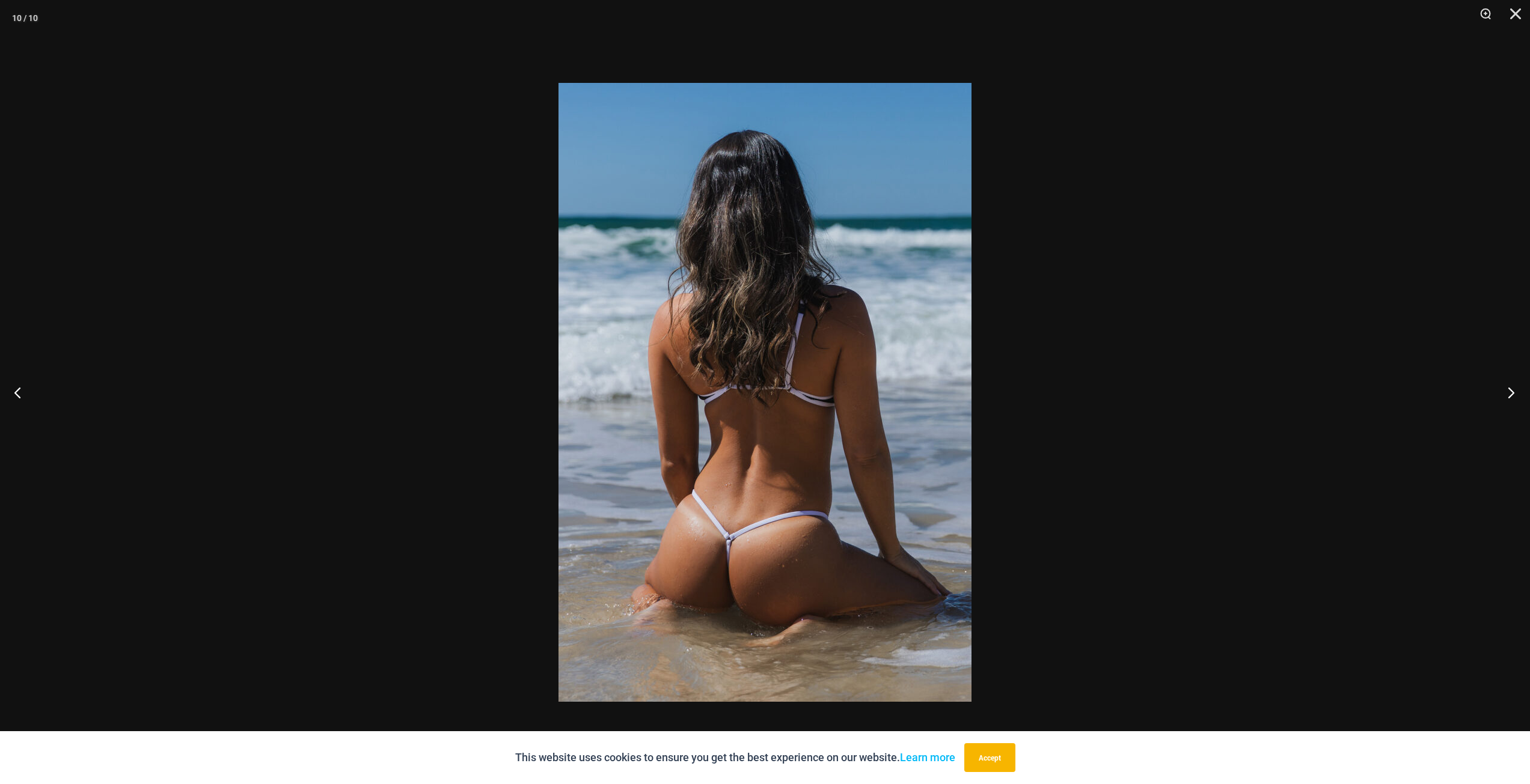
click at [1507, 395] on button "Next" at bounding box center [1507, 392] width 45 height 60
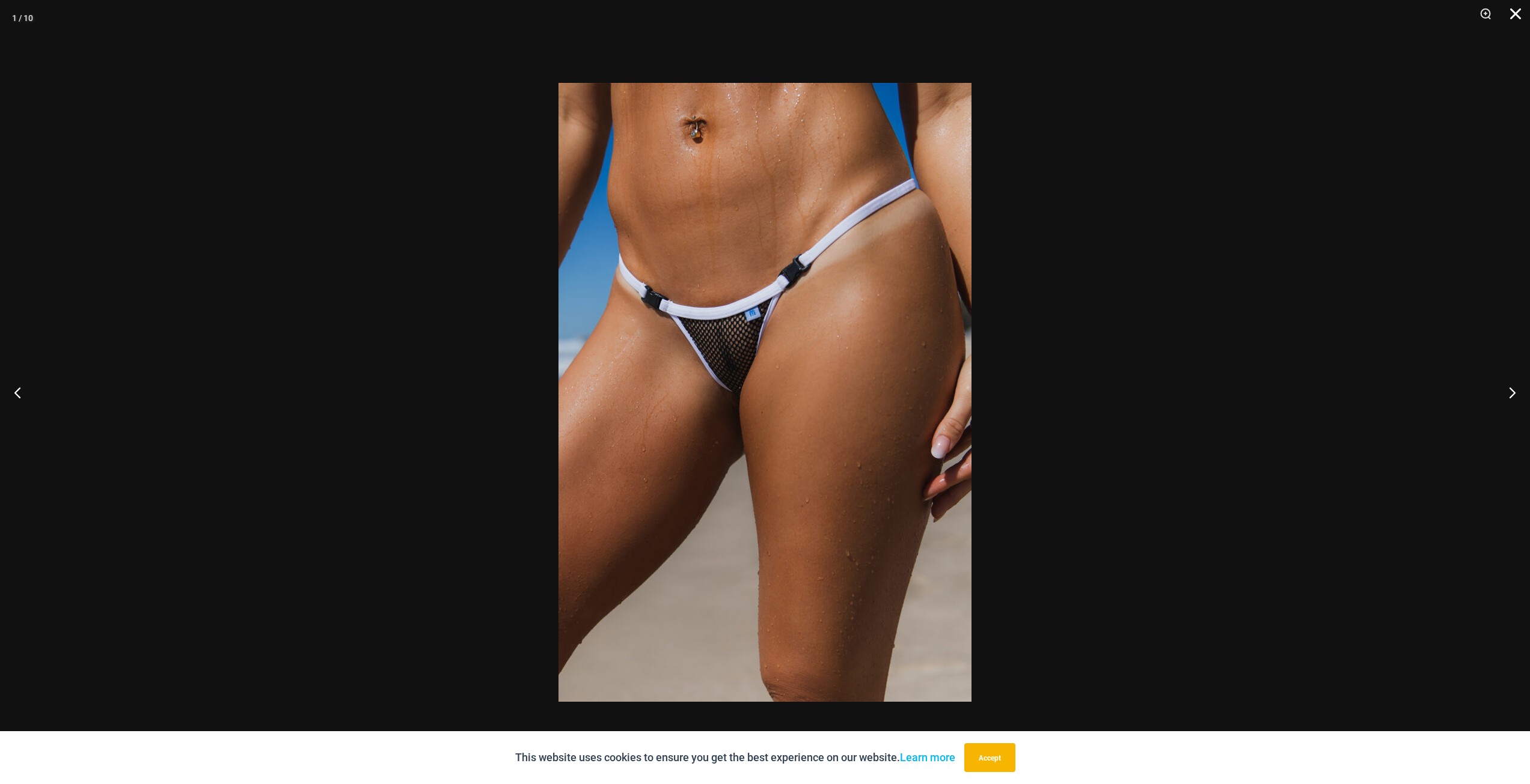
click at [1513, 13] on button "Close" at bounding box center [1511, 18] width 30 height 36
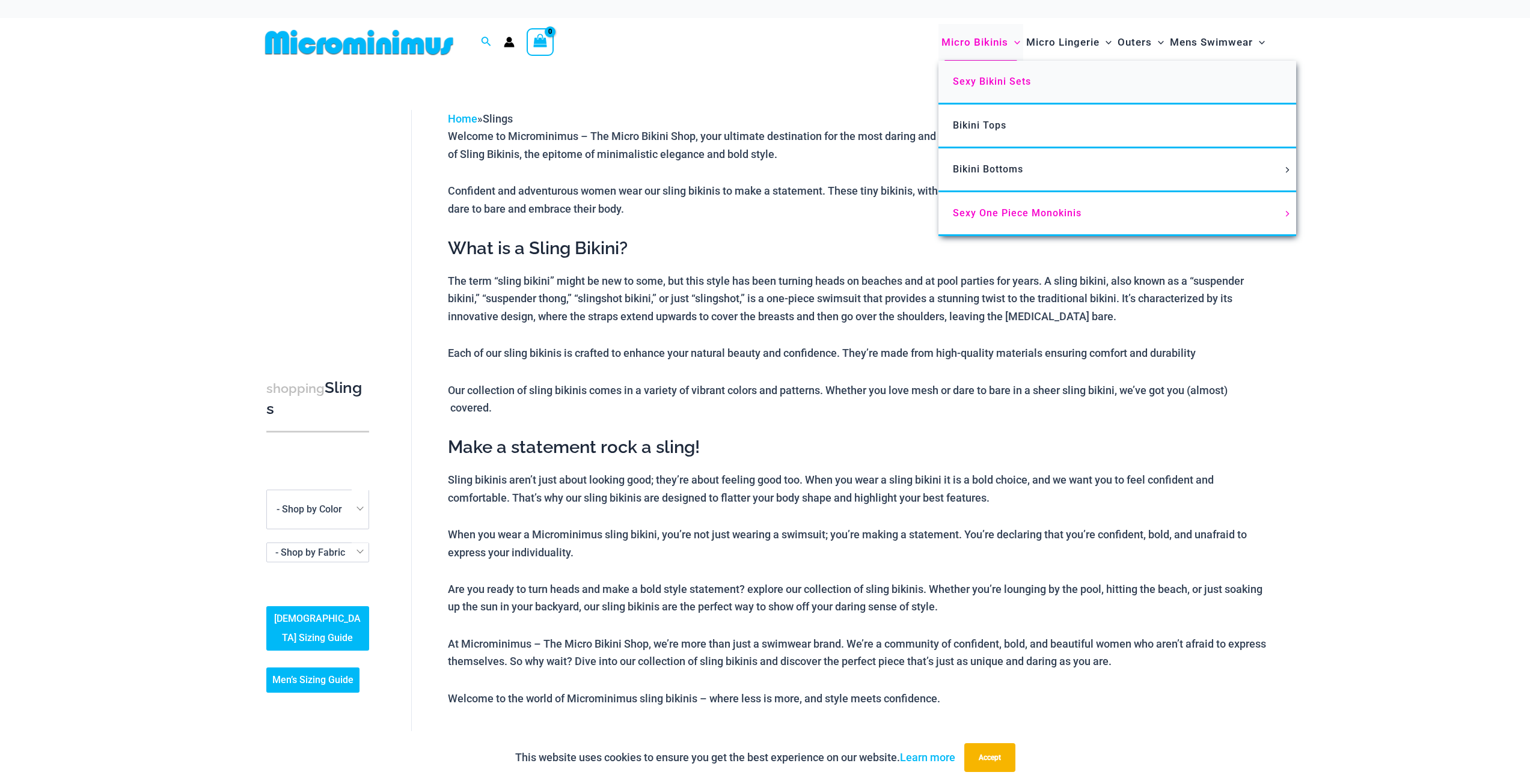
click at [981, 81] on span "Sexy Bikini Sets" at bounding box center [992, 81] width 78 height 11
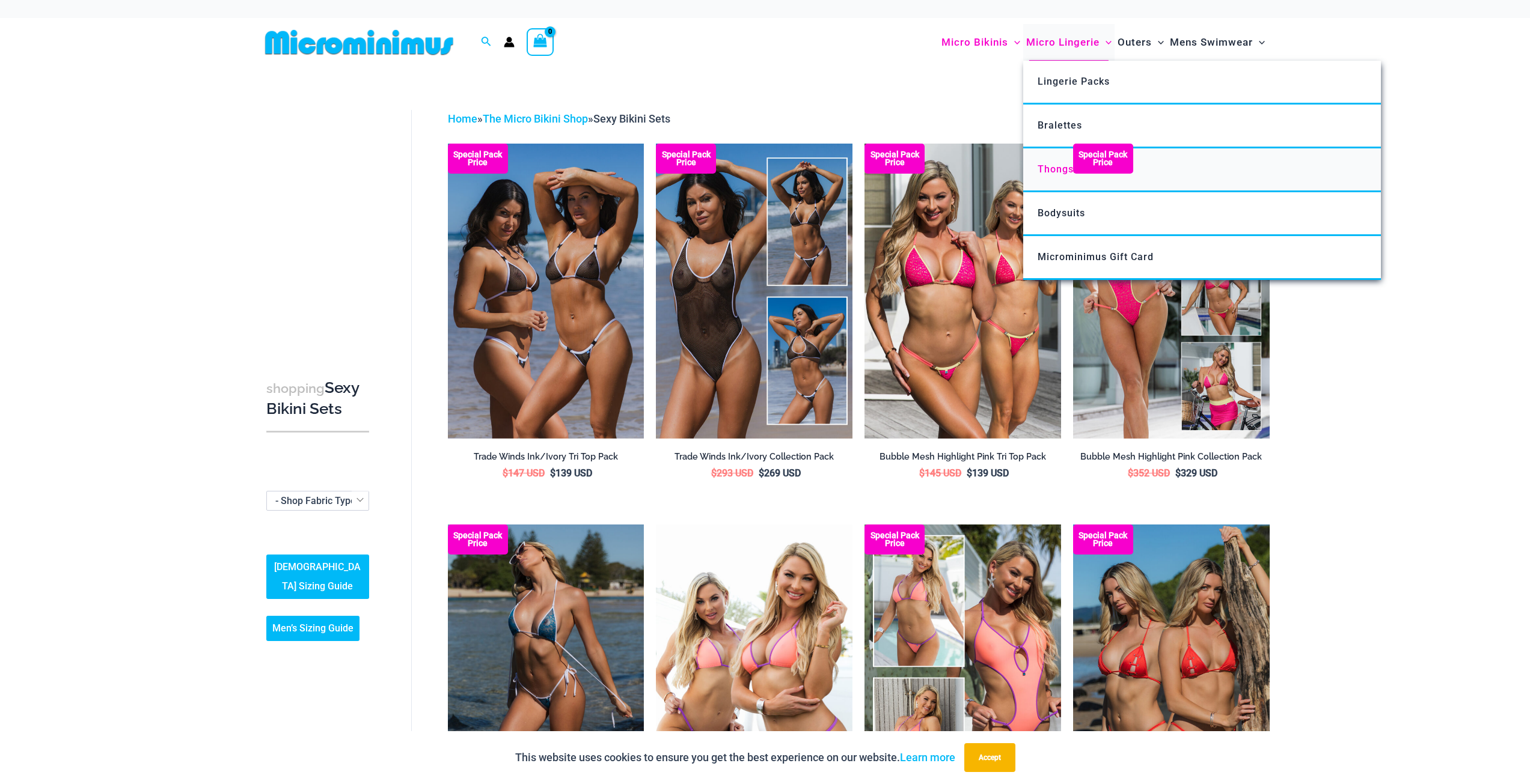
click at [1044, 169] on span "Thongs" at bounding box center [1056, 169] width 36 height 11
click at [1060, 214] on span "Bodysuits" at bounding box center [1061, 212] width 47 height 11
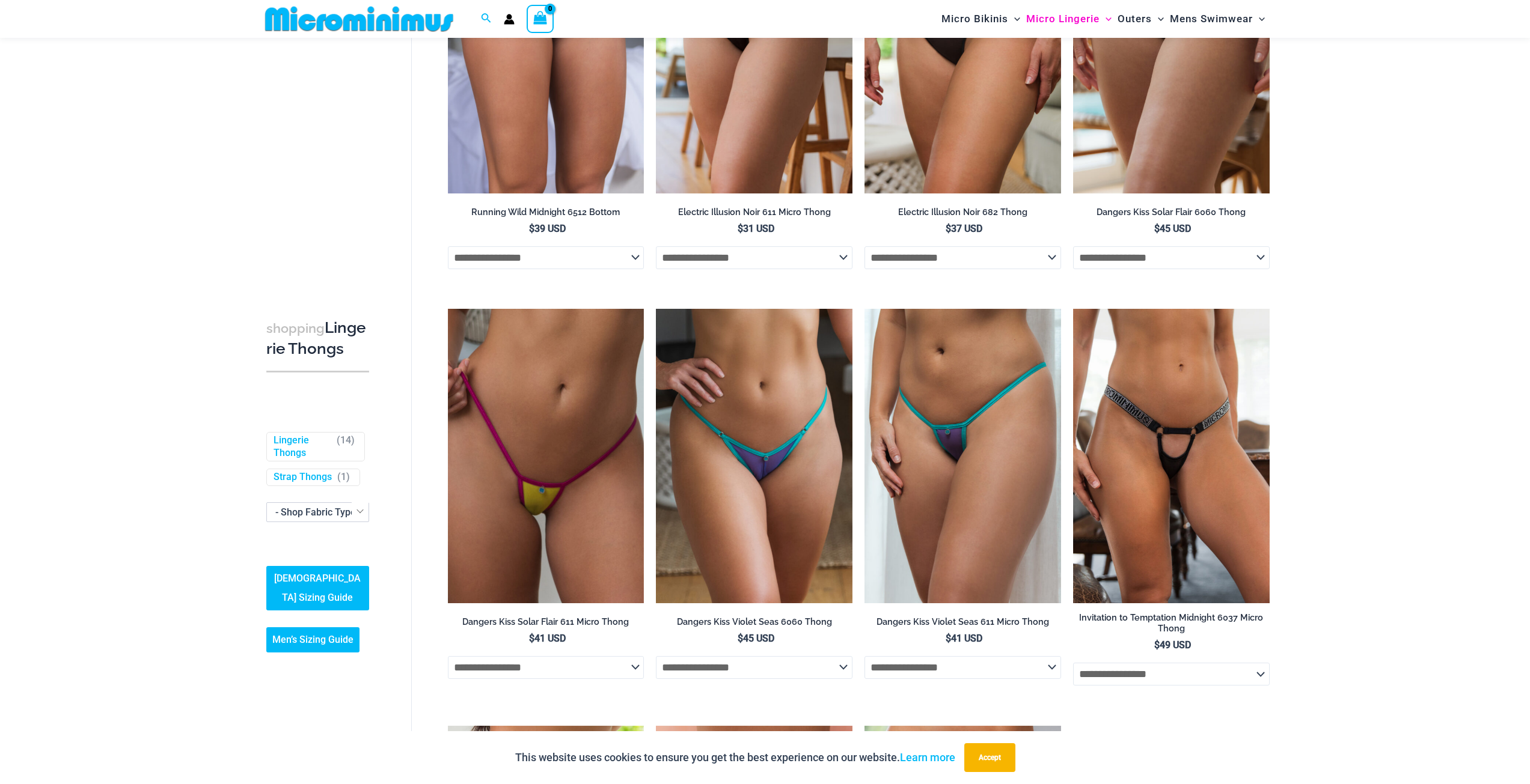
scroll to position [651, 0]
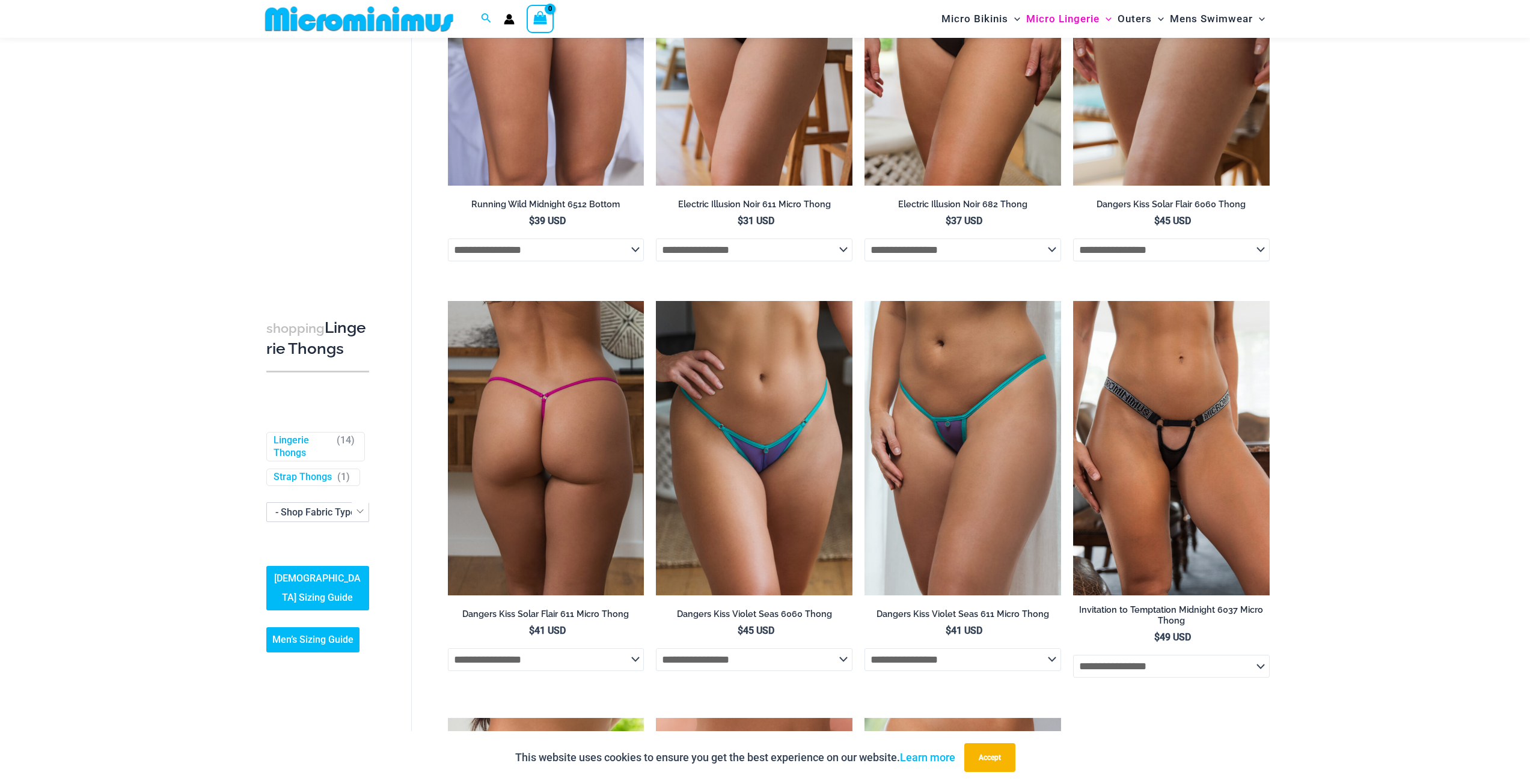
click at [573, 414] on img at bounding box center [546, 448] width 197 height 294
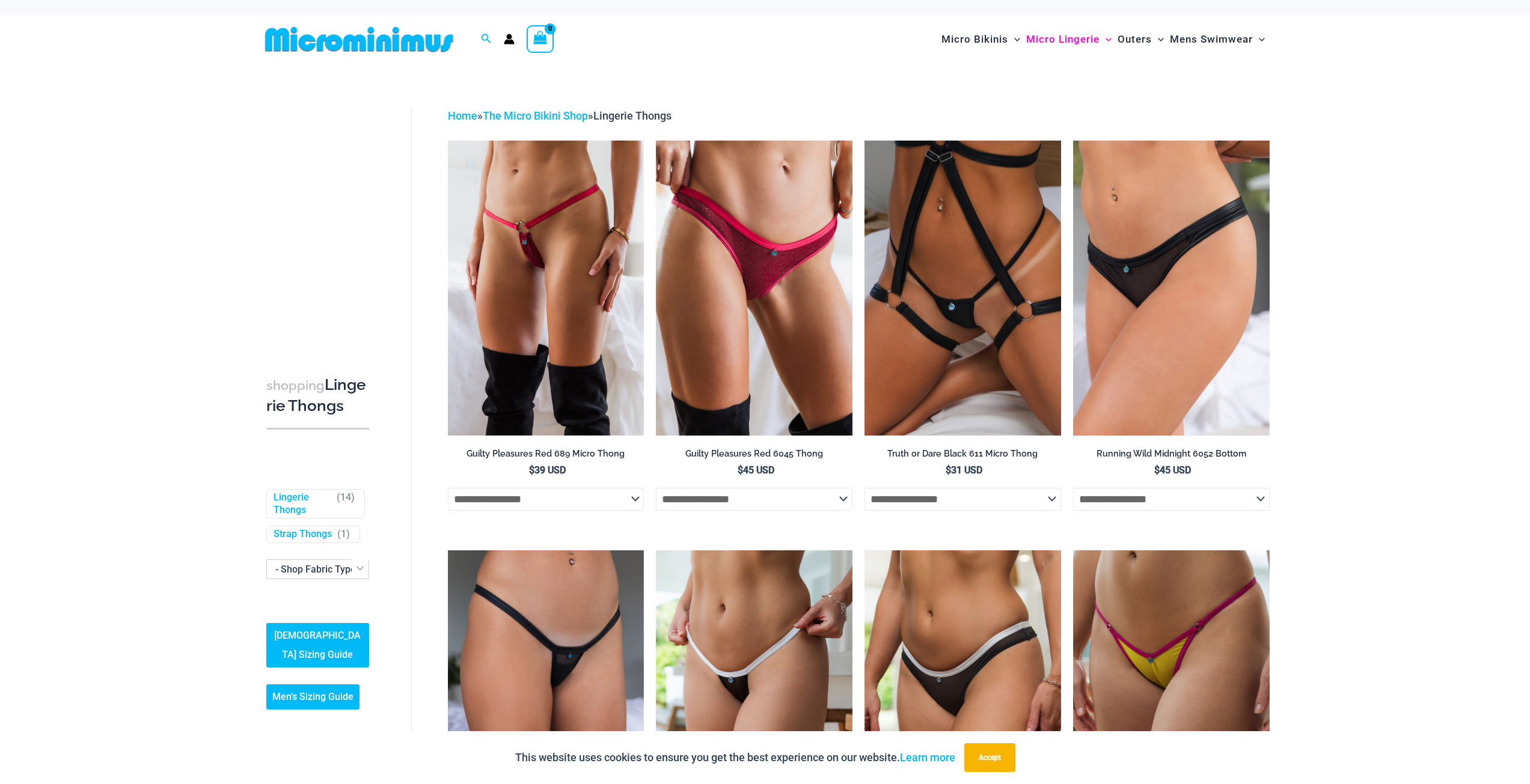
scroll to position [0, 0]
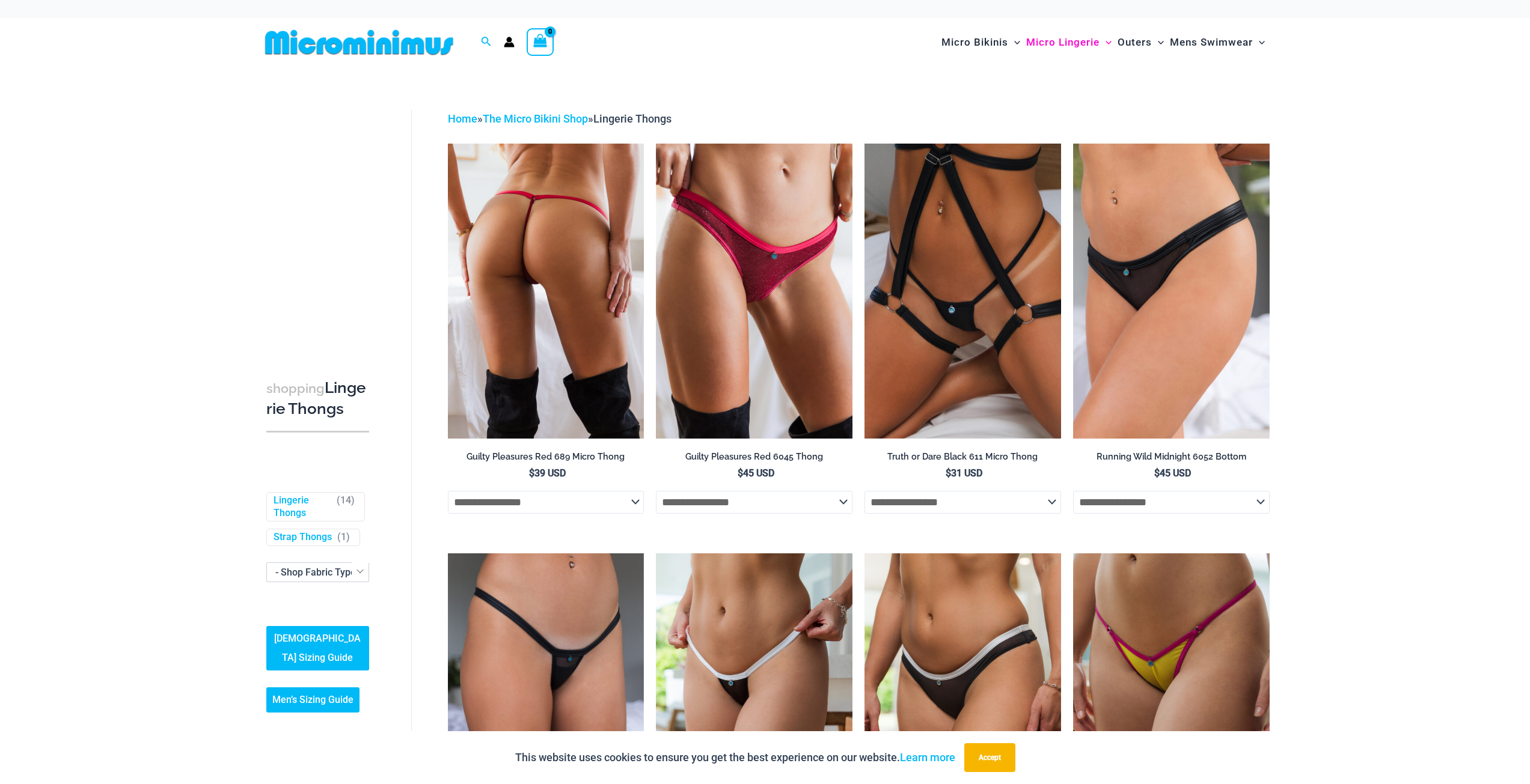
click at [574, 303] on img at bounding box center [546, 291] width 197 height 294
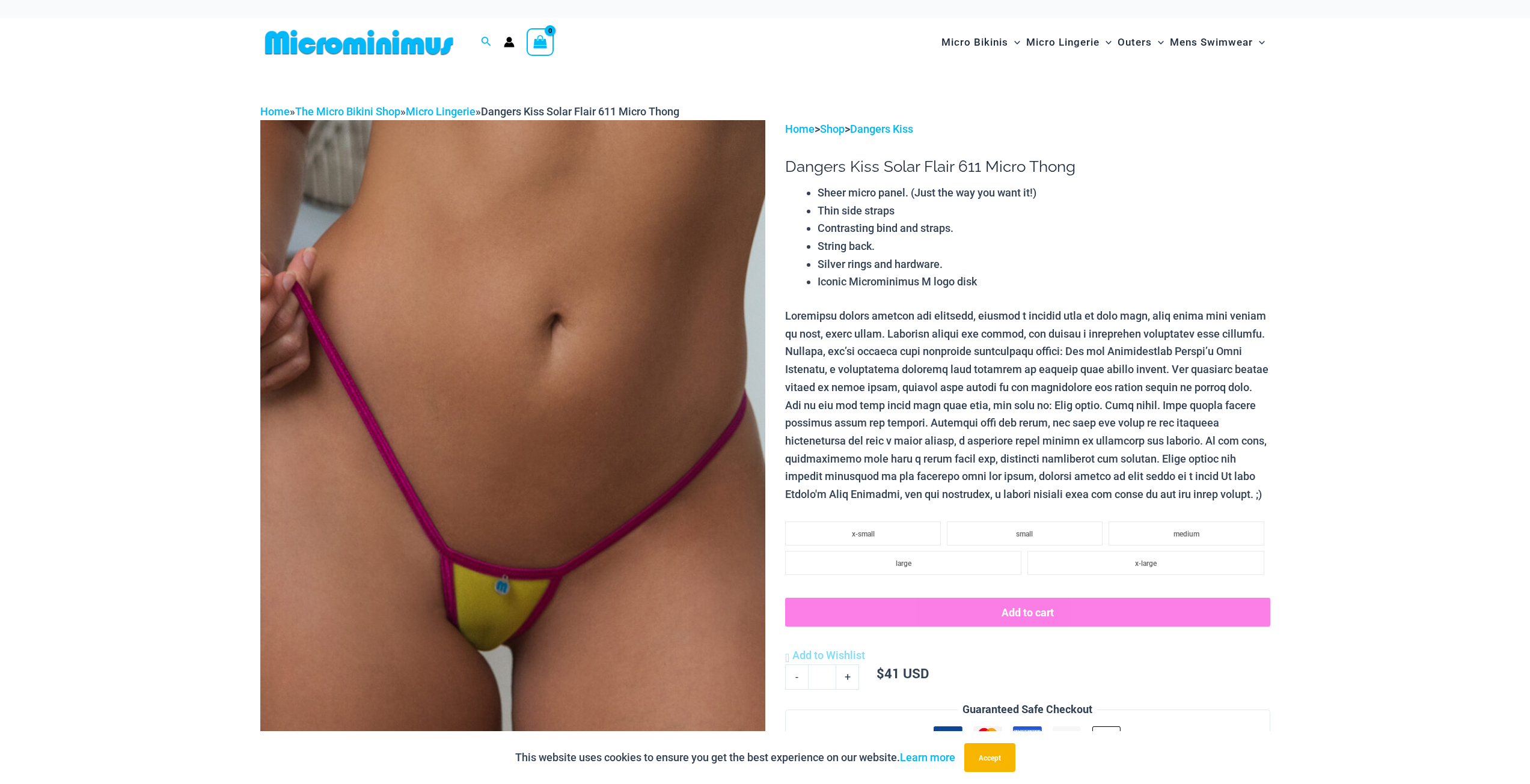
click at [564, 422] on img at bounding box center [513, 498] width 505 height 757
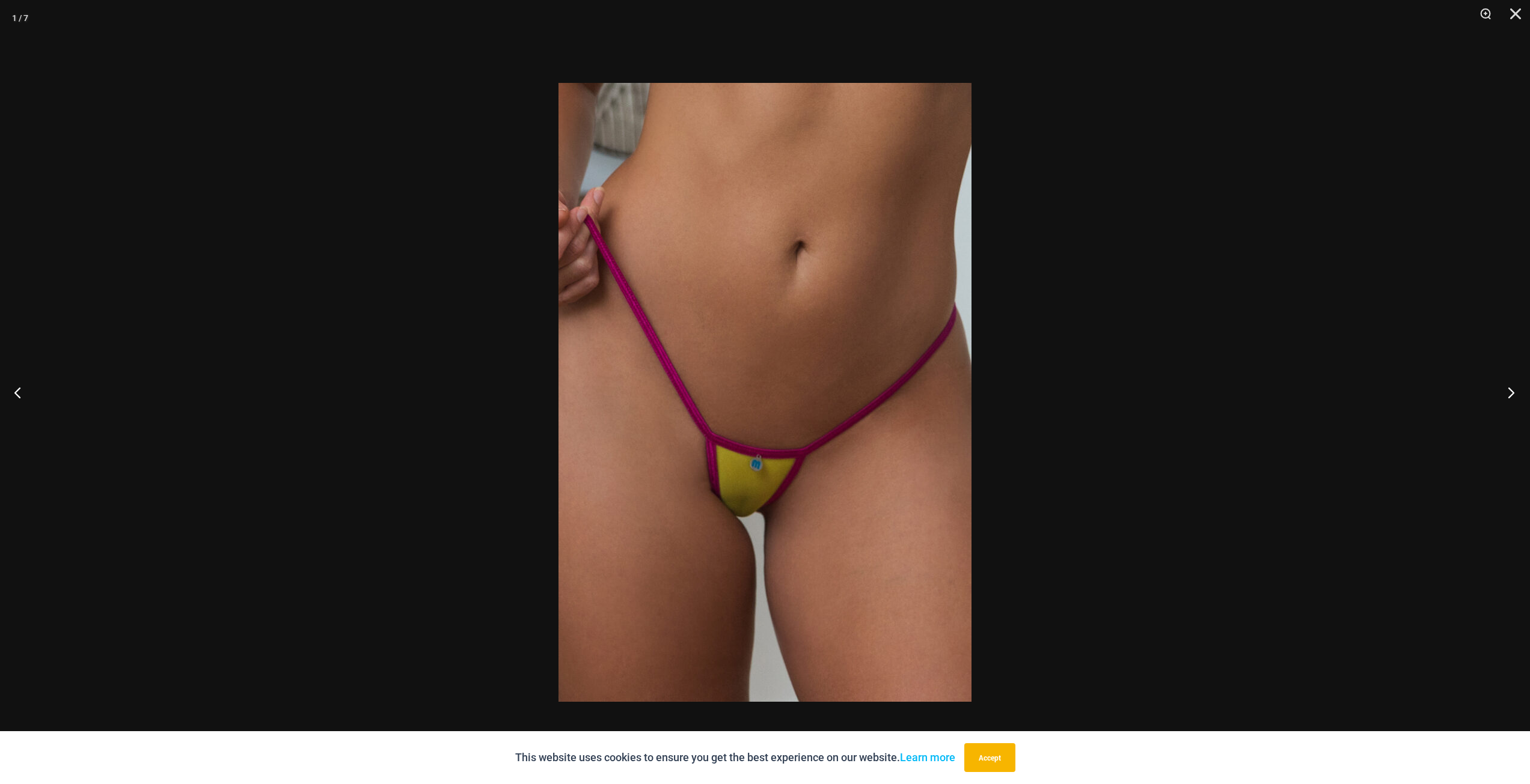
click at [1509, 392] on button "Next" at bounding box center [1507, 392] width 45 height 60
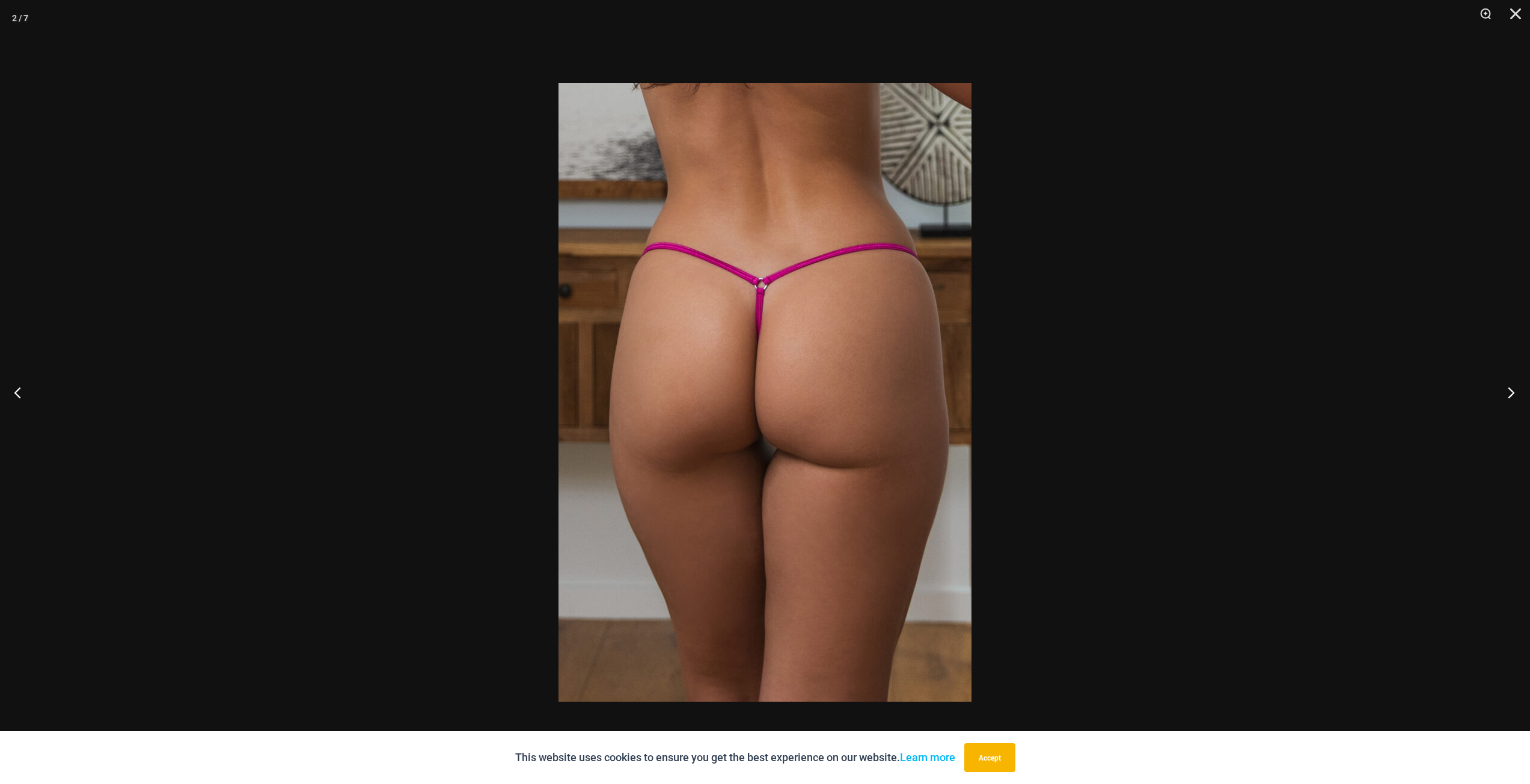
click at [1509, 392] on button "Next" at bounding box center [1507, 392] width 45 height 60
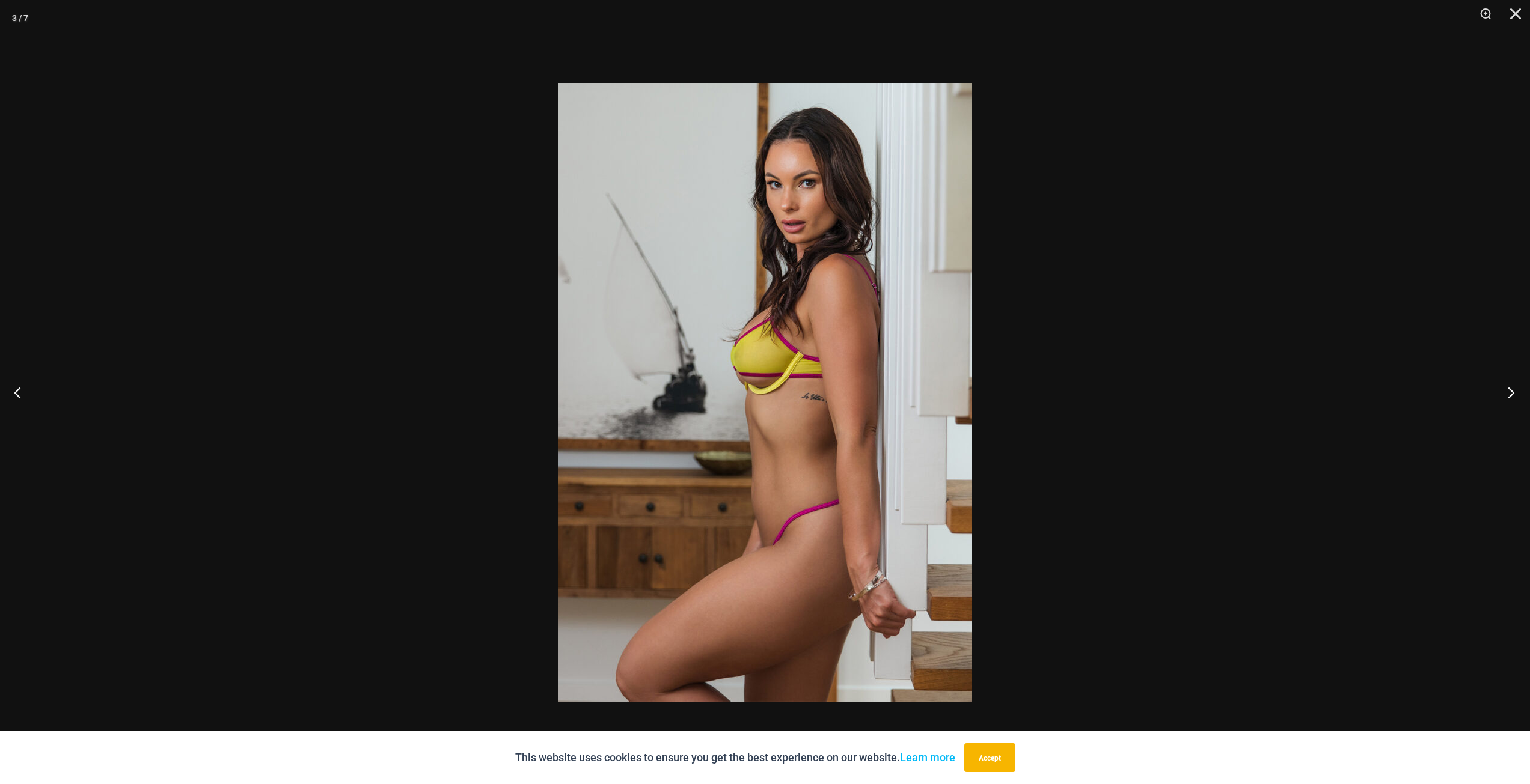
click at [1509, 392] on button "Next" at bounding box center [1507, 392] width 45 height 60
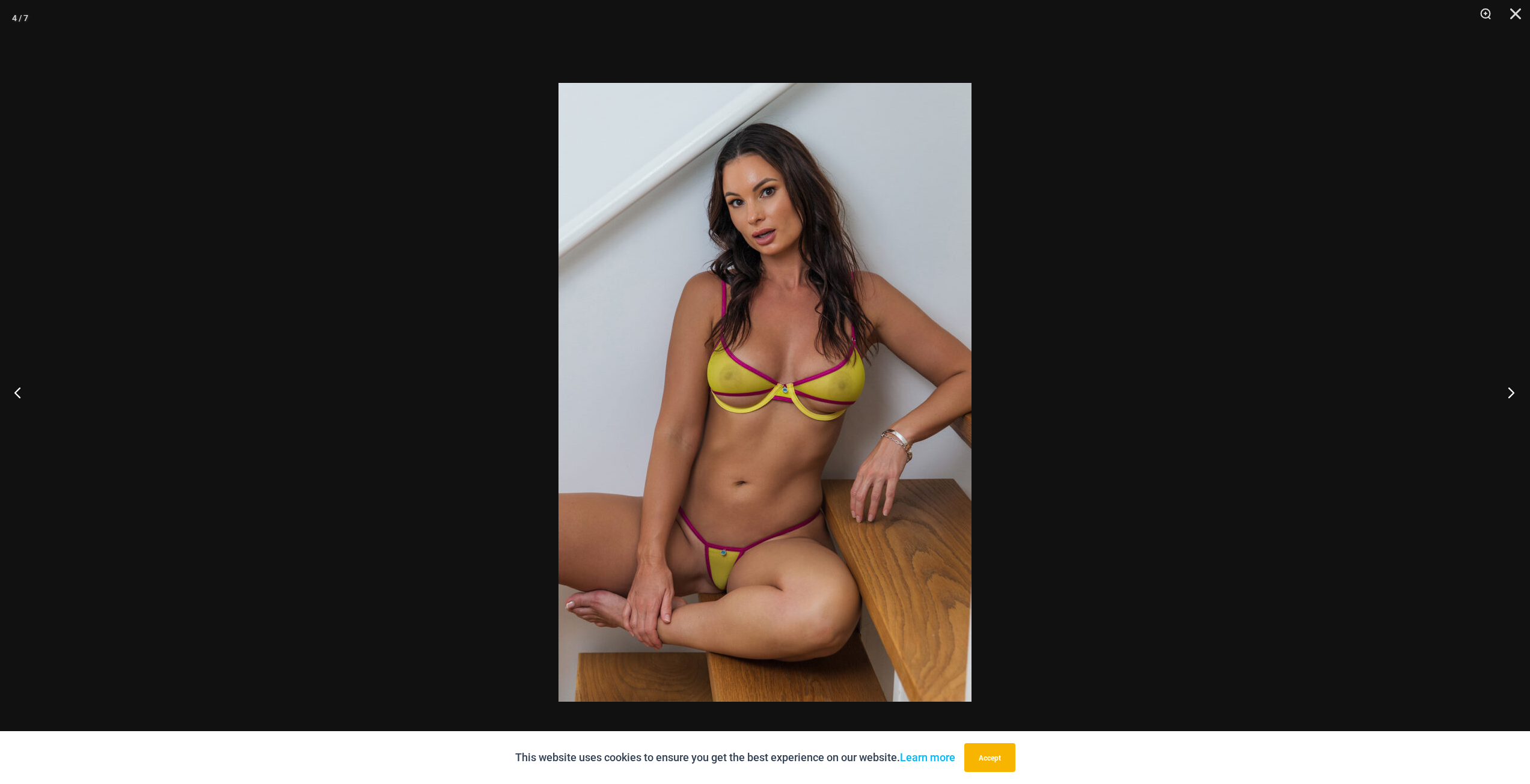
click at [1509, 392] on button "Next" at bounding box center [1507, 392] width 45 height 60
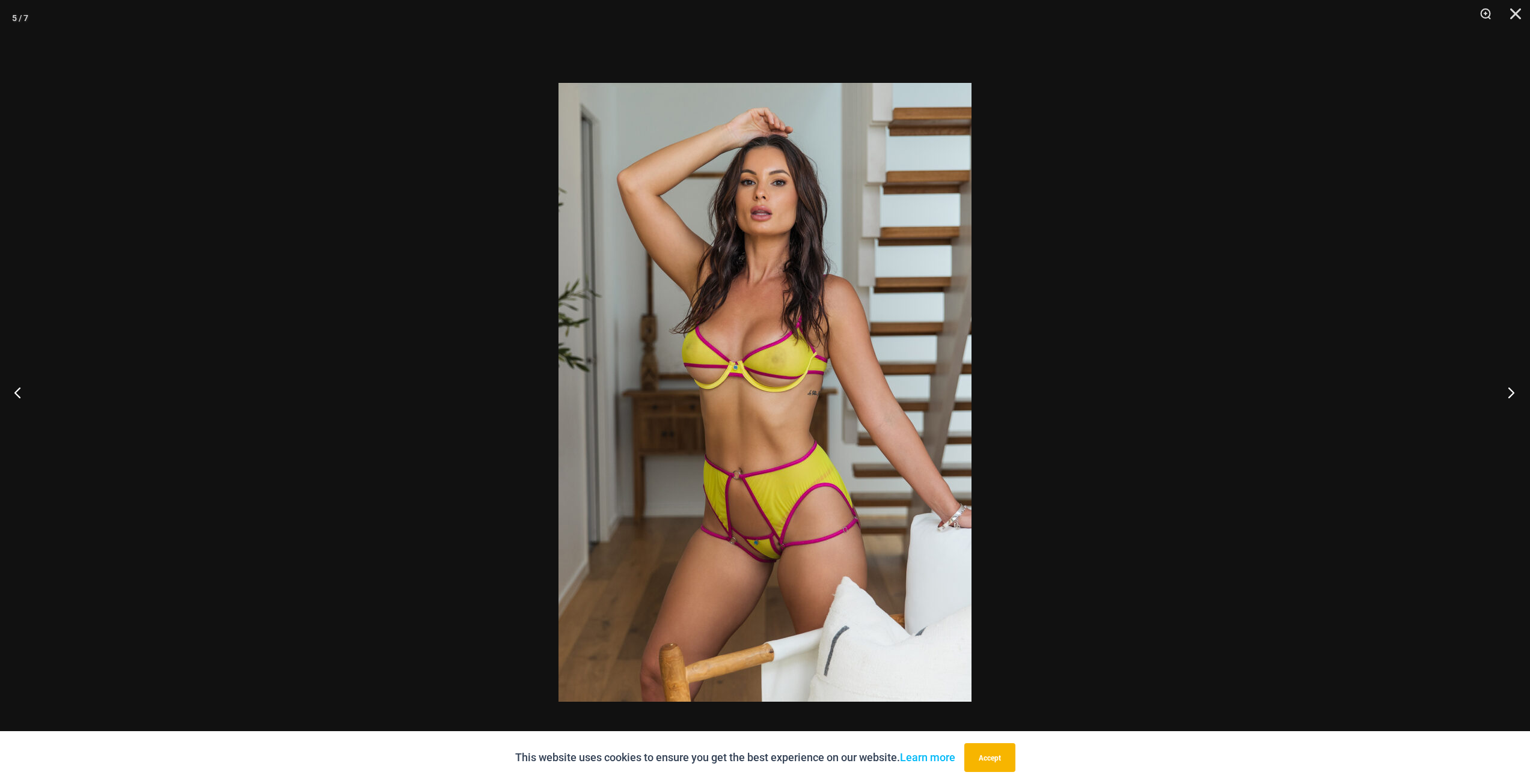
click at [1509, 392] on button "Next" at bounding box center [1507, 392] width 45 height 60
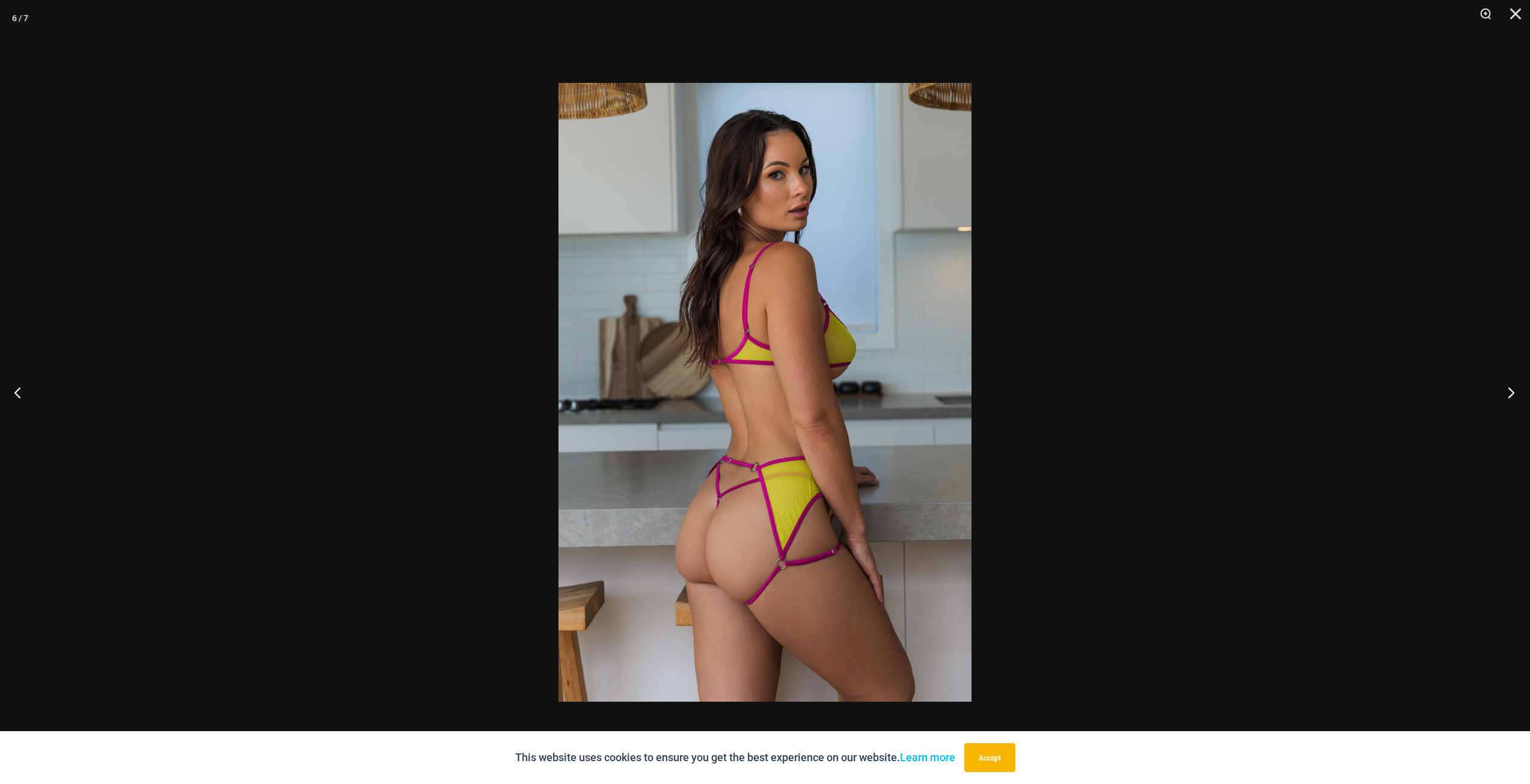
click at [1509, 392] on button "Next" at bounding box center [1507, 392] width 45 height 60
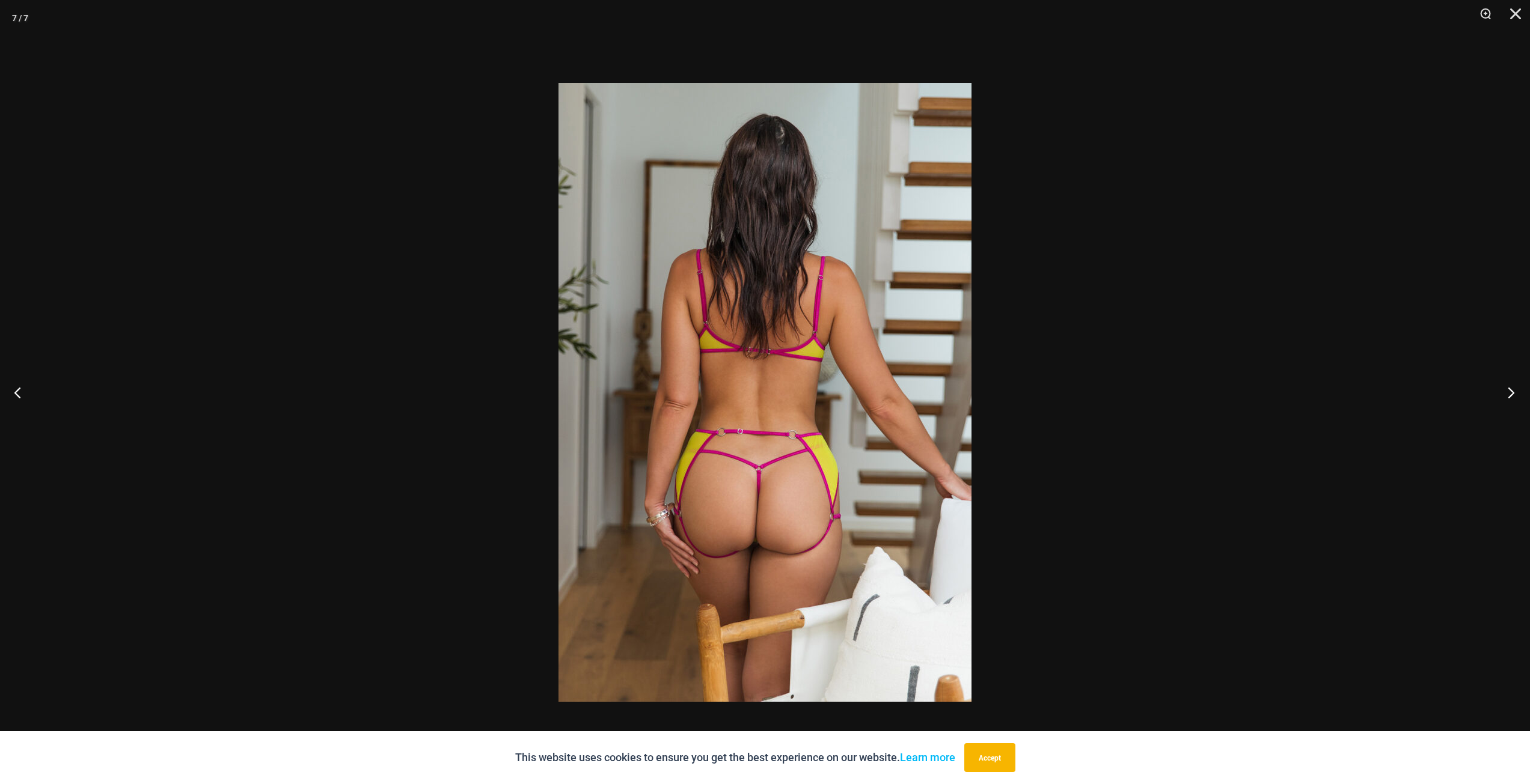
click at [1509, 392] on button "Next" at bounding box center [1507, 392] width 45 height 60
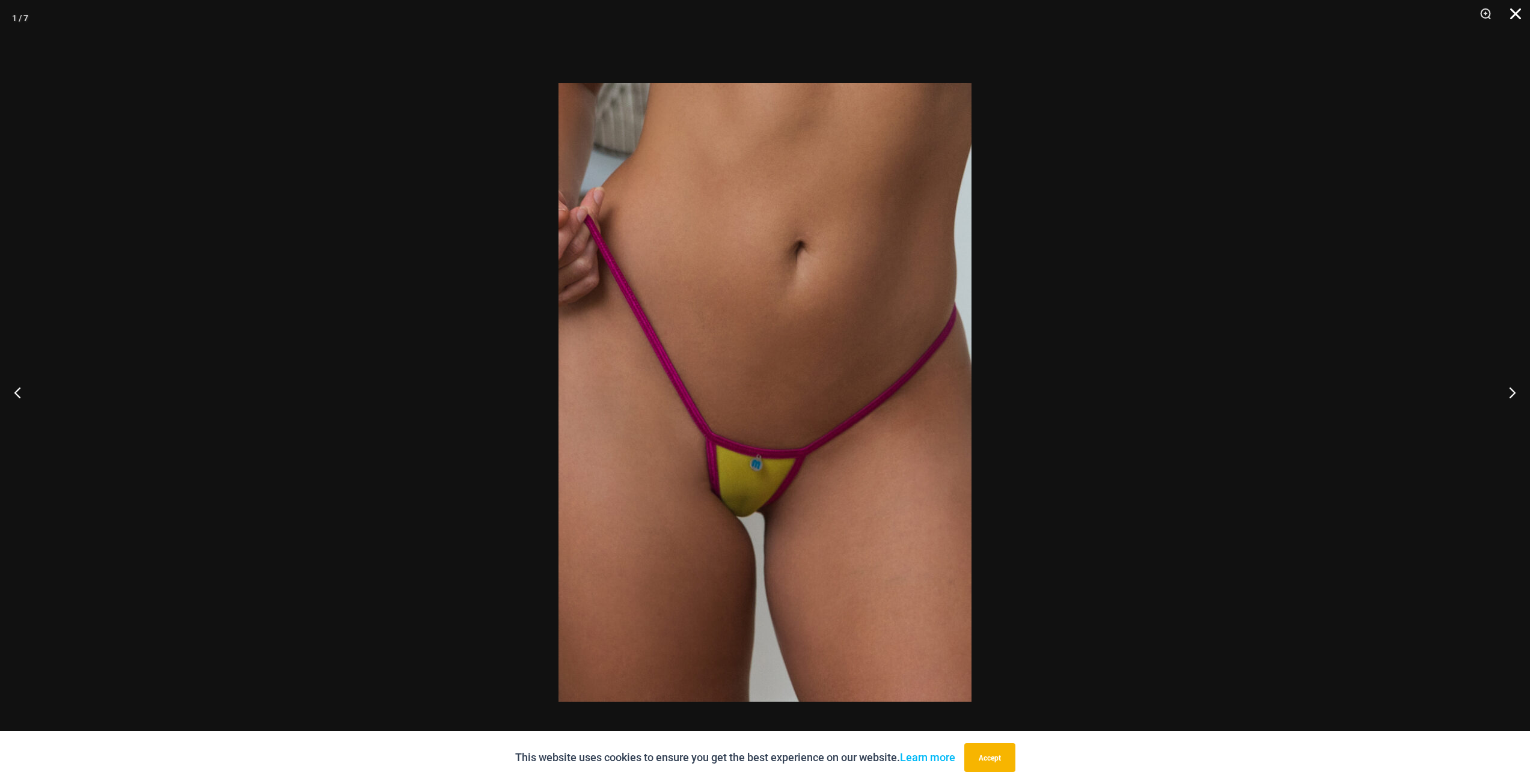
click at [1511, 15] on button "Close" at bounding box center [1511, 18] width 30 height 36
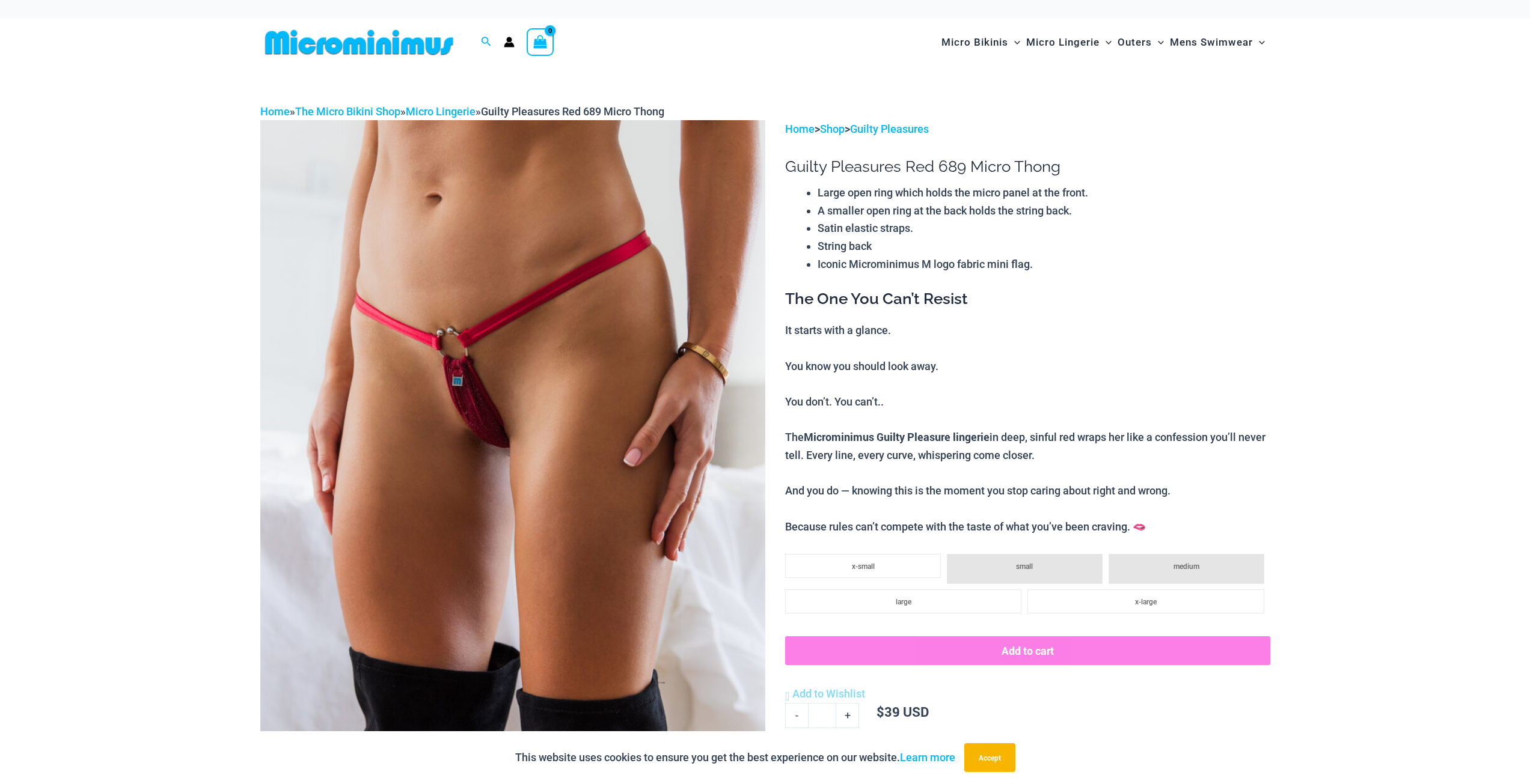
click at [578, 330] on img at bounding box center [513, 498] width 505 height 757
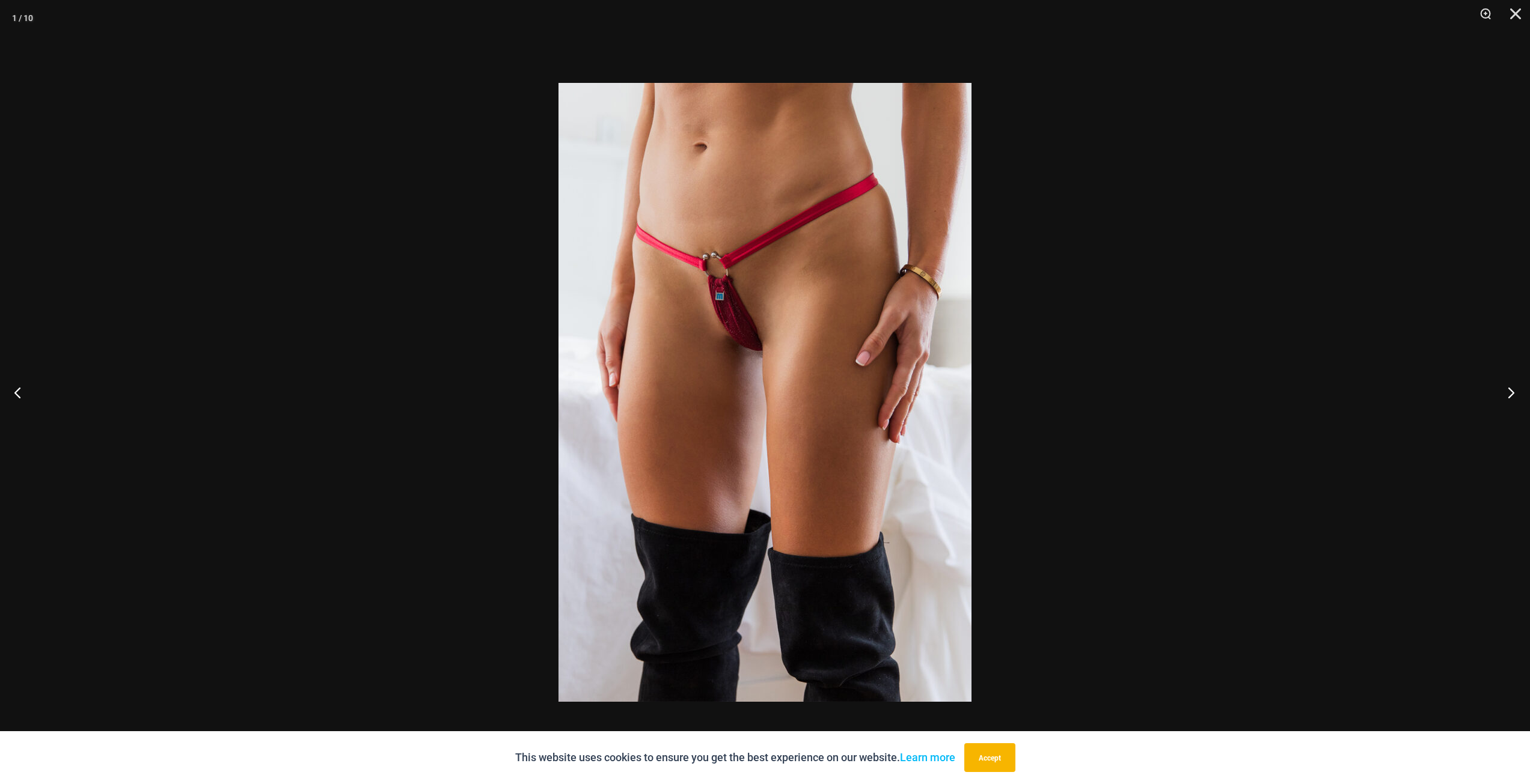
click at [1508, 394] on button "Next" at bounding box center [1507, 392] width 45 height 60
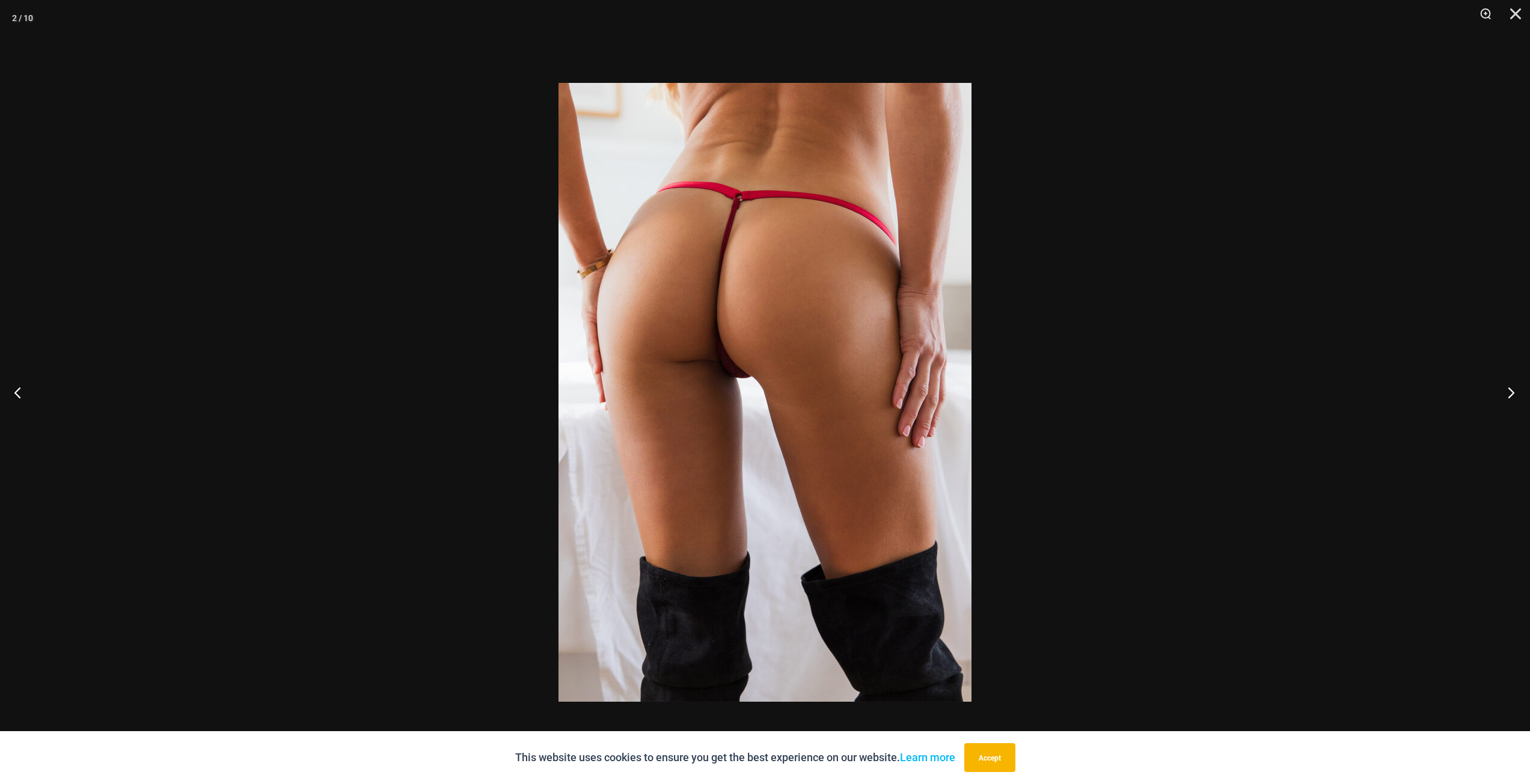
click at [1506, 394] on button "Next" at bounding box center [1507, 392] width 45 height 60
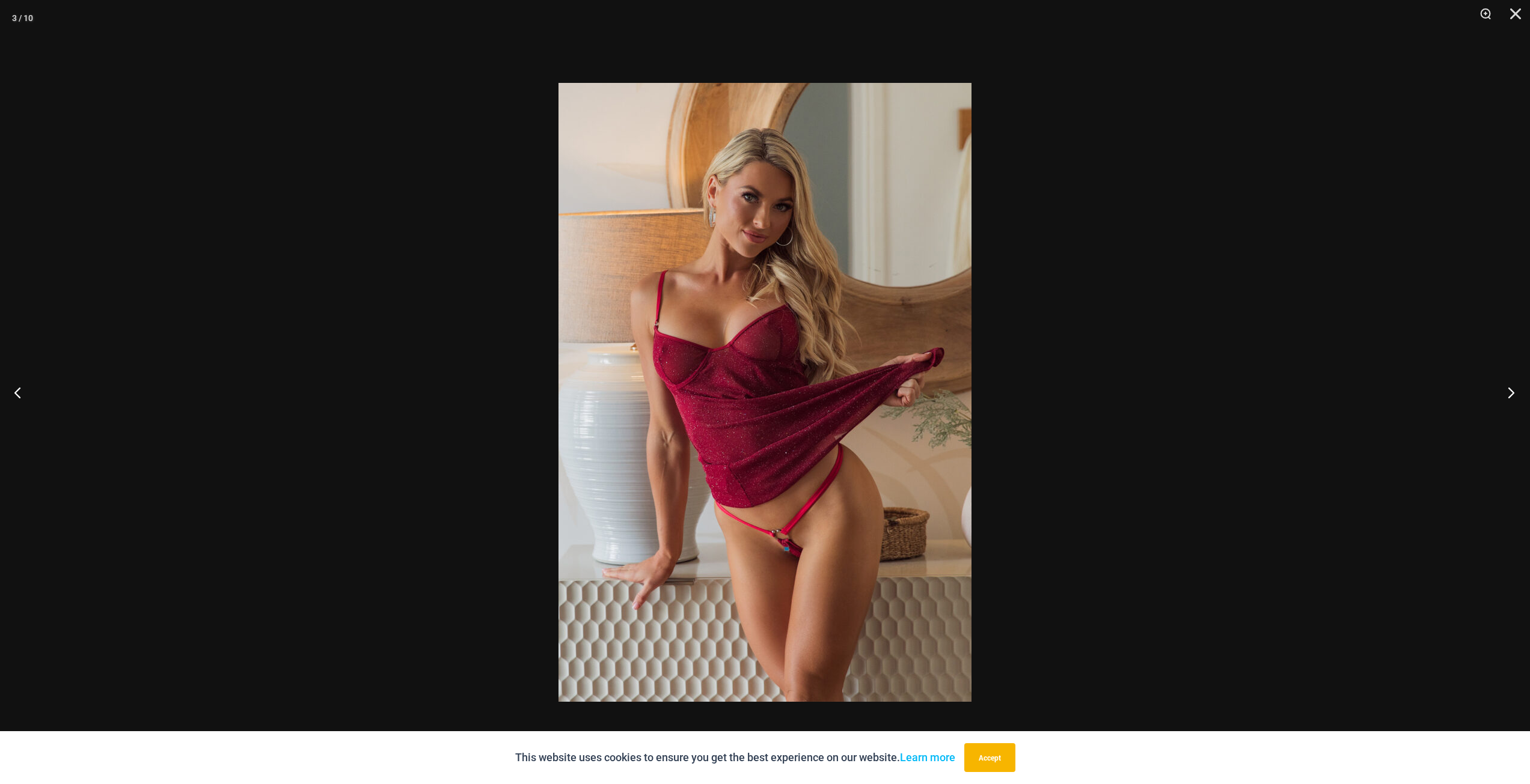
click at [1506, 394] on button "Next" at bounding box center [1507, 392] width 45 height 60
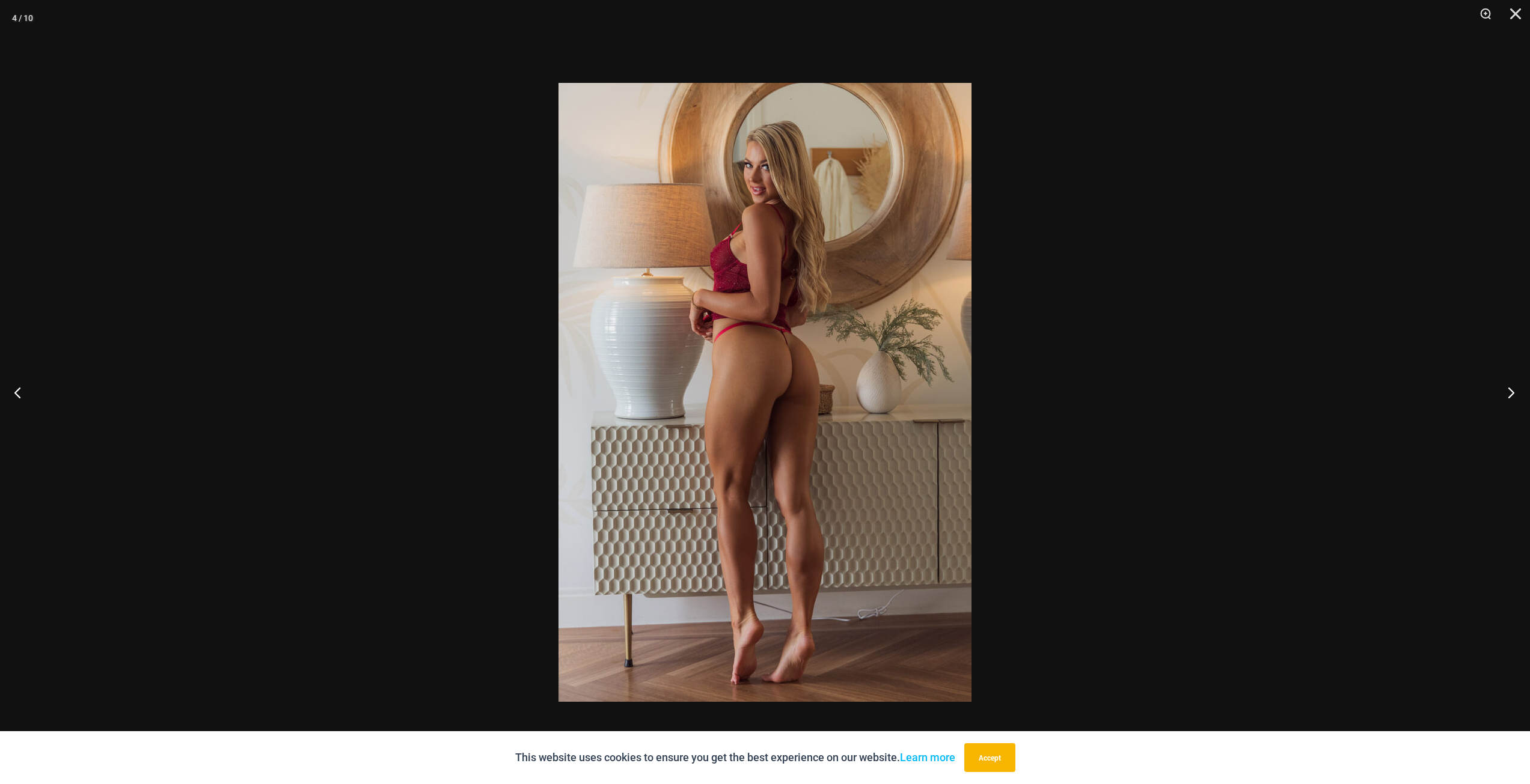
click at [1506, 394] on button "Next" at bounding box center [1507, 392] width 45 height 60
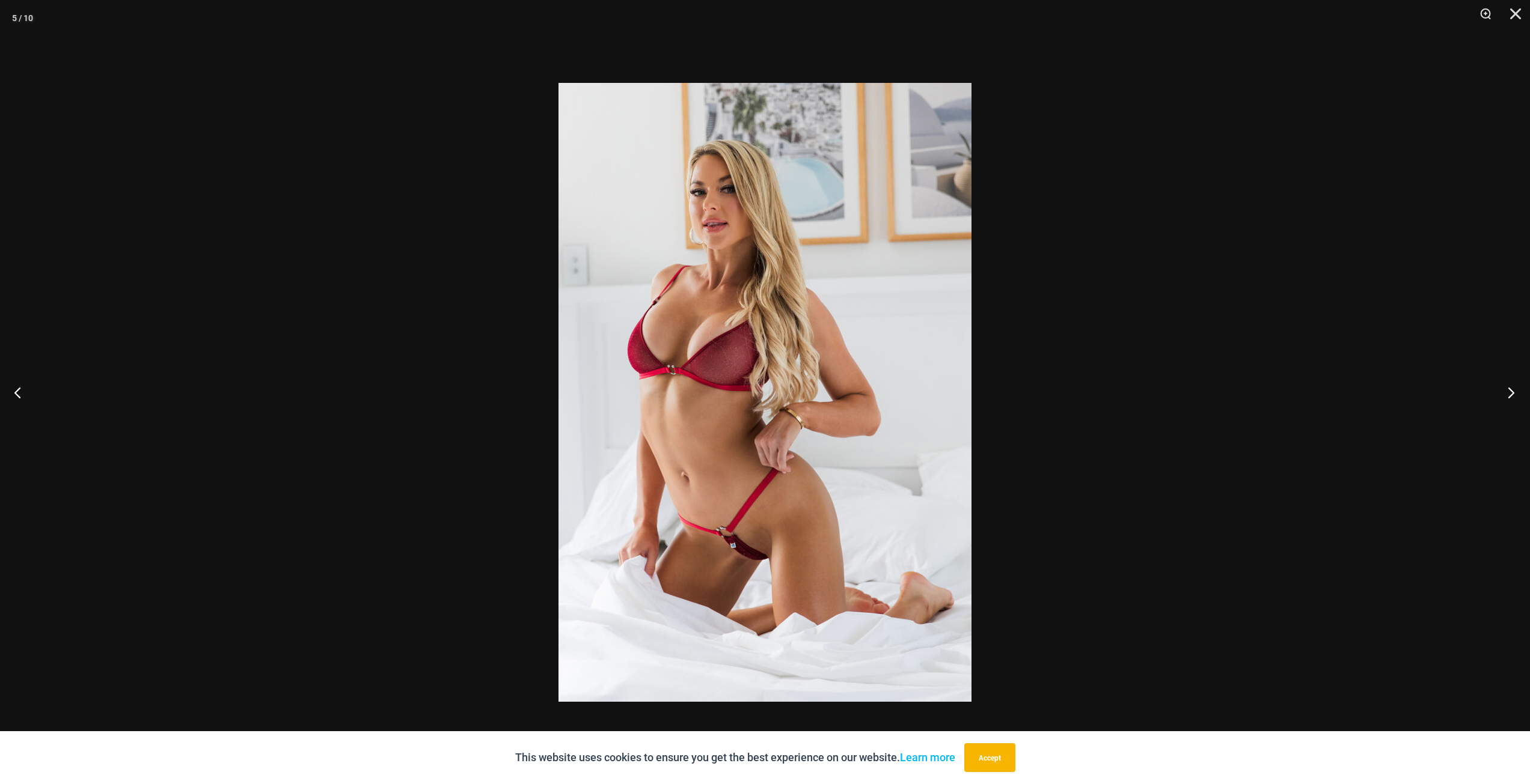
click at [1506, 394] on button "Next" at bounding box center [1507, 392] width 45 height 60
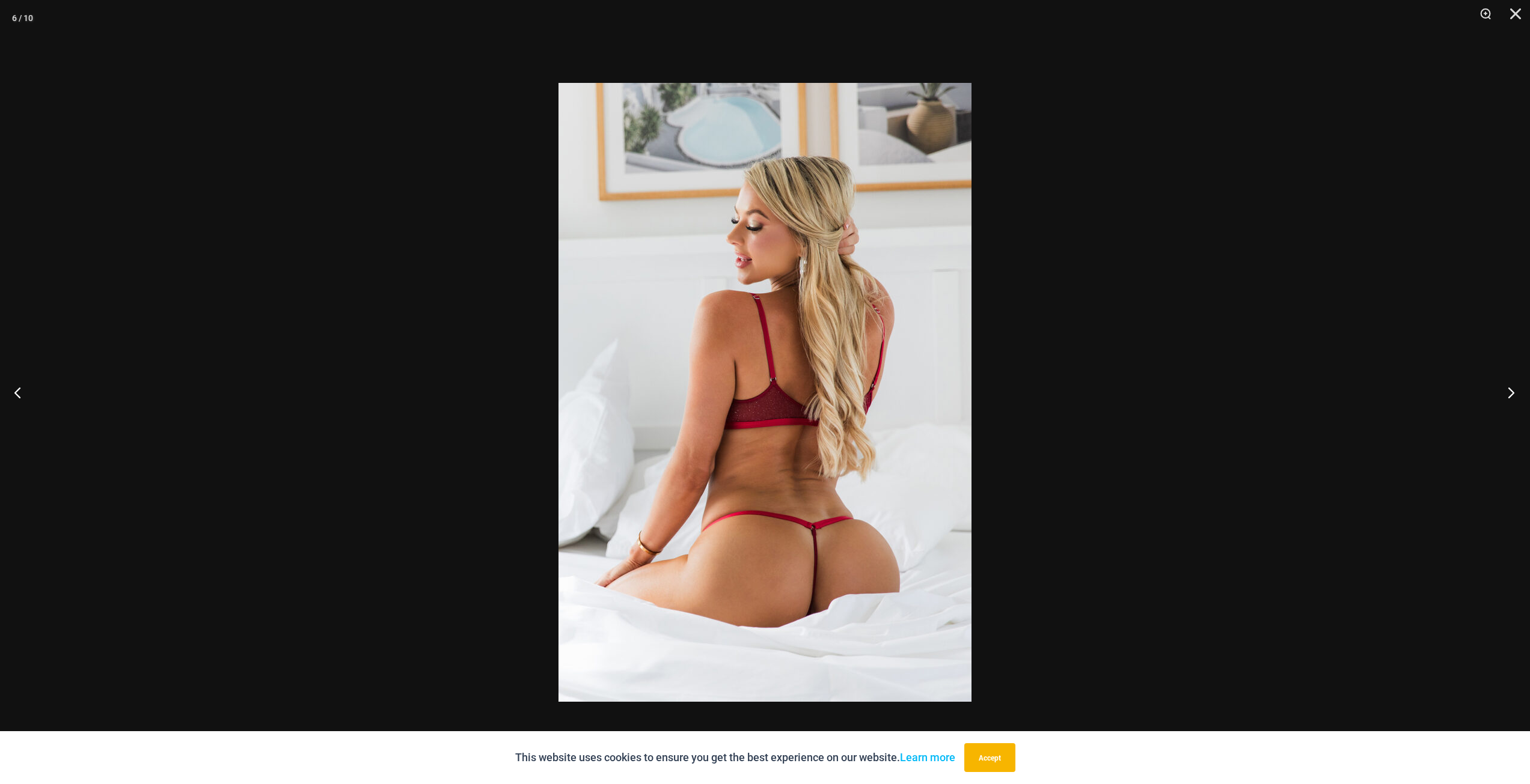
click at [1506, 394] on button "Next" at bounding box center [1507, 392] width 45 height 60
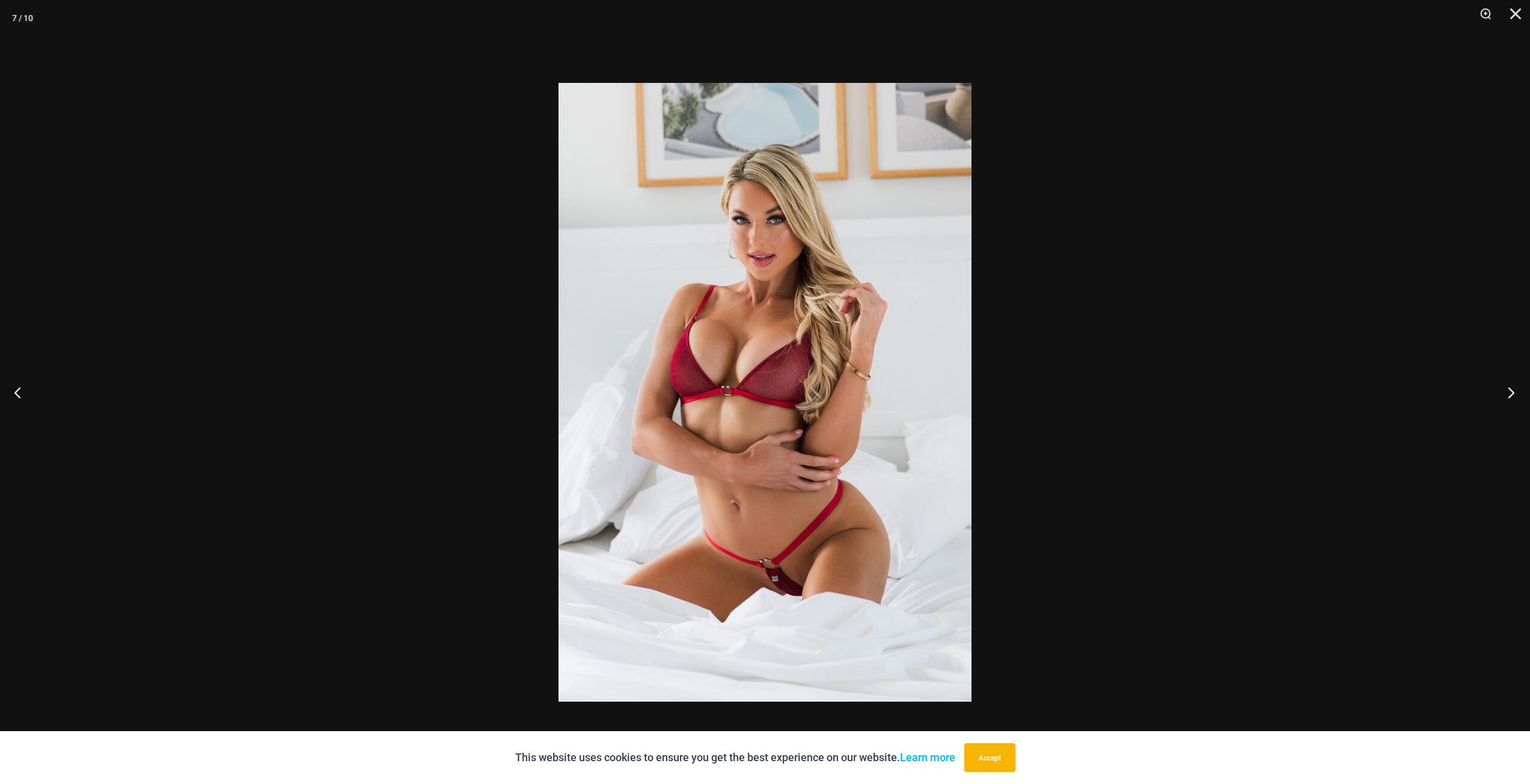
click at [1506, 394] on button "Next" at bounding box center [1507, 392] width 45 height 60
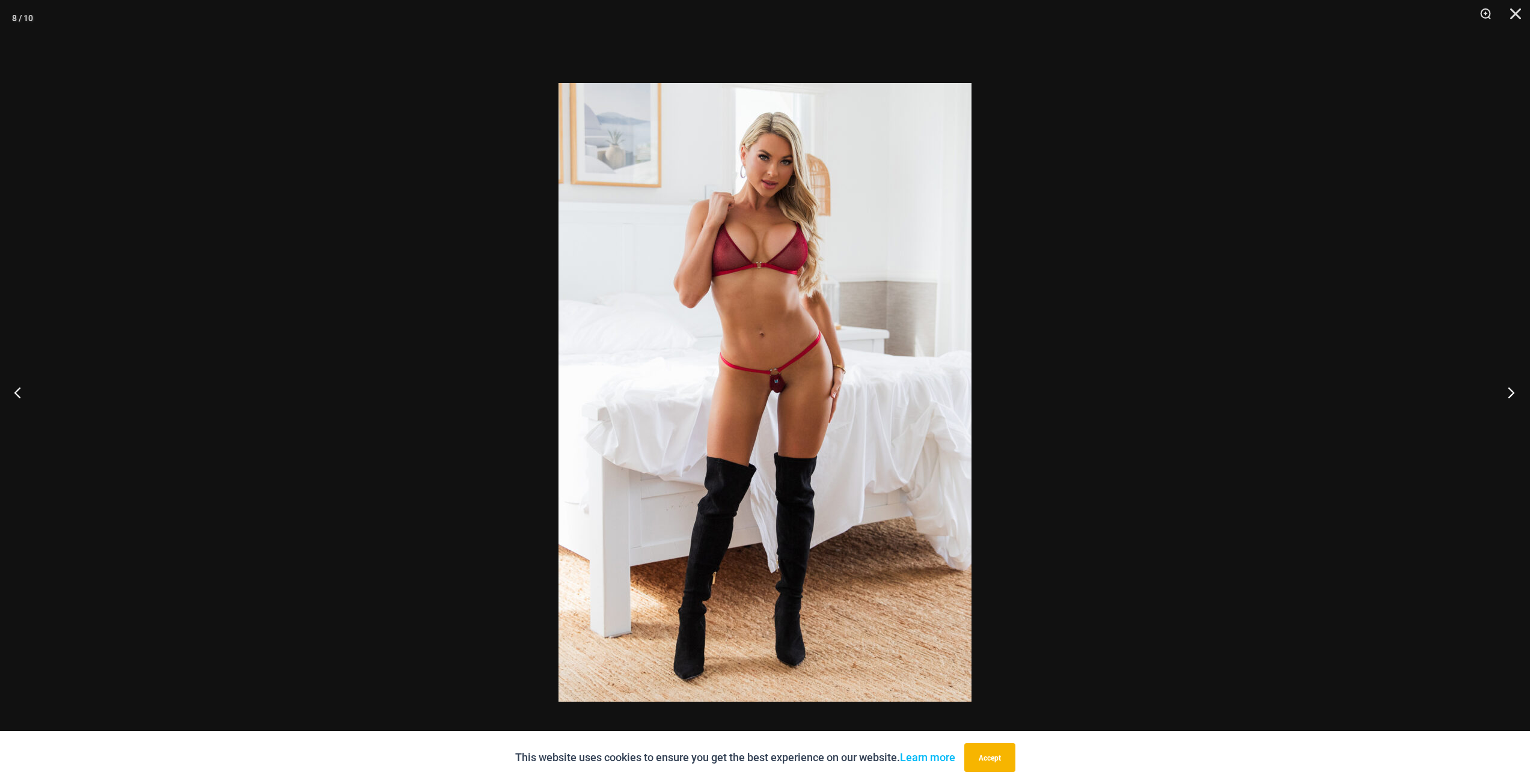
click at [1506, 394] on button "Next" at bounding box center [1507, 392] width 45 height 60
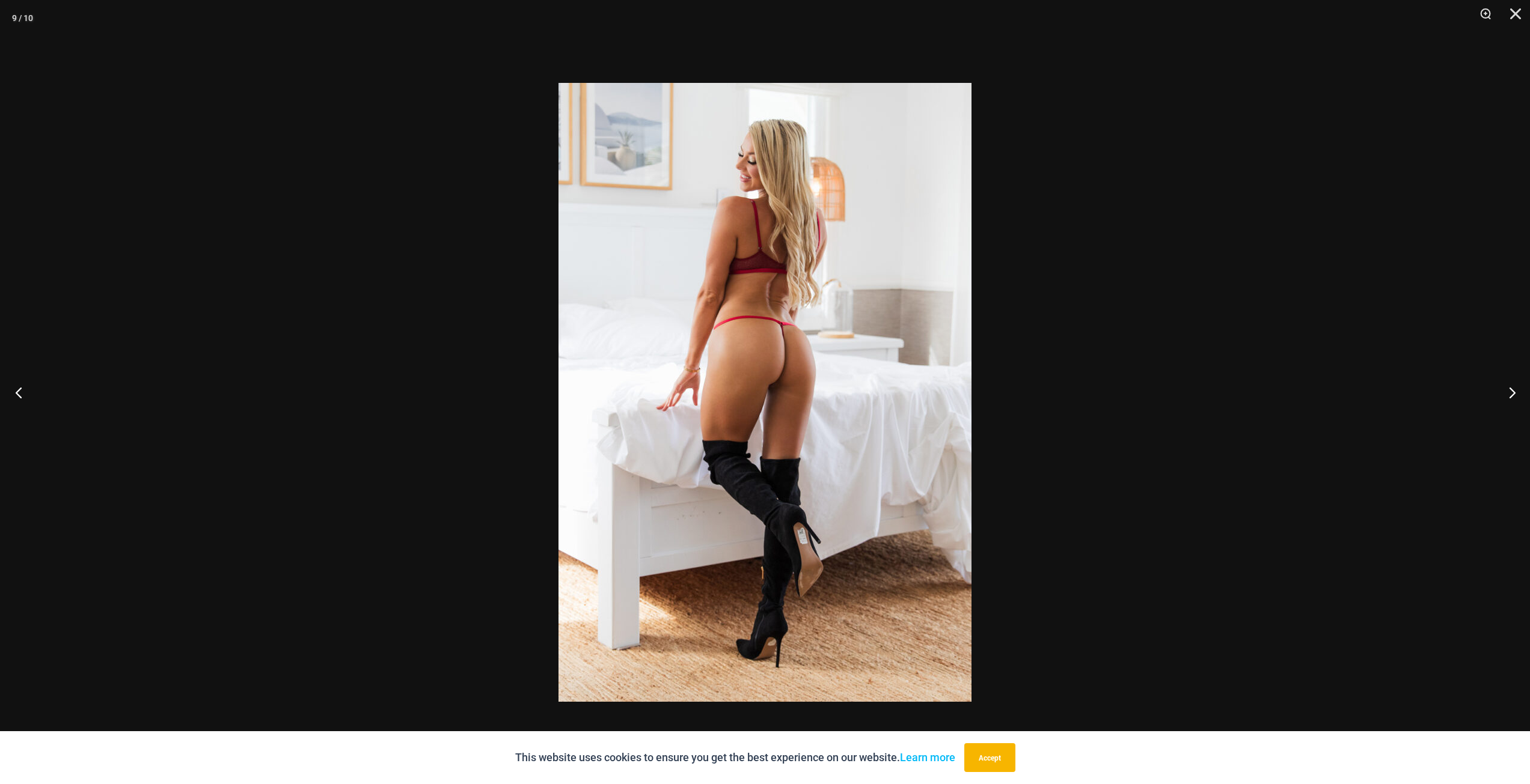
click at [29, 396] on button "Previous" at bounding box center [23, 392] width 45 height 60
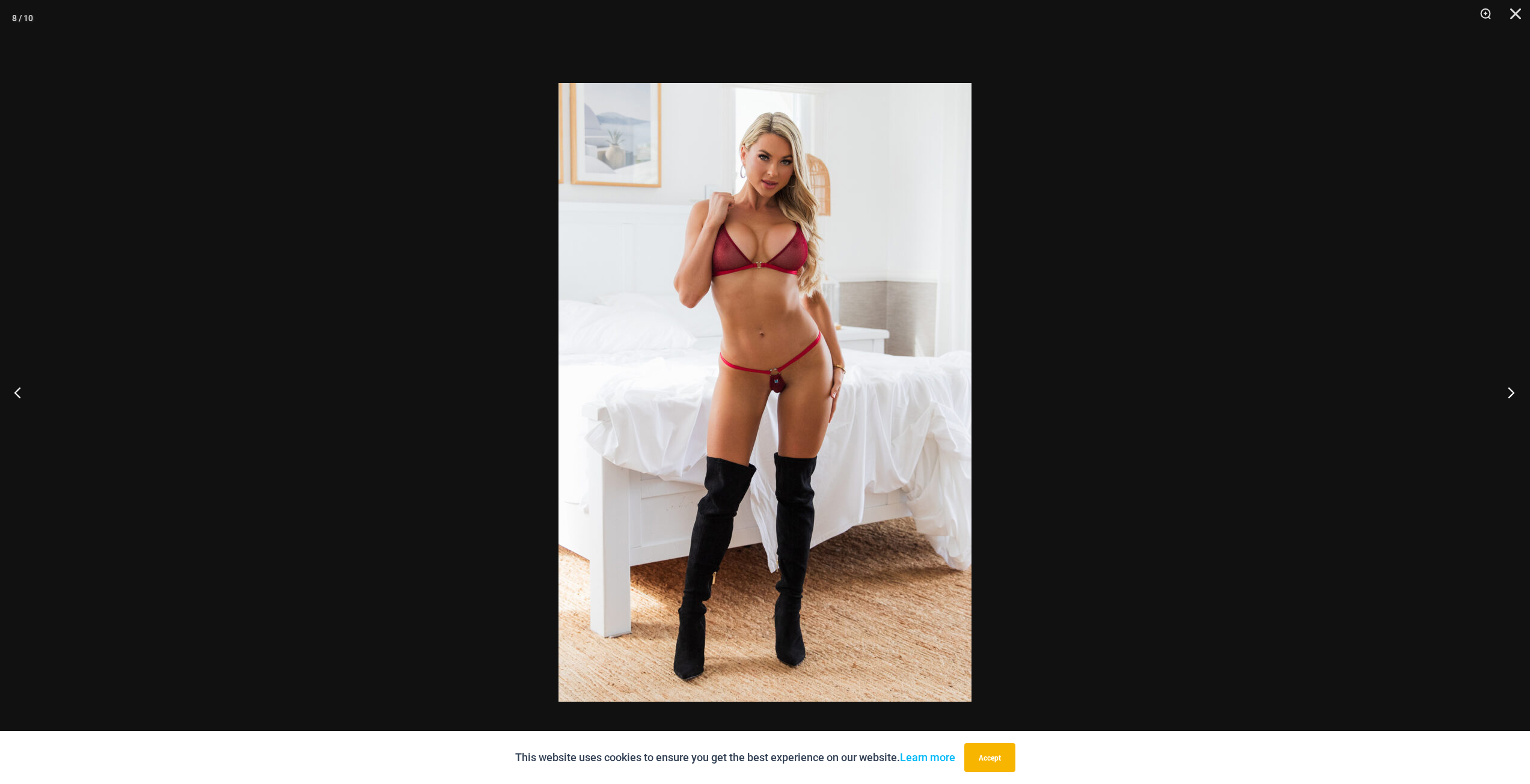
click at [1512, 394] on button "Next" at bounding box center [1507, 392] width 45 height 60
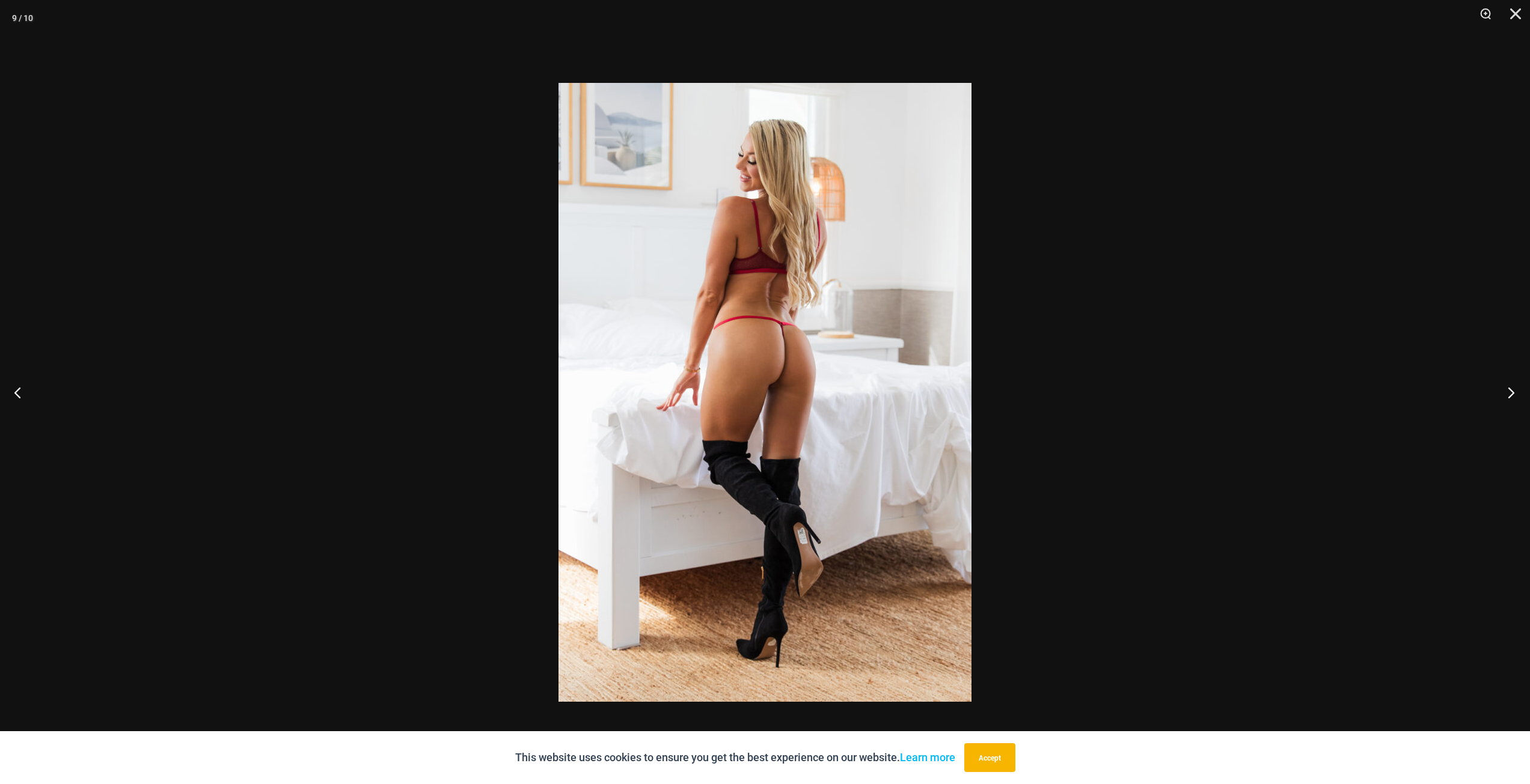
click at [1512, 394] on button "Next" at bounding box center [1507, 392] width 45 height 60
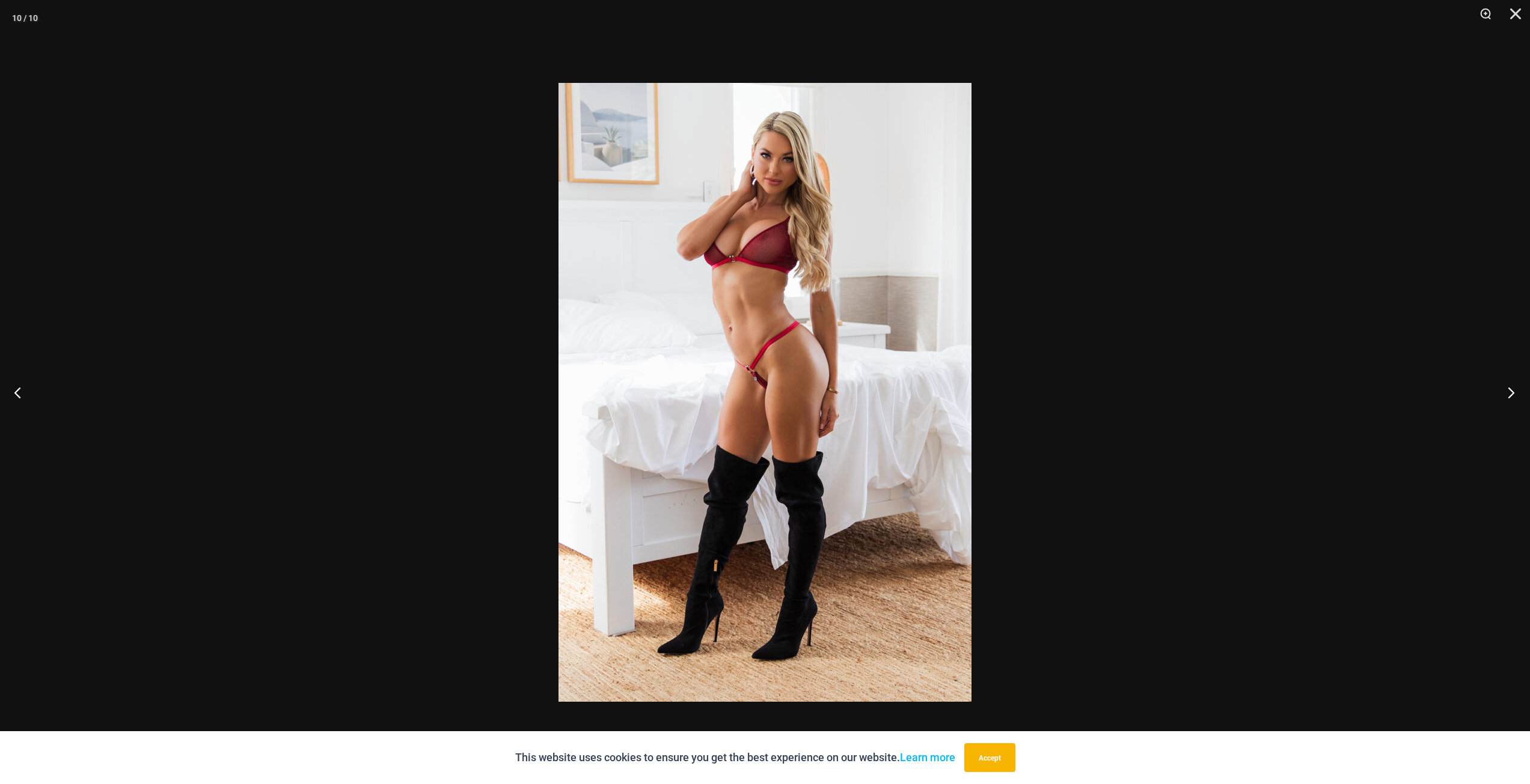
click at [1512, 394] on button "Next" at bounding box center [1507, 392] width 45 height 60
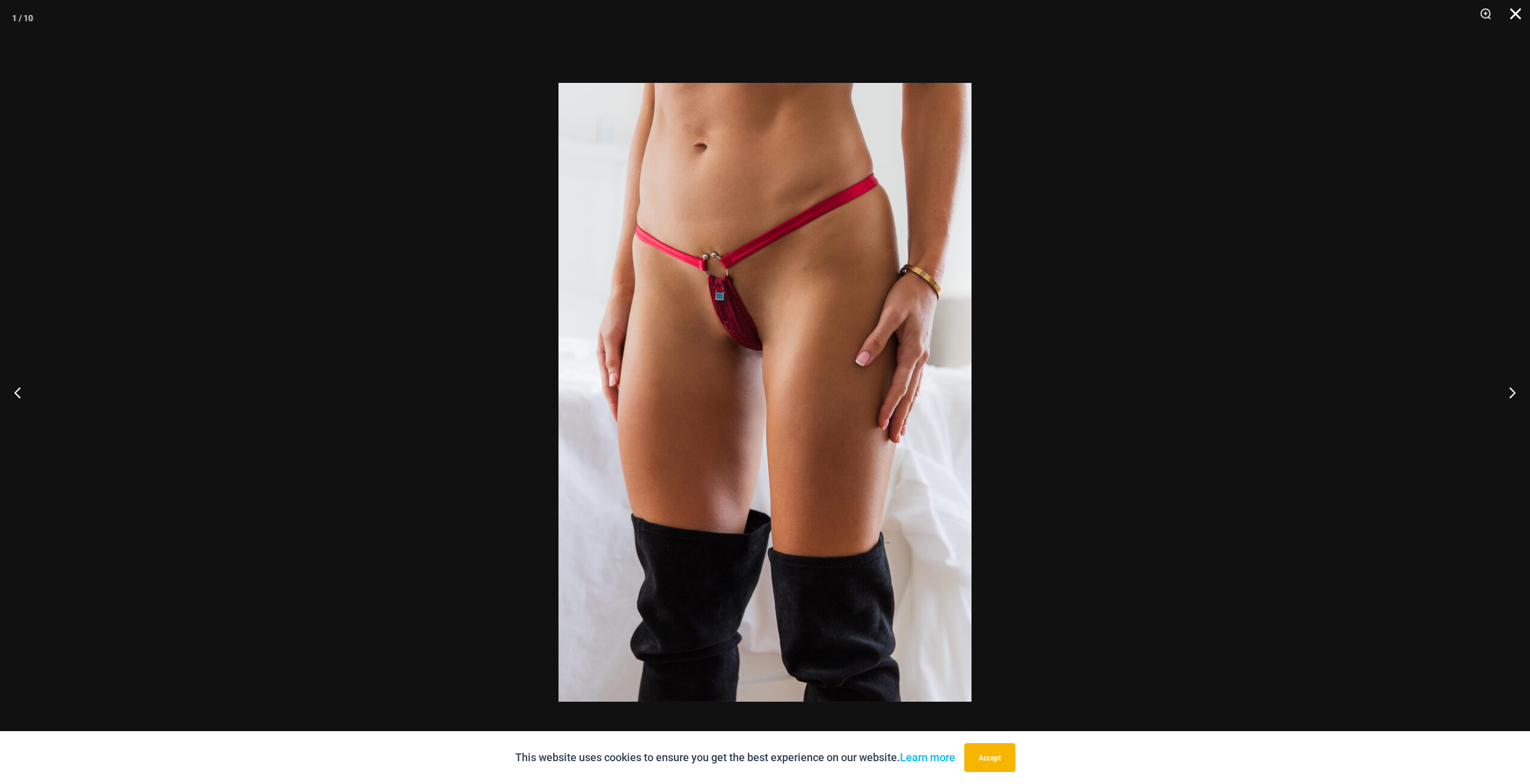
click at [1515, 16] on button "Close" at bounding box center [1511, 18] width 30 height 36
